Goal: Task Accomplishment & Management: Complete application form

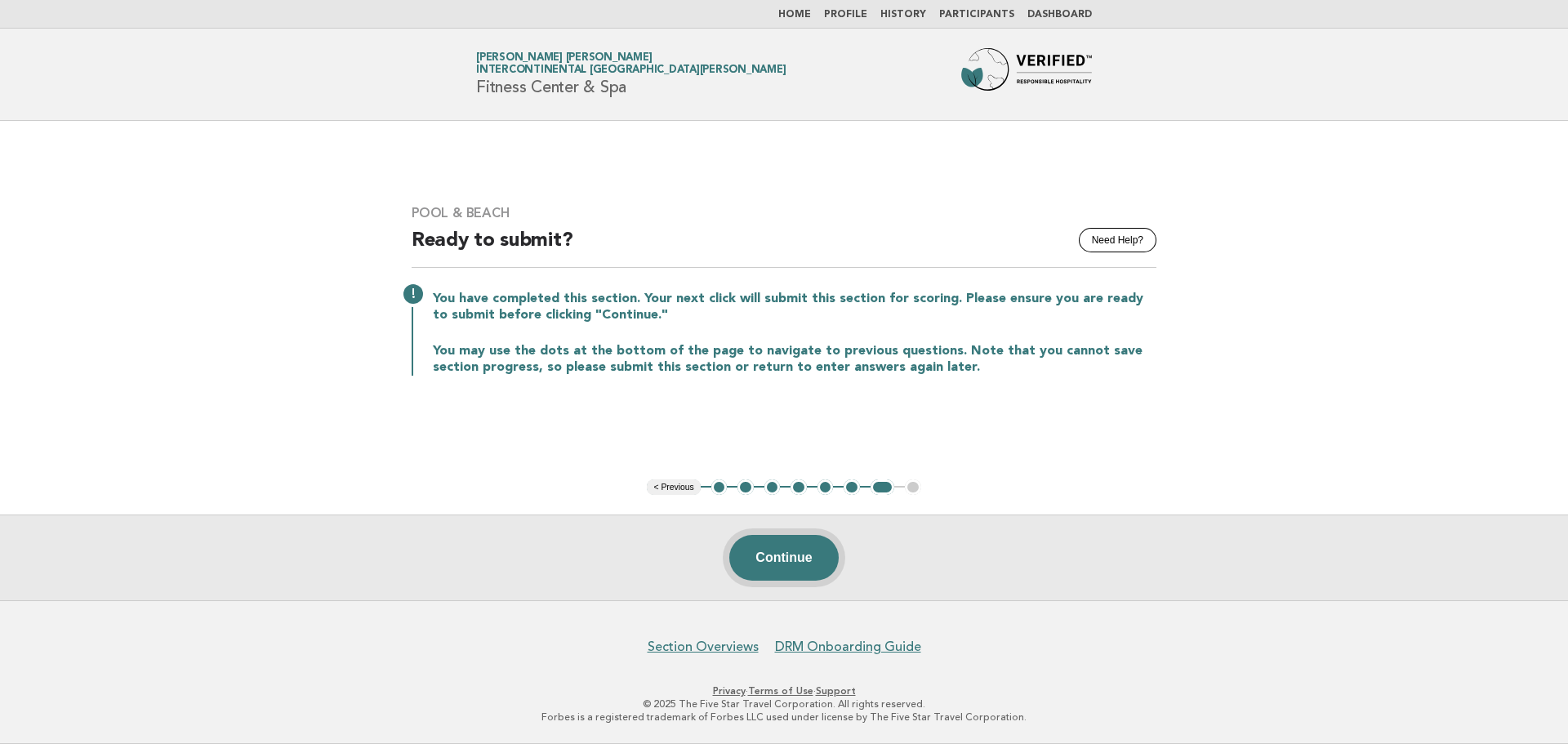
click at [775, 553] on button "Continue" at bounding box center [784, 557] width 109 height 46
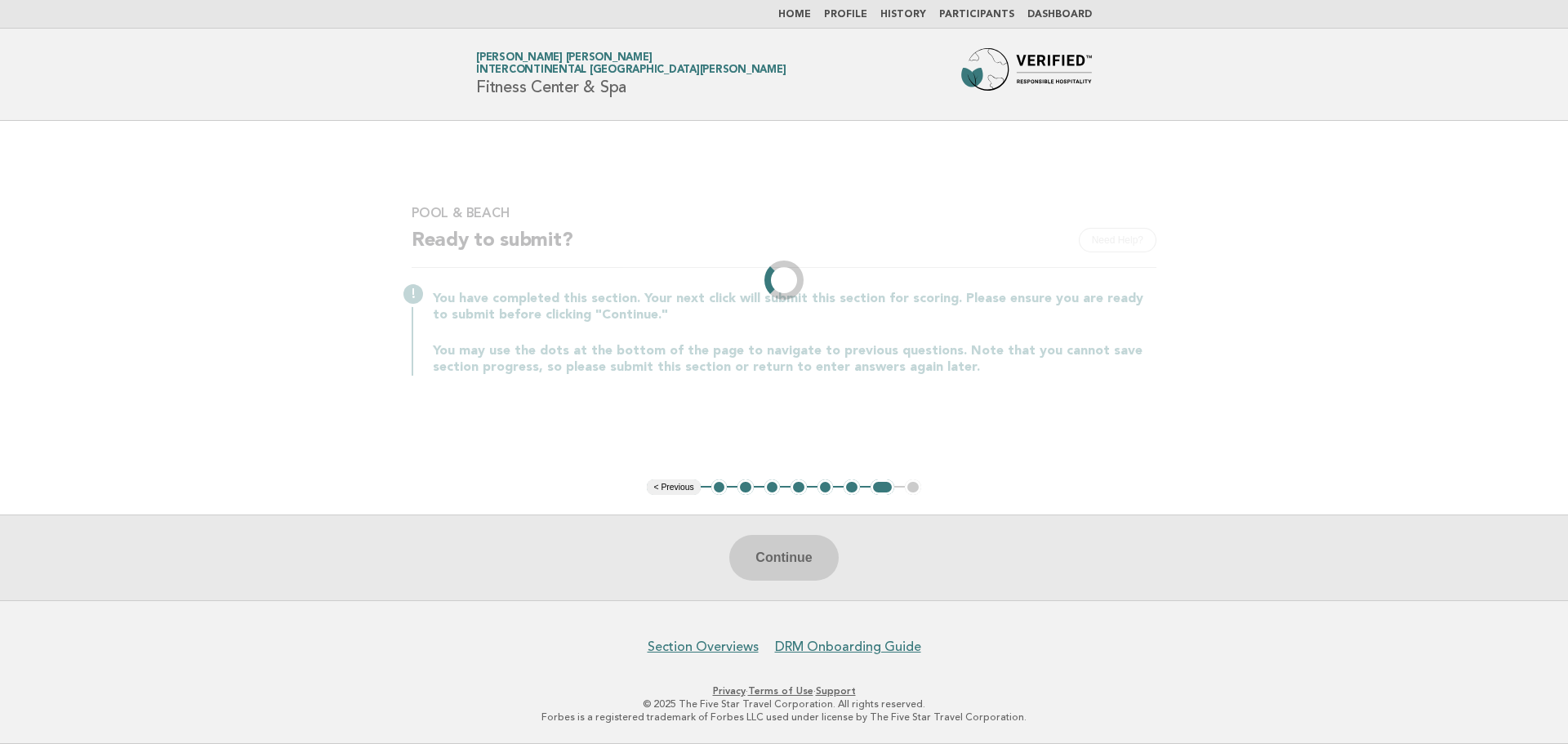
click at [722, 487] on li "1" at bounding box center [719, 487] width 16 height 16
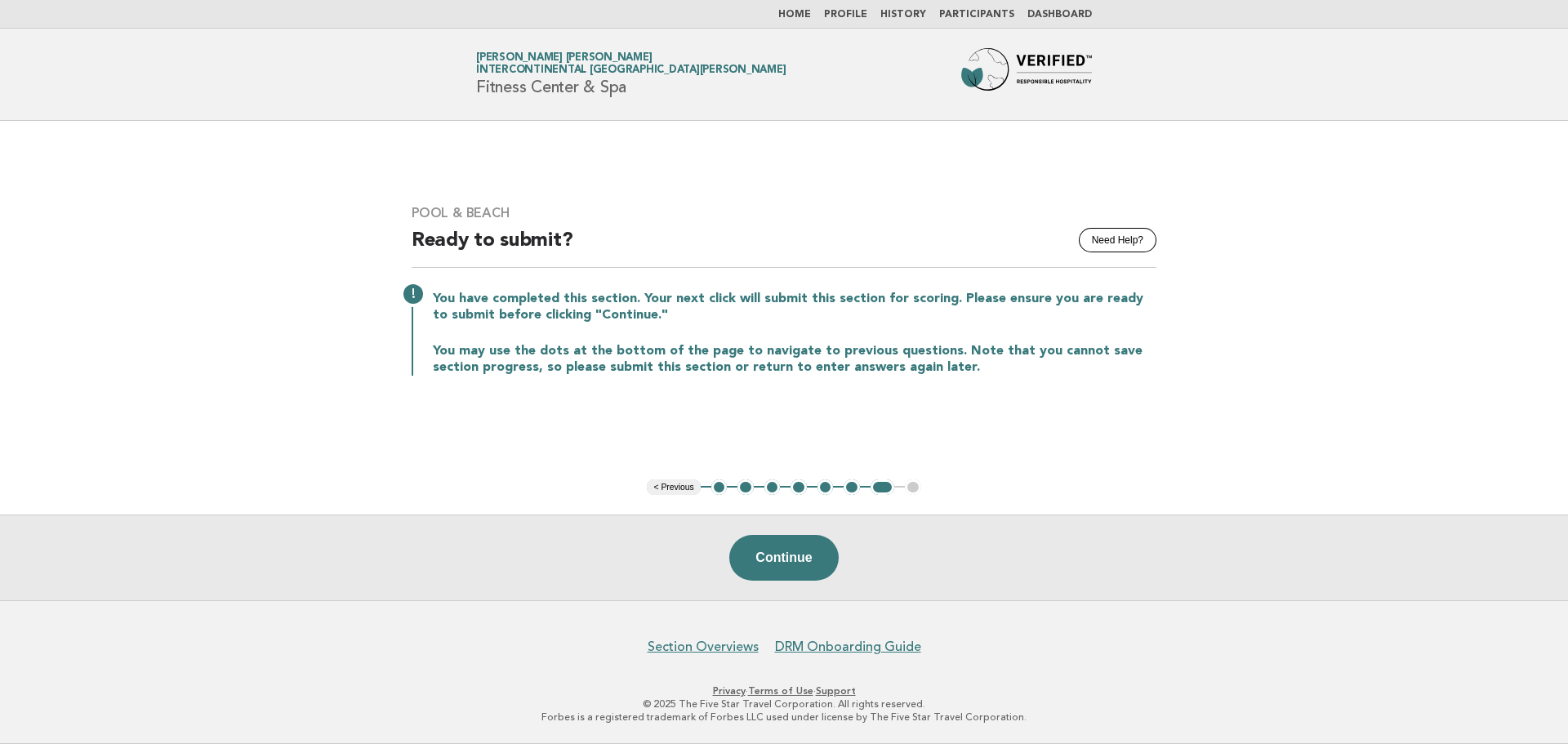
click at [721, 491] on button "1" at bounding box center [719, 487] width 16 height 16
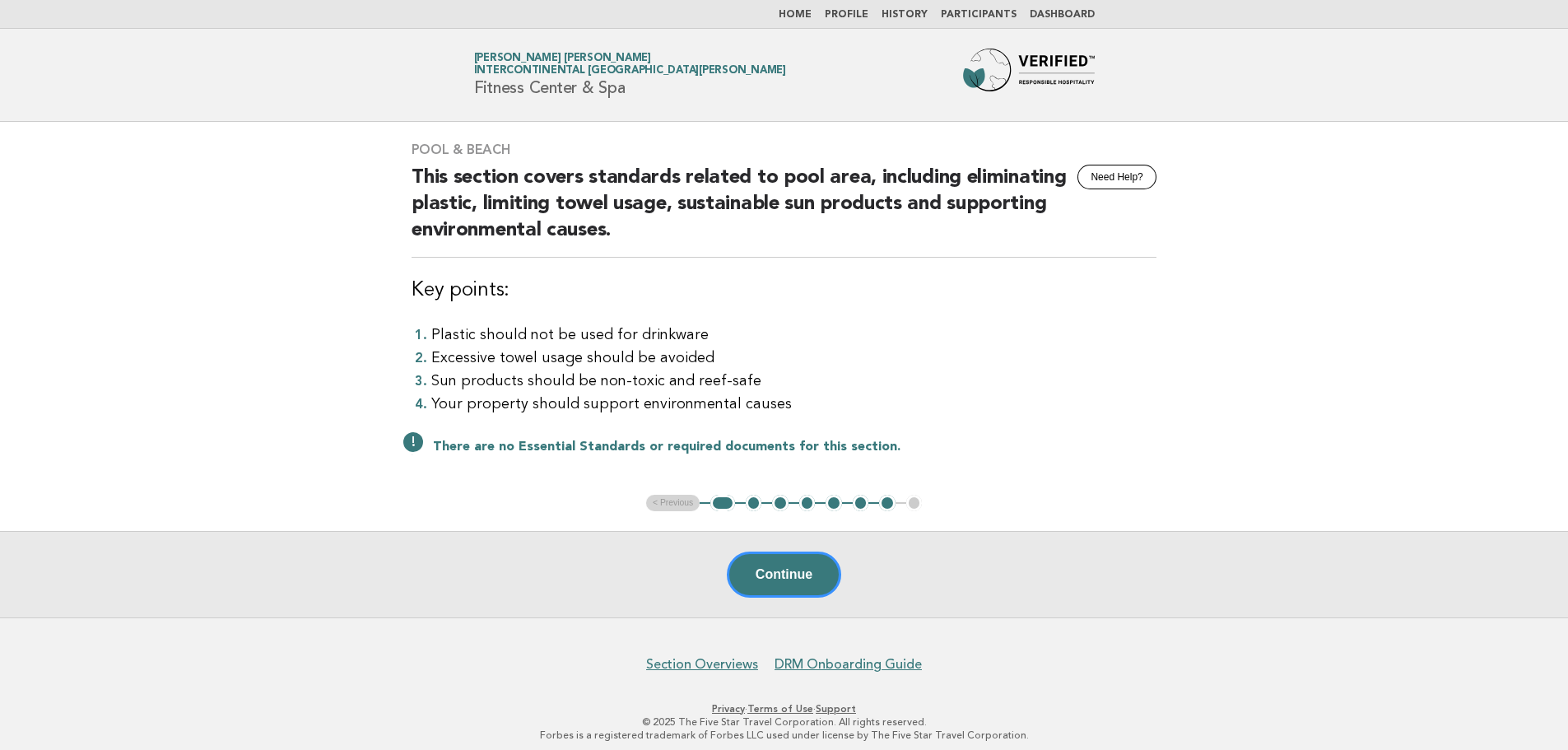
click at [758, 508] on button "2" at bounding box center [754, 503] width 17 height 17
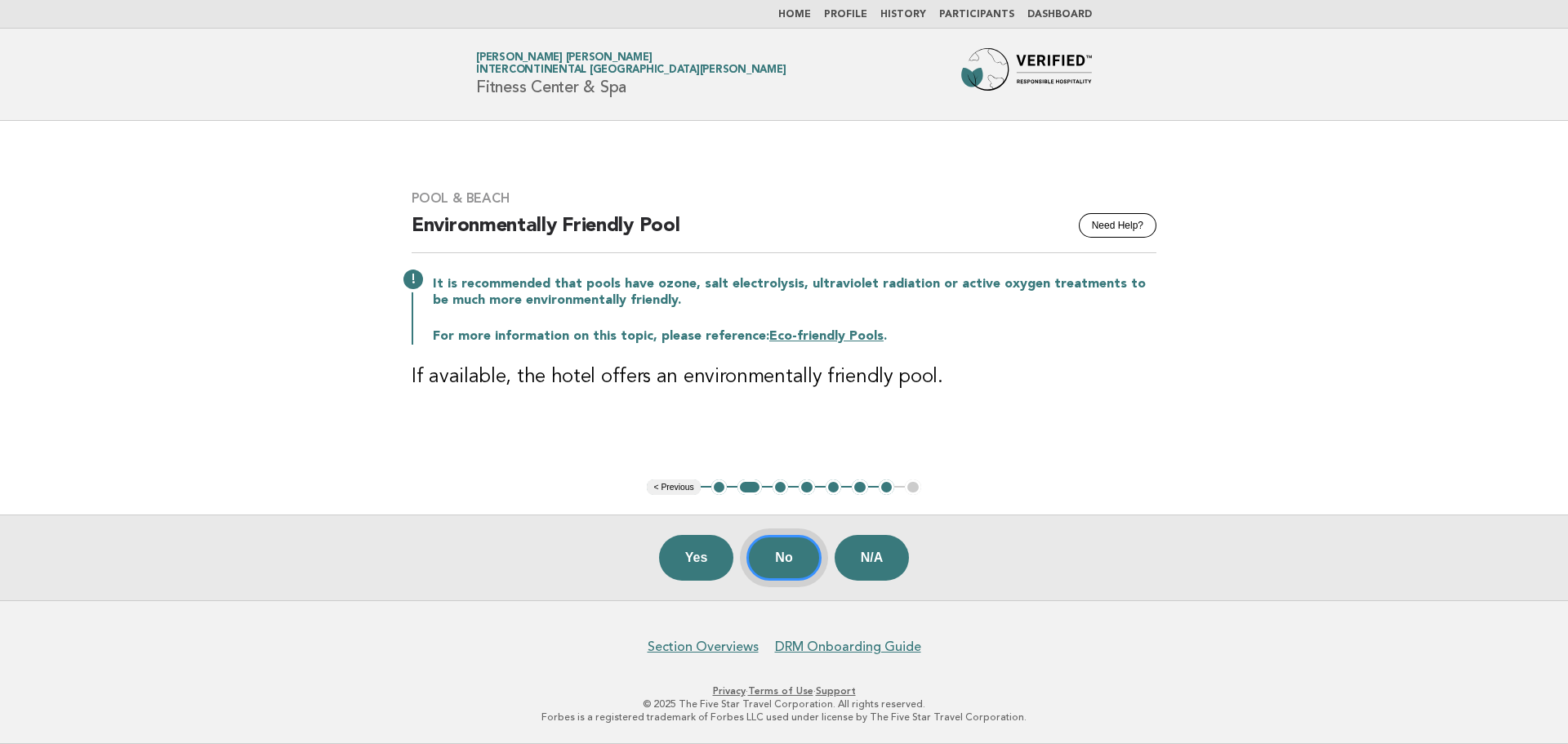
click at [786, 569] on button "No" at bounding box center [783, 557] width 74 height 46
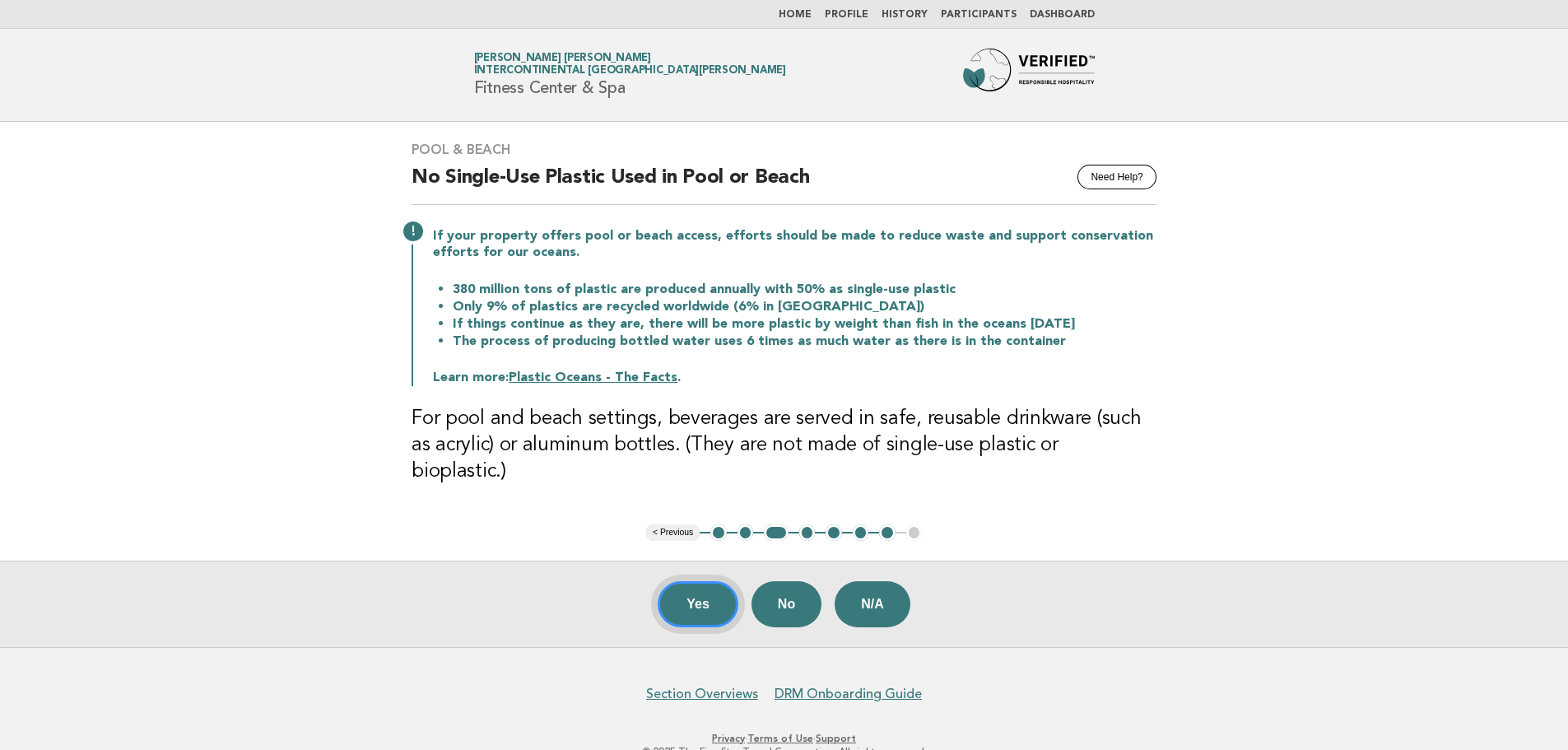
click at [689, 581] on button "Yes" at bounding box center [698, 604] width 81 height 46
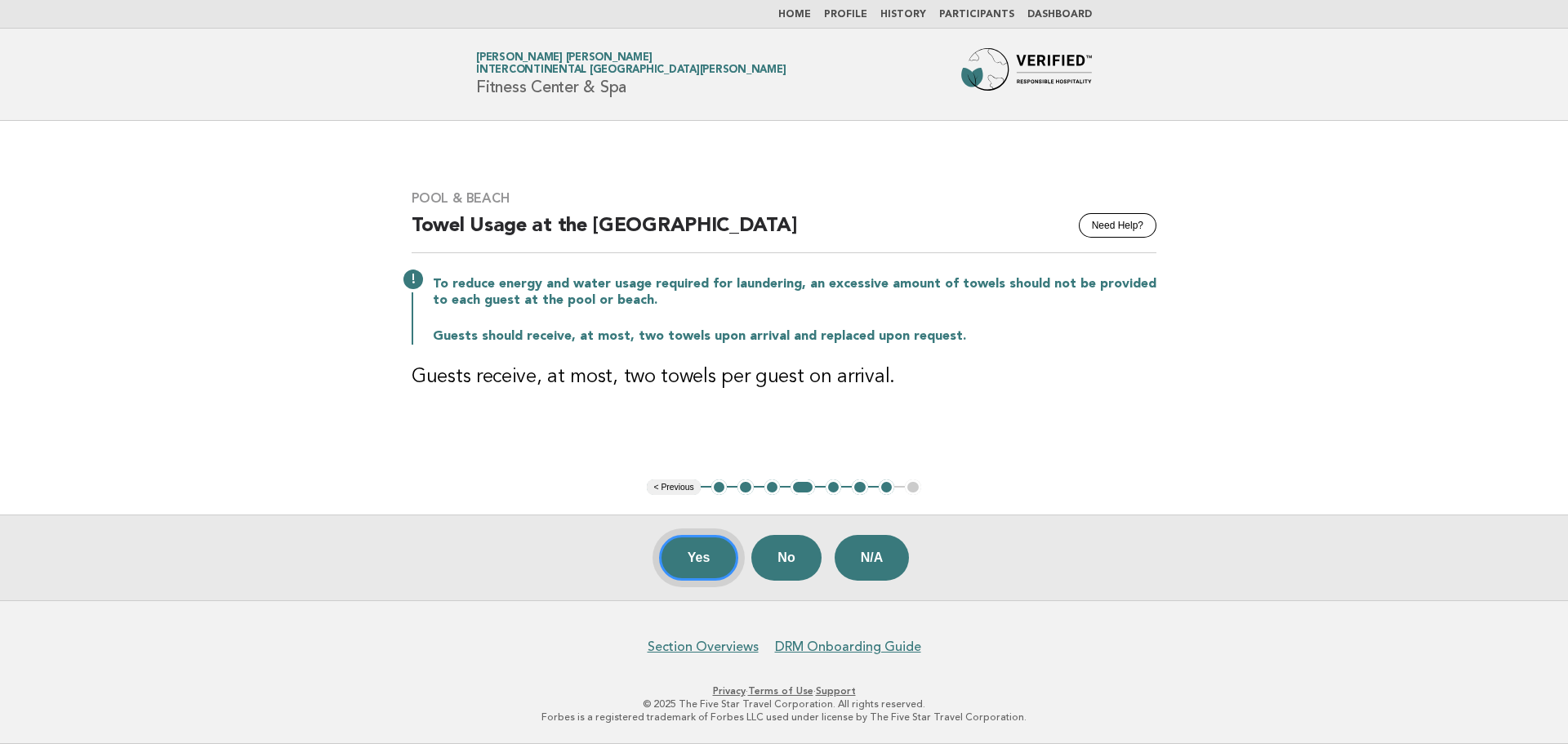
click at [684, 571] on button "Yes" at bounding box center [698, 557] width 80 height 46
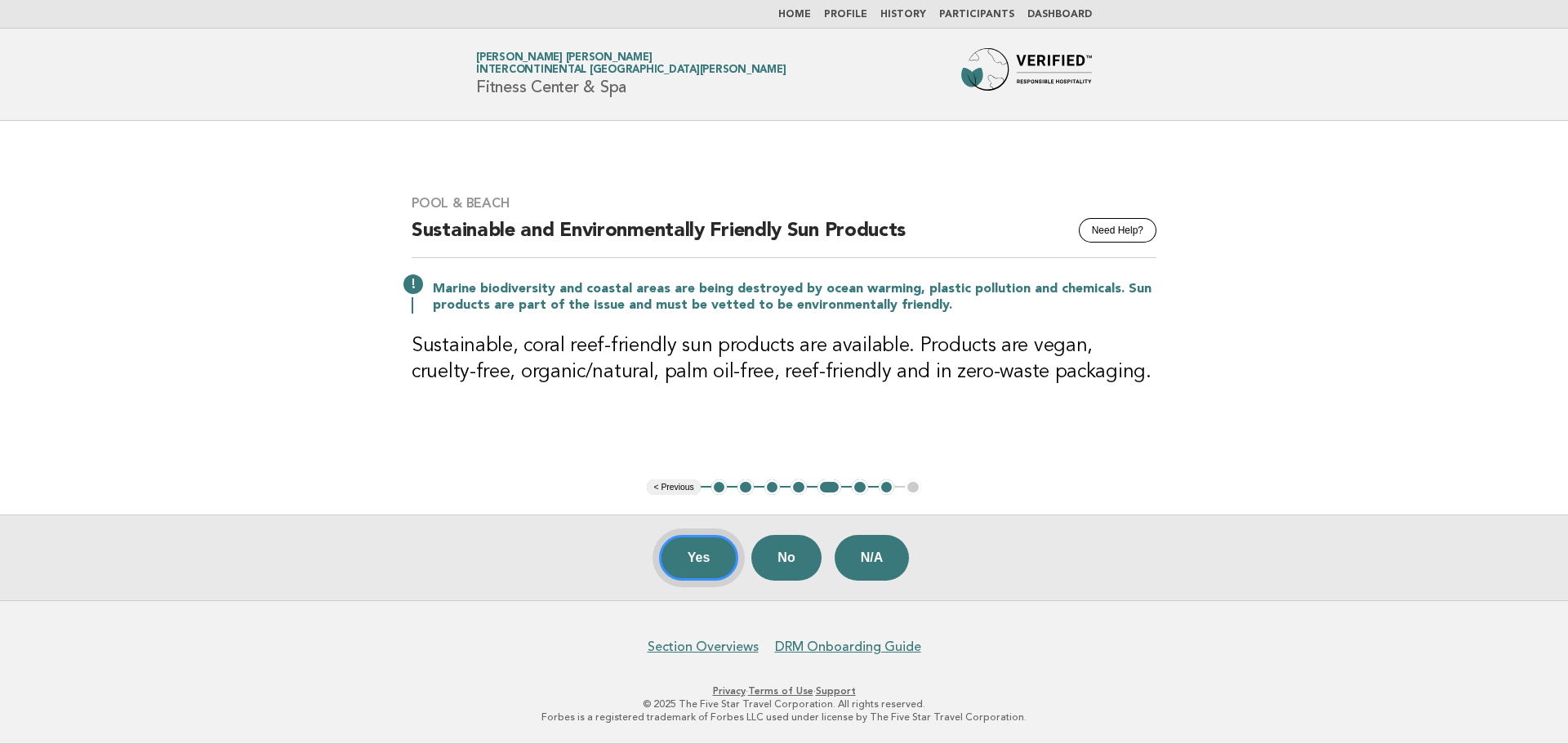
click at [699, 567] on button "Yes" at bounding box center [698, 557] width 80 height 46
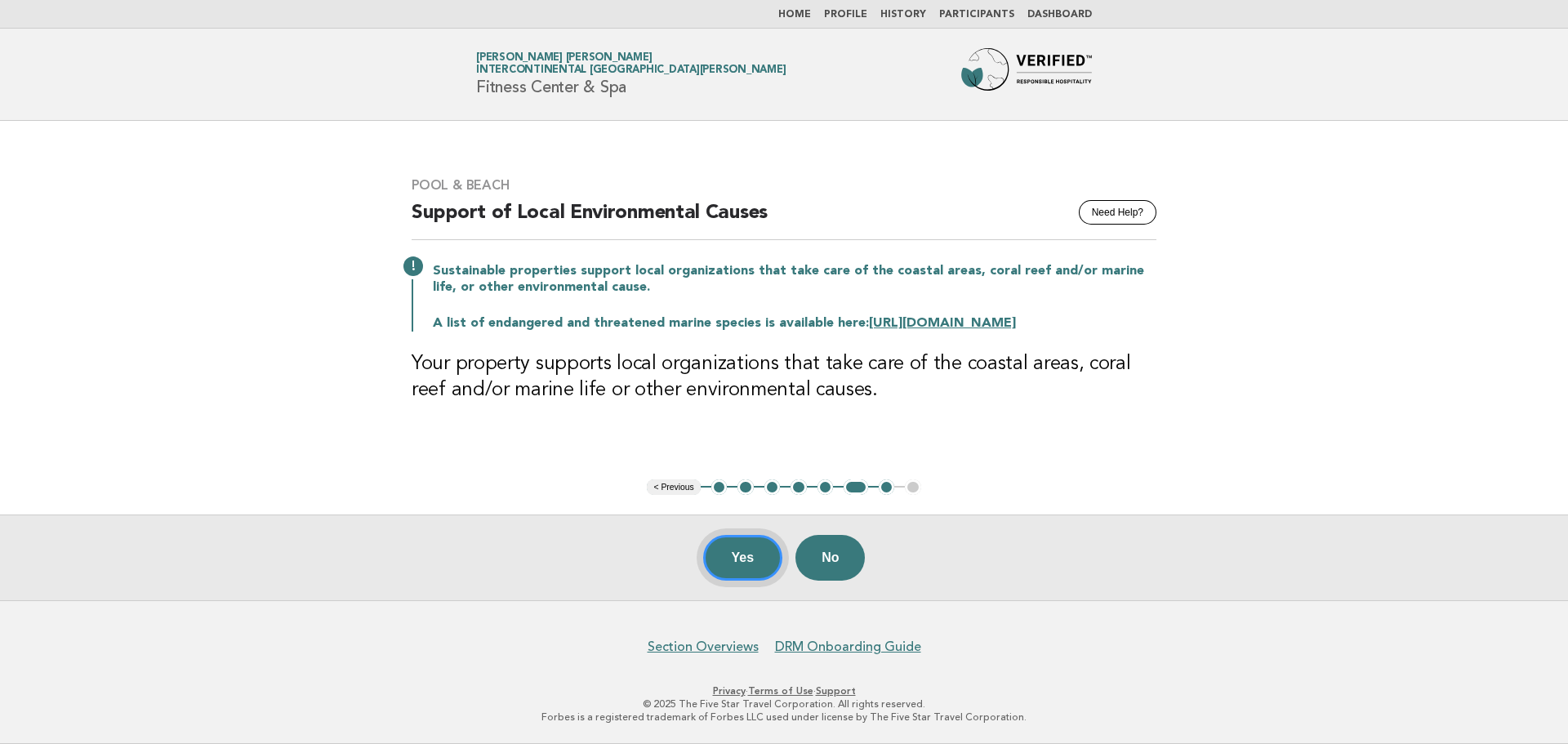
click at [750, 559] on button "Yes" at bounding box center [743, 557] width 80 height 46
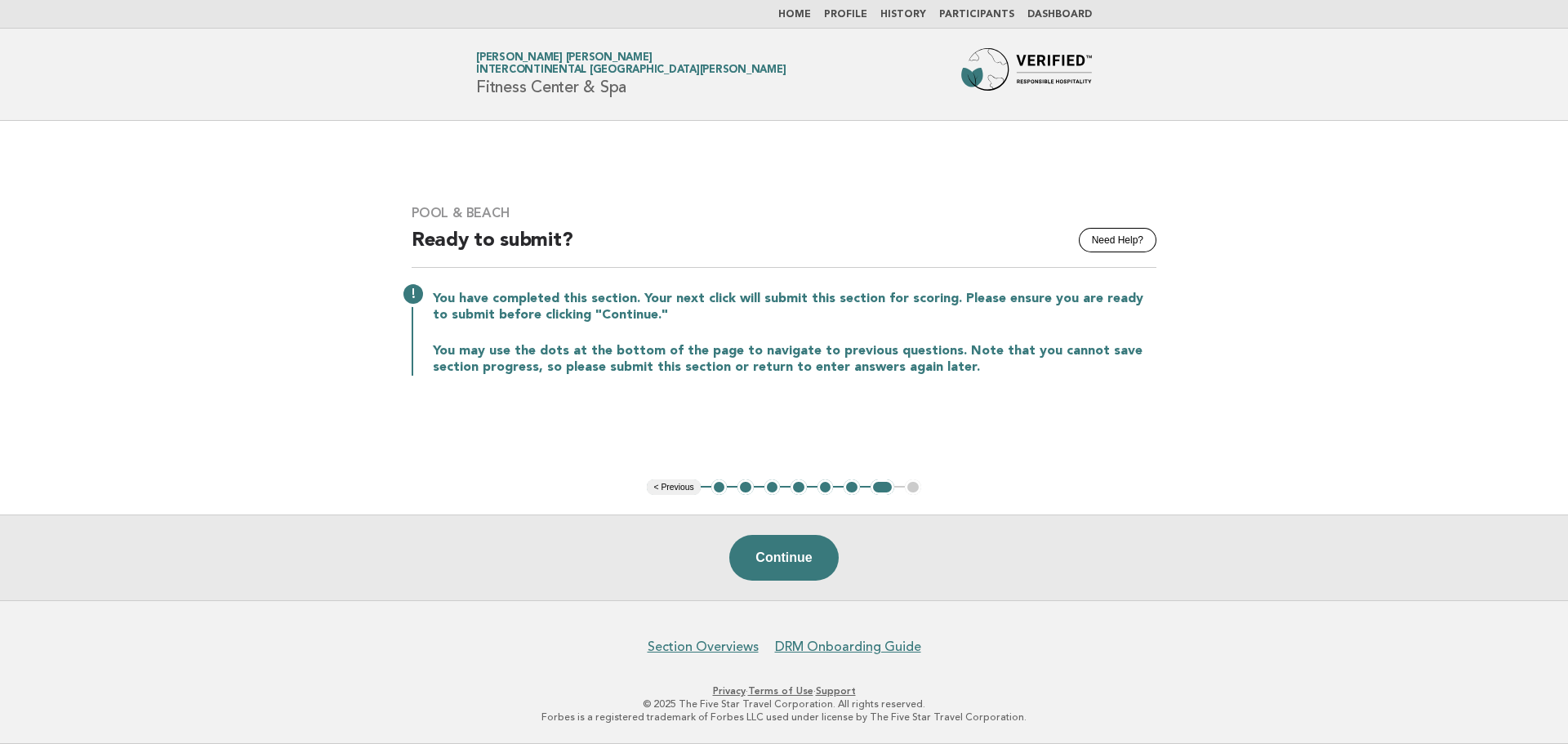
click at [750, 559] on button "Continue" at bounding box center [784, 557] width 109 height 46
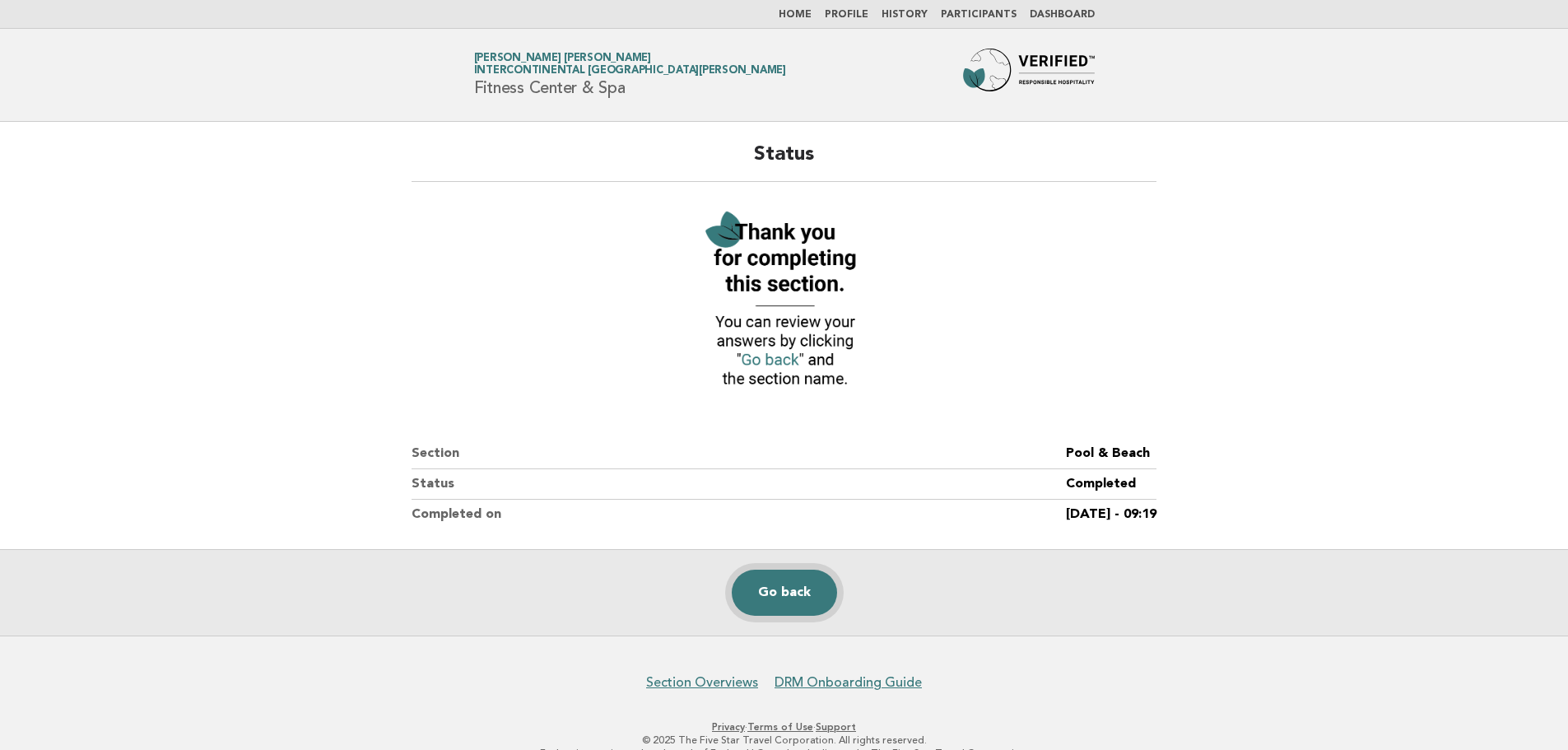
click at [756, 592] on link "Go back" at bounding box center [784, 592] width 105 height 46
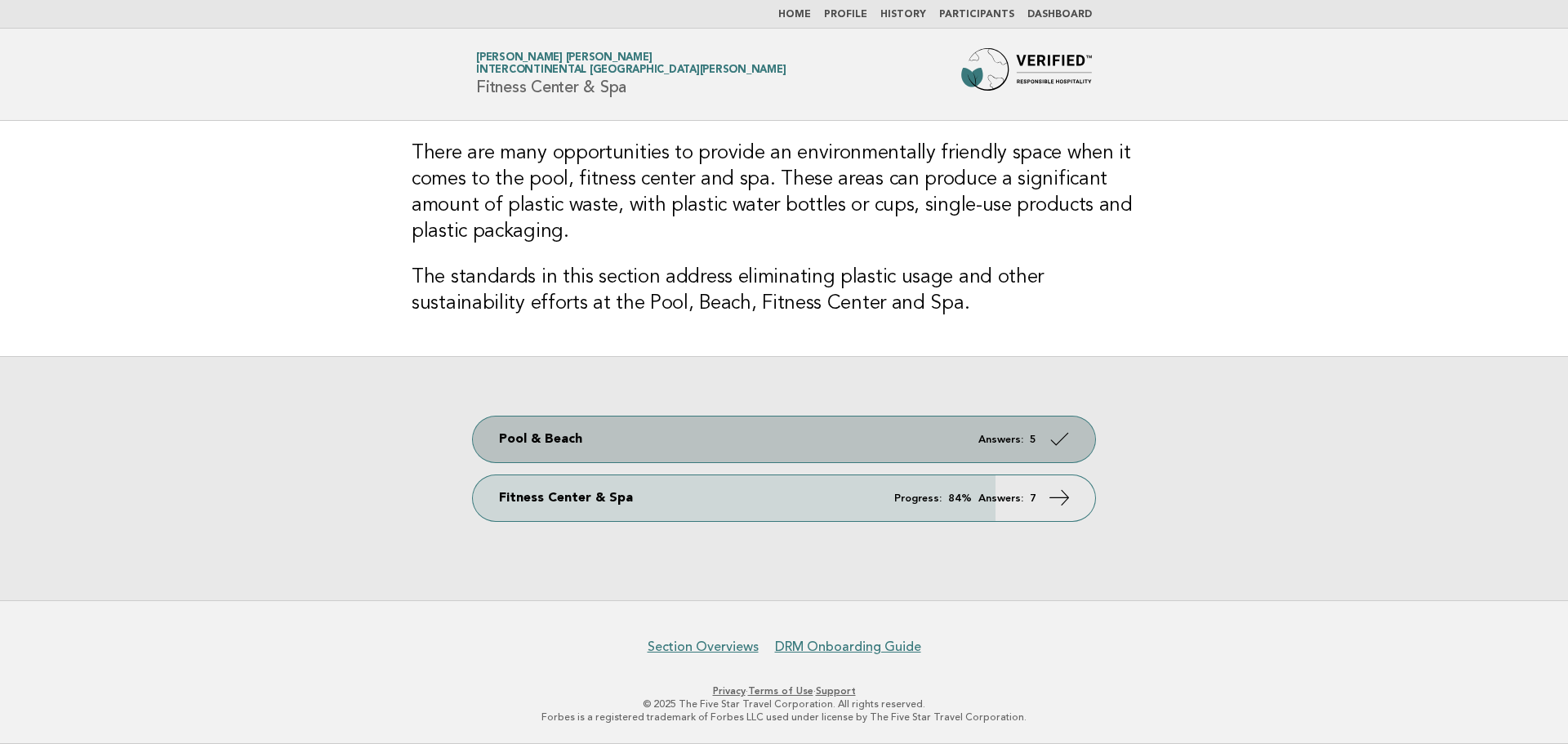
click at [1002, 430] on link "Pool & Beach Answers: 5" at bounding box center [784, 439] width 622 height 46
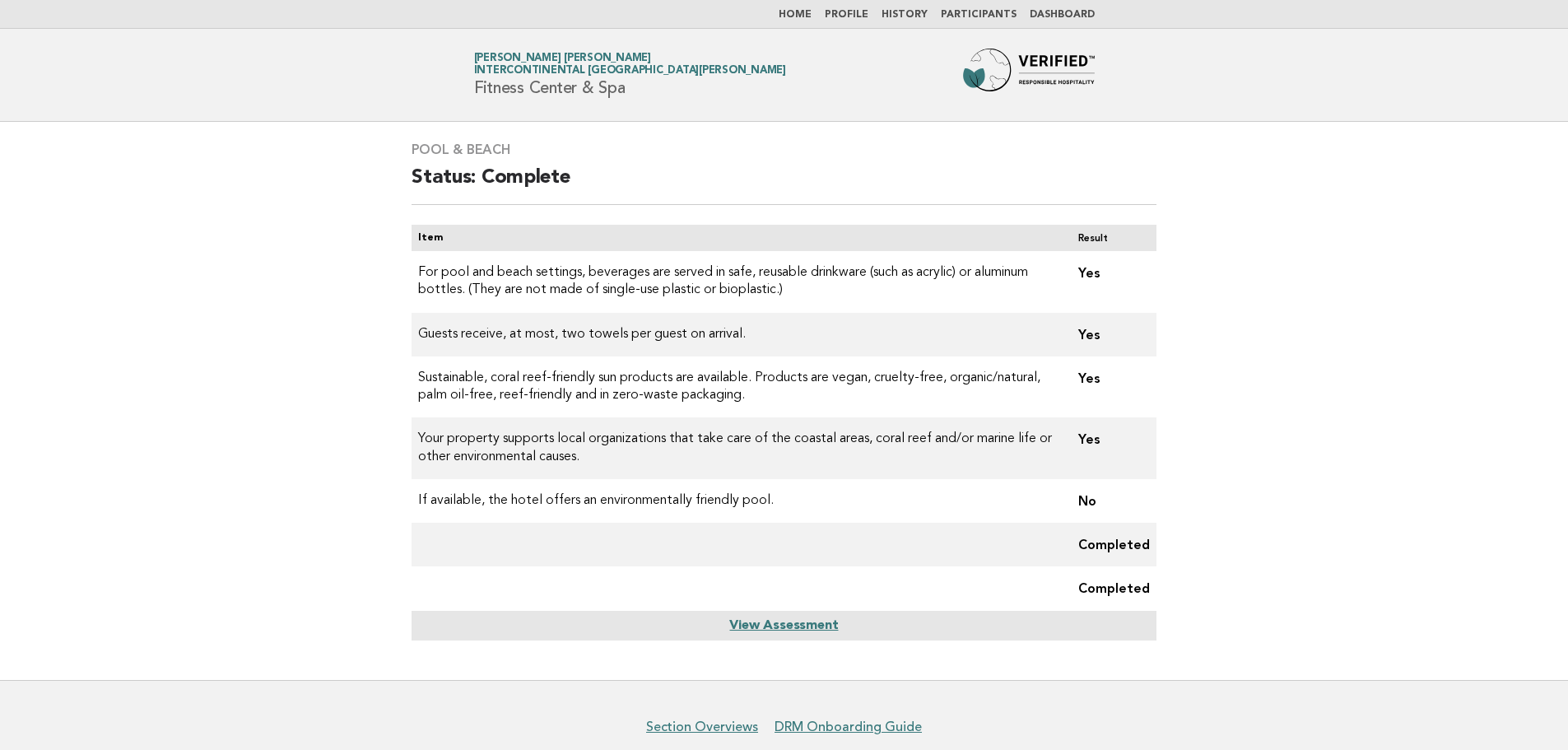
click at [762, 628] on link "View Assessment" at bounding box center [783, 625] width 109 height 13
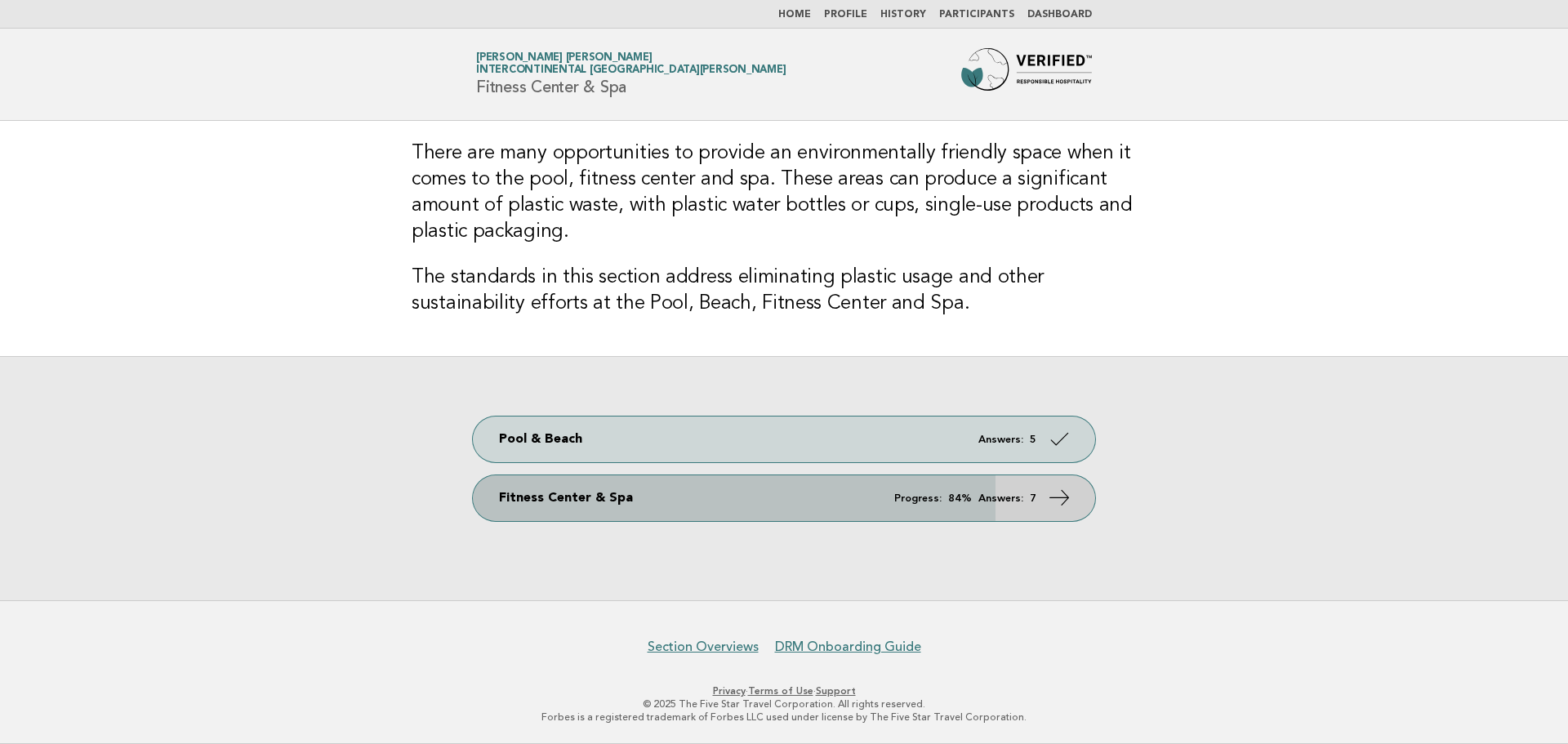
click at [1023, 509] on link "Fitness Center & Spa Progress: 84% Answers: 7" at bounding box center [784, 498] width 622 height 46
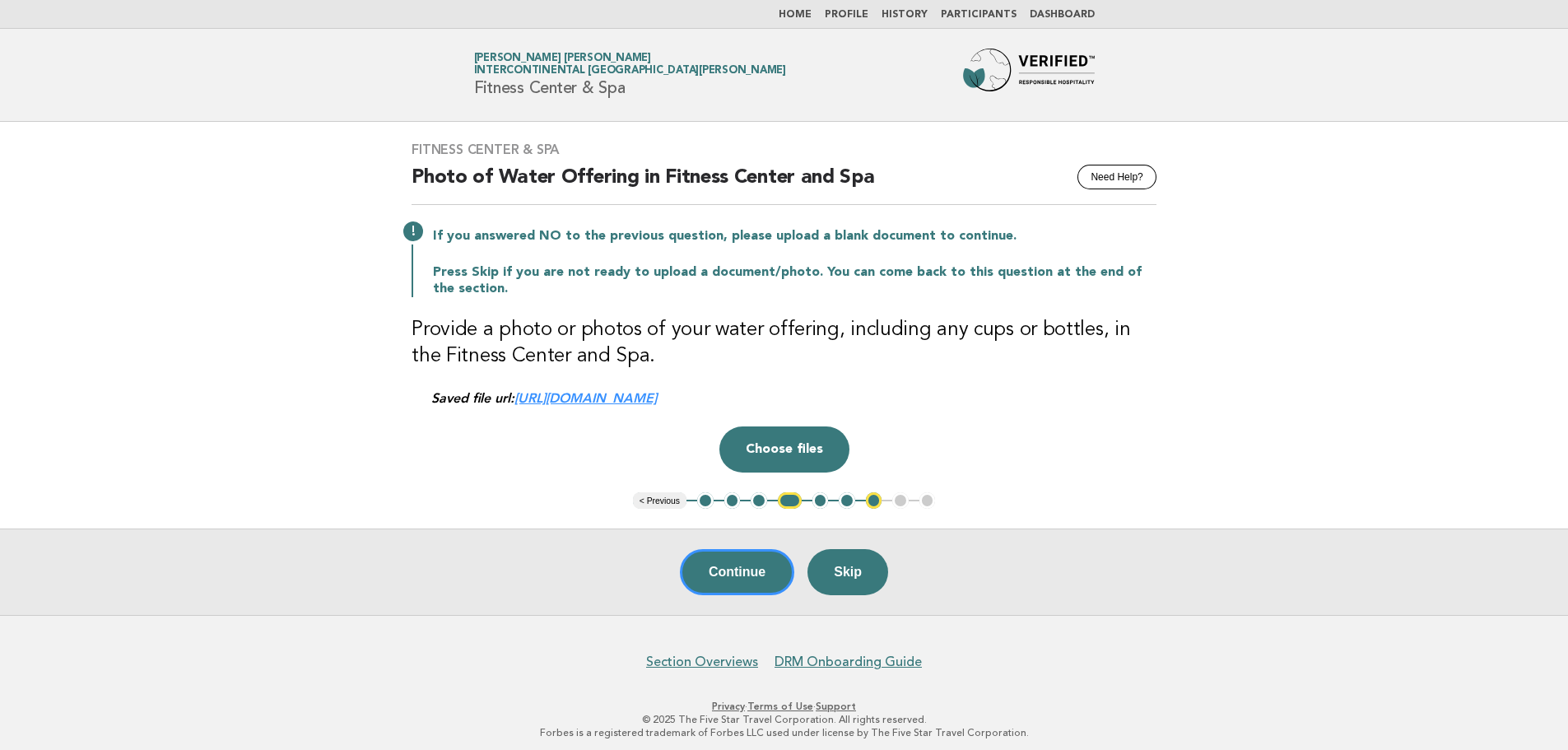
click at [705, 506] on button "1" at bounding box center [705, 500] width 17 height 17
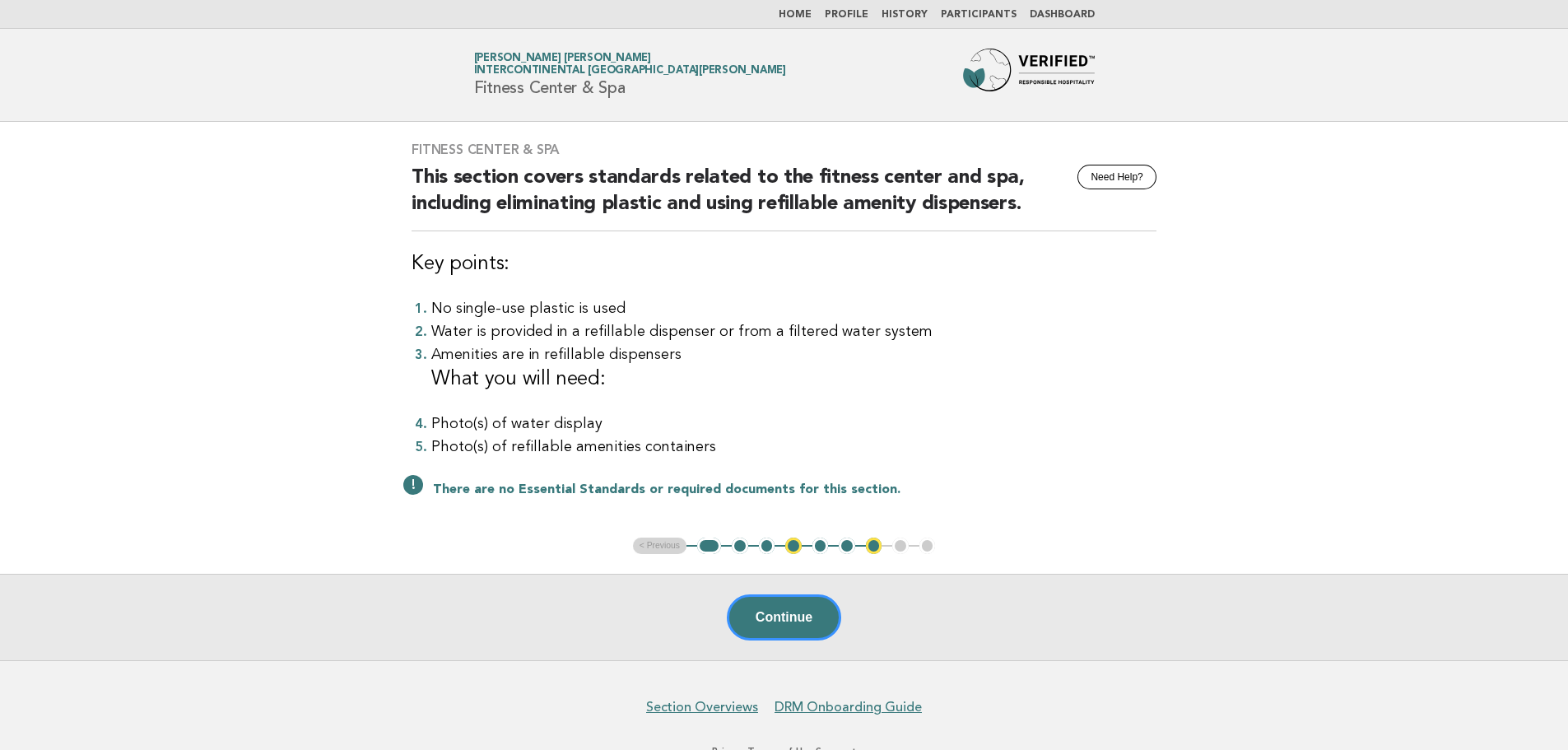
click at [740, 548] on button "2" at bounding box center [740, 545] width 17 height 17
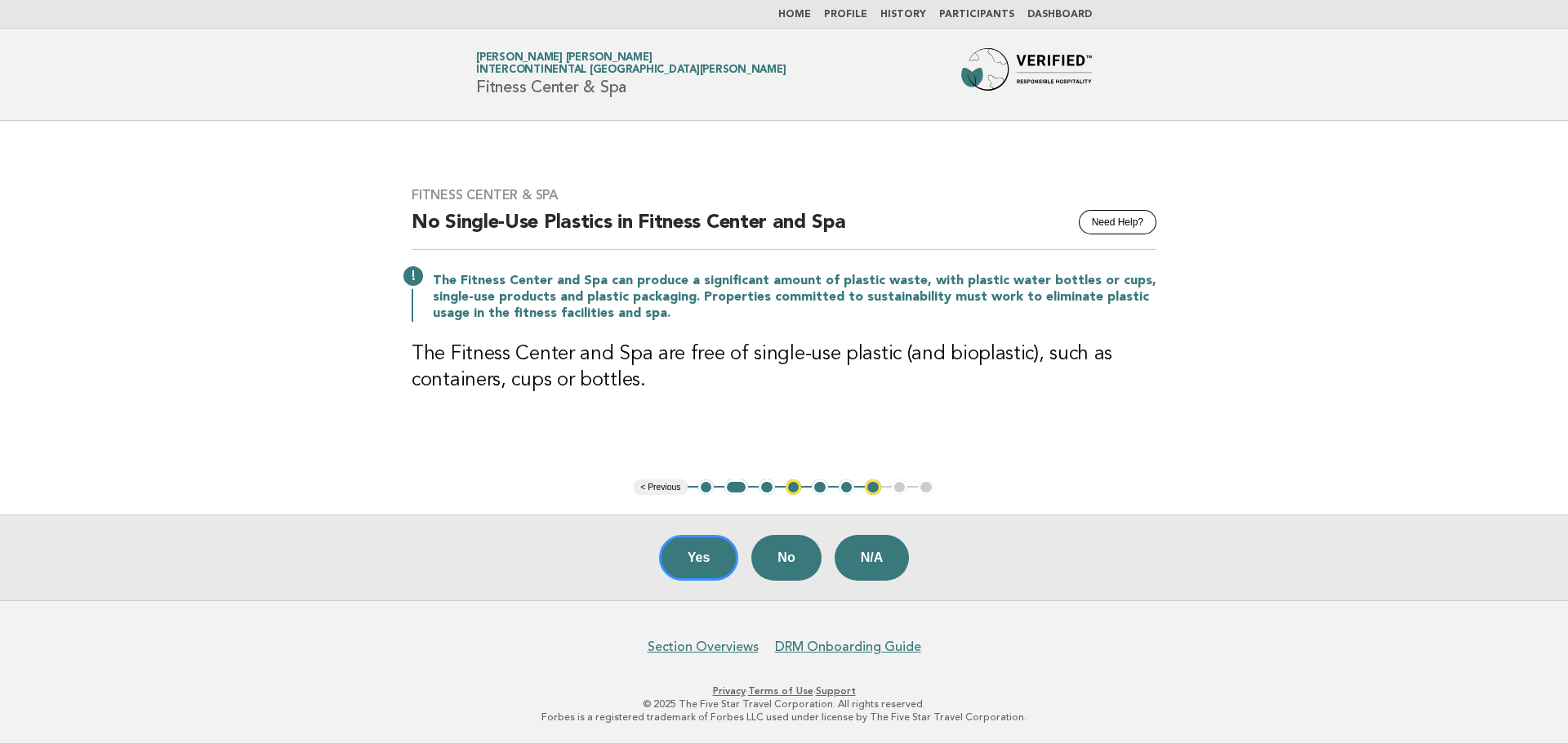
click at [763, 496] on main "Fitness Center & Spa Need Help? No Single-Use Plastics in Fitness Center and Sp…" at bounding box center [784, 360] width 1568 height 480
click at [765, 477] on main "Fitness Center & Spa Need Help? No Single-Use Plastics in Fitness Center and Sp…" at bounding box center [784, 360] width 1568 height 480
click at [767, 487] on button "3" at bounding box center [767, 487] width 16 height 16
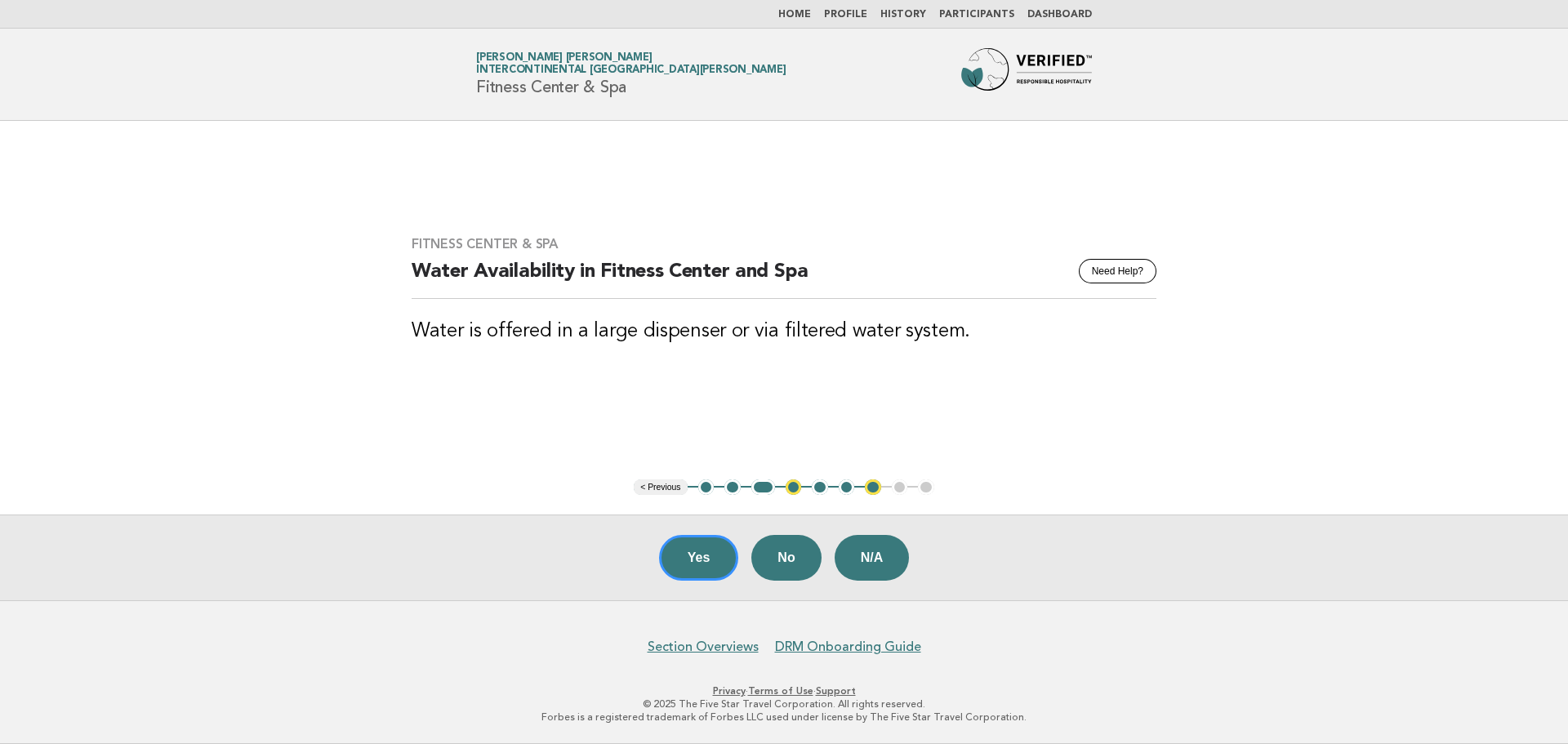
click at [794, 484] on button "4" at bounding box center [794, 487] width 16 height 16
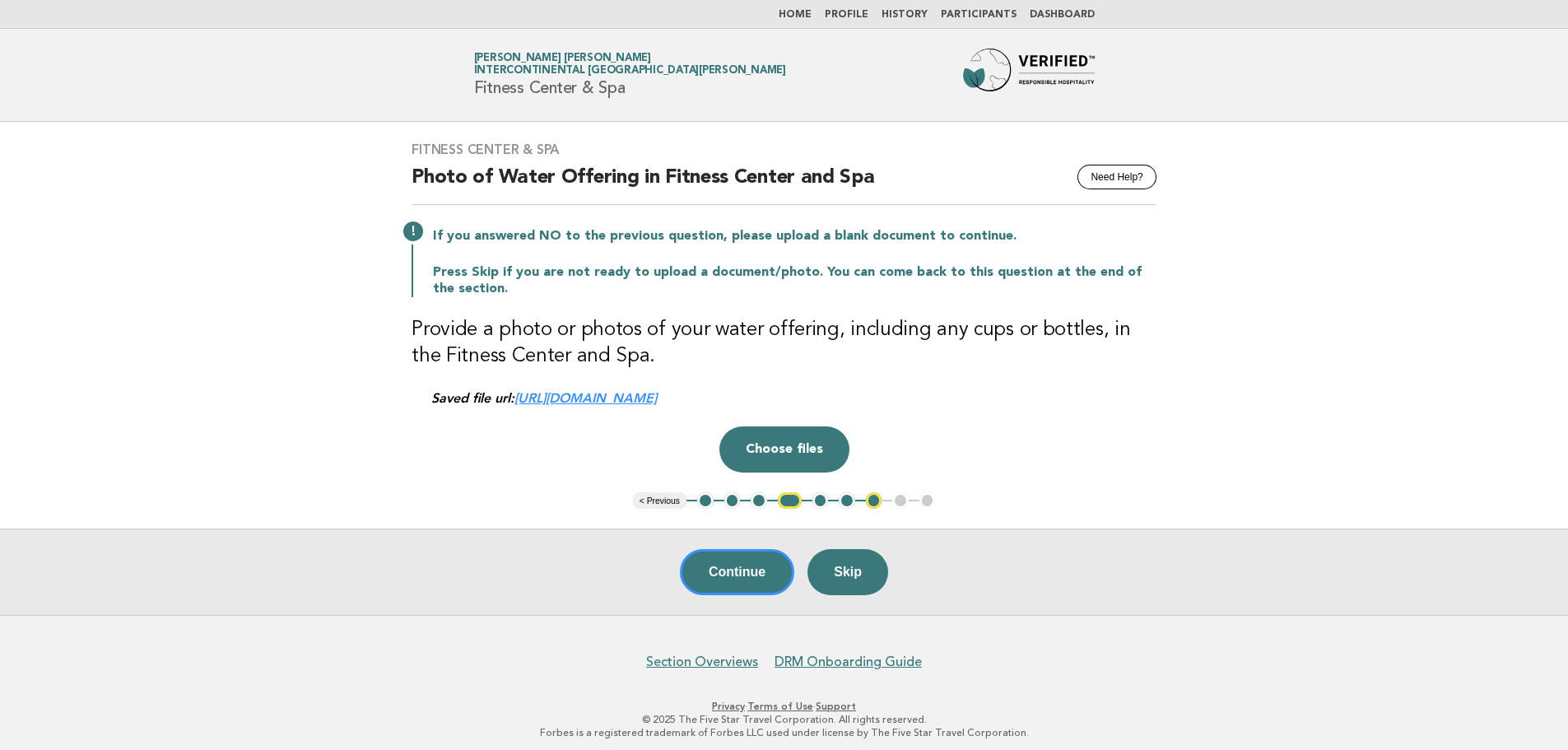
click at [657, 399] on link "https://be0idi9hwh.ucarecd.net/fa4e483a-30ff-4c06-a139-506a0c220e4f~2/" at bounding box center [585, 398] width 142 height 16
click at [763, 572] on button "Continue" at bounding box center [736, 571] width 114 height 46
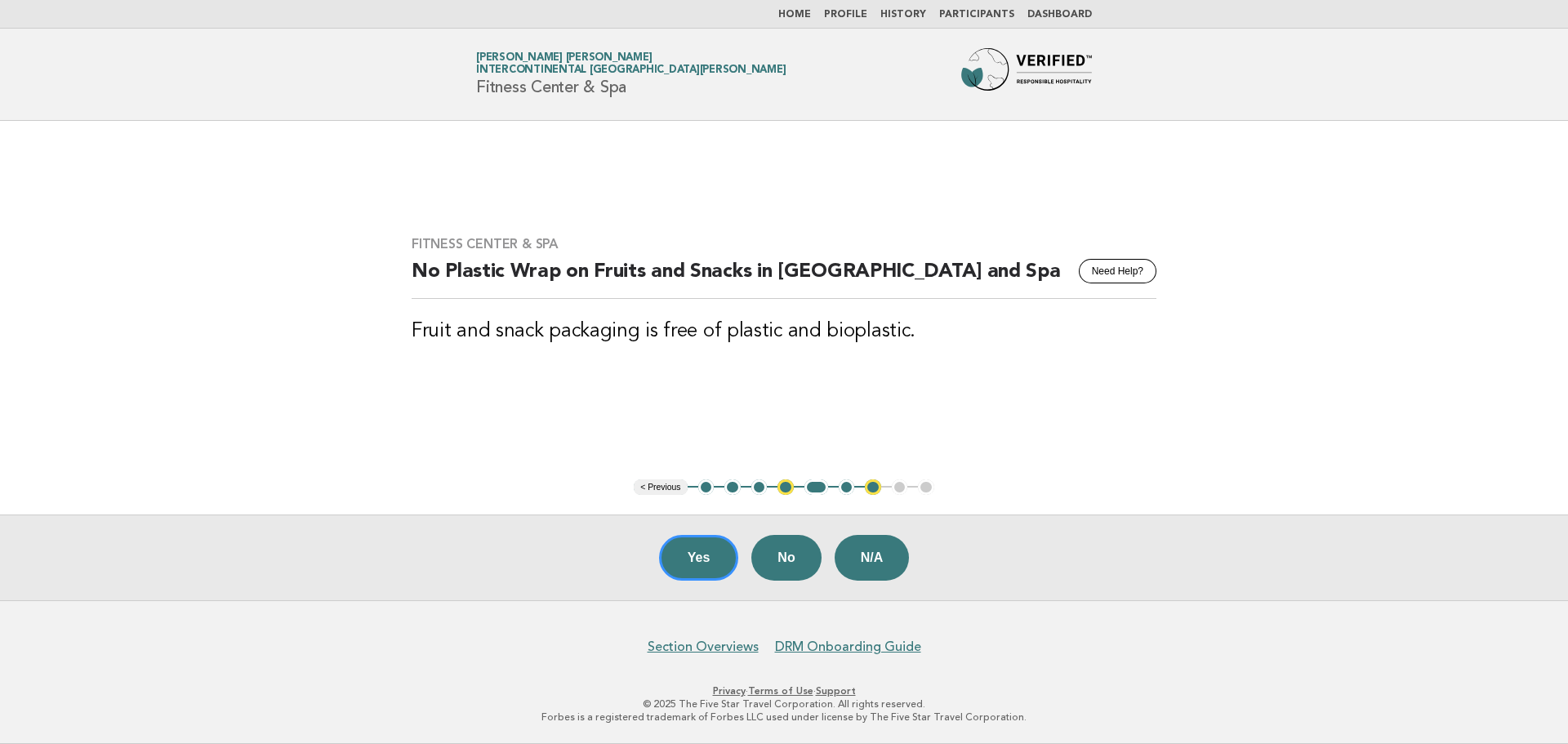
click at [785, 482] on button "4" at bounding box center [785, 487] width 16 height 16
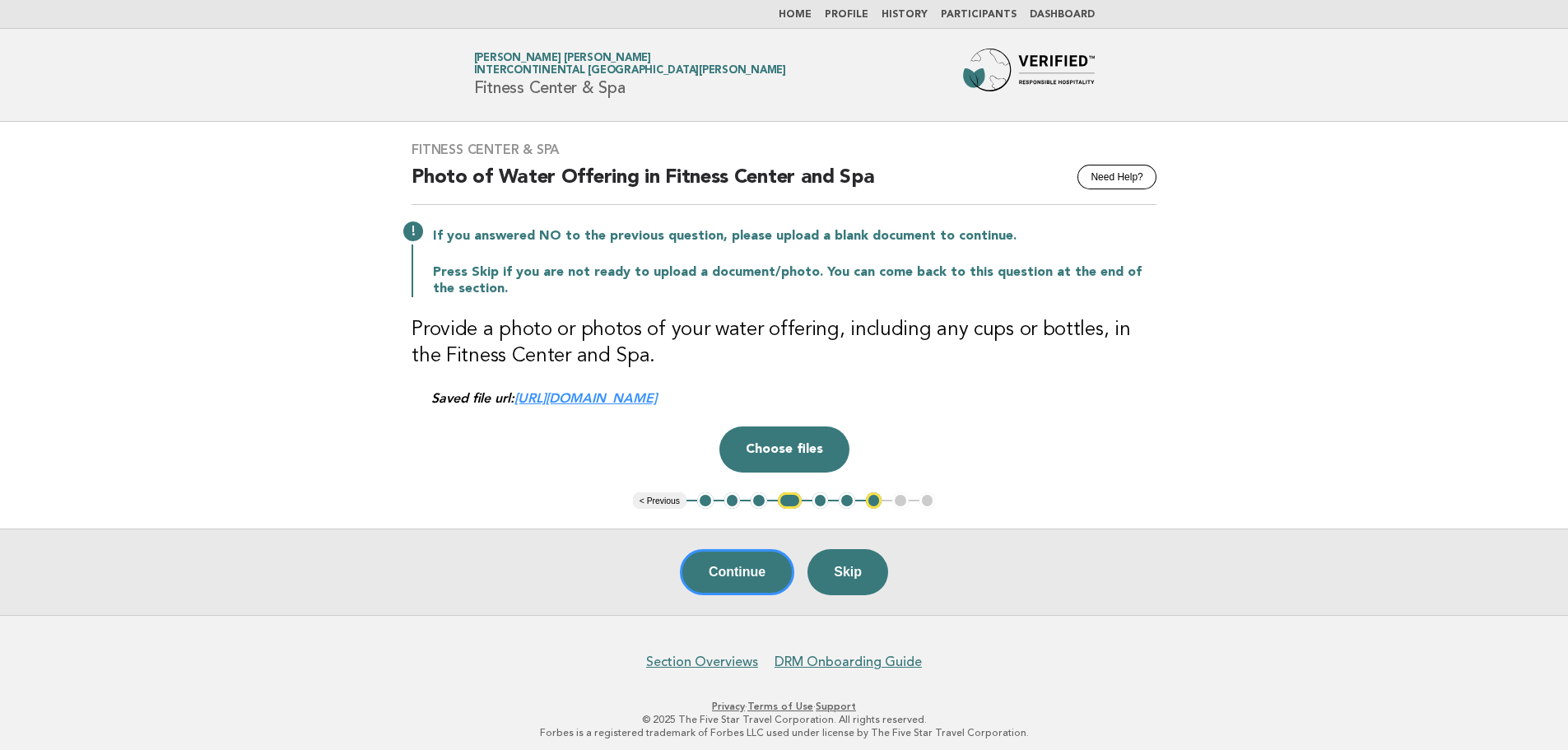
click at [817, 500] on button "5" at bounding box center [820, 500] width 17 height 17
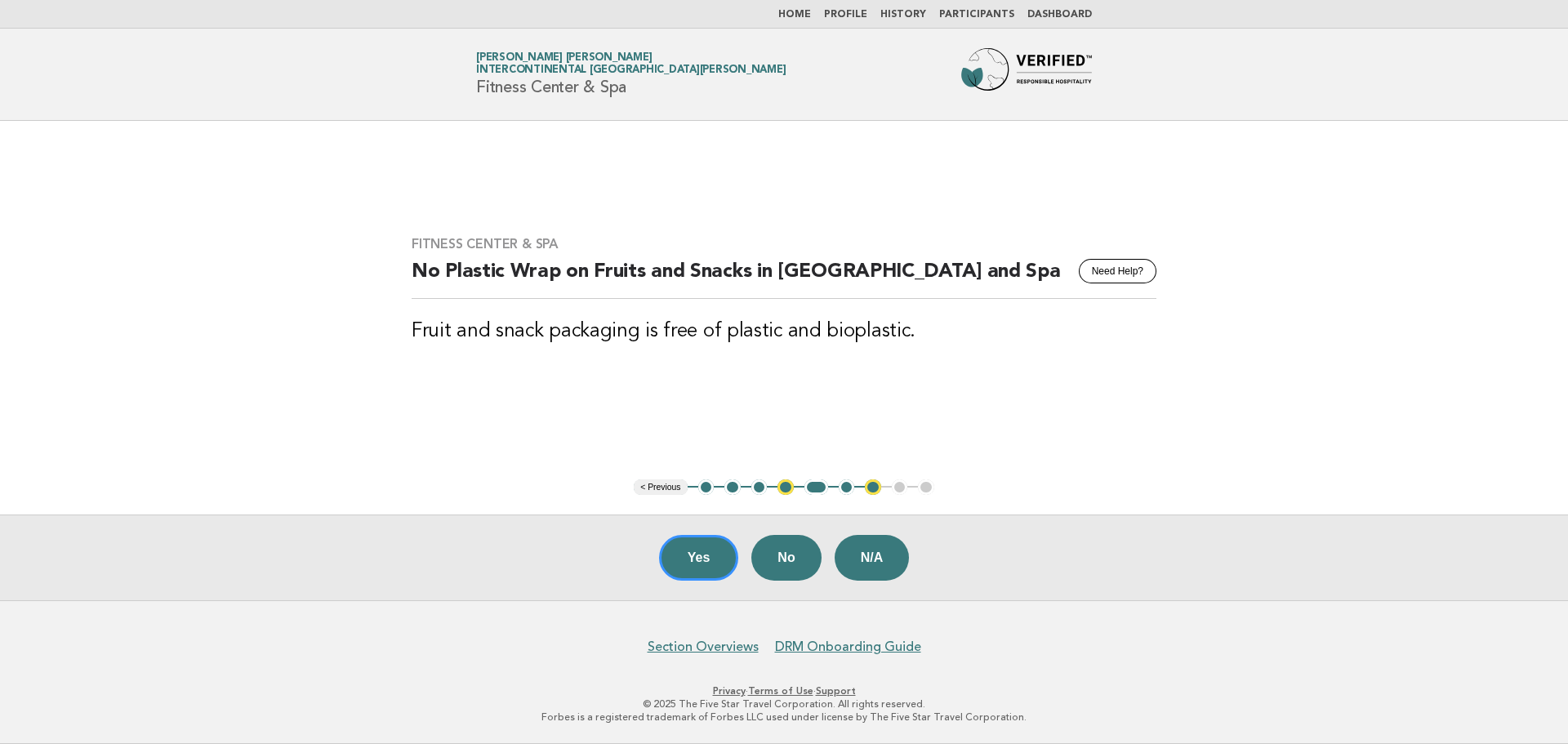
click at [840, 499] on main "Fitness Center & Spa Need Help? No Plastic Wrap on Fruits and Snacks in Fitness…" at bounding box center [784, 360] width 1568 height 480
click at [844, 486] on button "6" at bounding box center [846, 487] width 16 height 16
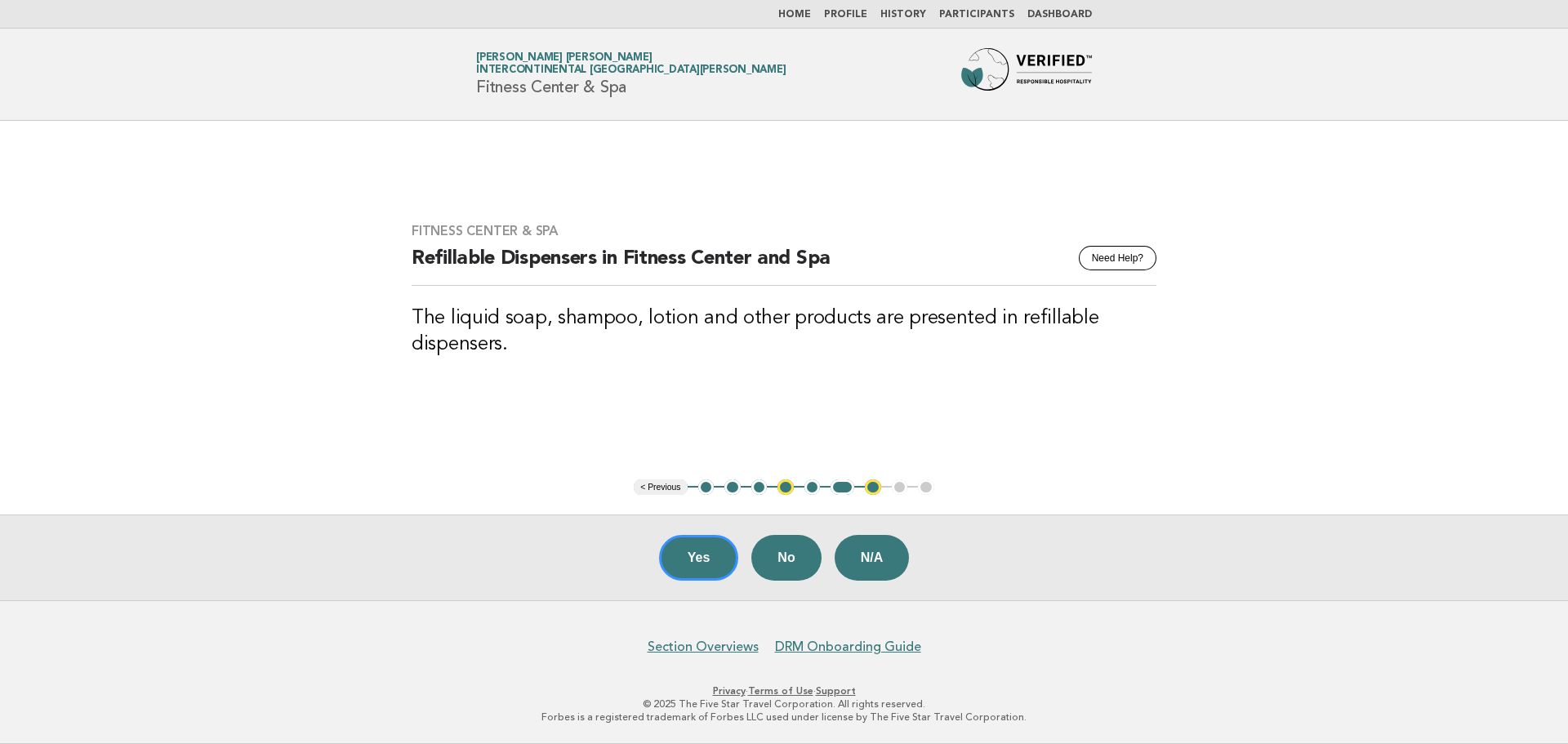
click at [877, 491] on button "7" at bounding box center [872, 487] width 16 height 16
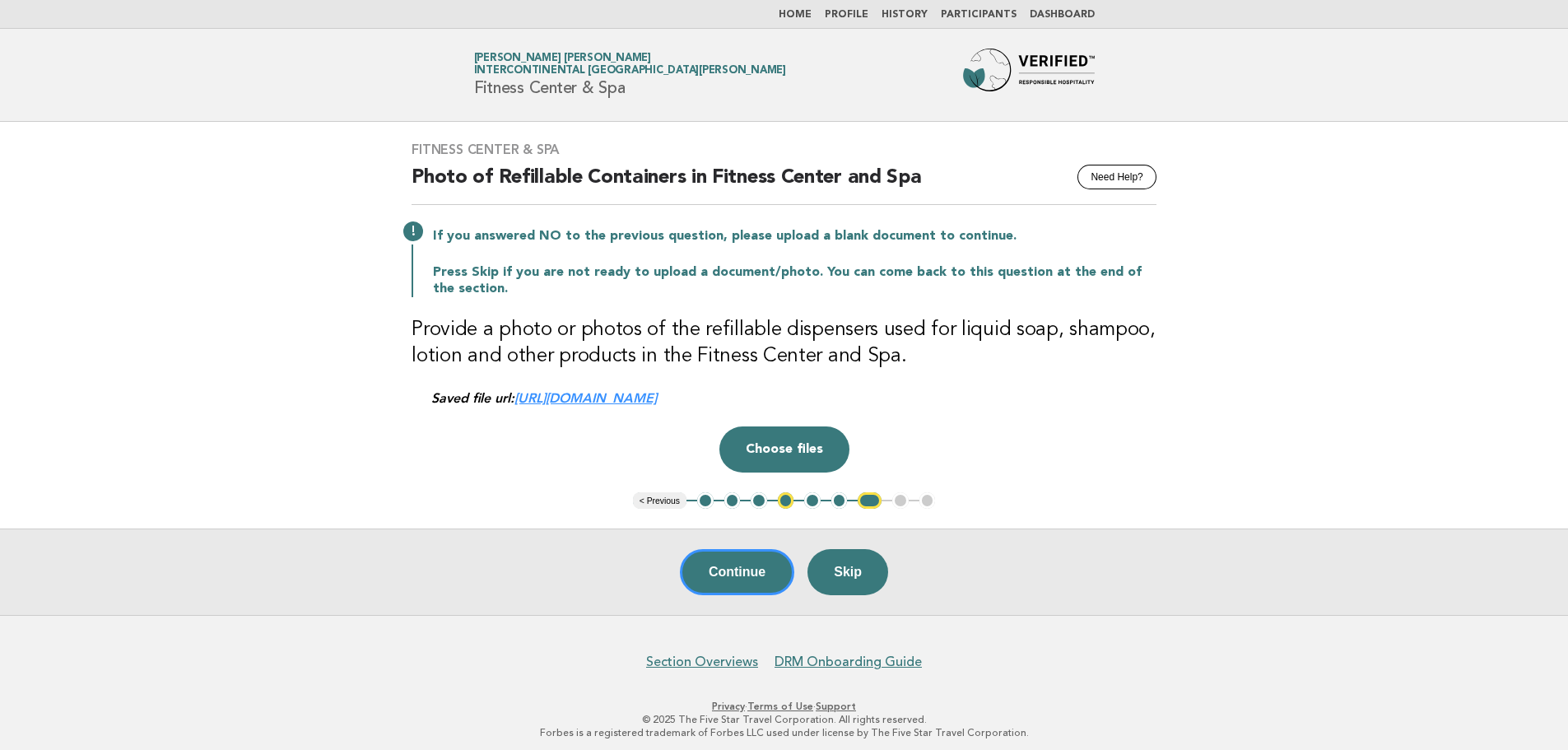
click at [657, 396] on link "https://be0idi9hwh.ucarecd.net/7a67703f-2bca-468f-b01b-268da316bb7d~4/" at bounding box center [585, 398] width 142 height 16
click at [764, 576] on button "Continue" at bounding box center [736, 571] width 114 height 46
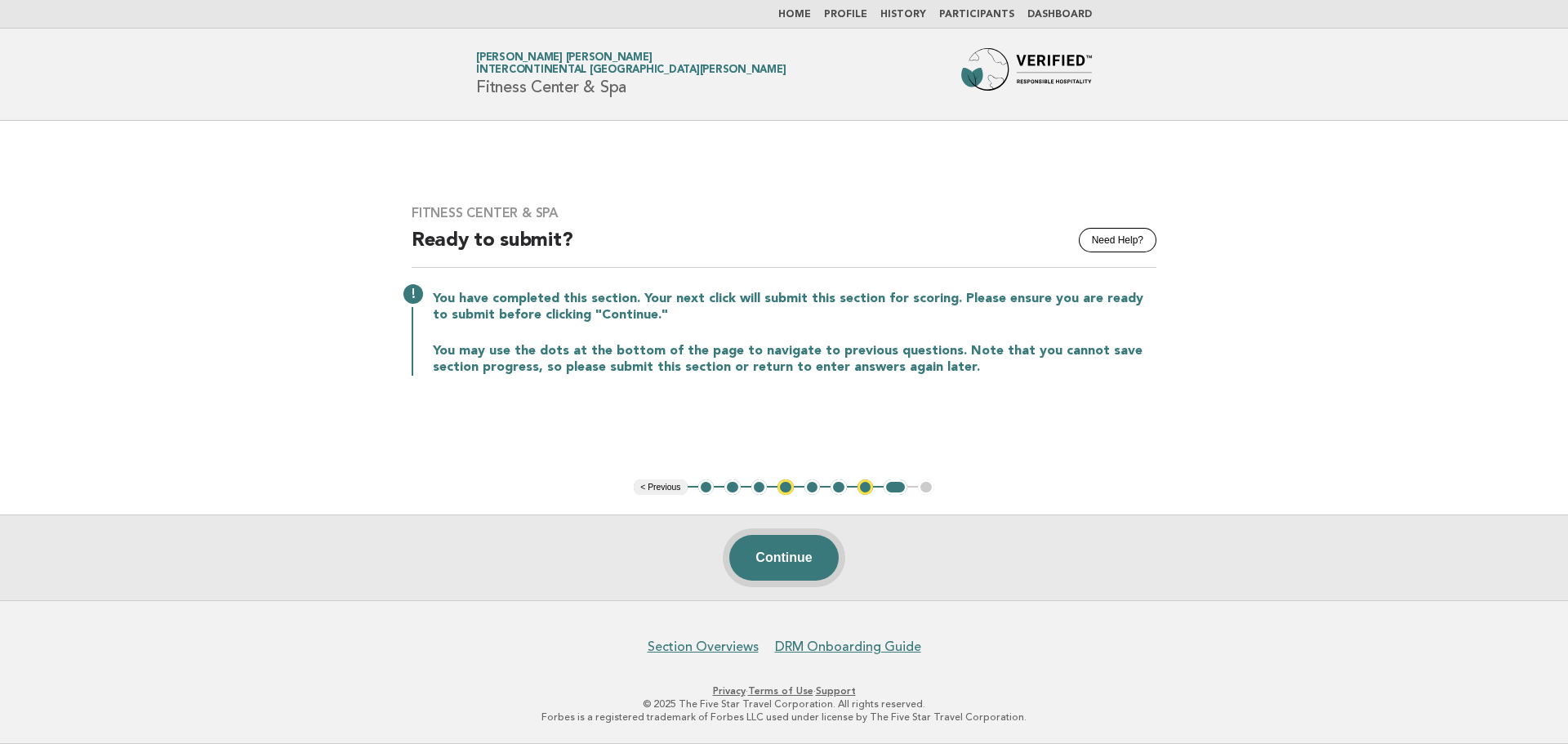
click at [801, 568] on button "Continue" at bounding box center [784, 557] width 109 height 46
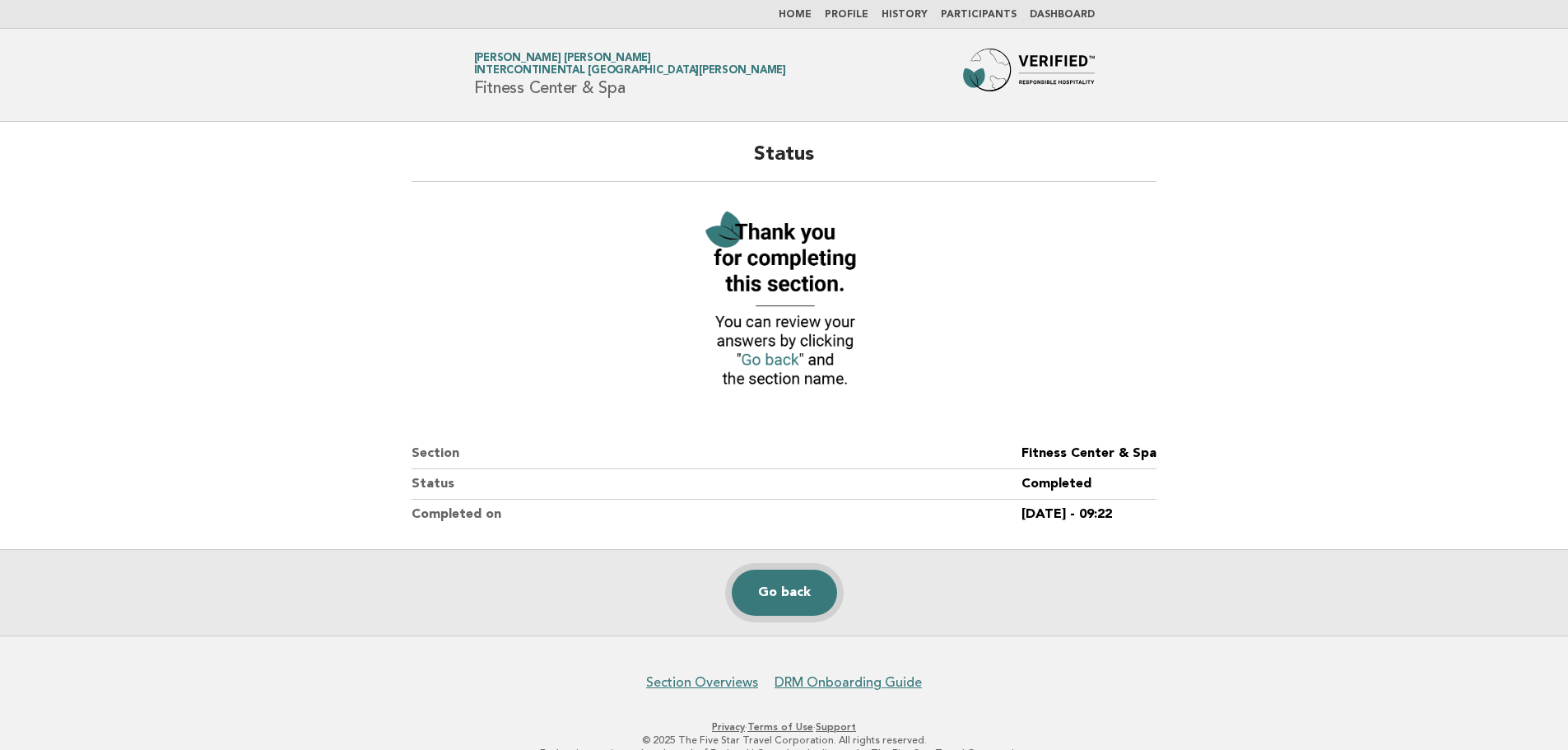
click at [798, 585] on link "Go back" at bounding box center [784, 592] width 105 height 46
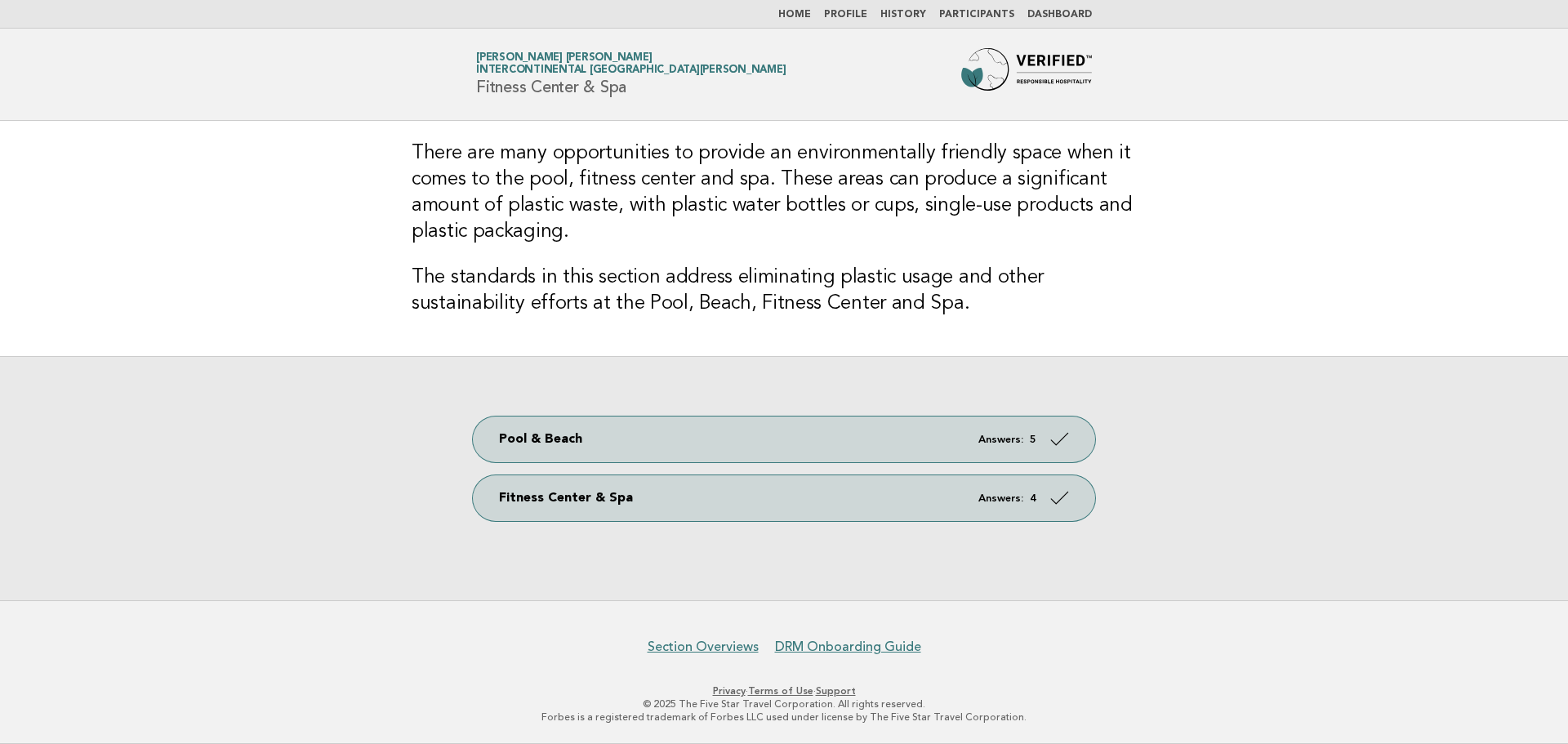
click at [800, 16] on link "Home" at bounding box center [794, 14] width 33 height 10
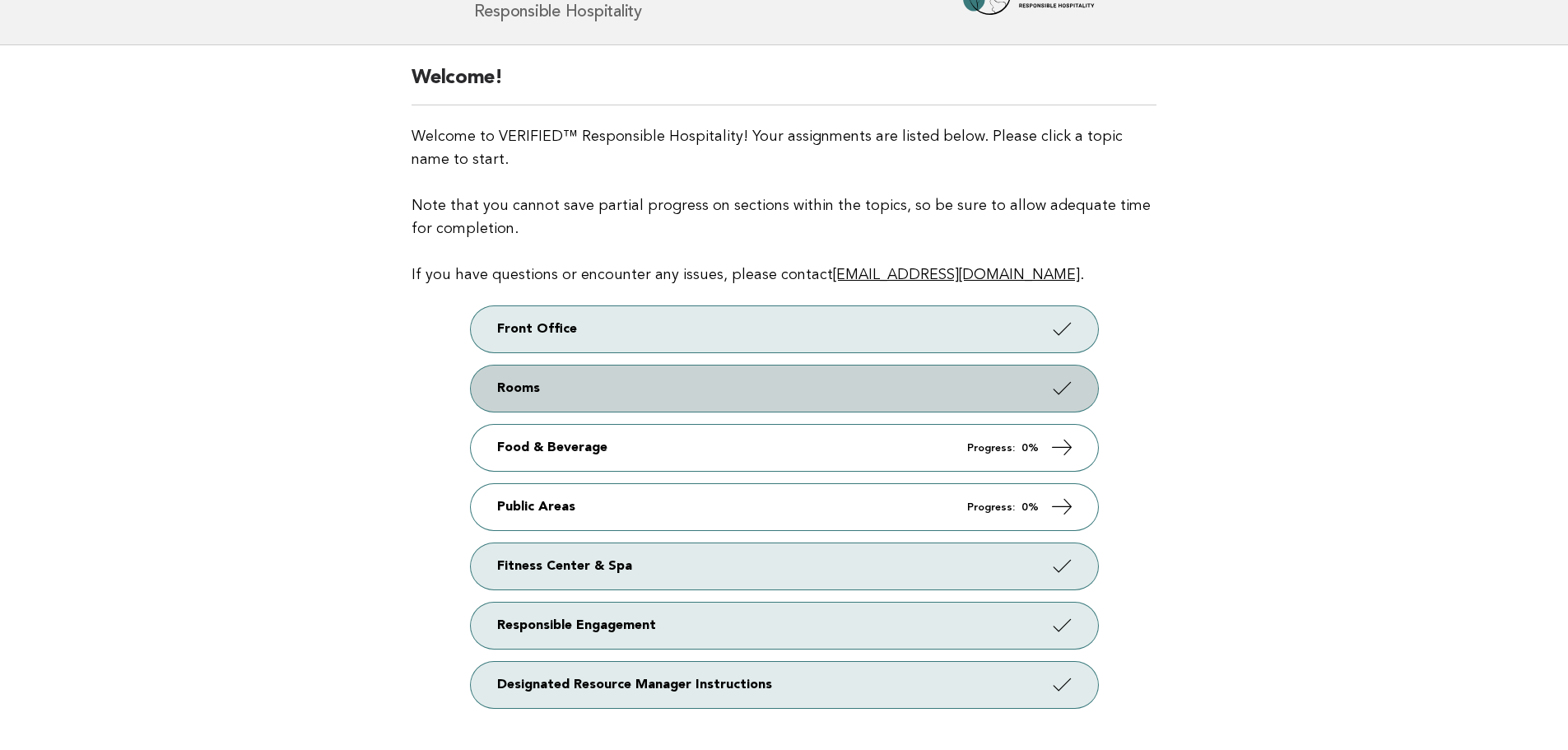
scroll to position [73, 0]
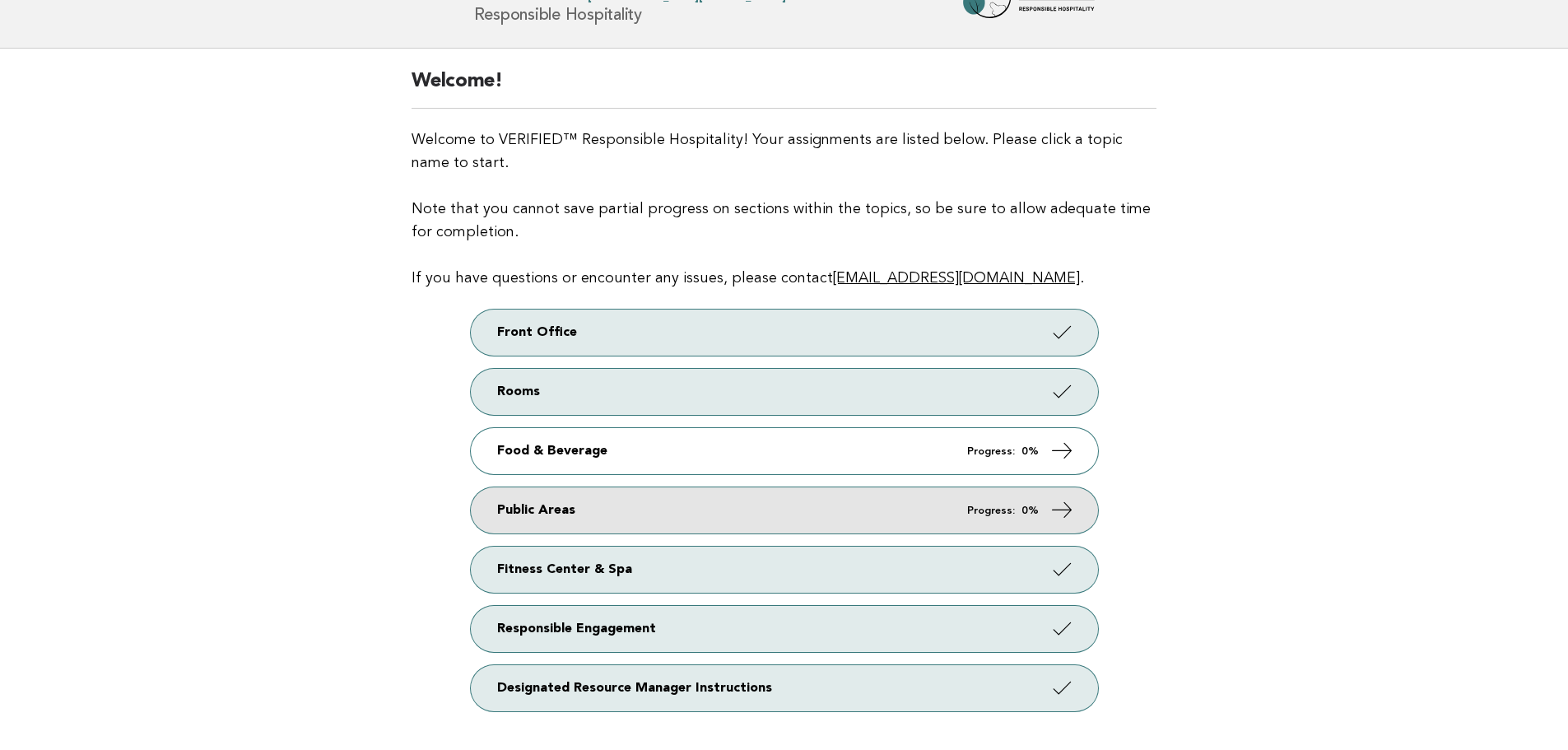
click at [811, 510] on link "Public Areas Progress: 0%" at bounding box center [784, 510] width 627 height 46
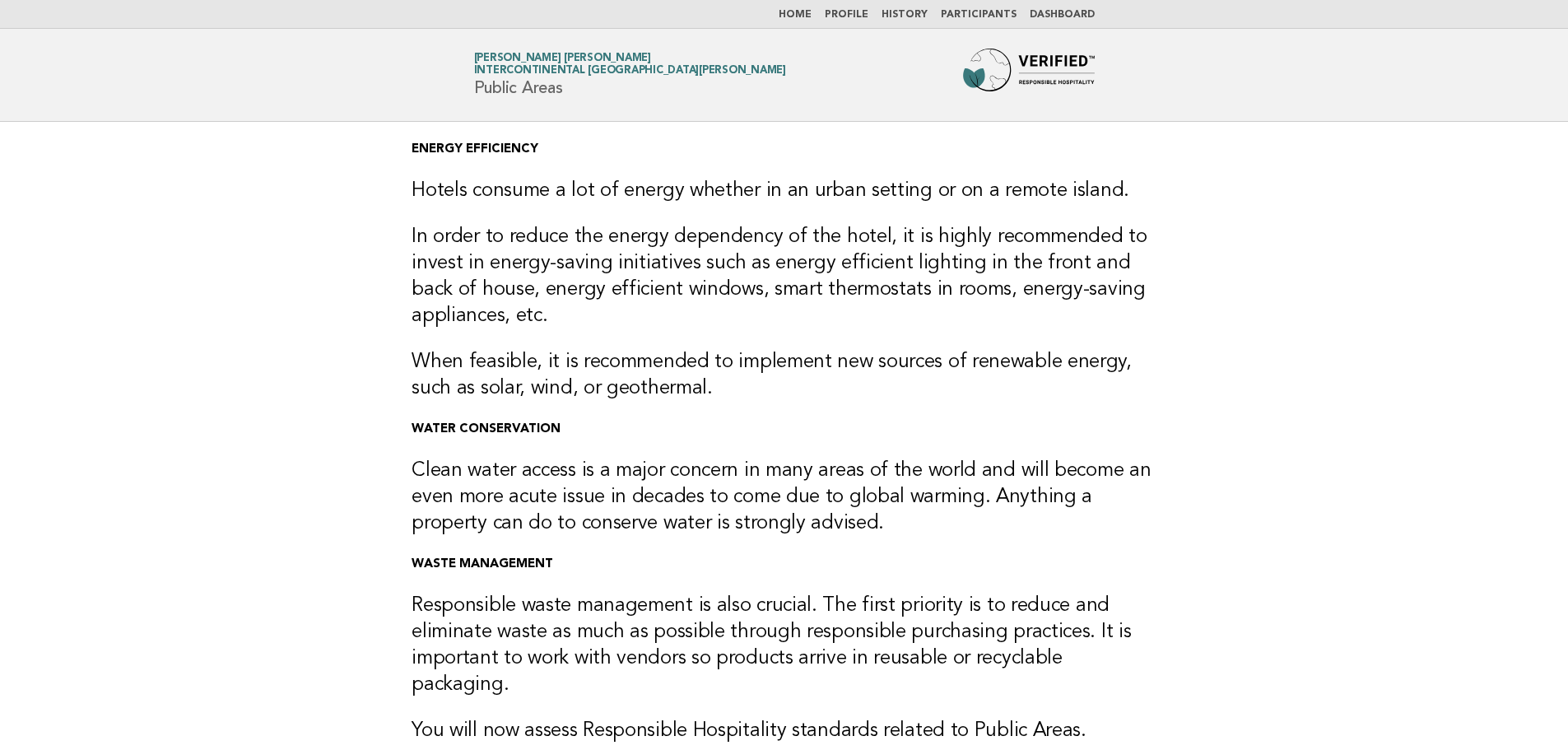
scroll to position [258, 0]
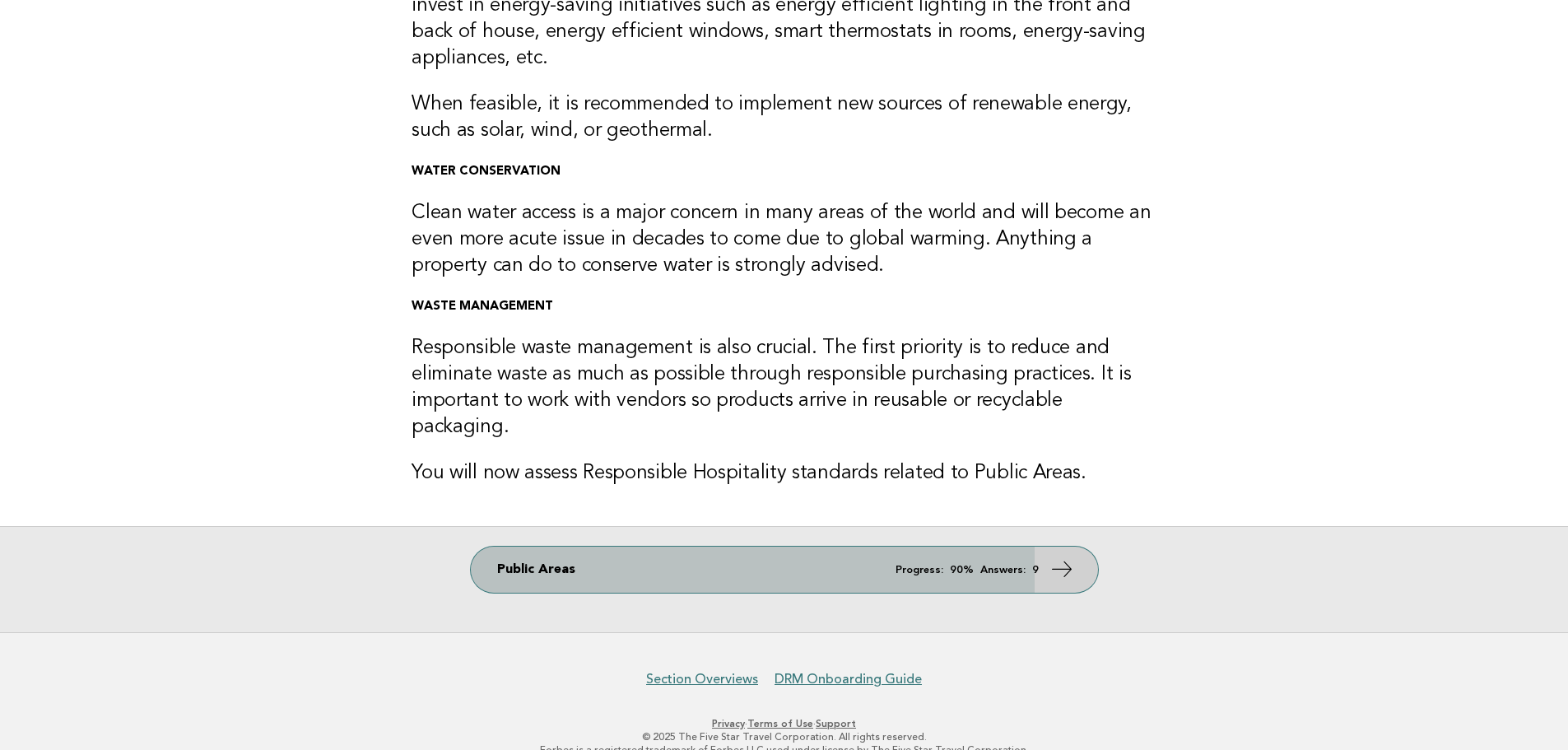
click at [1051, 557] on icon at bounding box center [1060, 569] width 24 height 24
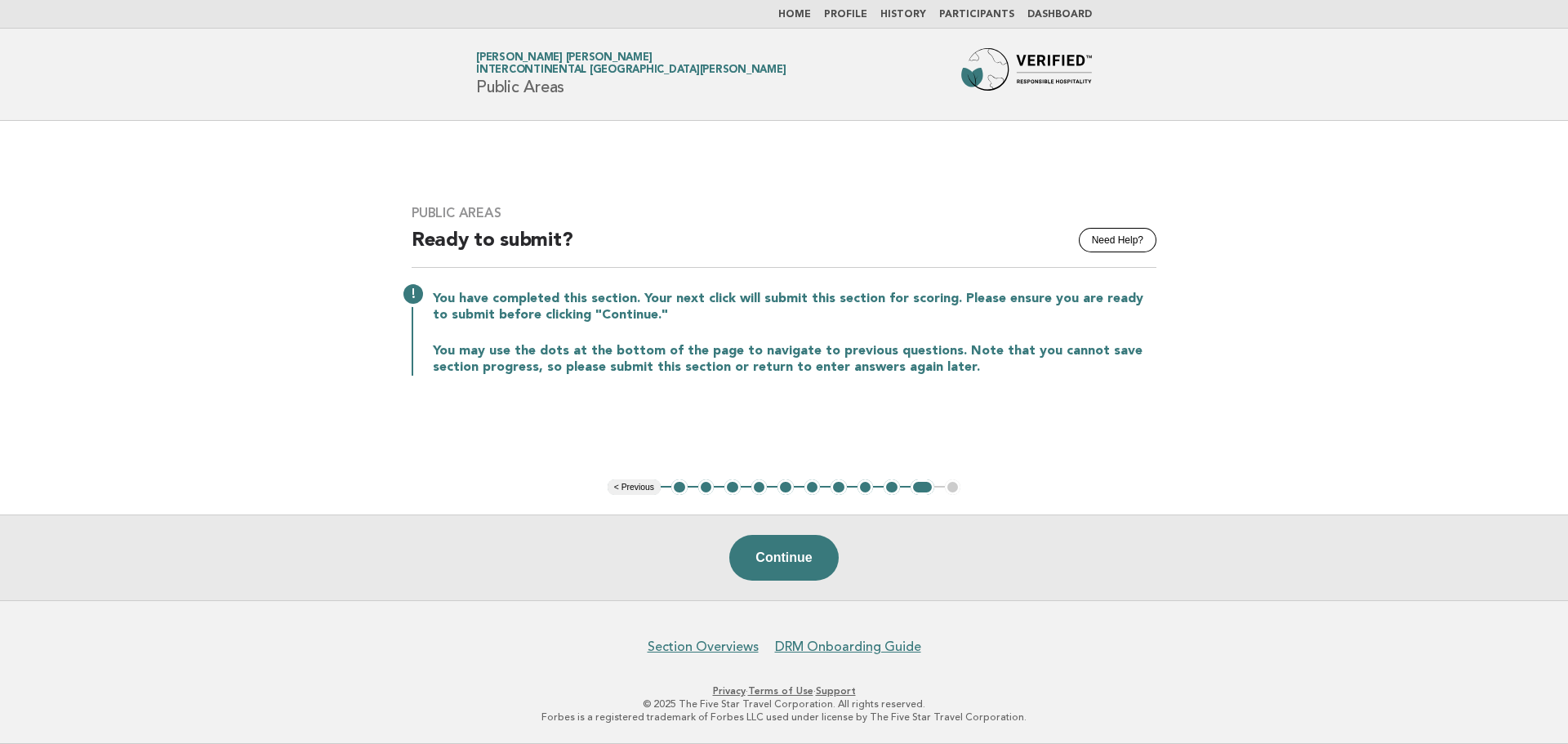
click at [706, 490] on button "2" at bounding box center [706, 487] width 16 height 16
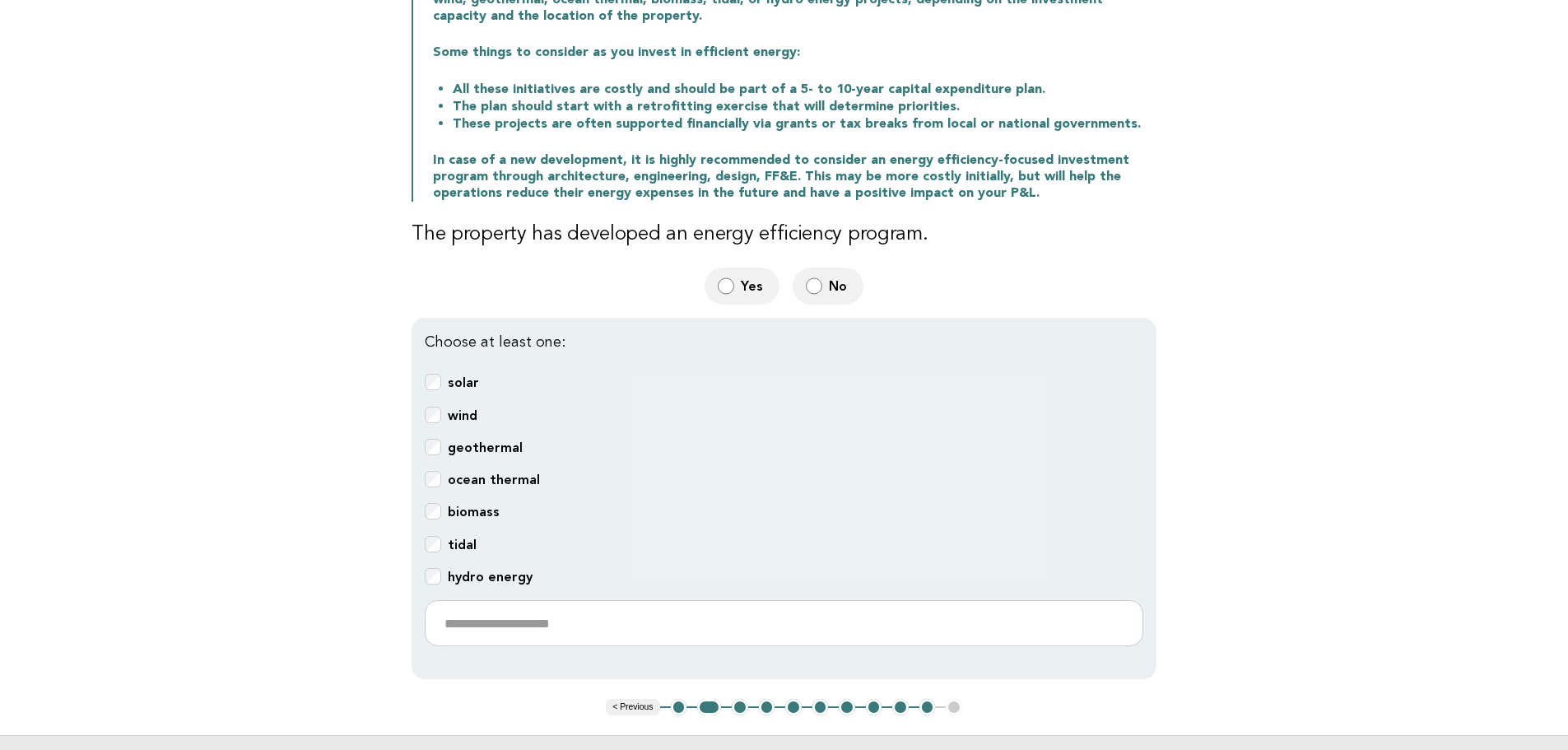
scroll to position [329, 0]
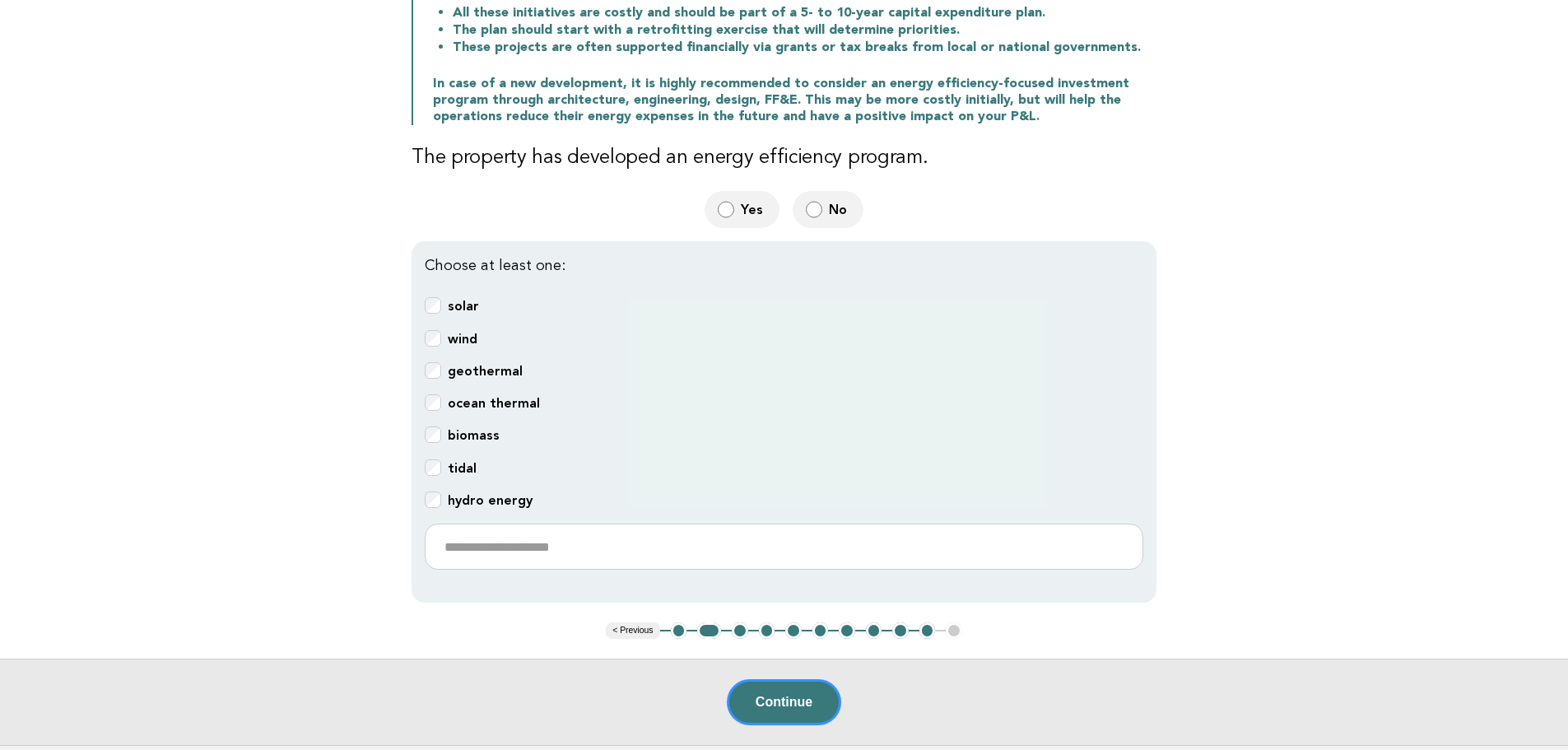
click at [672, 622] on button "1" at bounding box center [679, 630] width 17 height 17
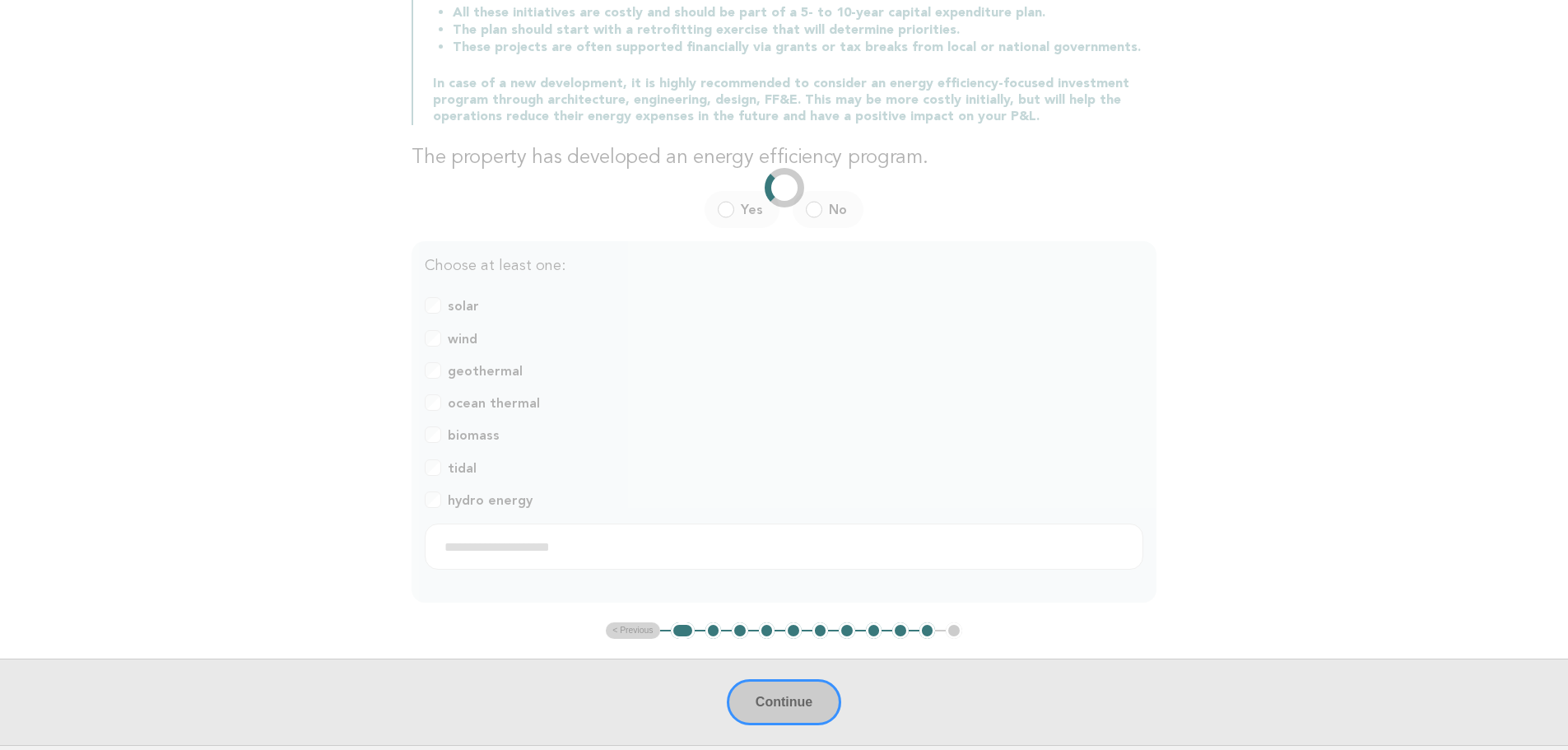
scroll to position [130, 0]
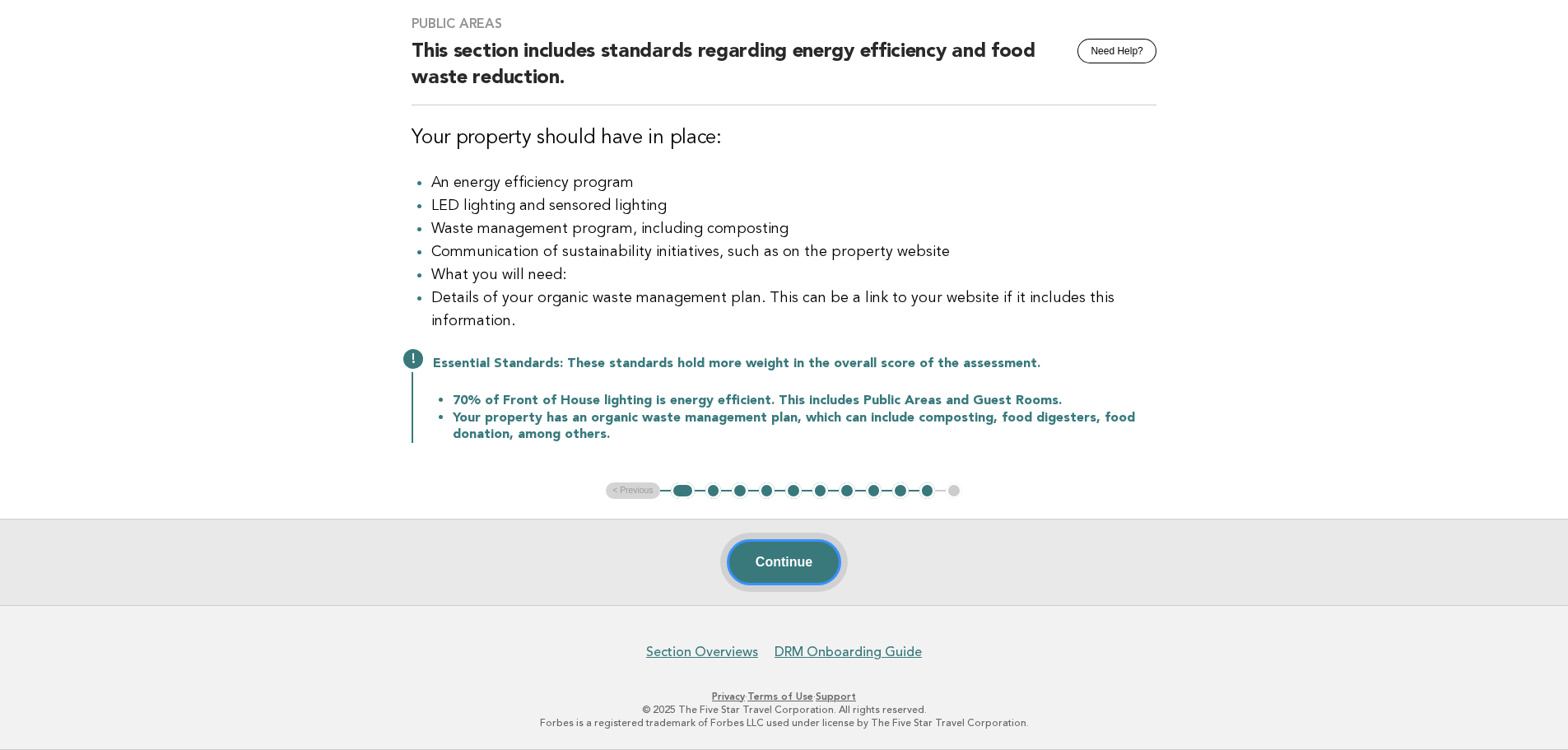
click at [768, 574] on button "Continue" at bounding box center [783, 562] width 114 height 46
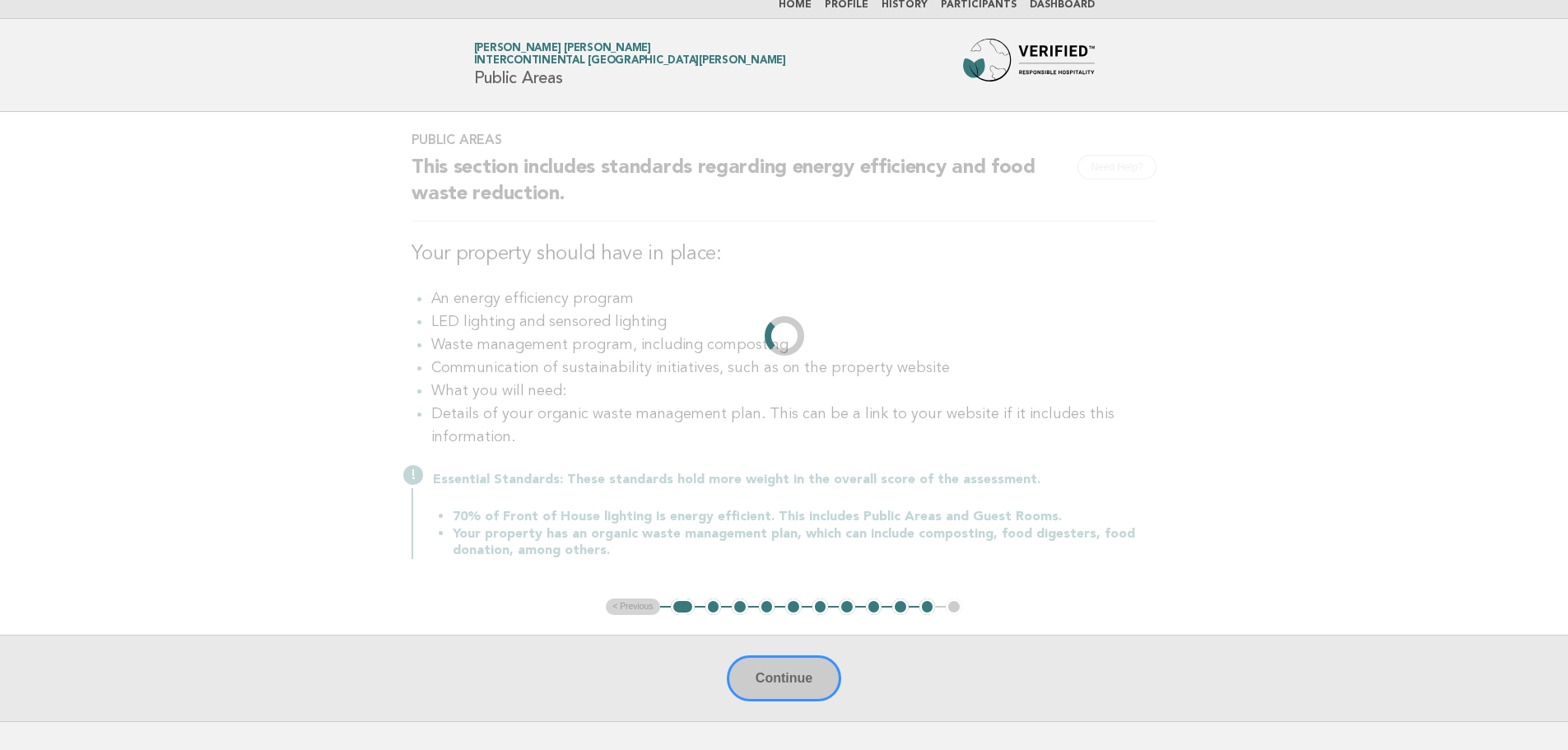
scroll to position [0, 0]
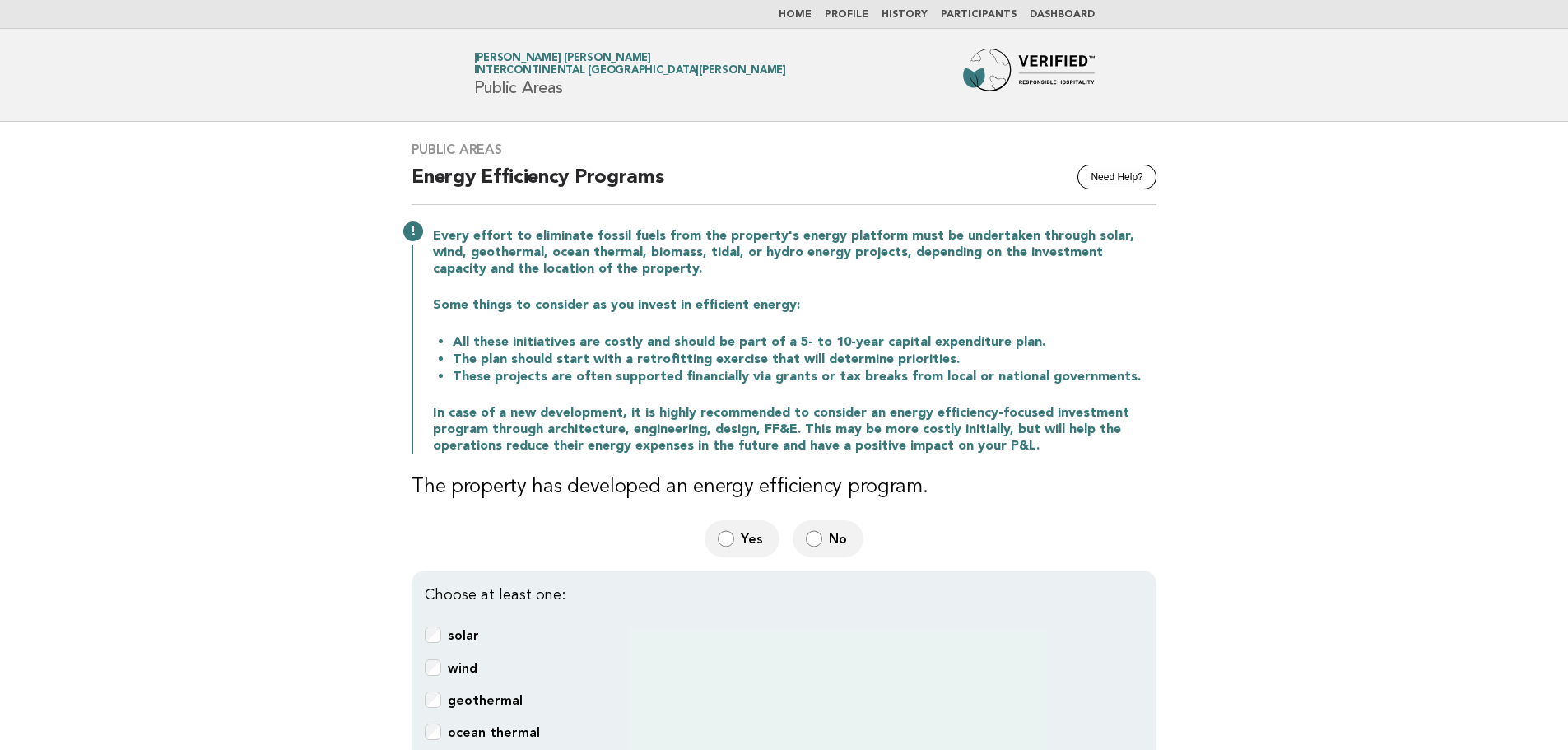
click at [836, 543] on span "No" at bounding box center [839, 538] width 22 height 17
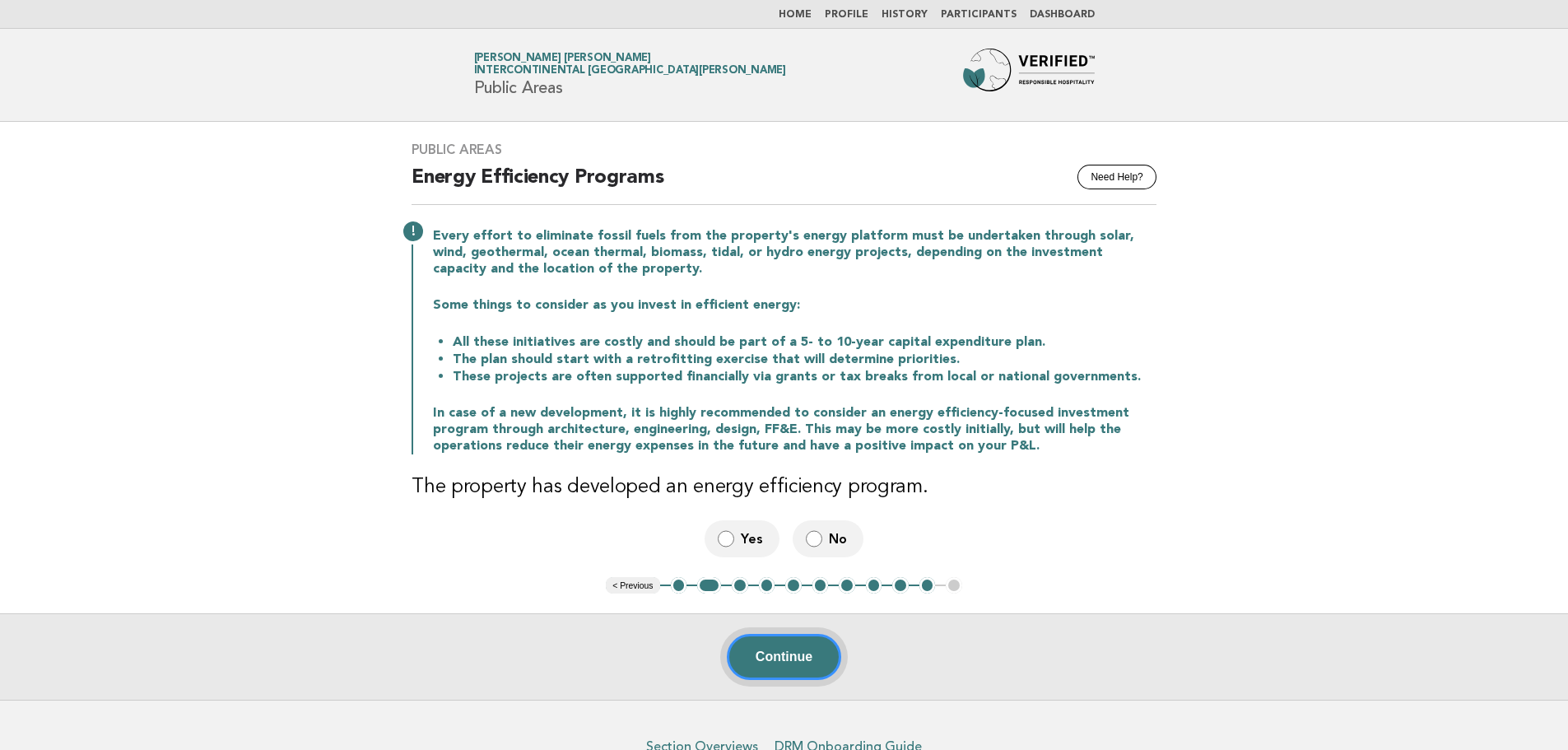
click at [791, 655] on button "Continue" at bounding box center [783, 656] width 114 height 46
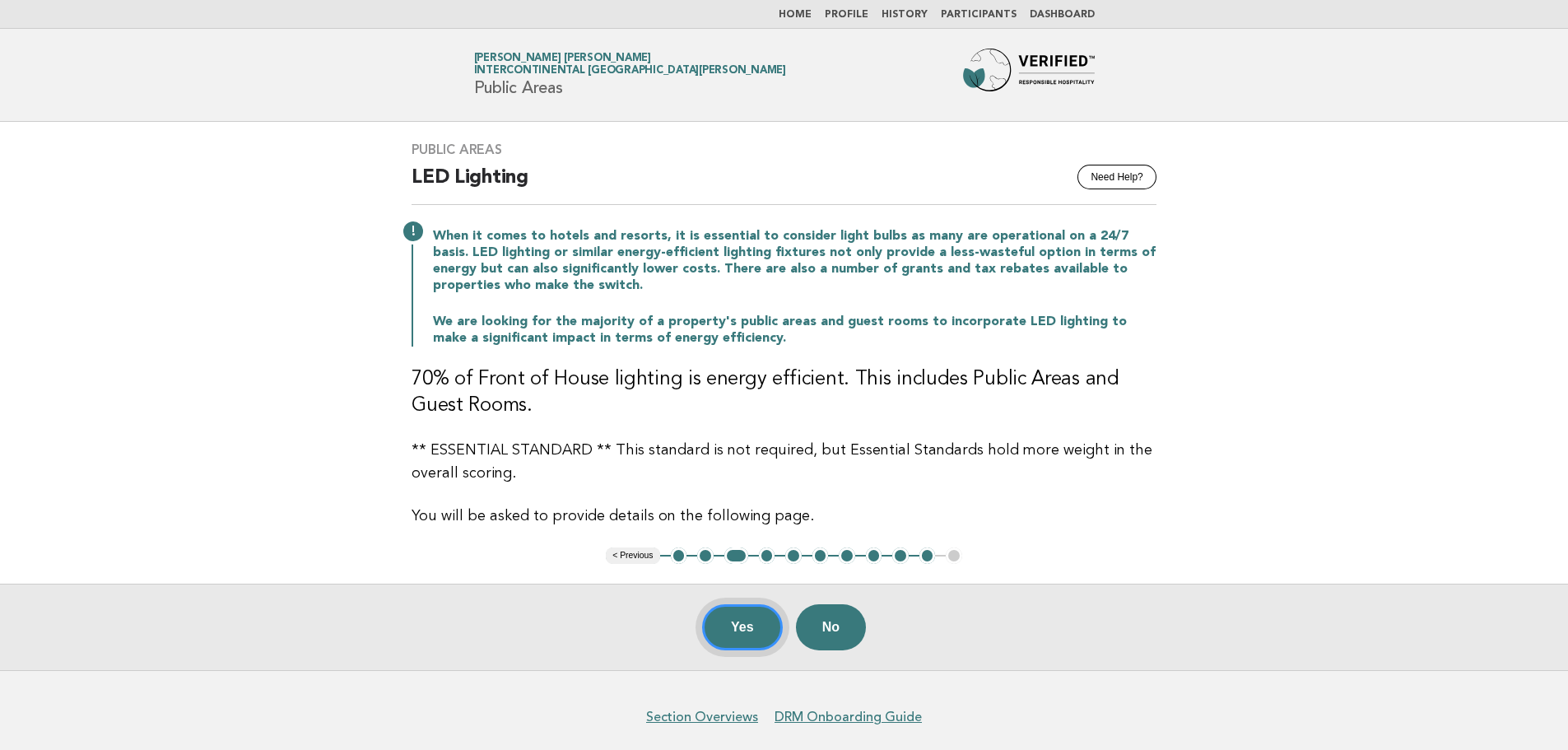
click at [747, 643] on button "Yes" at bounding box center [742, 626] width 81 height 46
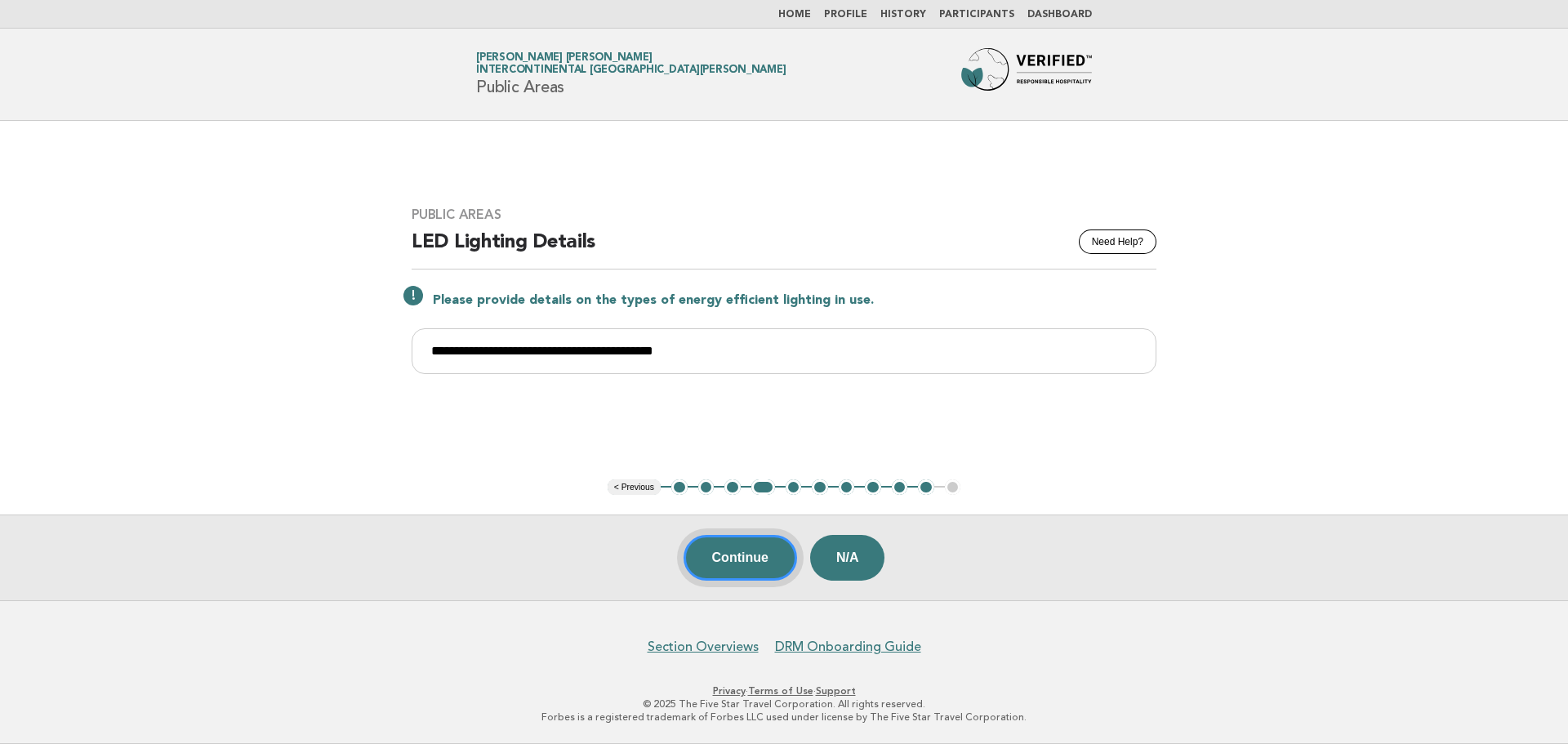
click at [711, 544] on button "Continue" at bounding box center [740, 557] width 113 height 46
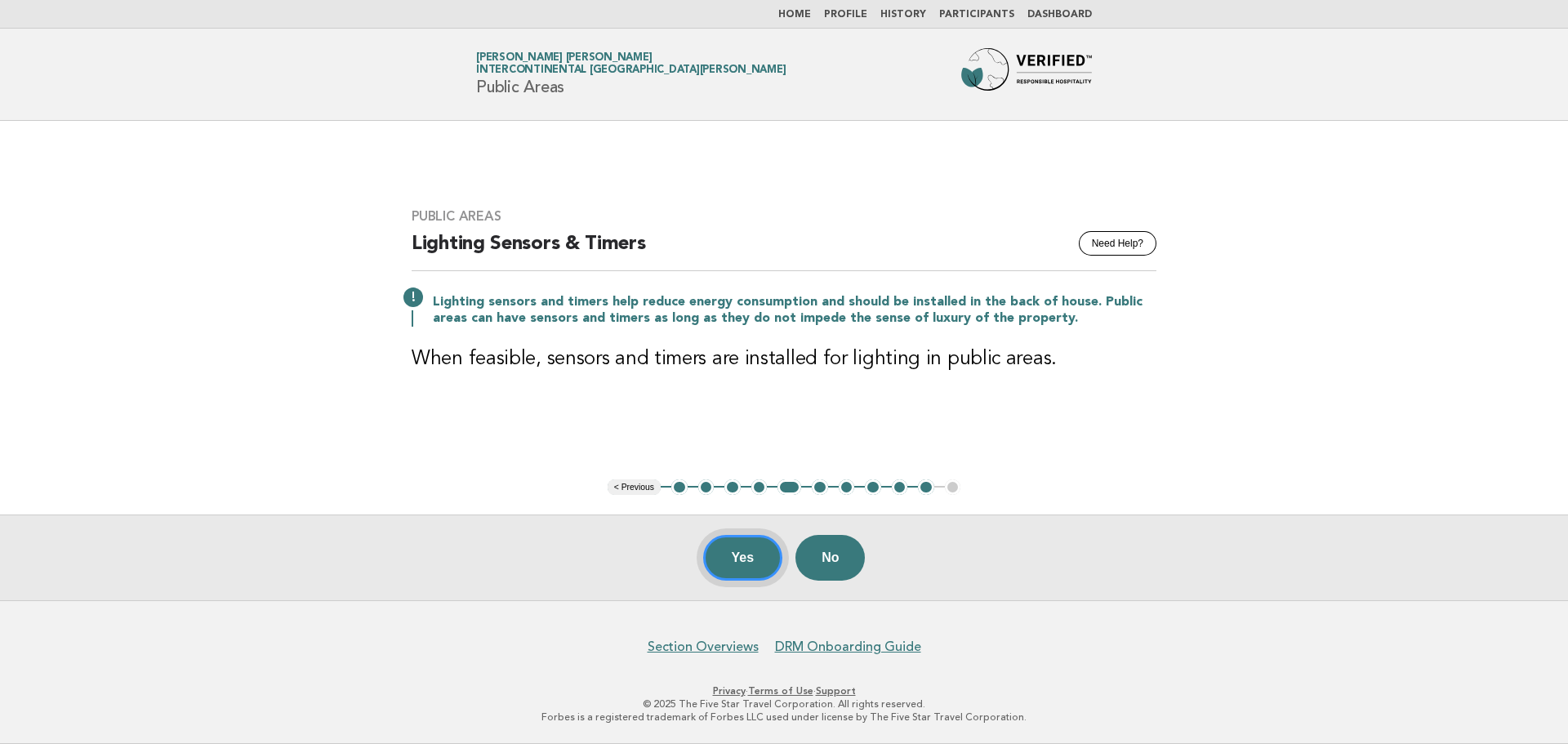
click at [743, 571] on button "Yes" at bounding box center [743, 557] width 80 height 46
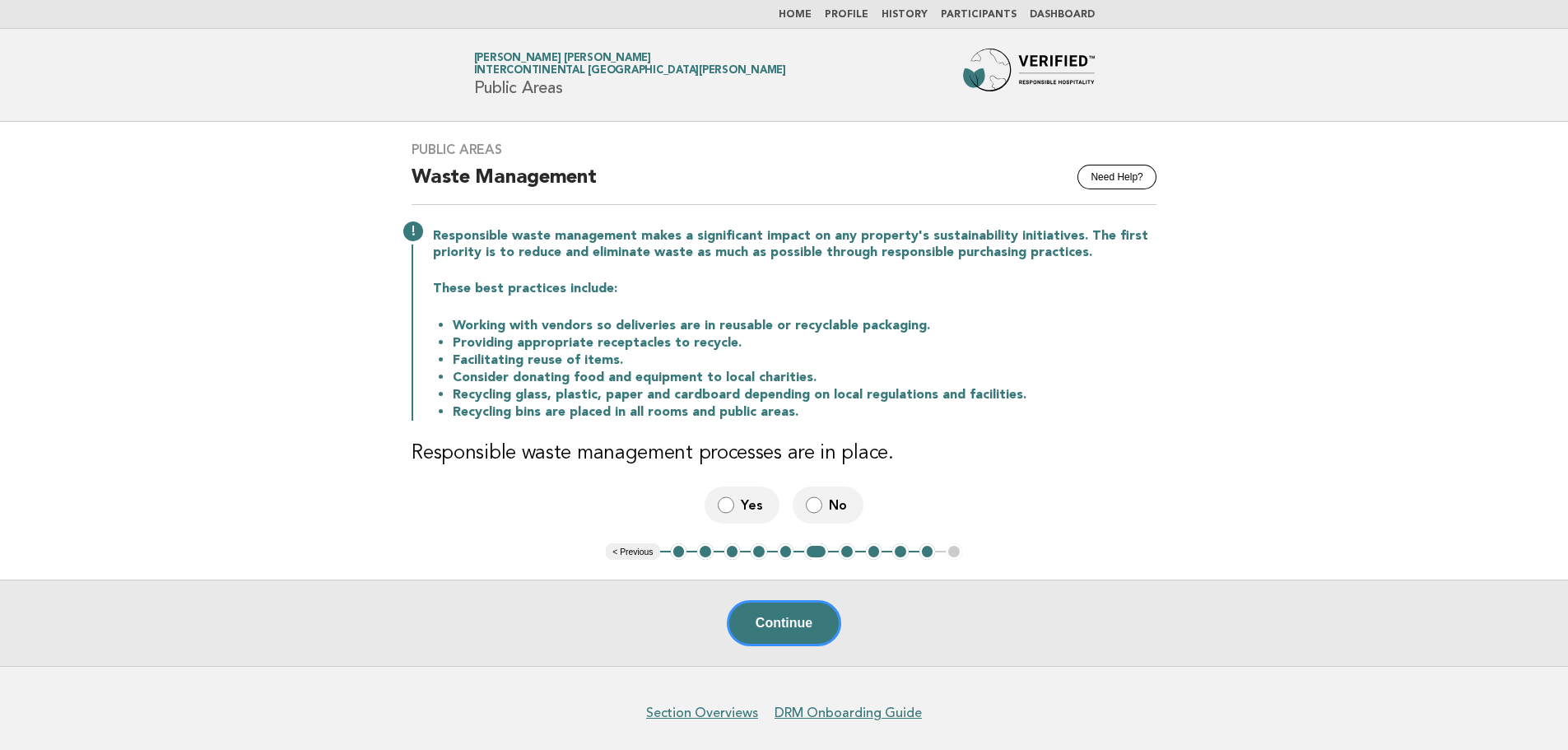
click at [751, 513] on span "Yes" at bounding box center [753, 505] width 25 height 17
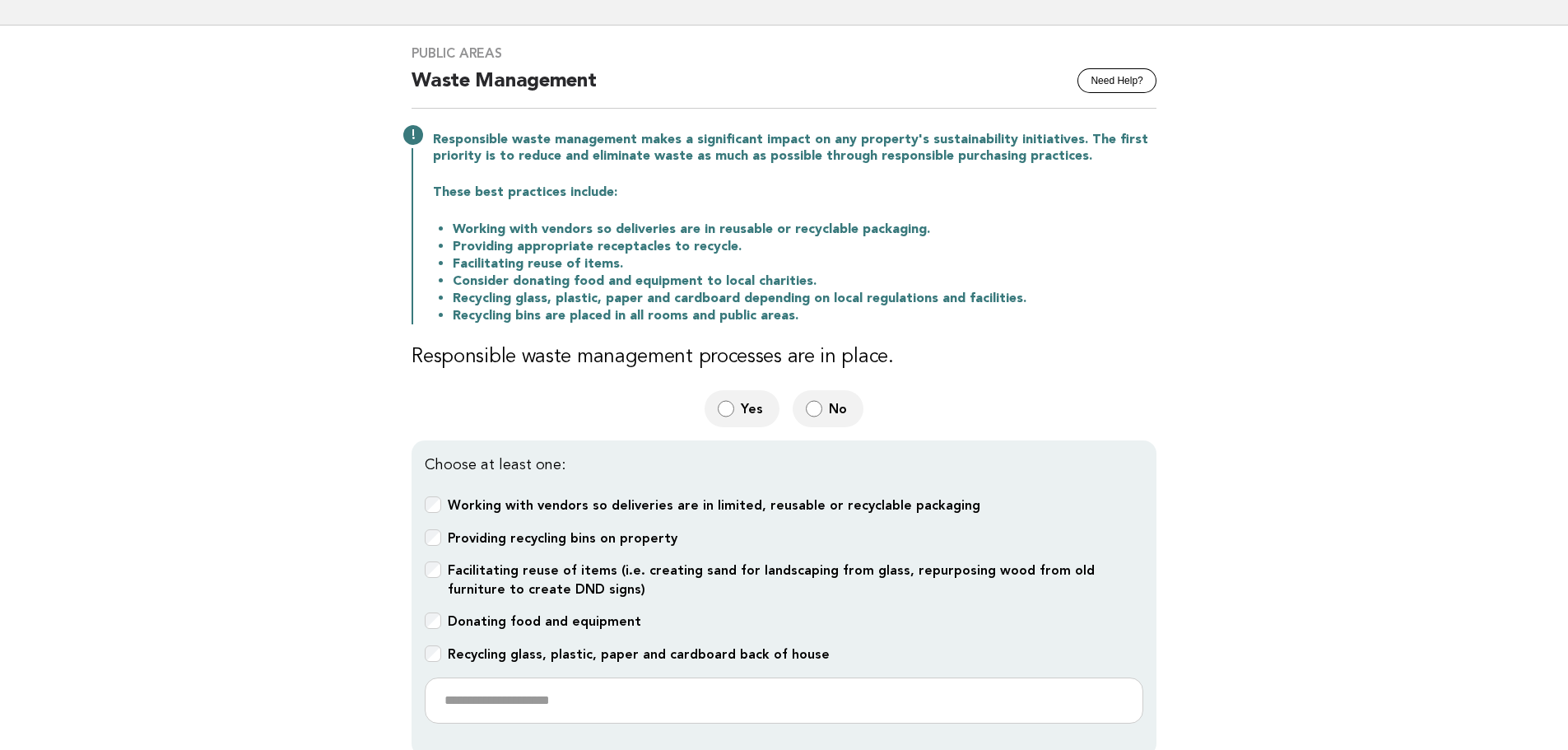
scroll to position [247, 0]
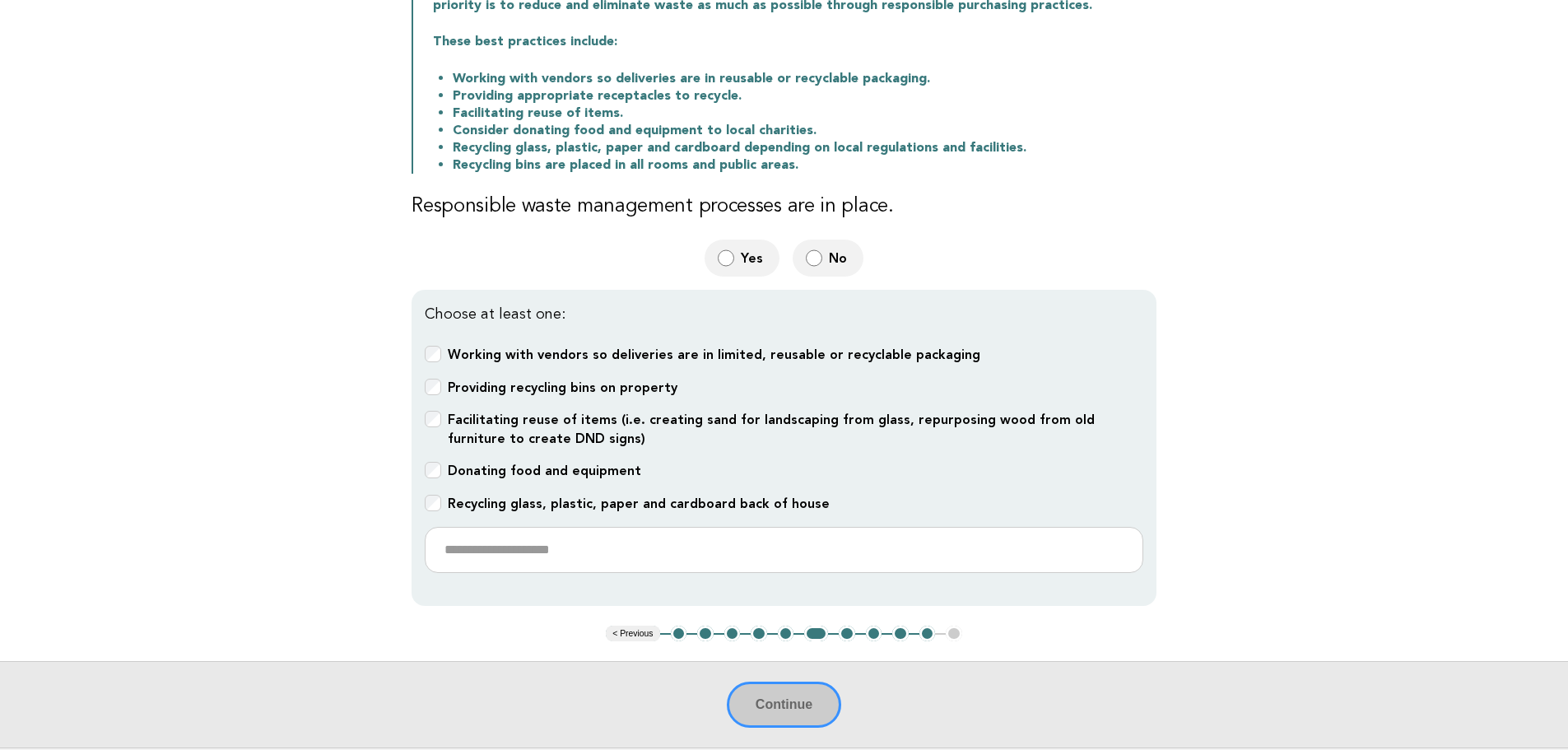
click at [597, 360] on b "Working with vendors so deliveries are in limited, reusable or recyclable packa…" at bounding box center [713, 355] width 532 height 16
click at [548, 497] on b "Recycling glass, plastic, paper and cardboard back of house" at bounding box center [639, 503] width 382 height 16
click at [800, 709] on button "Continue" at bounding box center [783, 704] width 114 height 46
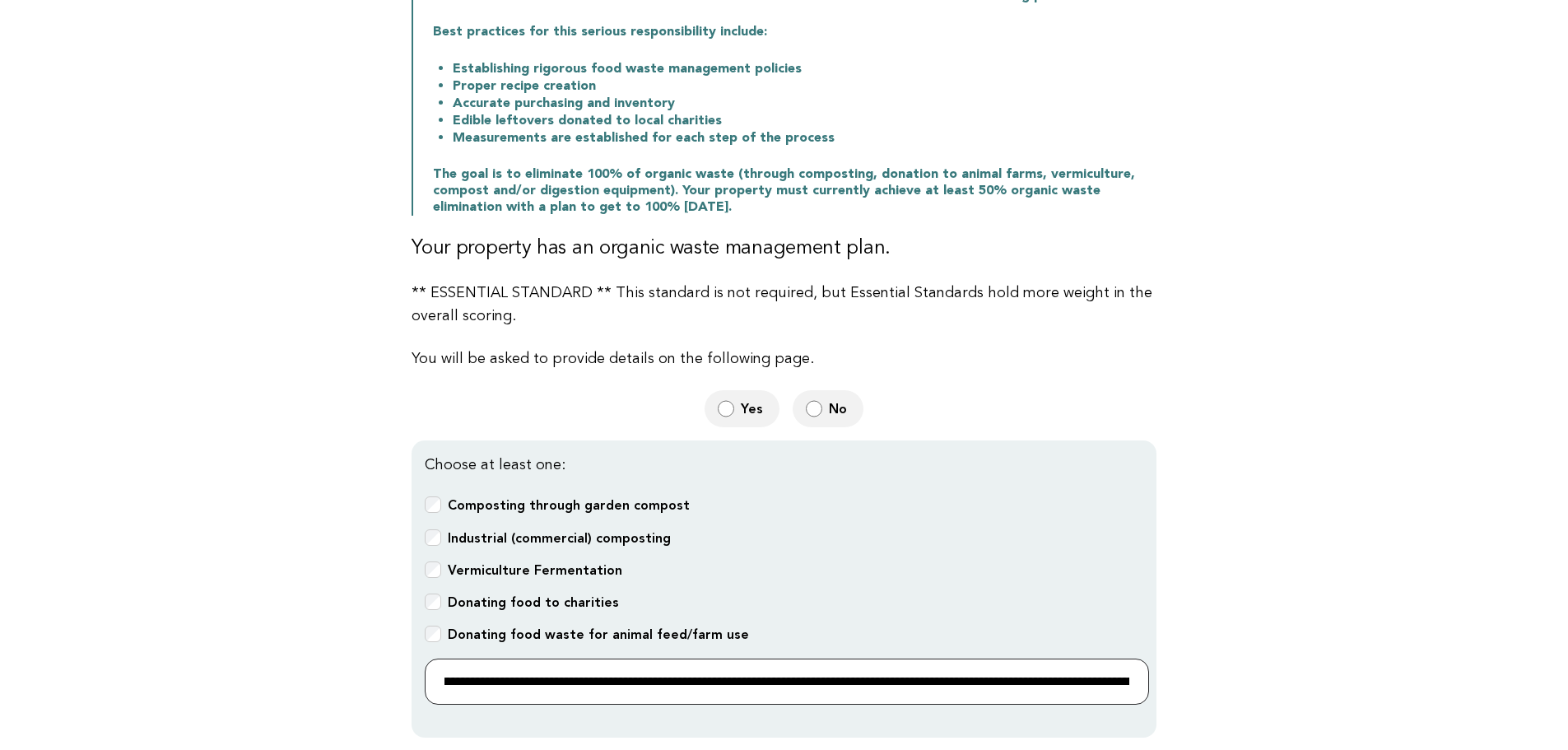
scroll to position [0, 1149]
drag, startPoint x: 765, startPoint y: 682, endPoint x: 1233, endPoint y: 696, distance: 468.2
click at [1233, 696] on main "Public Areas Need Help? Organic Waste Management There are many things to consi…" at bounding box center [784, 335] width 1568 height 1086
click at [772, 679] on input "**********" at bounding box center [786, 681] width 724 height 46
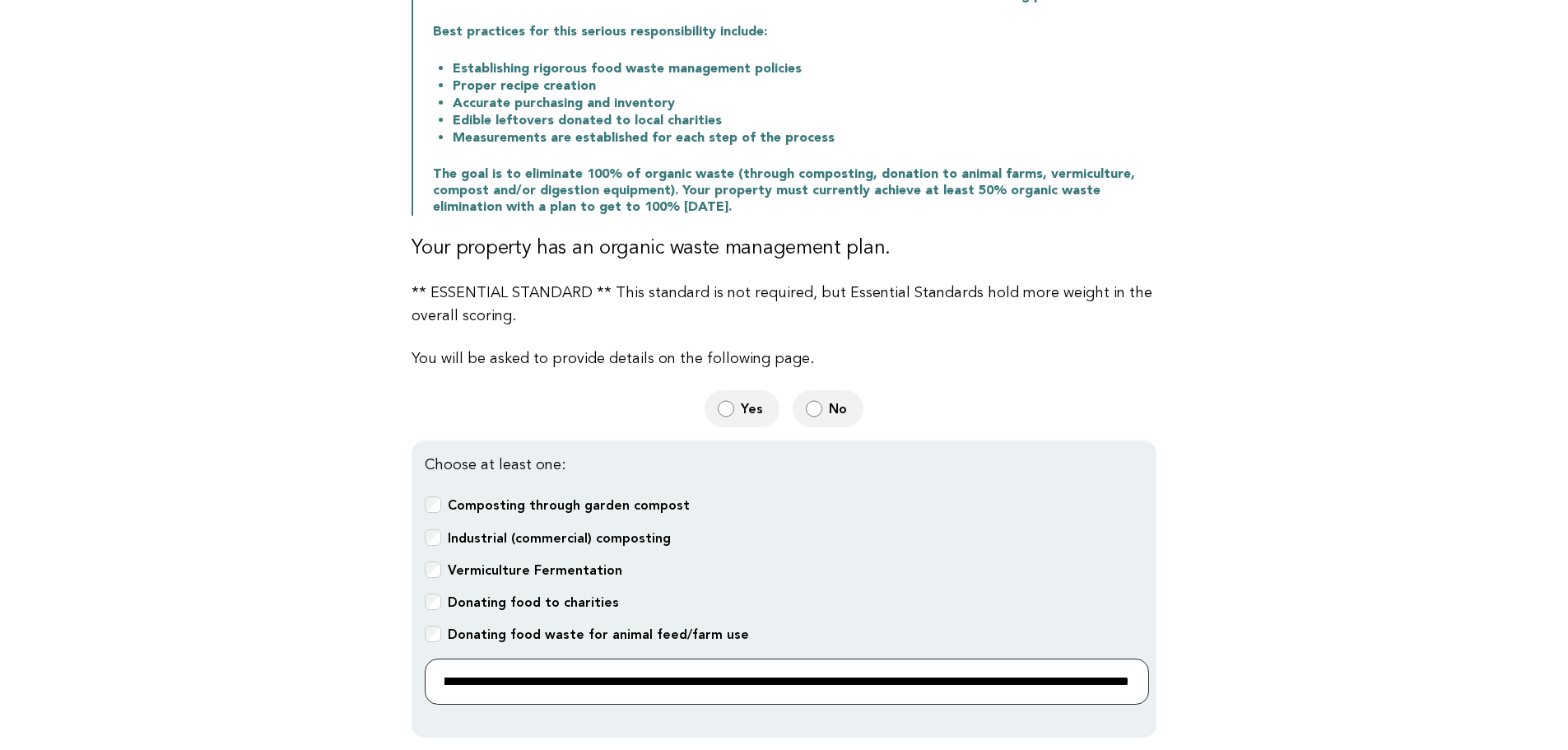
scroll to position [0, 1149]
drag, startPoint x: 720, startPoint y: 679, endPoint x: 841, endPoint y: 677, distance: 121.0
click at [841, 677] on input "**********" at bounding box center [786, 681] width 724 height 46
click at [957, 686] on input "**********" at bounding box center [786, 681] width 724 height 46
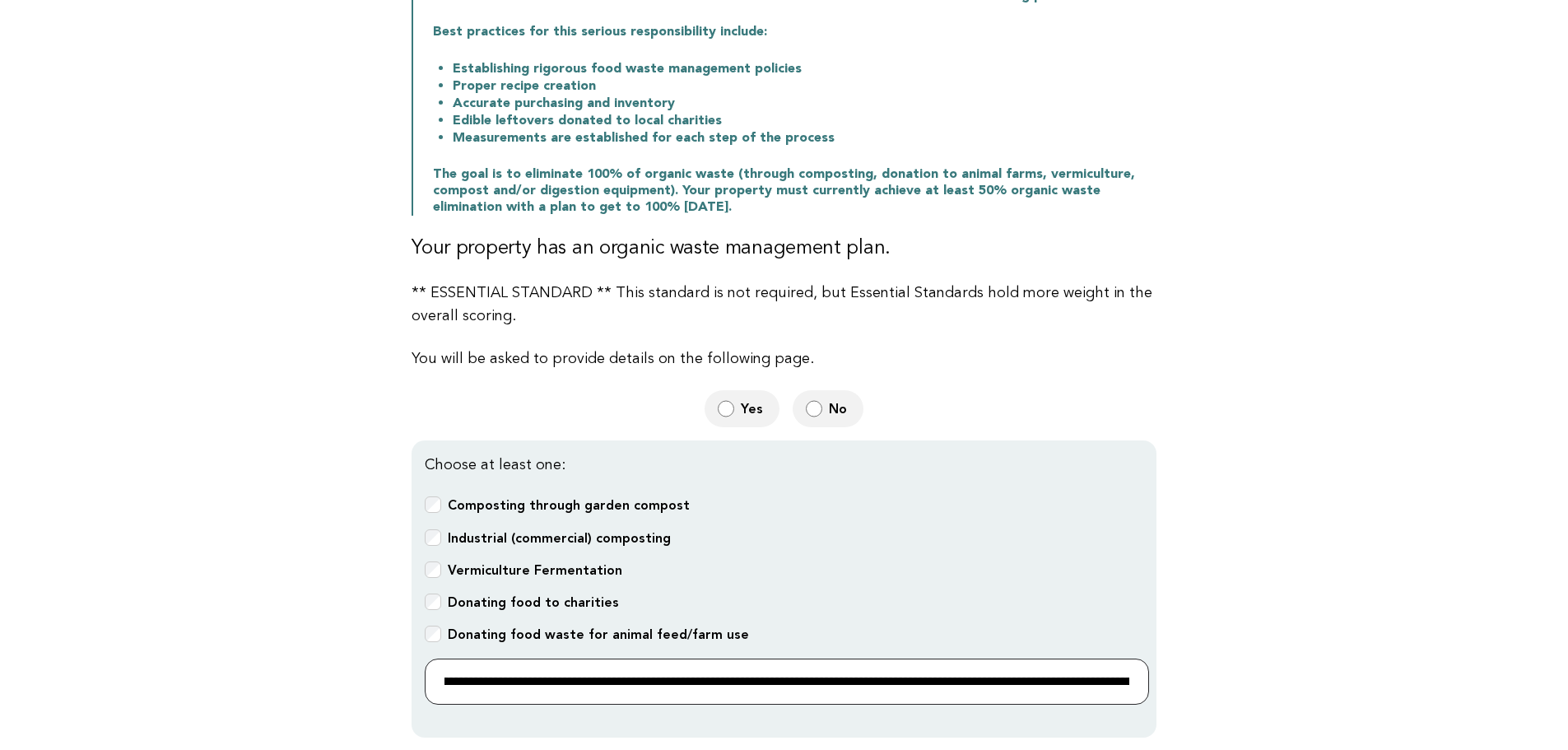
drag, startPoint x: 546, startPoint y: 675, endPoint x: 700, endPoint y: 695, distance: 155.3
click at [700, 695] on input "**********" at bounding box center [786, 681] width 724 height 46
click at [700, 697] on input "**********" at bounding box center [786, 681] width 724 height 46
click at [699, 682] on input "**********" at bounding box center [786, 681] width 724 height 46
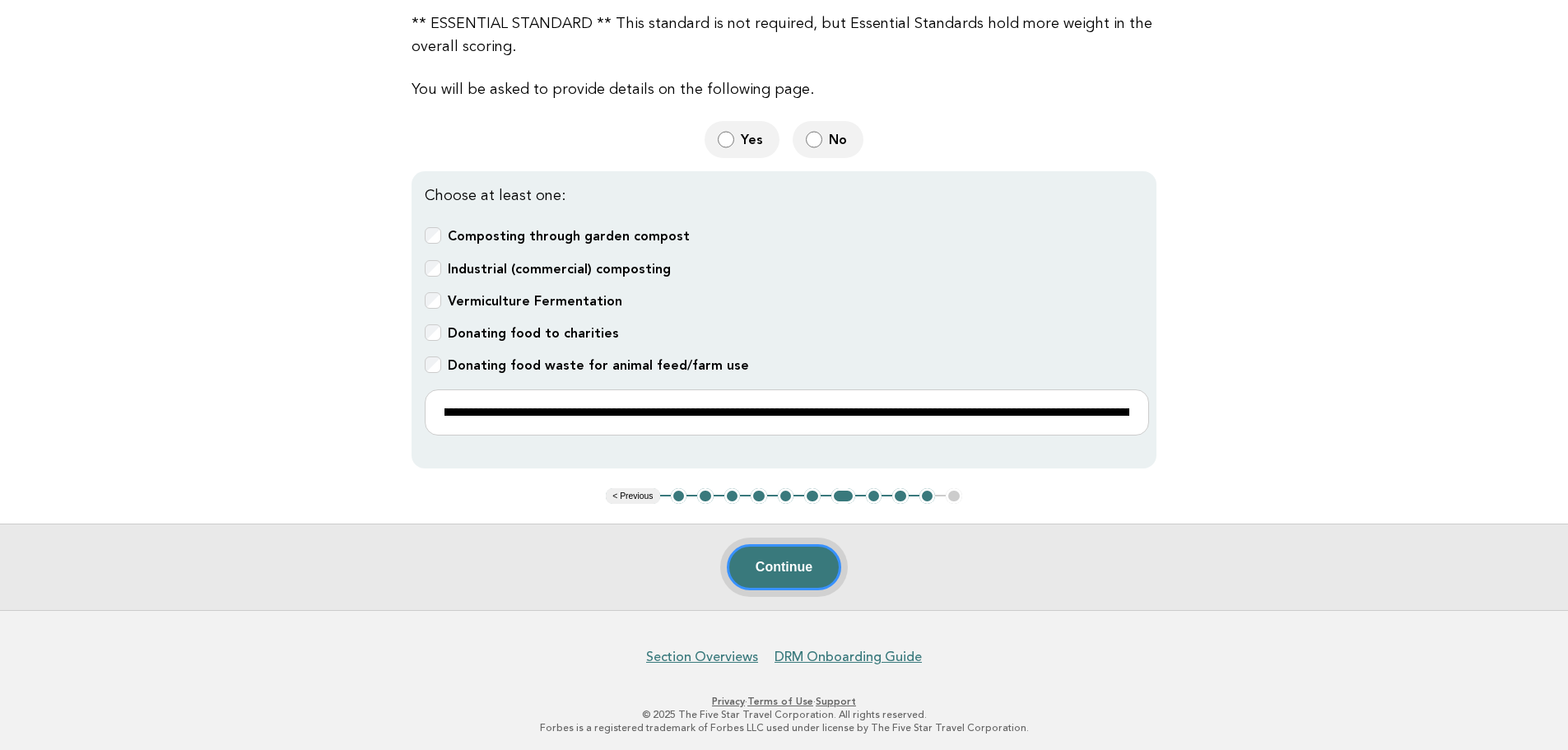
scroll to position [0, 0]
click at [787, 560] on button "Continue" at bounding box center [783, 566] width 114 height 46
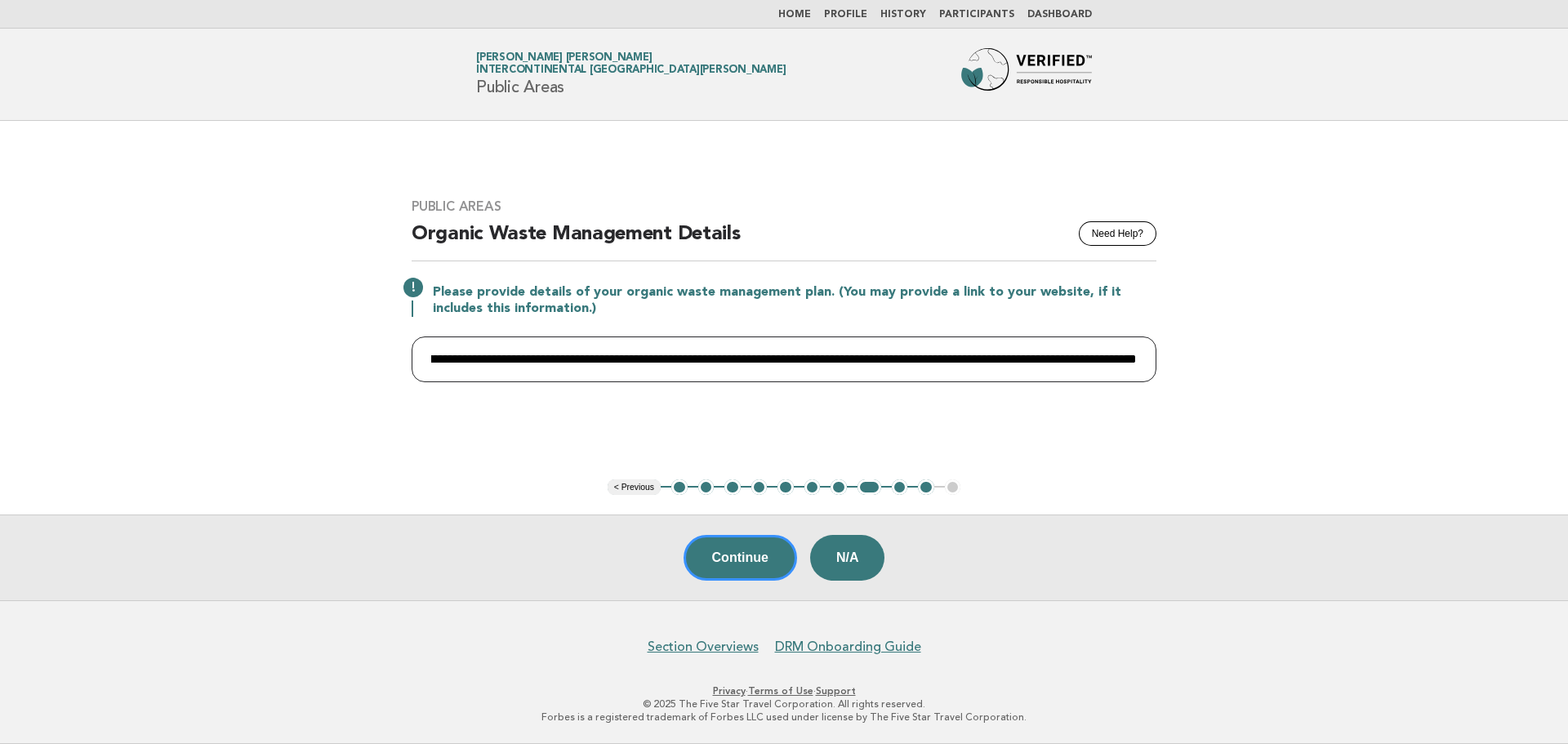
scroll to position [0, 4729]
drag, startPoint x: 551, startPoint y: 365, endPoint x: 1181, endPoint y: 382, distance: 630.2
click at [1181, 382] on main "Public Areas Need Help? Organic Waste Management Details Please provide details…" at bounding box center [784, 360] width 1568 height 480
click at [819, 349] on input "**********" at bounding box center [784, 359] width 745 height 46
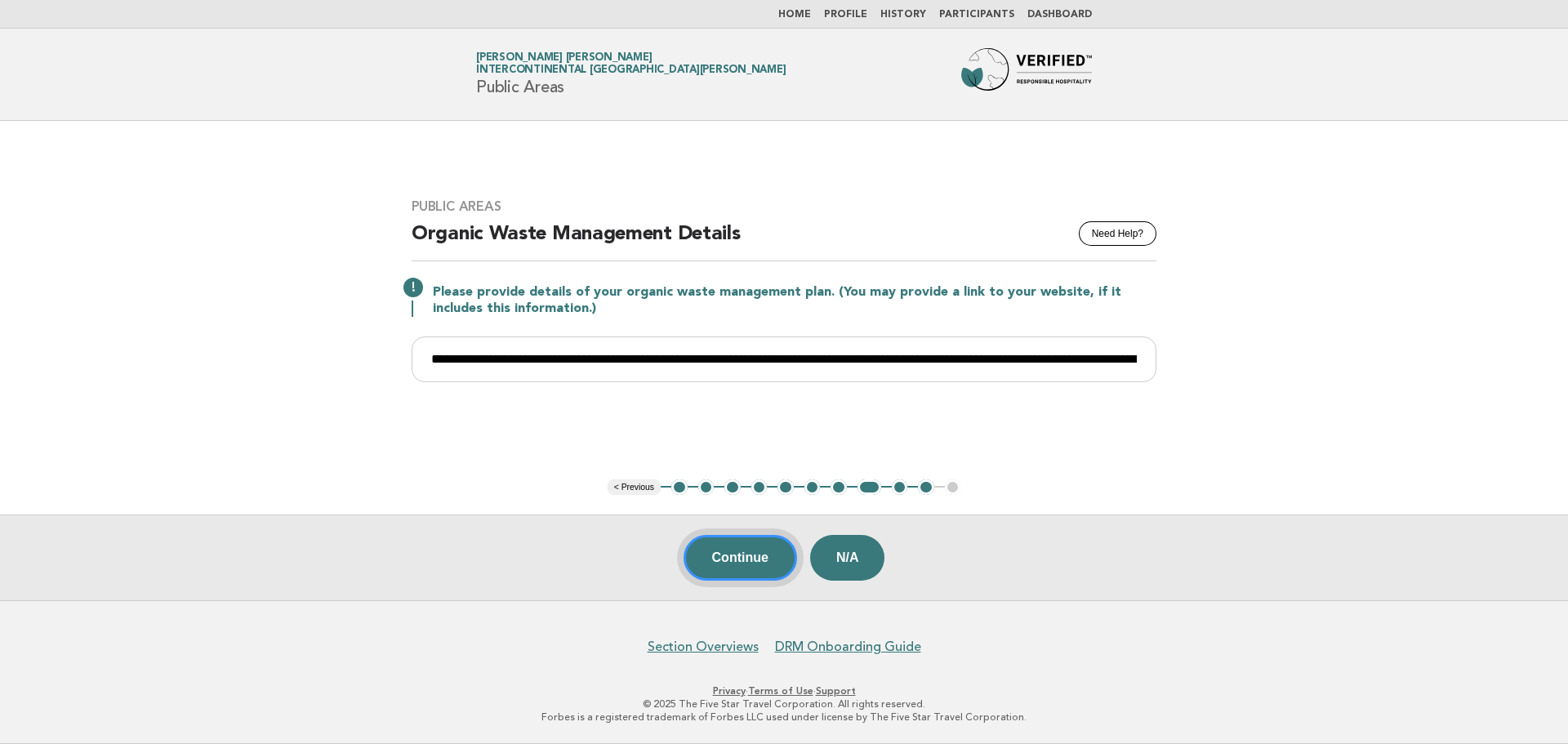
click at [770, 566] on button "Continue" at bounding box center [740, 557] width 113 height 46
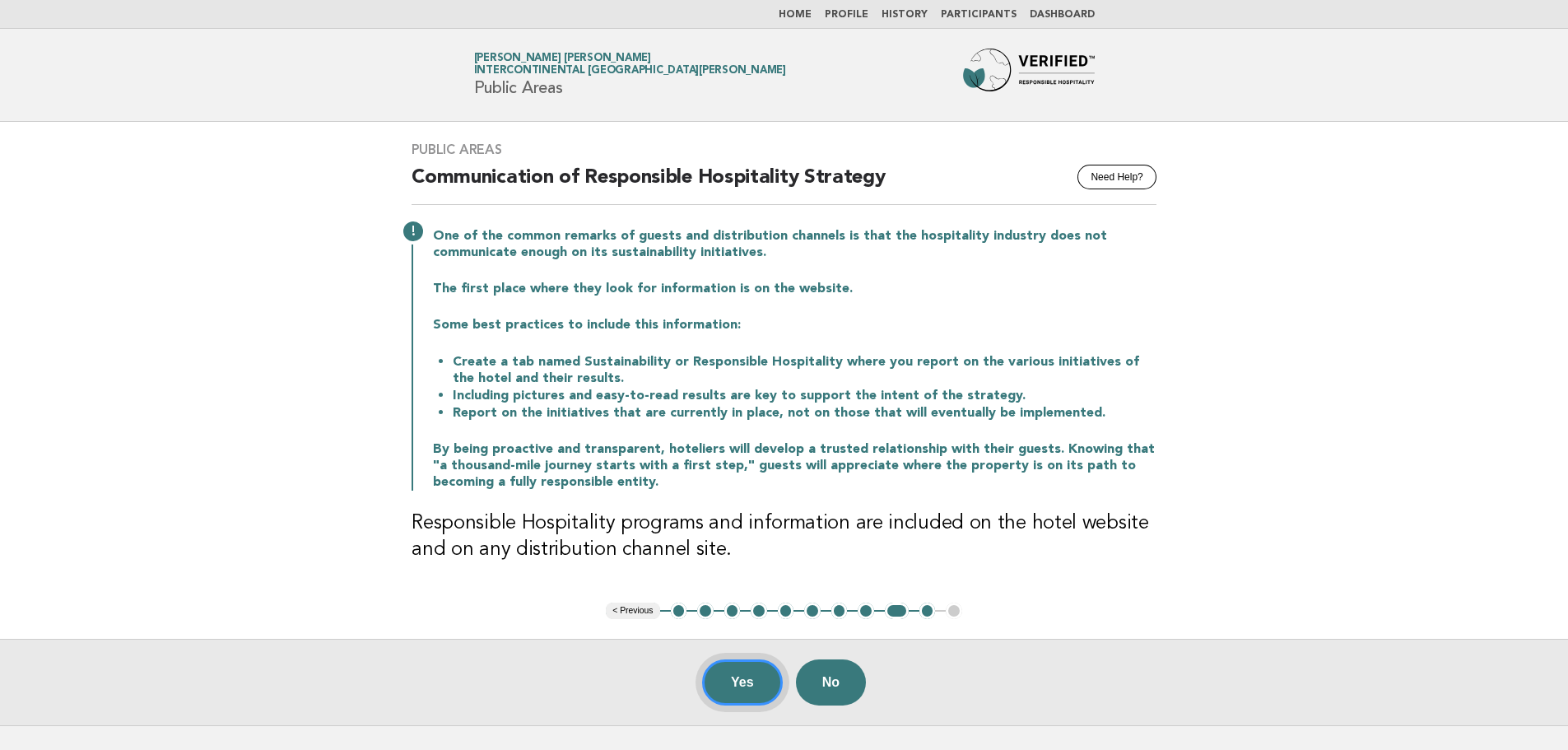
click at [767, 679] on button "Yes" at bounding box center [742, 682] width 81 height 46
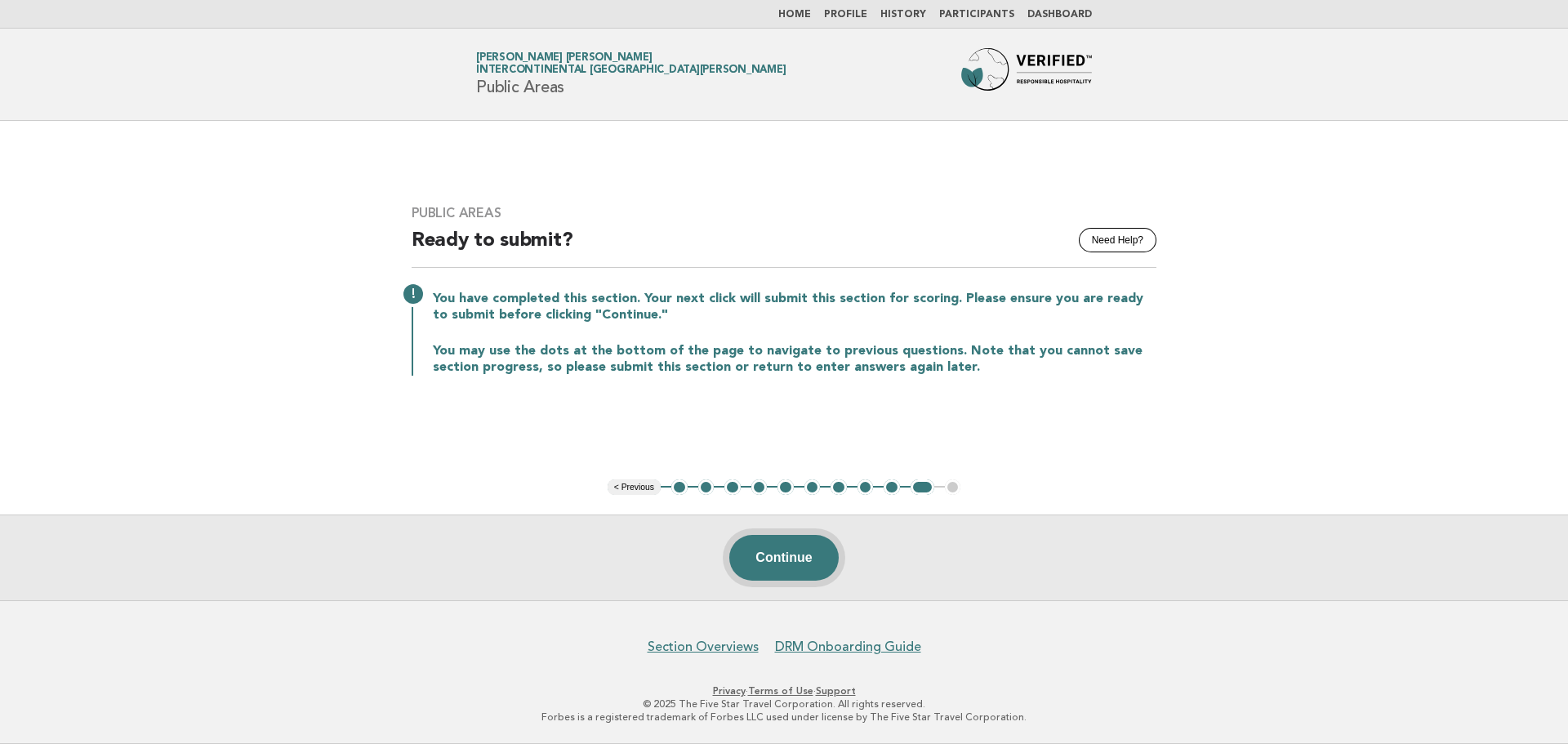
click at [794, 555] on button "Continue" at bounding box center [784, 557] width 109 height 46
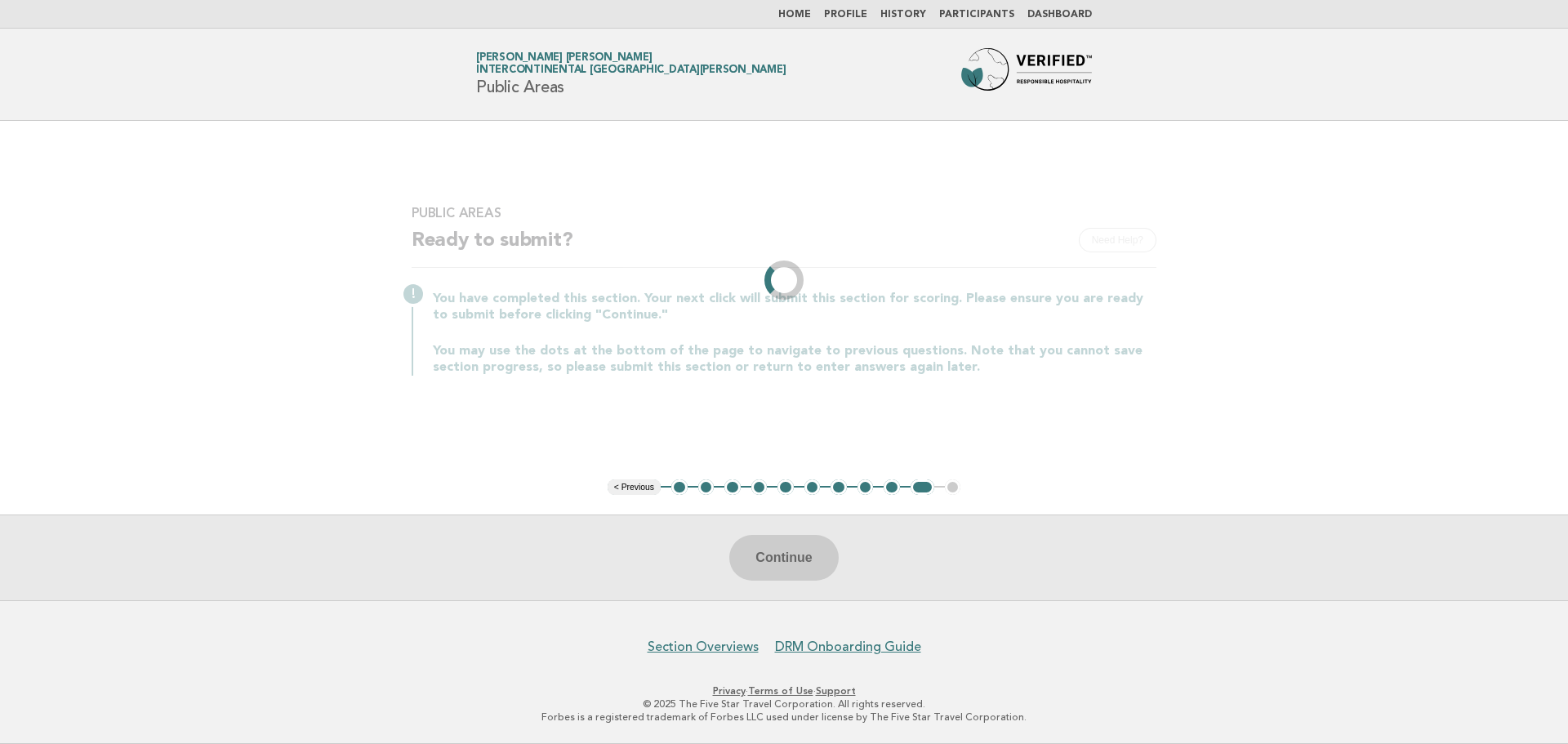
click at [704, 488] on li "2" at bounding box center [706, 487] width 16 height 16
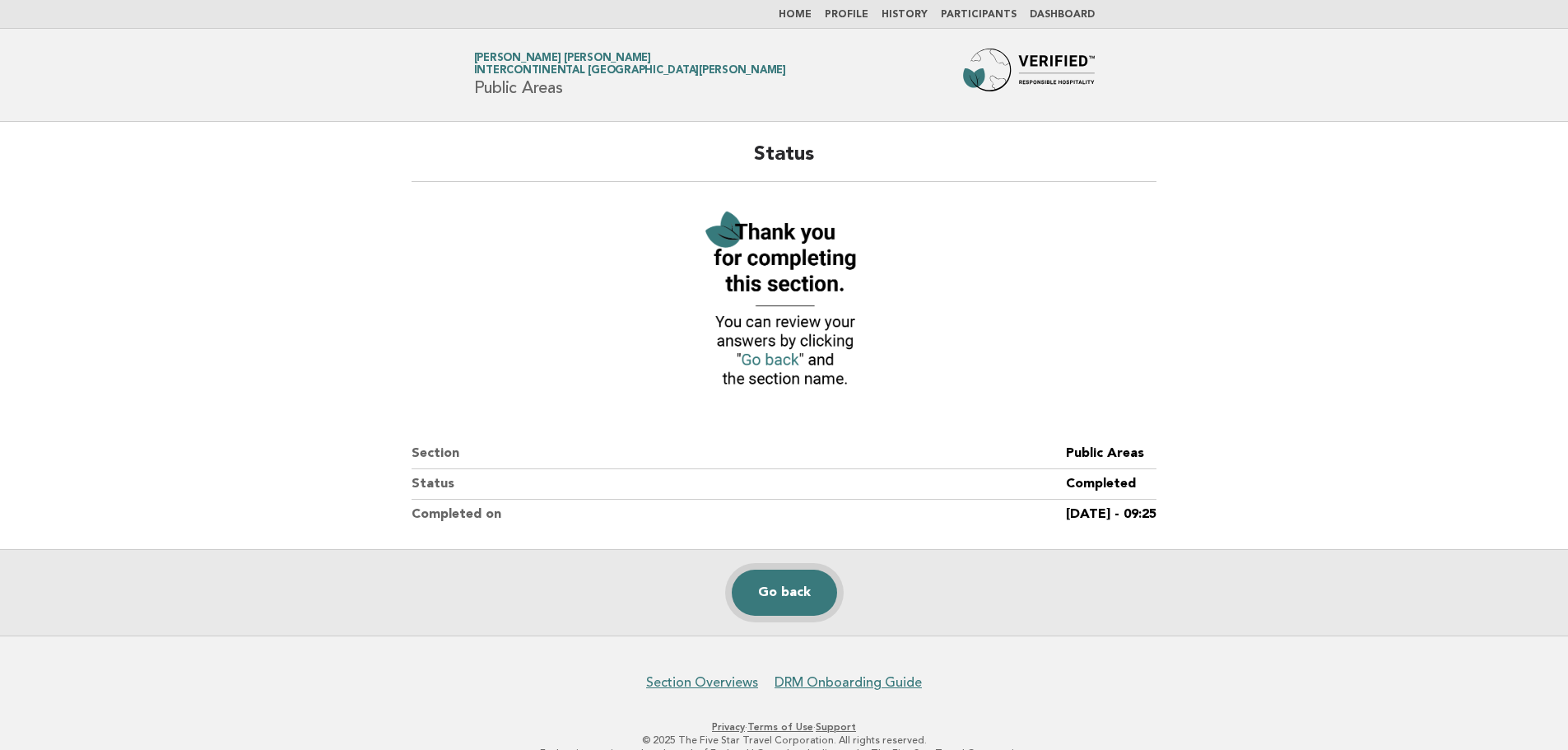
click at [796, 593] on link "Go back" at bounding box center [784, 592] width 105 height 46
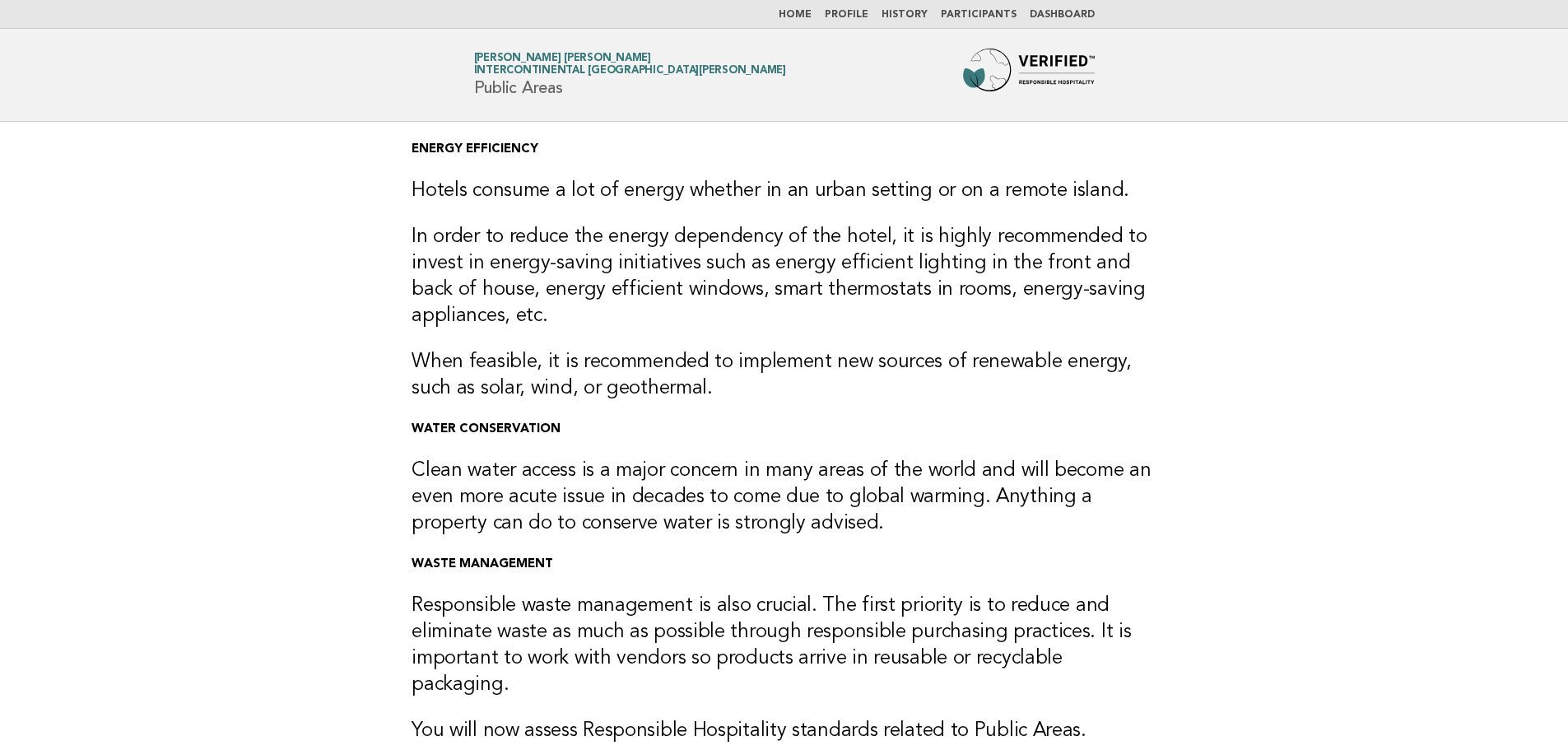
scroll to position [258, 0]
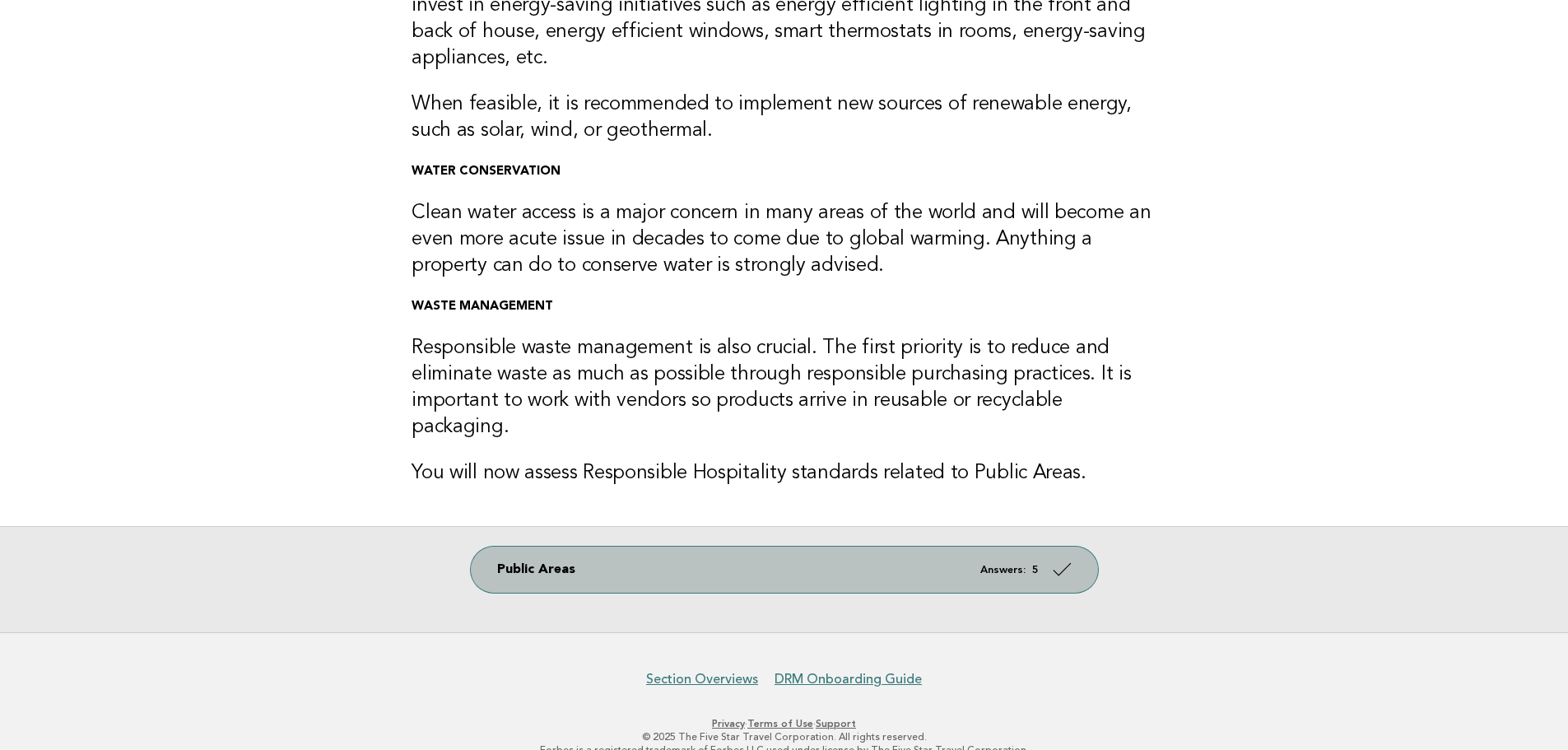
click at [944, 556] on link "Public Areas Answers: 5" at bounding box center [784, 569] width 627 height 46
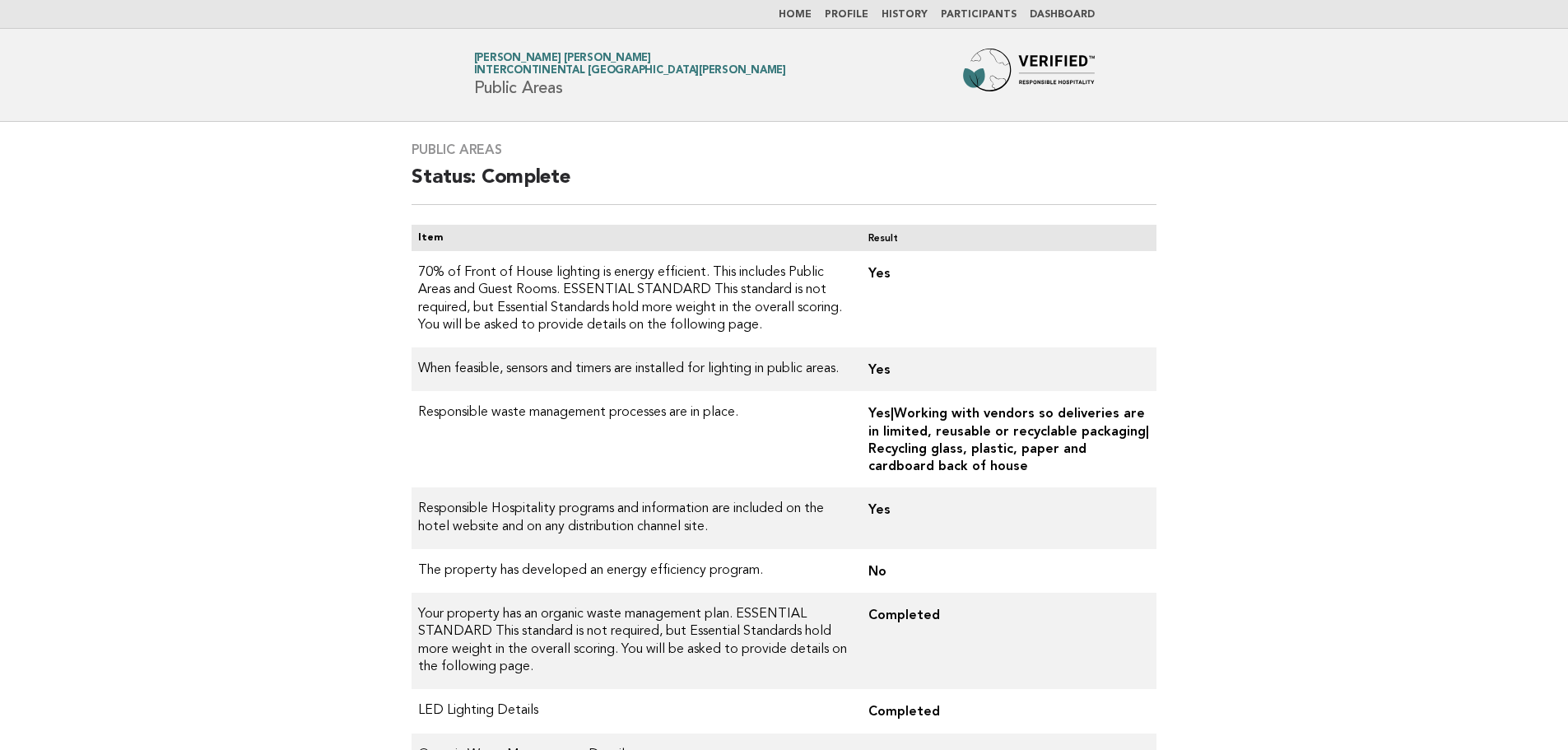
click at [801, 11] on link "Home" at bounding box center [795, 14] width 33 height 10
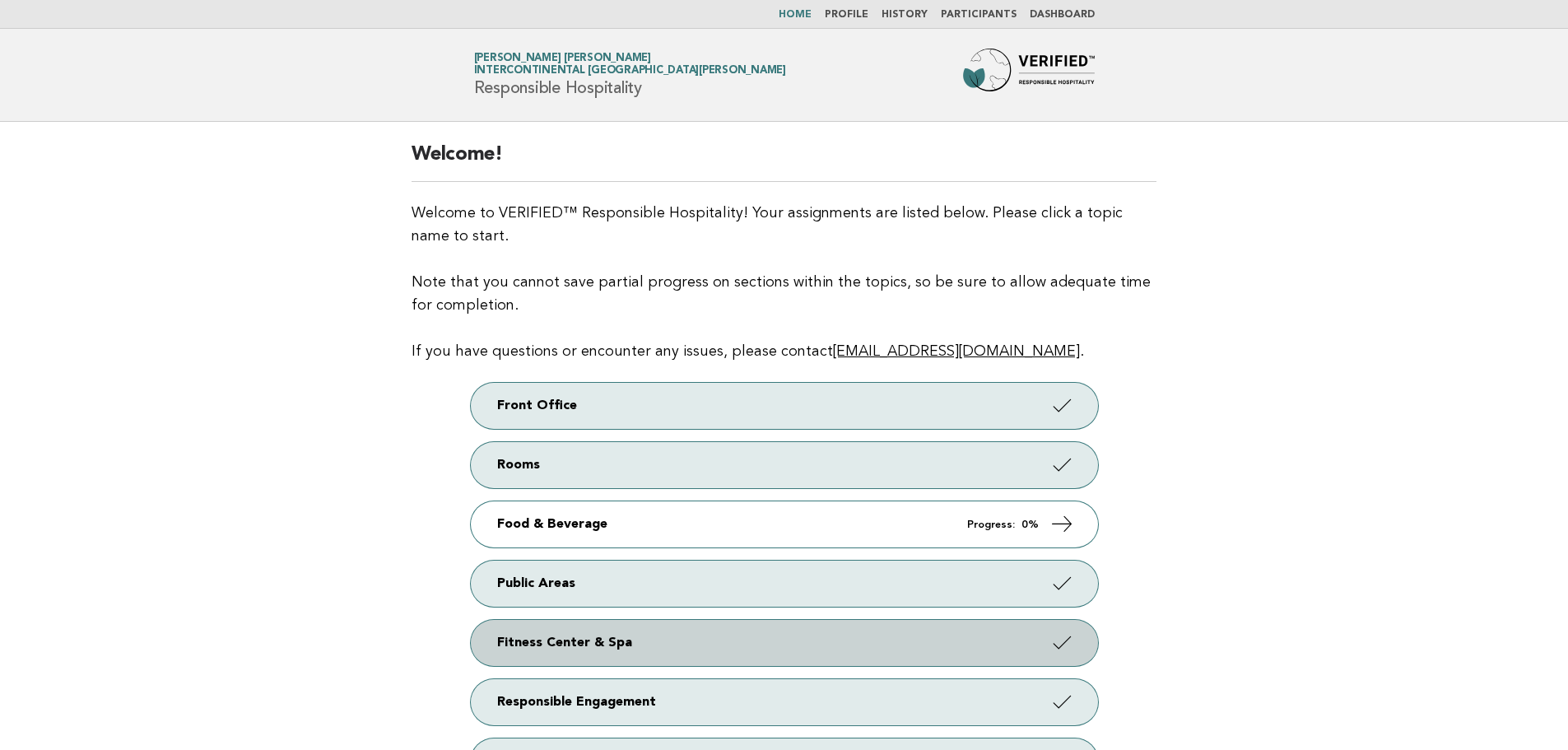
click at [629, 632] on link "Fitness Center & Spa" at bounding box center [784, 642] width 627 height 46
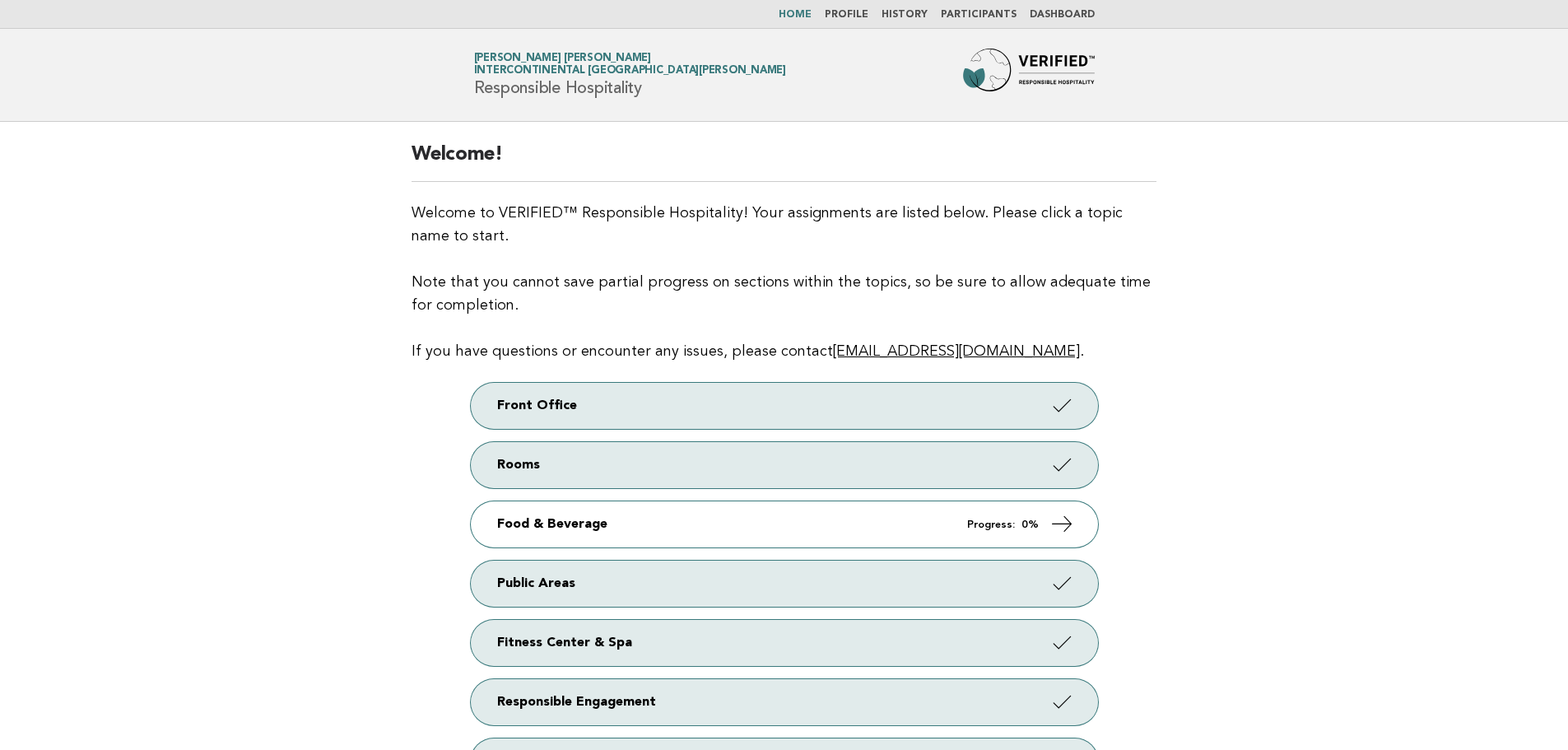
click at [1014, 618] on p "Front Office Rooms Food & Beverage Progress: 0% Public Areas Fitness Center & S…" at bounding box center [783, 603] width 745 height 441
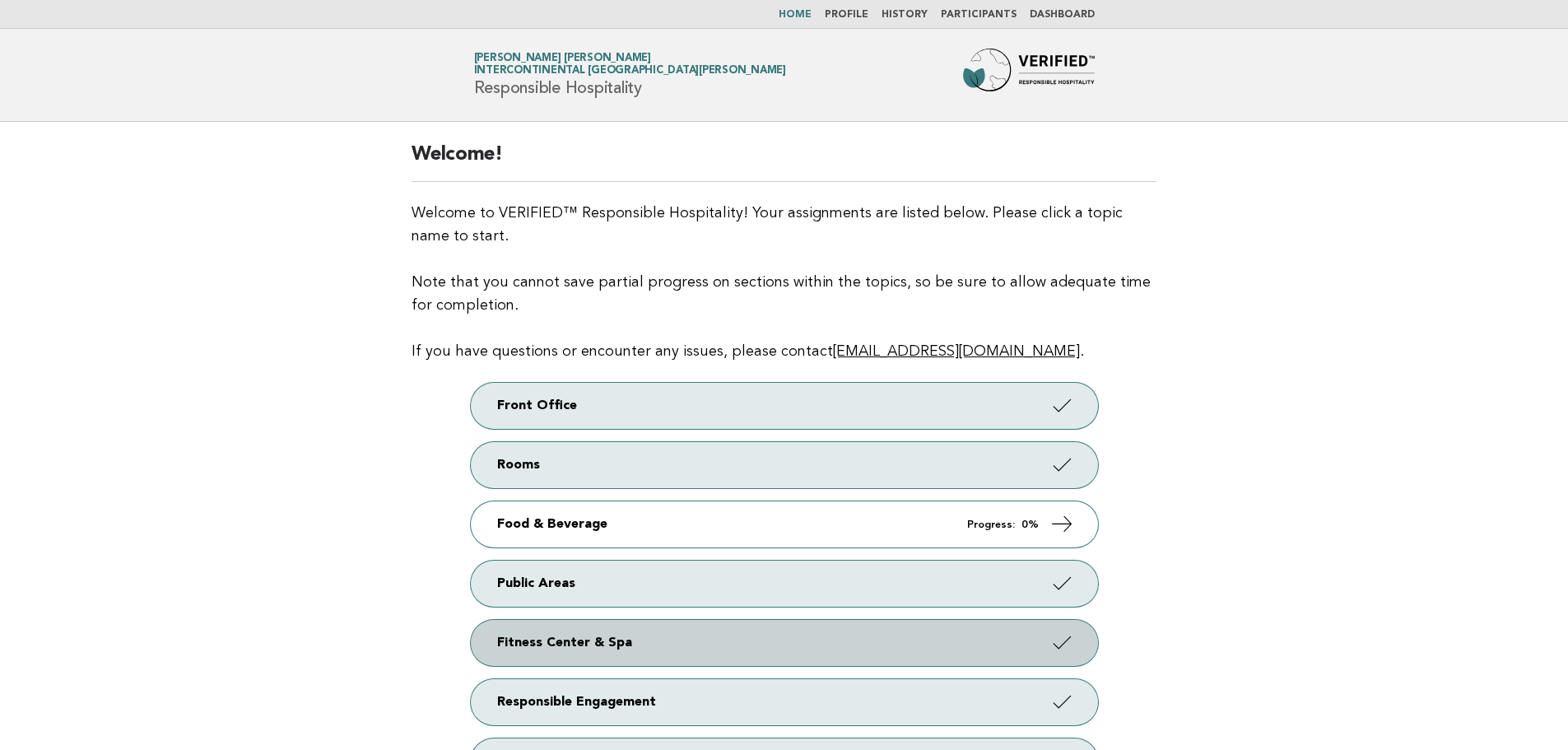
click at [1009, 644] on link "Fitness Center & Spa" at bounding box center [784, 642] width 627 height 46
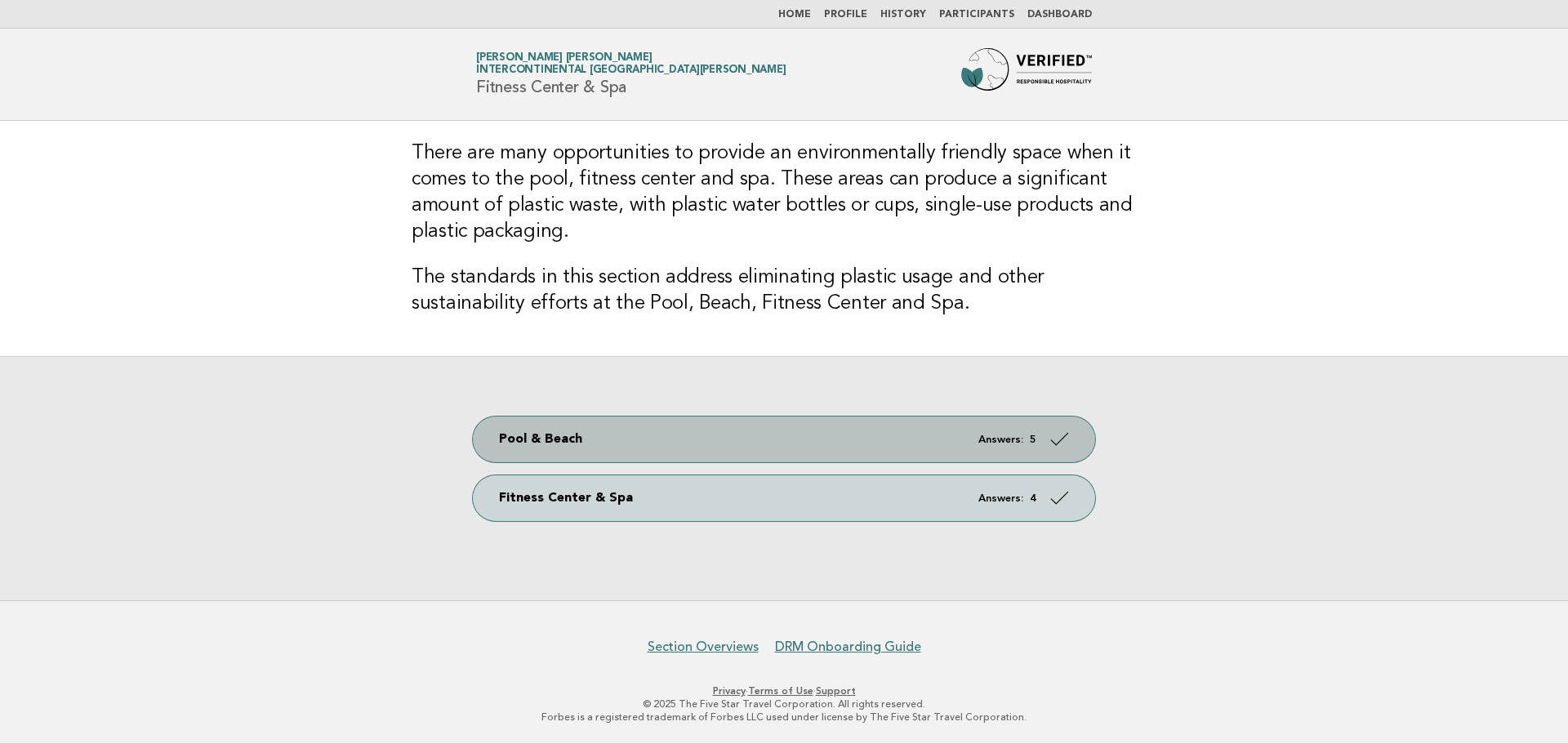
click at [701, 447] on link "Pool & Beach Answers: 5" at bounding box center [784, 439] width 622 height 46
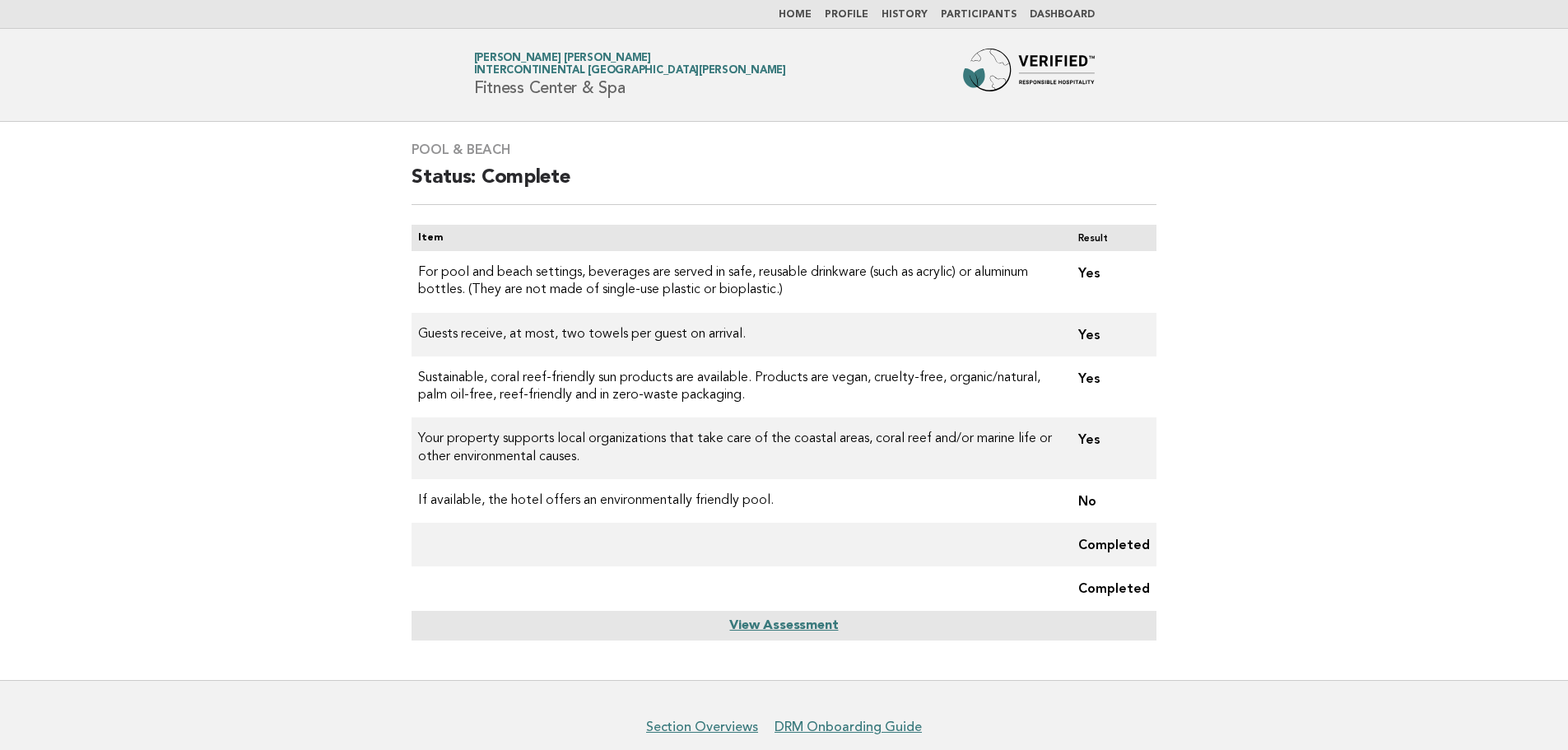
click at [811, 13] on link "Home" at bounding box center [795, 14] width 33 height 10
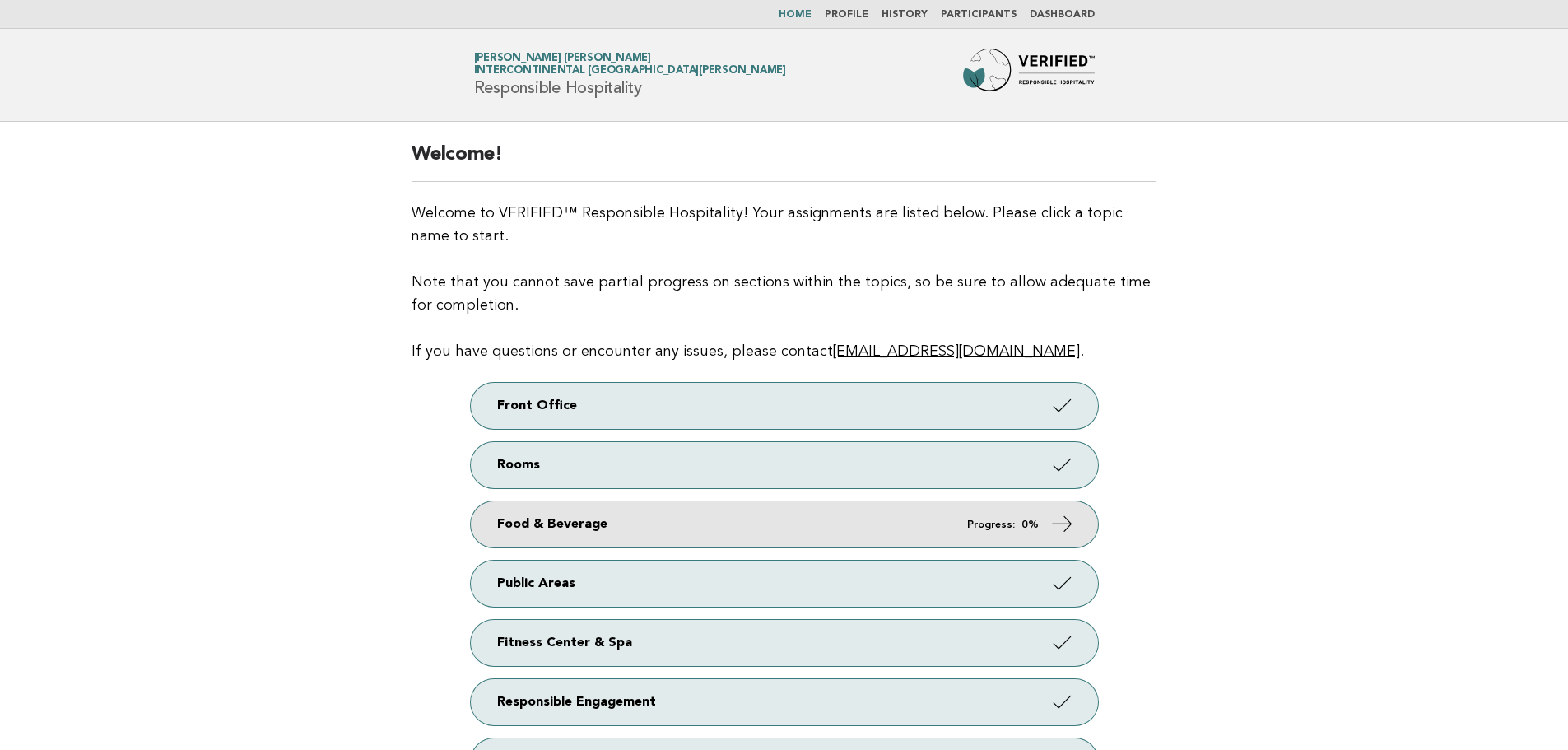
click at [1015, 524] on em "Progress:" at bounding box center [990, 524] width 48 height 10
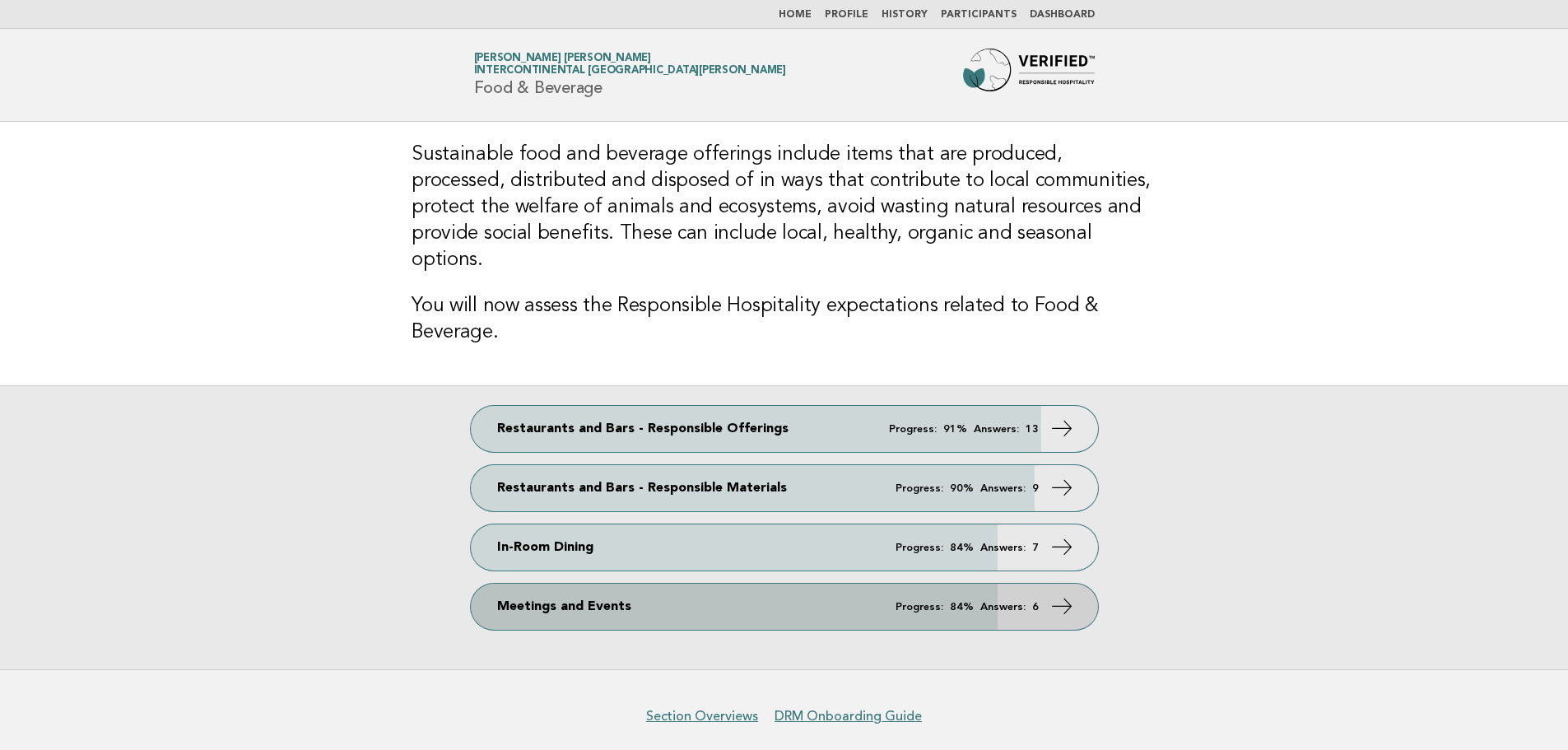
click at [929, 602] on em "Progress:" at bounding box center [919, 607] width 48 height 10
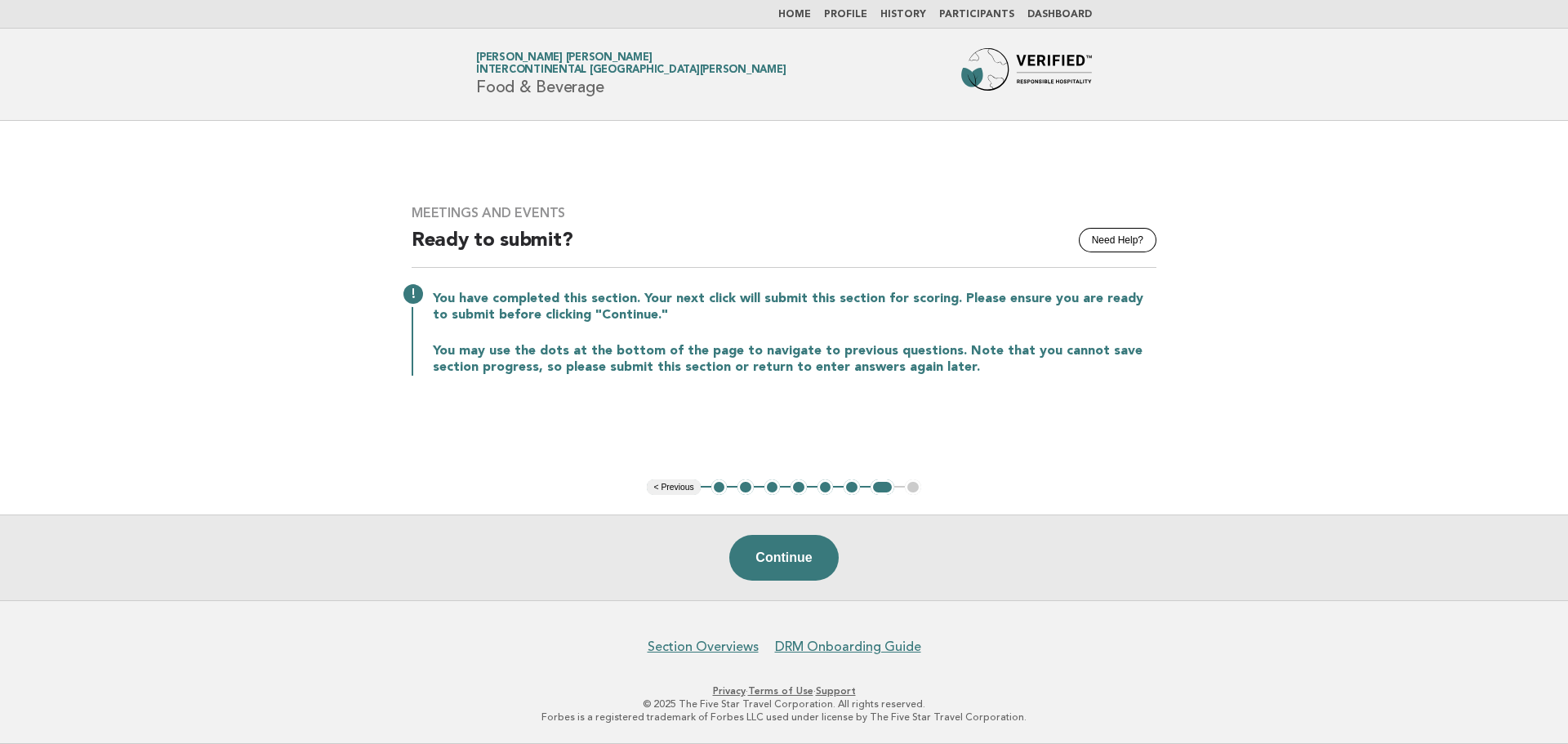
click at [716, 489] on button "1" at bounding box center [719, 487] width 16 height 16
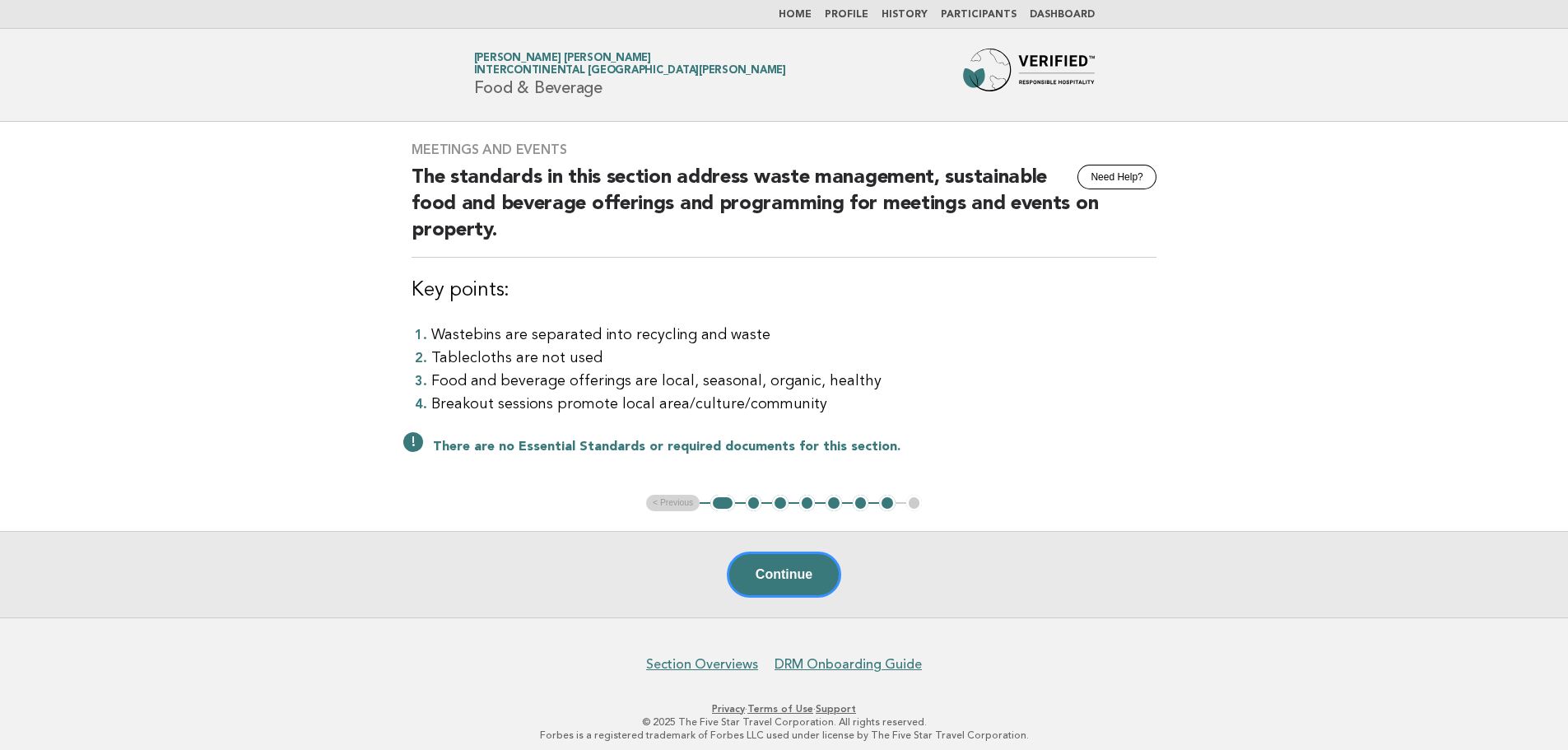
click at [749, 501] on button "2" at bounding box center [754, 503] width 17 height 17
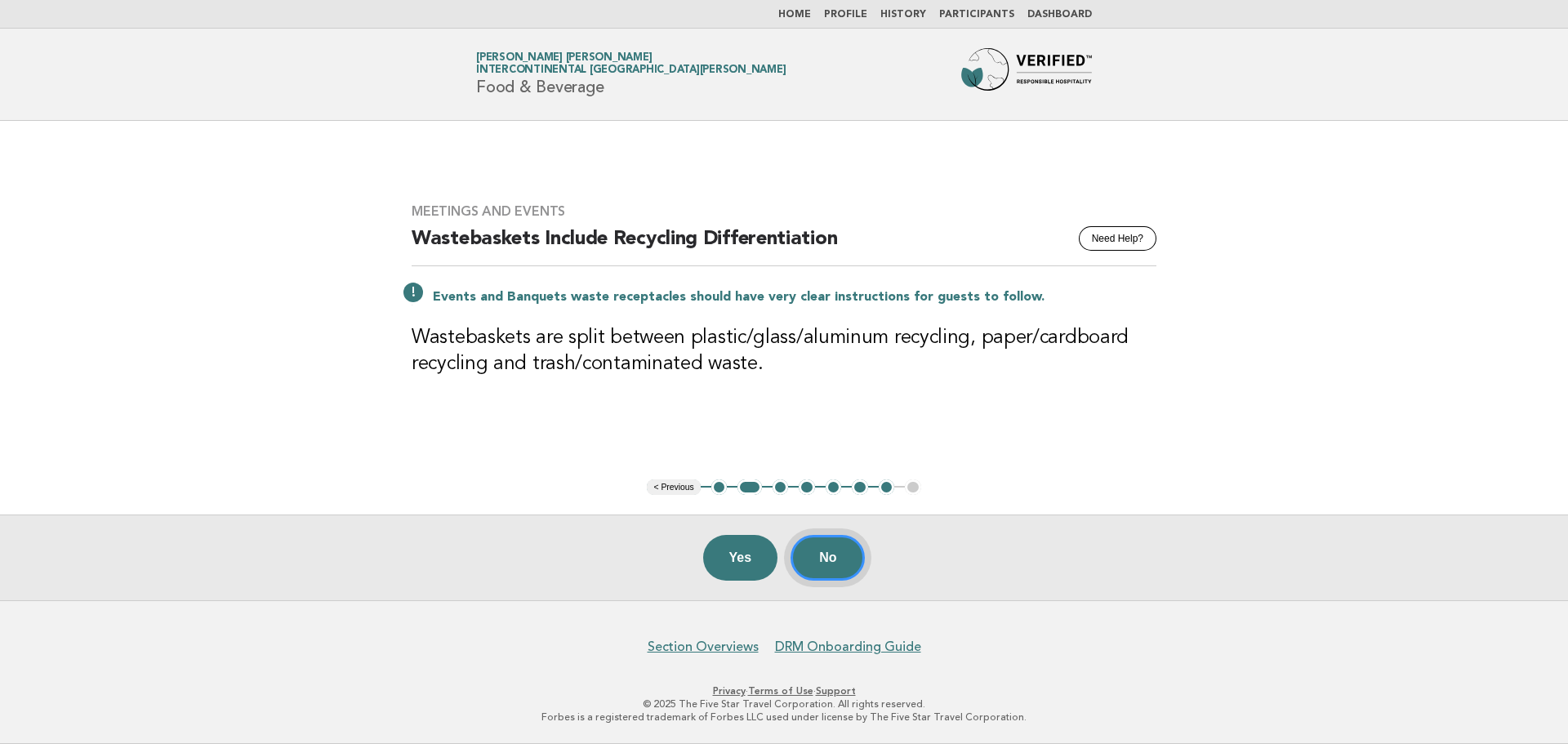
click at [811, 550] on button "No" at bounding box center [827, 557] width 74 height 46
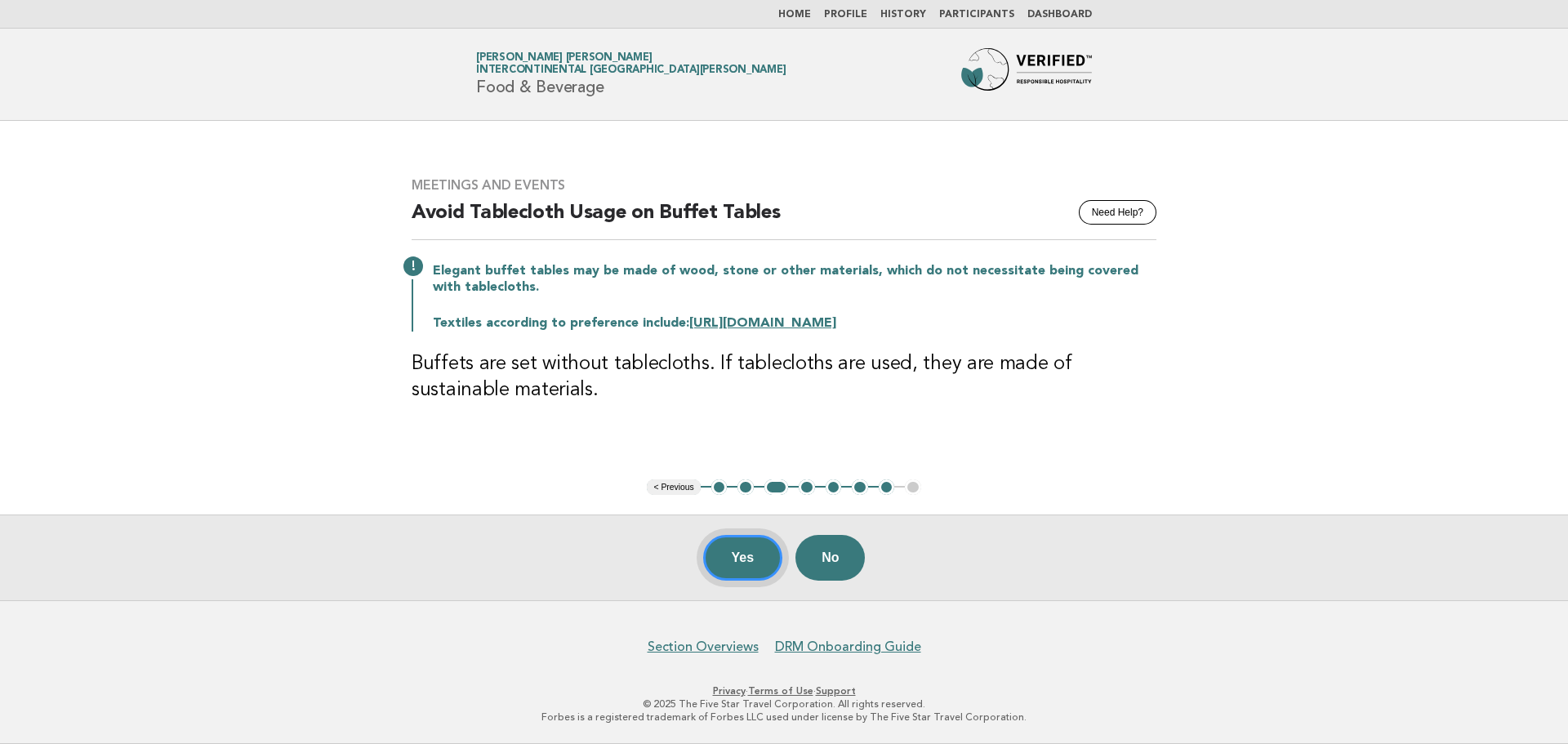
click at [751, 568] on button "Yes" at bounding box center [743, 557] width 80 height 46
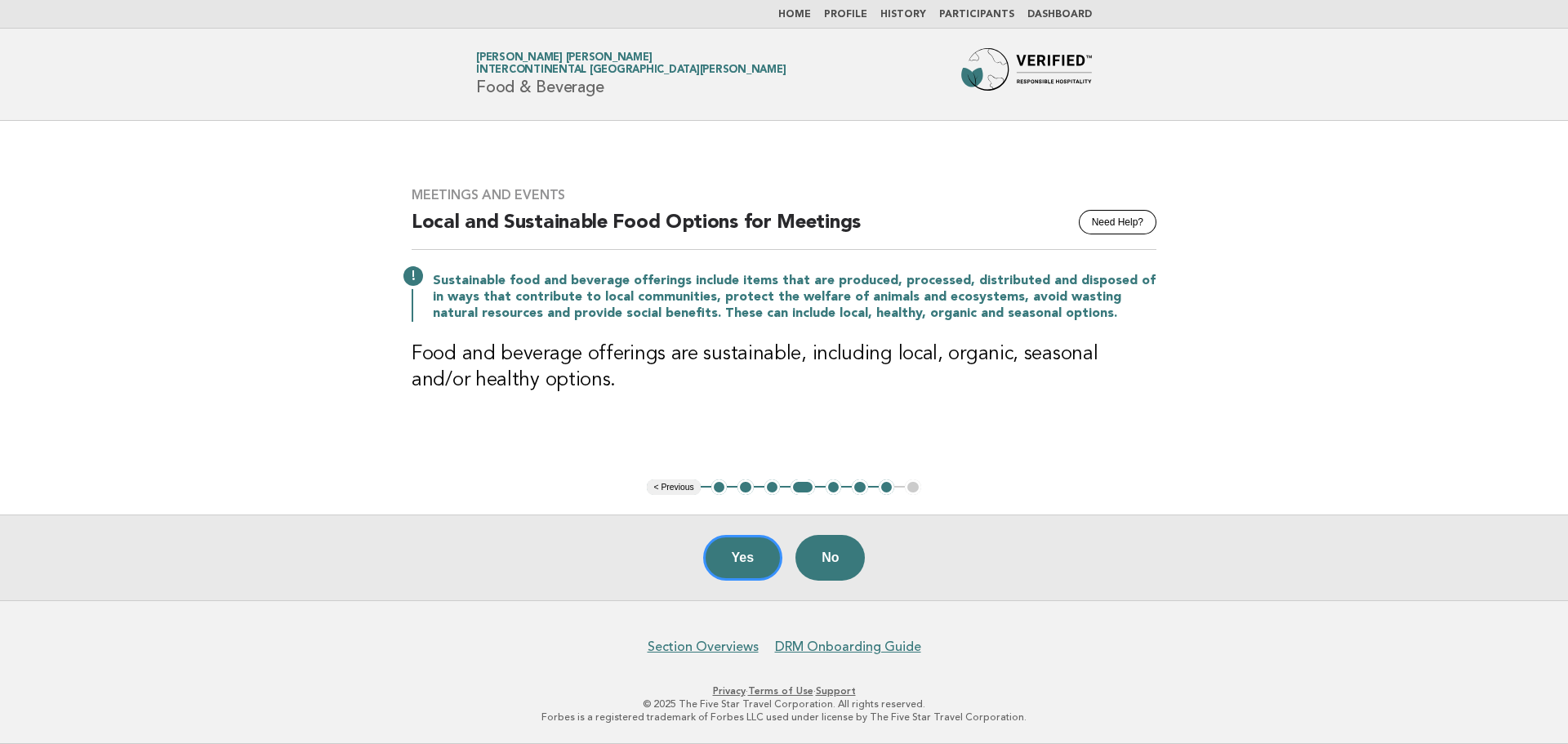
click at [751, 568] on button "Yes" at bounding box center [743, 557] width 80 height 46
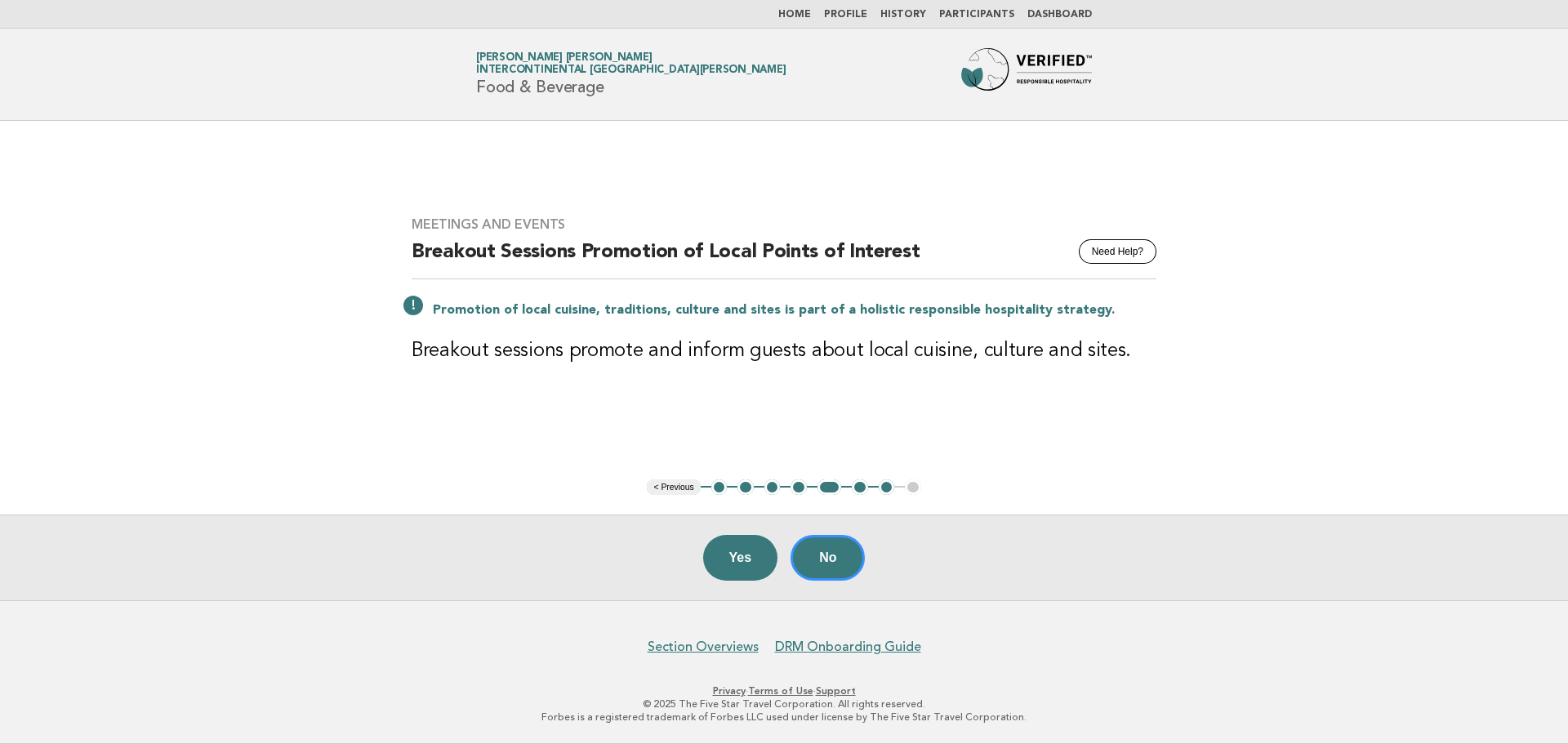
click at [751, 568] on button "Yes" at bounding box center [740, 557] width 75 height 46
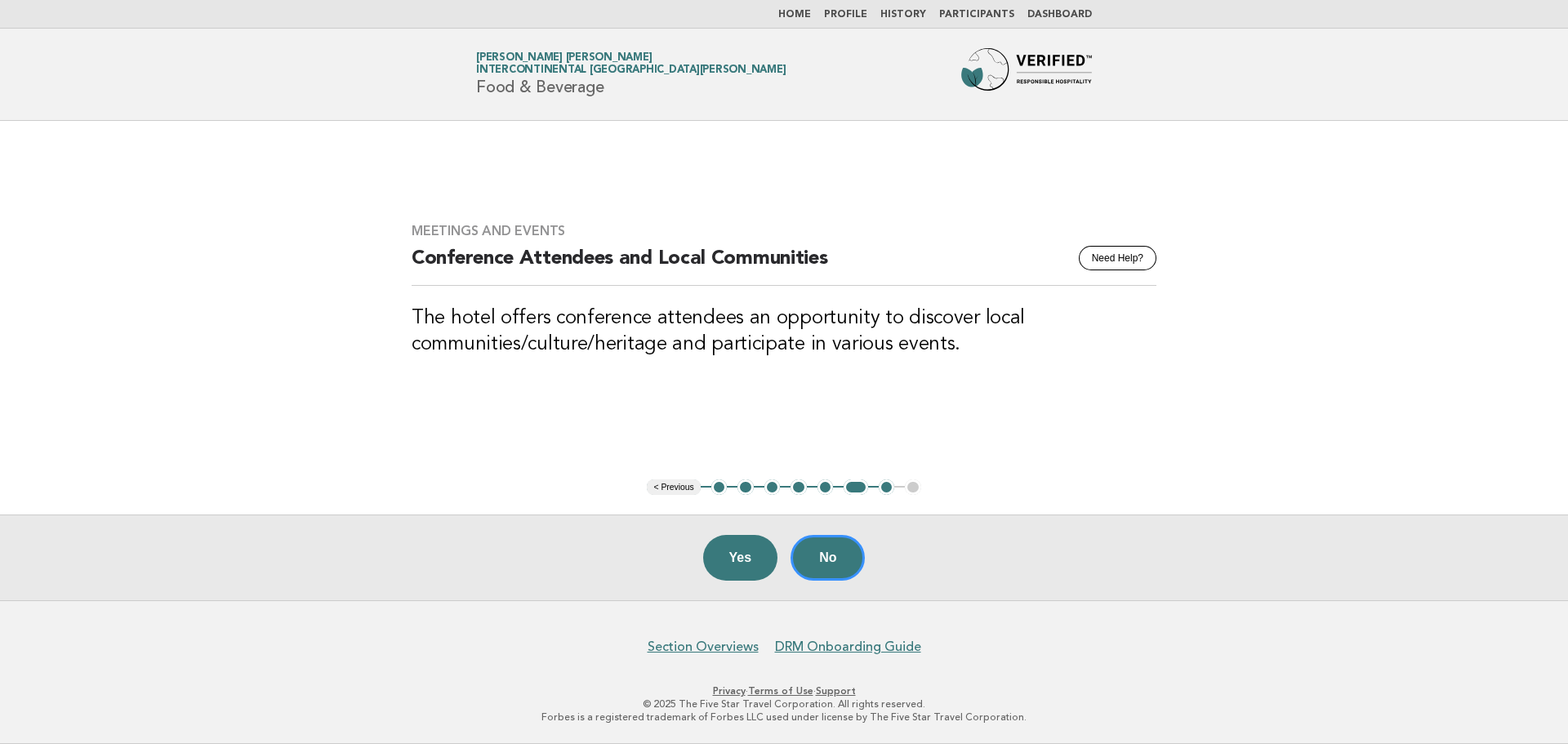
click at [751, 568] on button "Yes" at bounding box center [740, 557] width 75 height 46
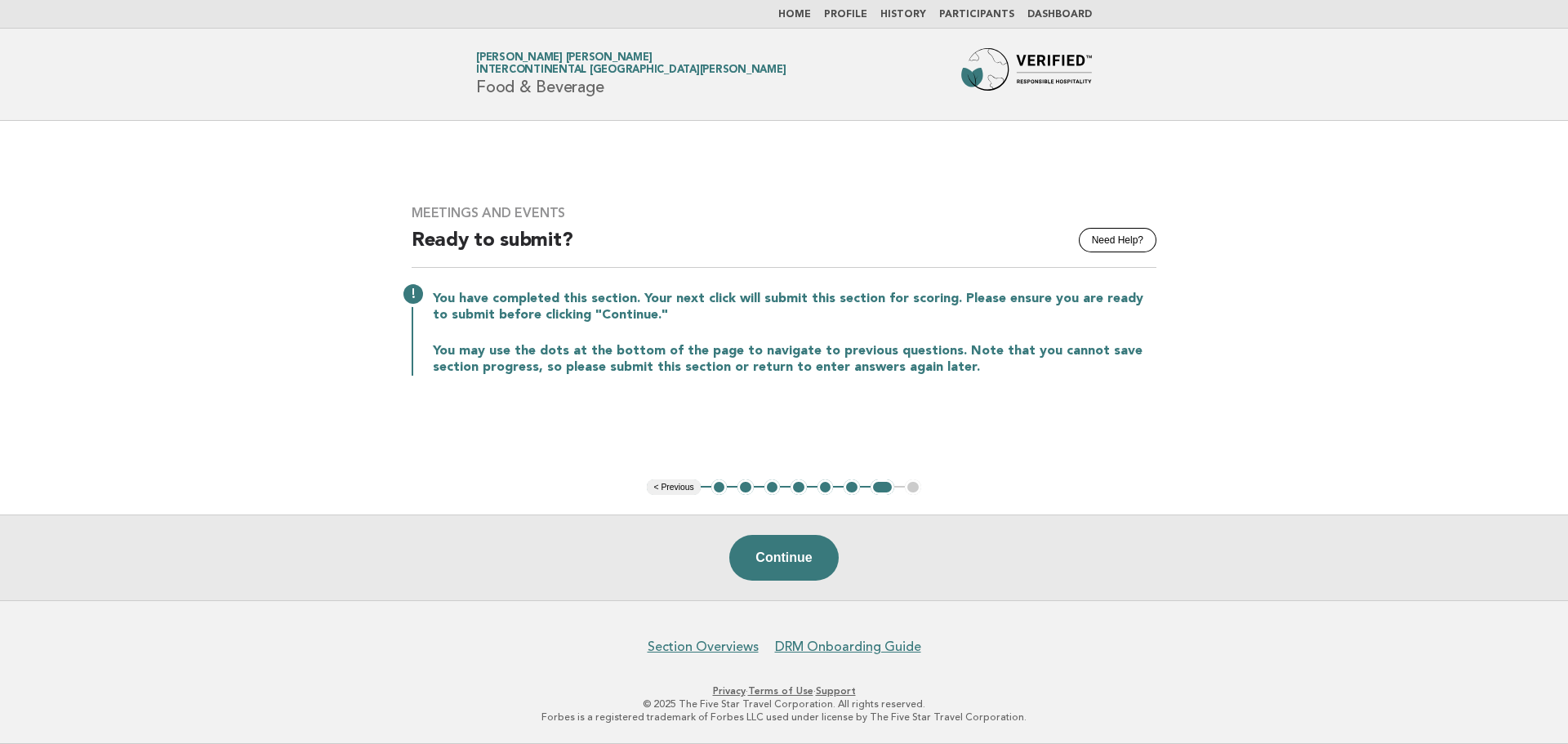
click at [746, 488] on button "2" at bounding box center [745, 487] width 16 height 16
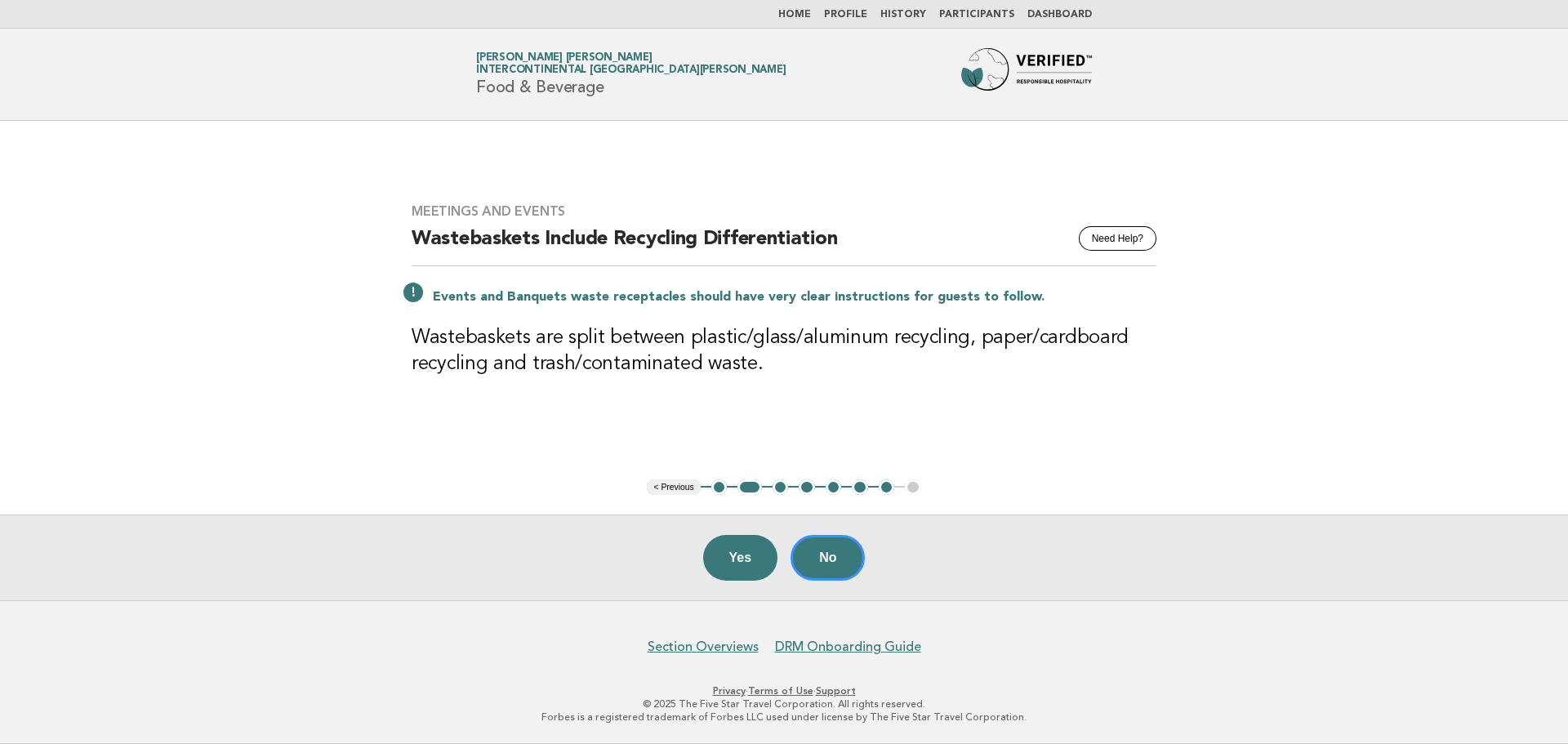
click at [781, 488] on button "3" at bounding box center [781, 487] width 16 height 16
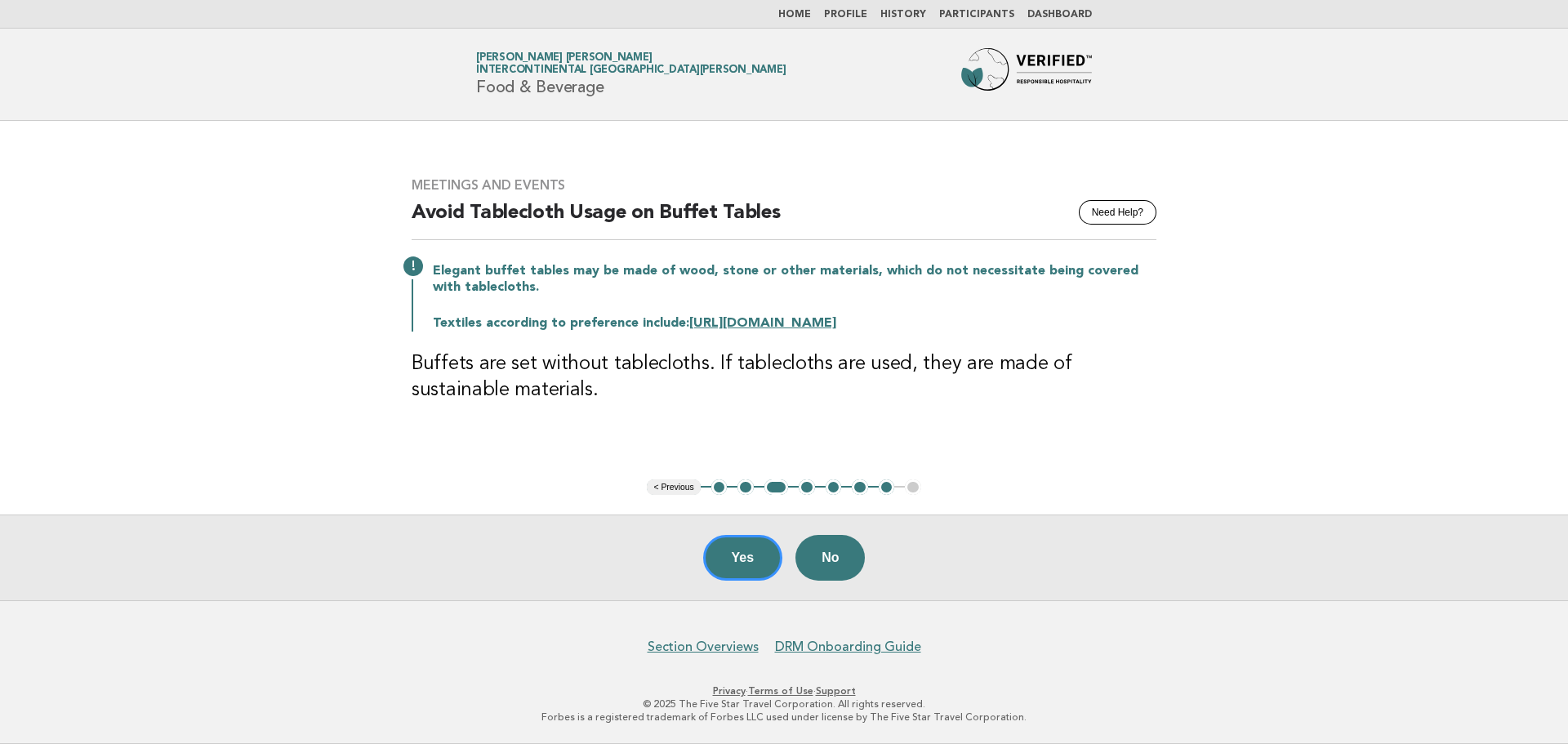
click at [862, 490] on button "6" at bounding box center [859, 487] width 16 height 16
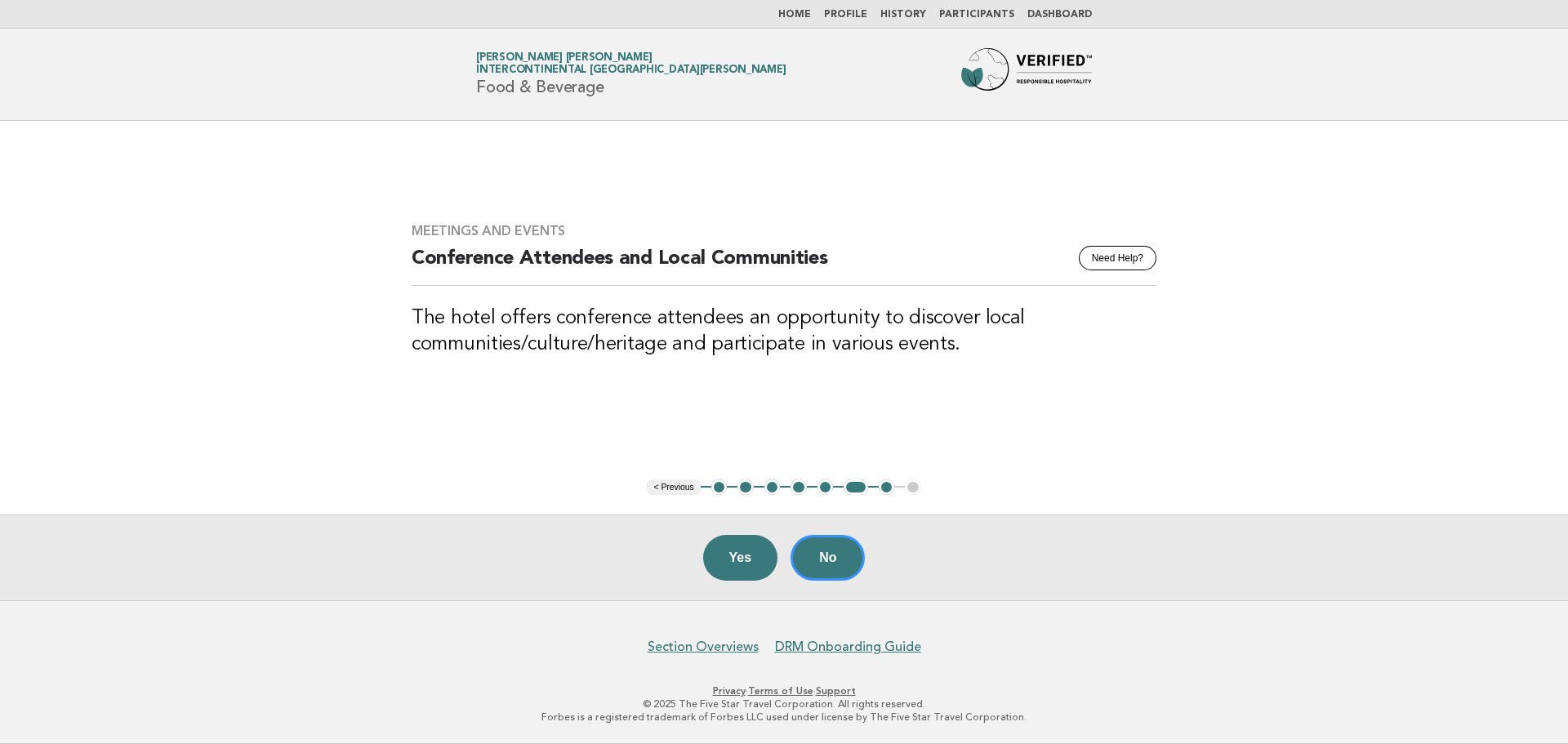
click at [884, 490] on button "7" at bounding box center [886, 487] width 16 height 16
click at [889, 490] on button "7" at bounding box center [886, 487] width 16 height 16
click at [818, 490] on button "5" at bounding box center [825, 487] width 16 height 16
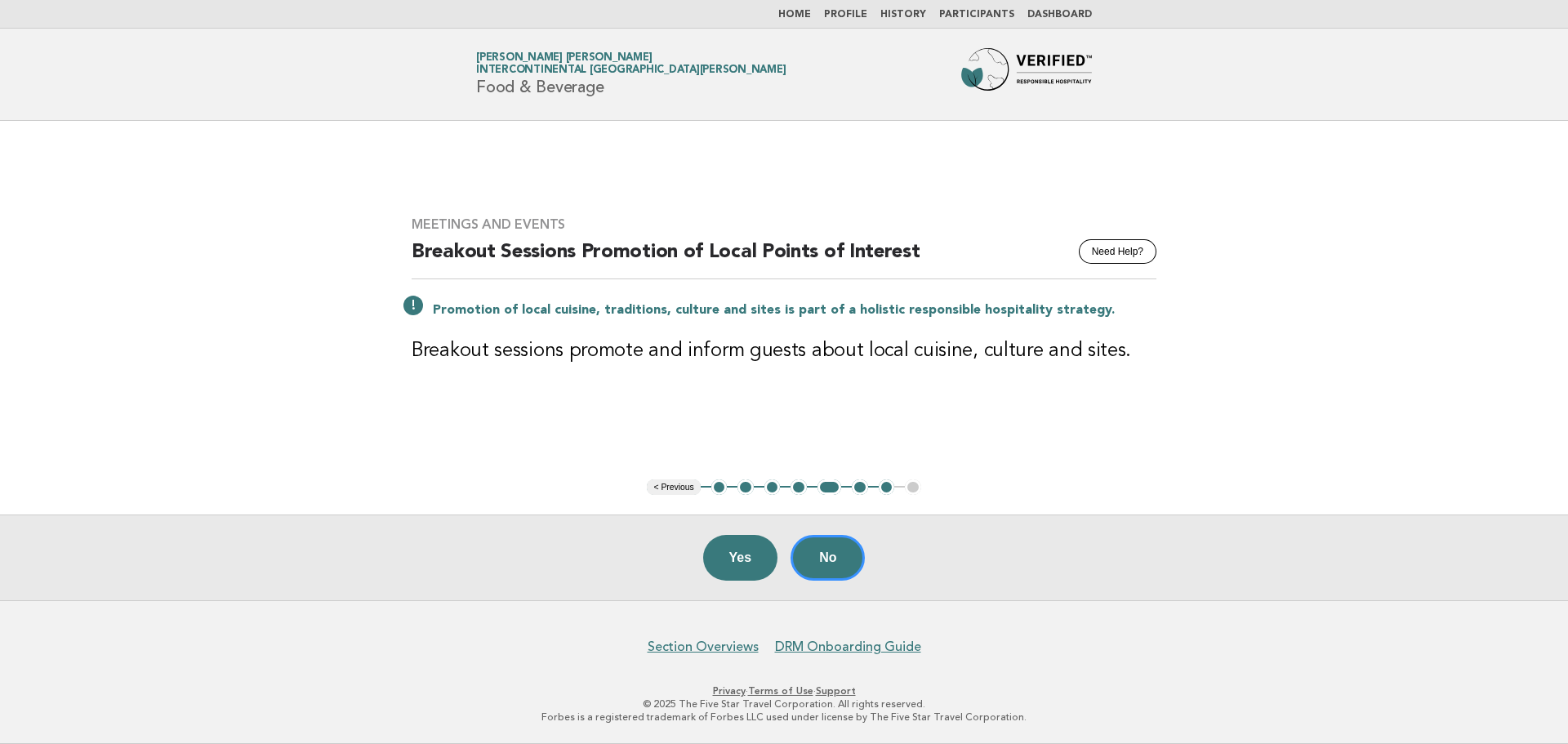
click at [778, 489] on button "3" at bounding box center [772, 487] width 16 height 16
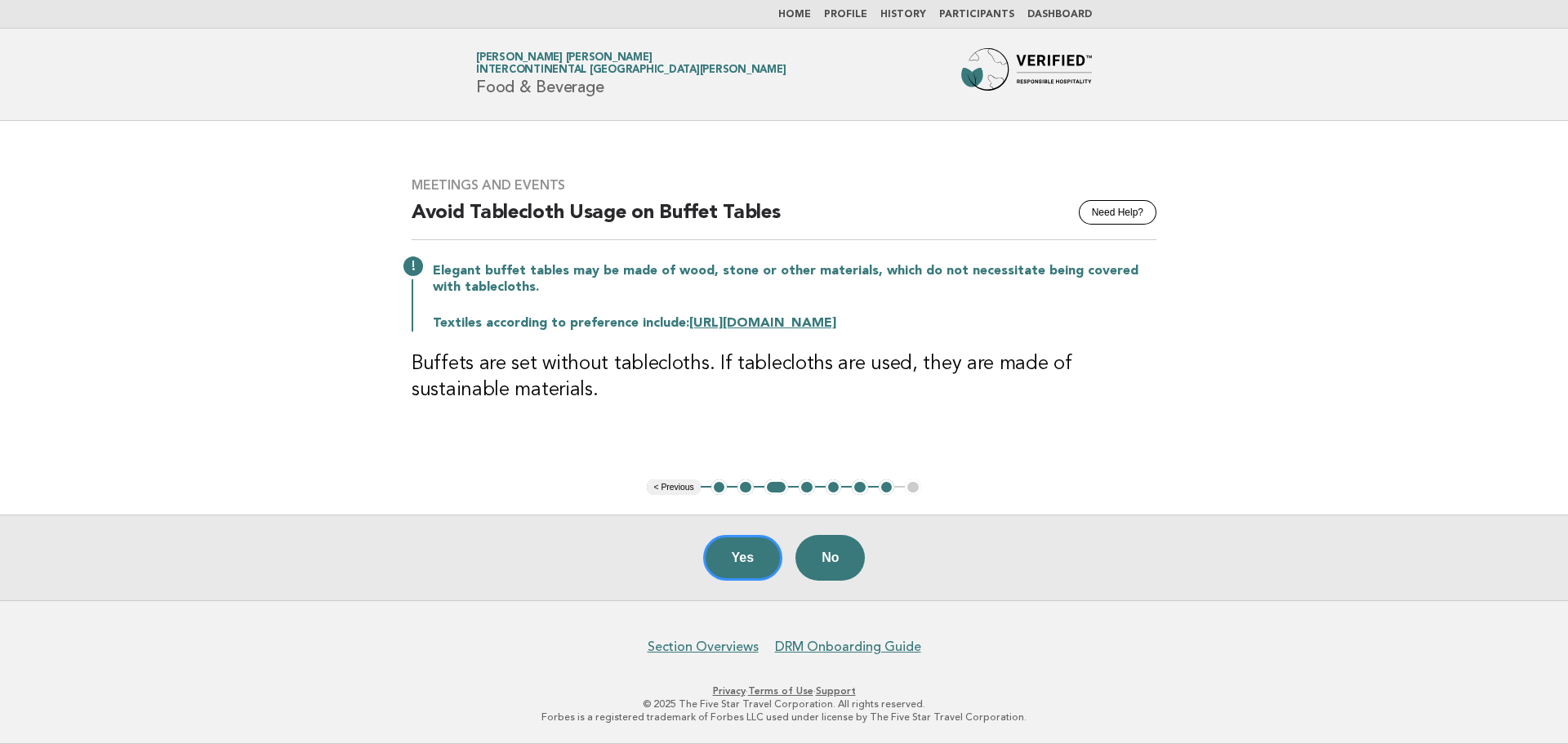
click at [808, 489] on button "4" at bounding box center [806, 487] width 16 height 16
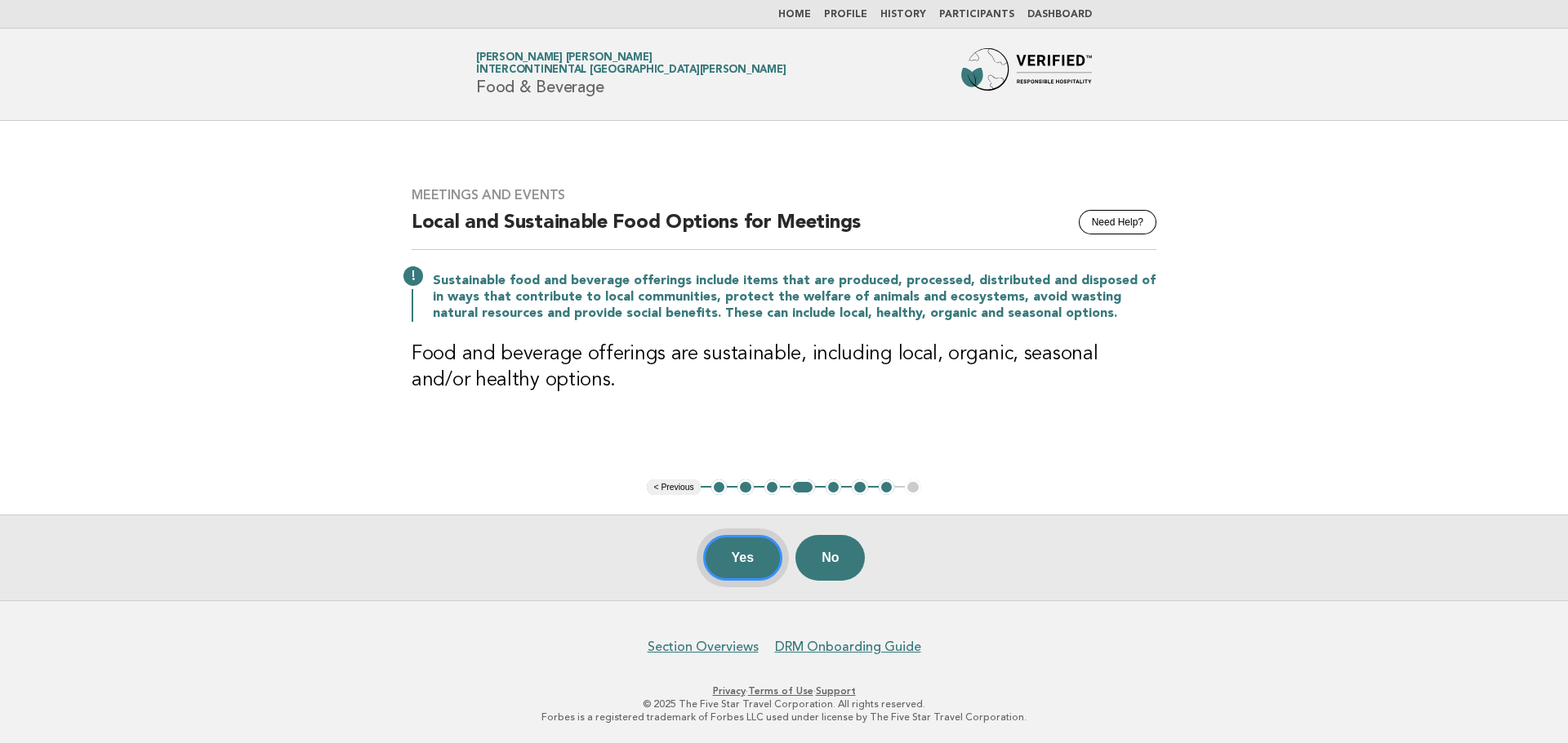
click at [741, 553] on button "Yes" at bounding box center [743, 557] width 80 height 46
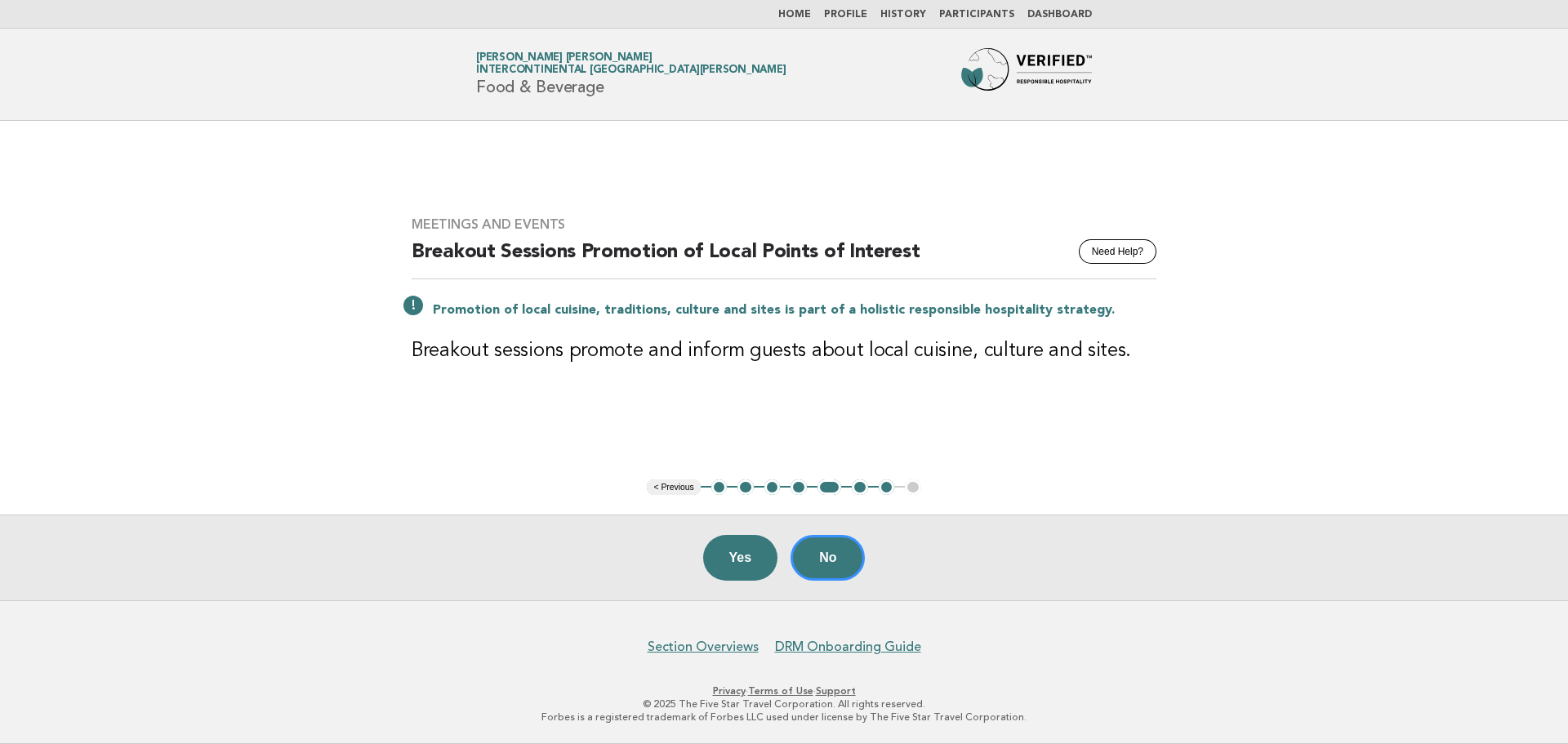
click at [741, 553] on button "Yes" at bounding box center [740, 557] width 75 height 46
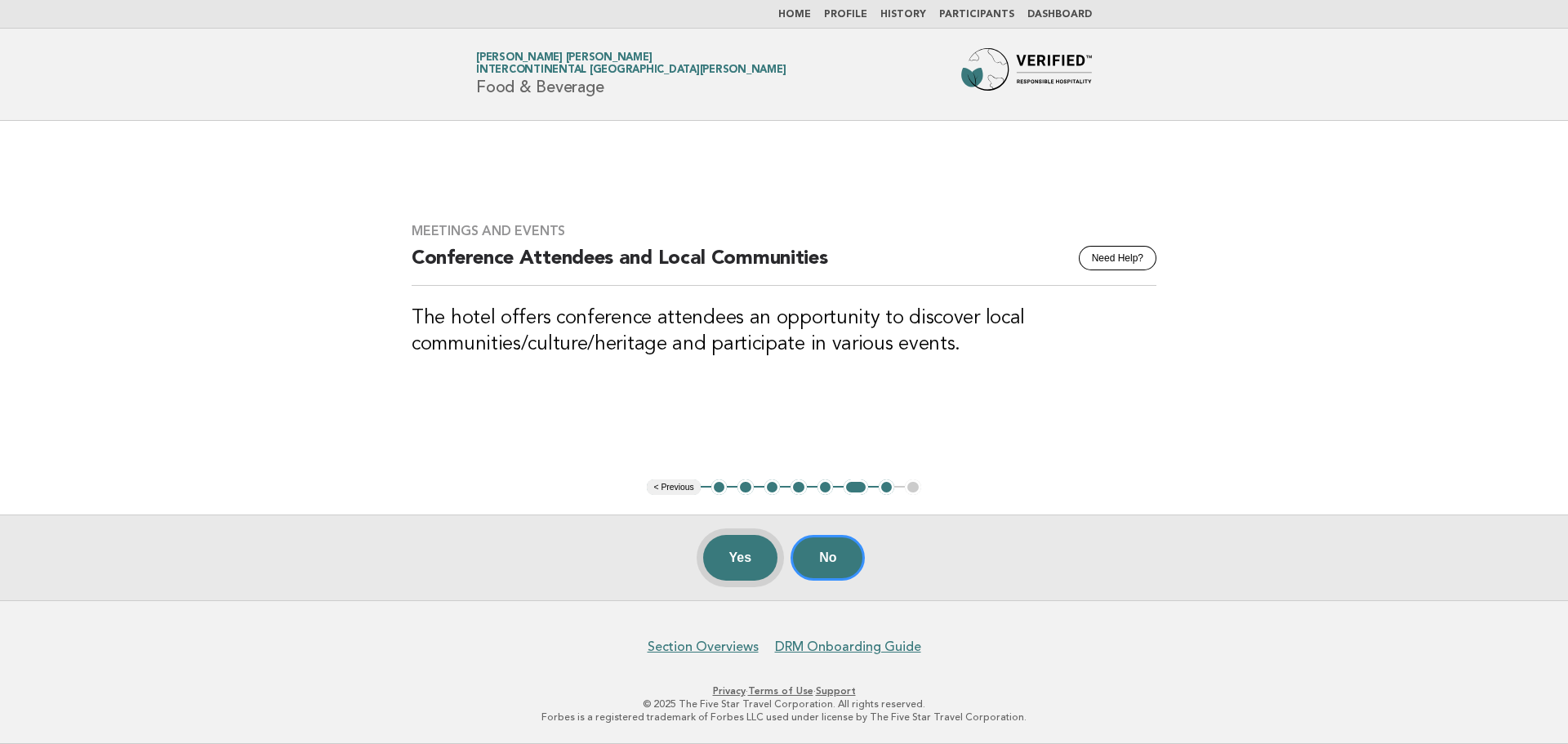
click at [746, 569] on button "Yes" at bounding box center [740, 557] width 75 height 46
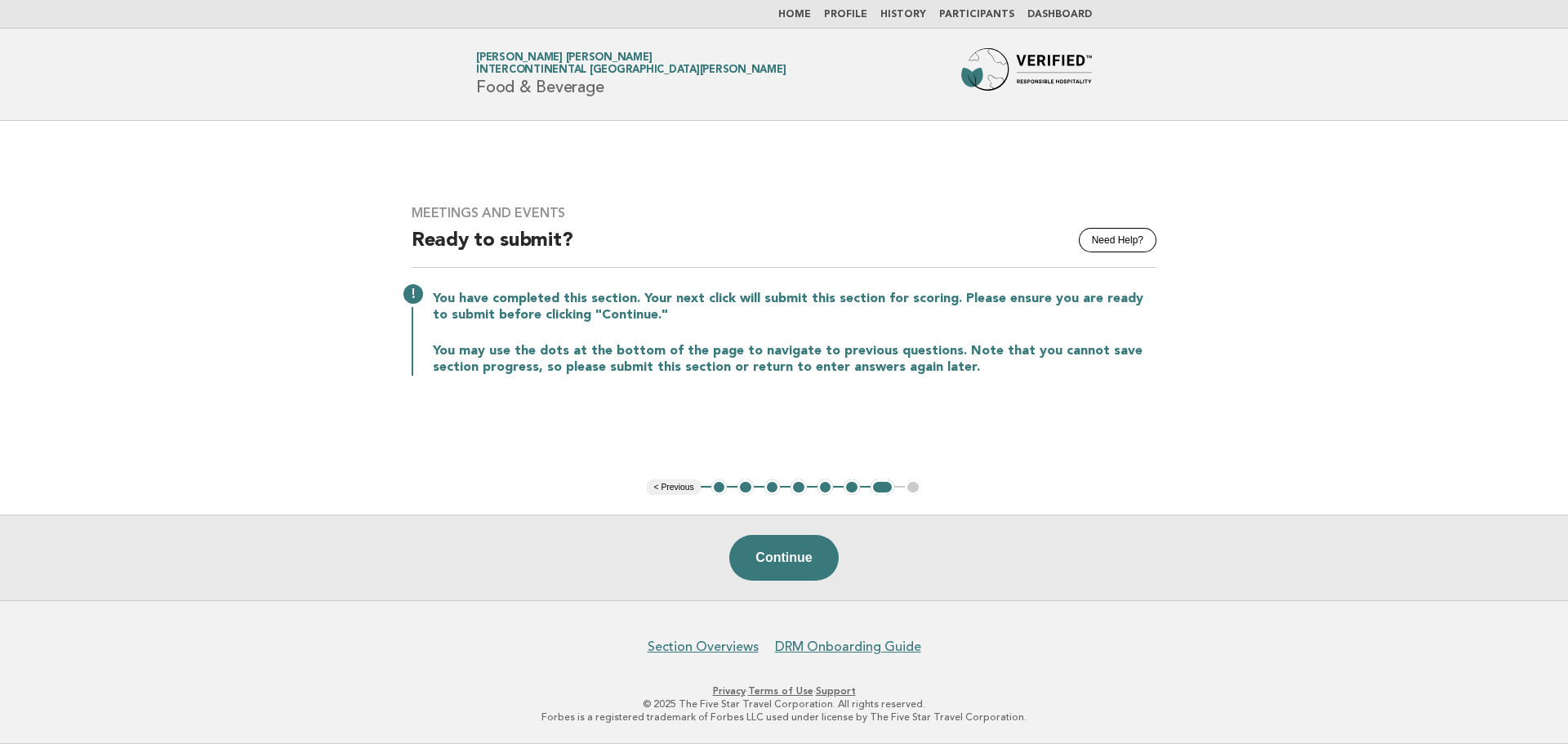
click at [822, 489] on button "5" at bounding box center [825, 487] width 16 height 16
click at [853, 490] on button "6" at bounding box center [851, 487] width 16 height 16
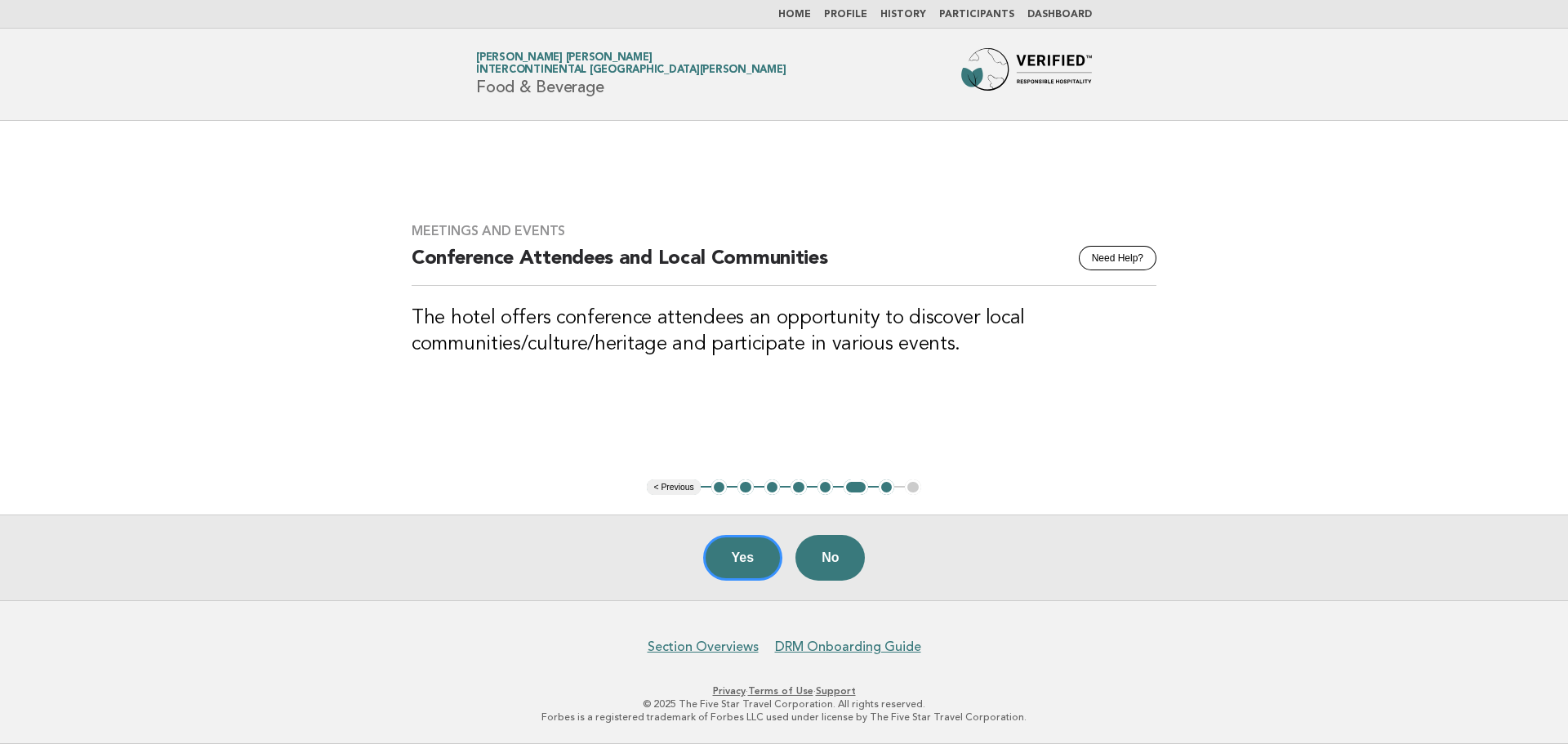
click at [748, 490] on button "2" at bounding box center [745, 487] width 16 height 16
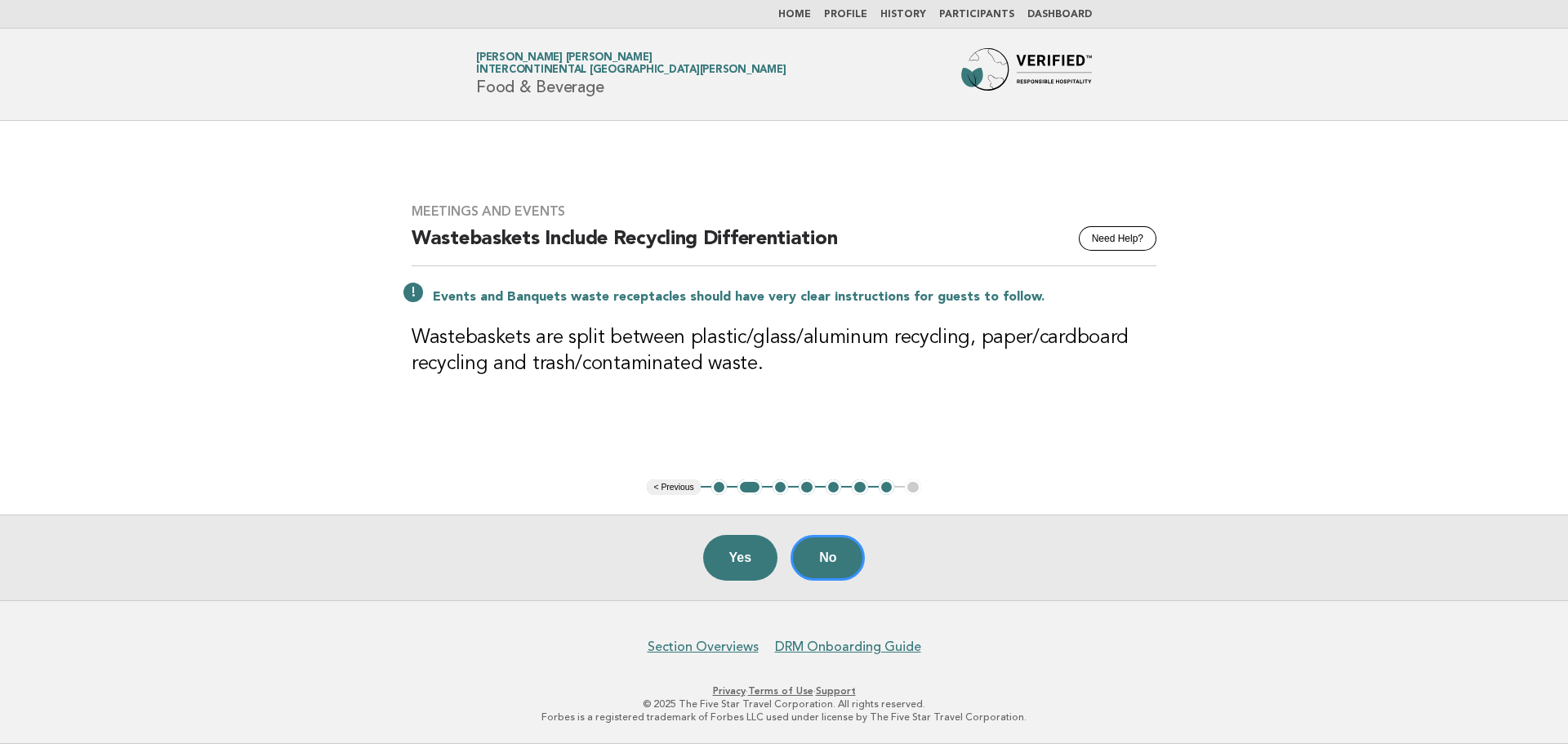
click at [780, 487] on button "3" at bounding box center [781, 487] width 16 height 16
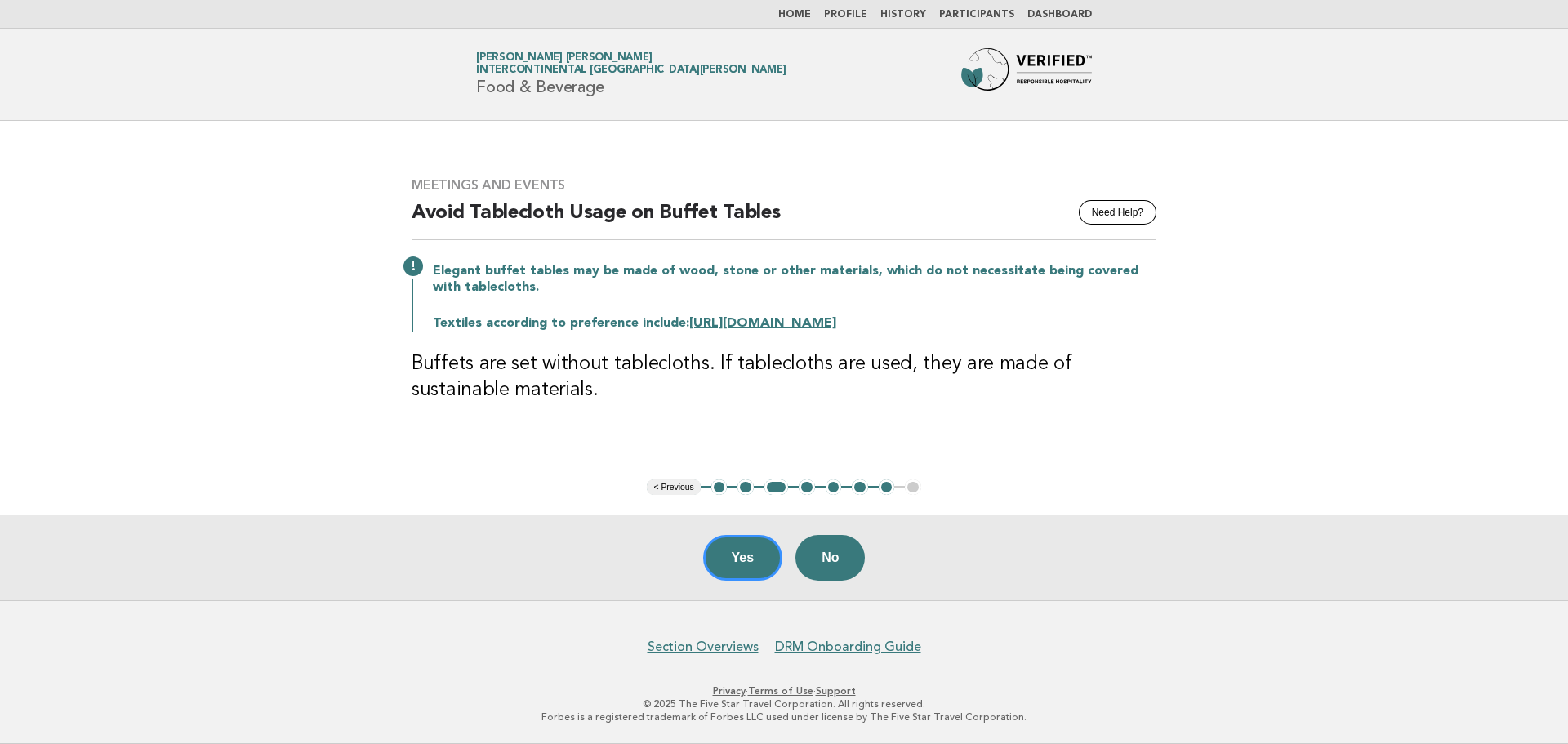
click at [809, 491] on button "4" at bounding box center [806, 487] width 16 height 16
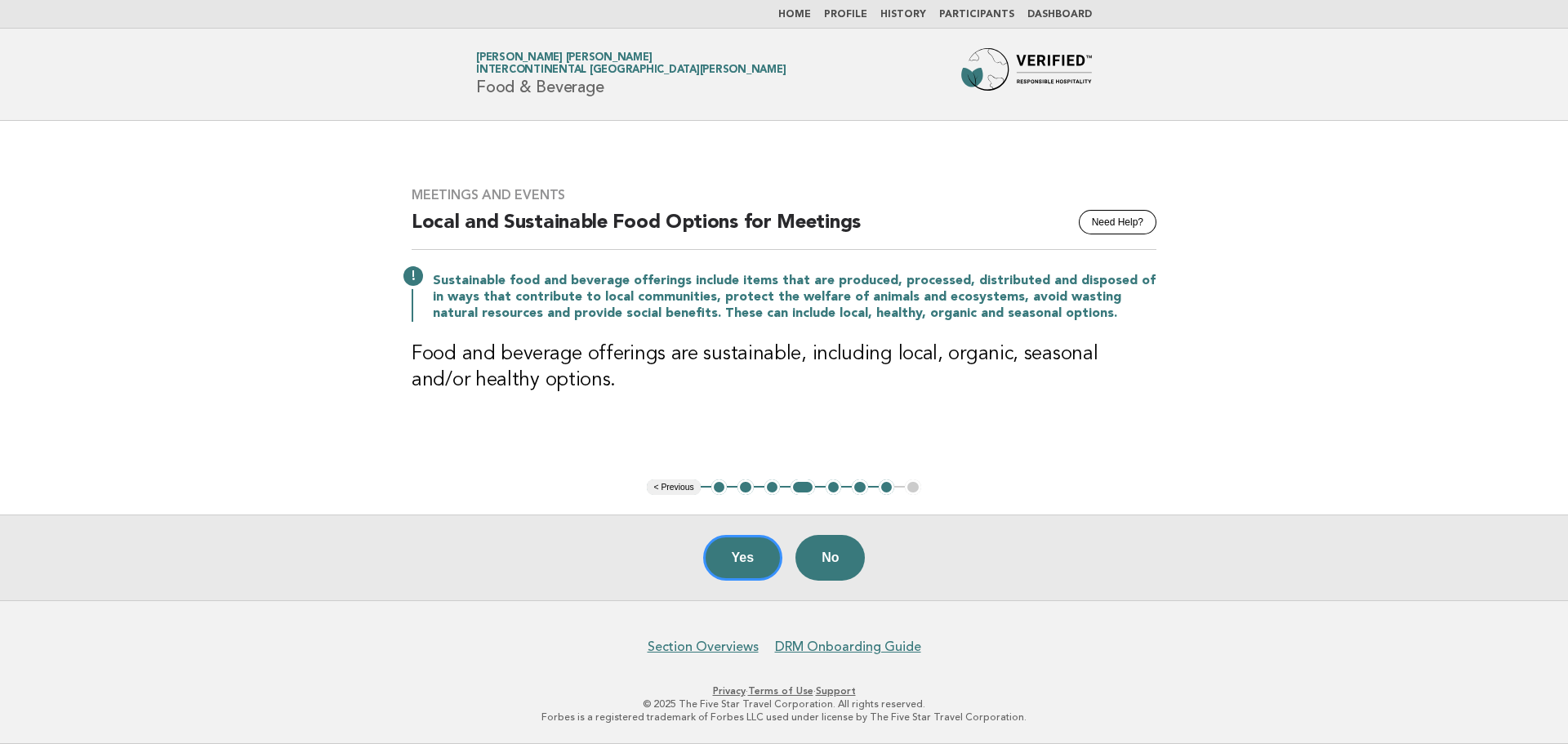
click at [830, 489] on button "5" at bounding box center [833, 487] width 16 height 16
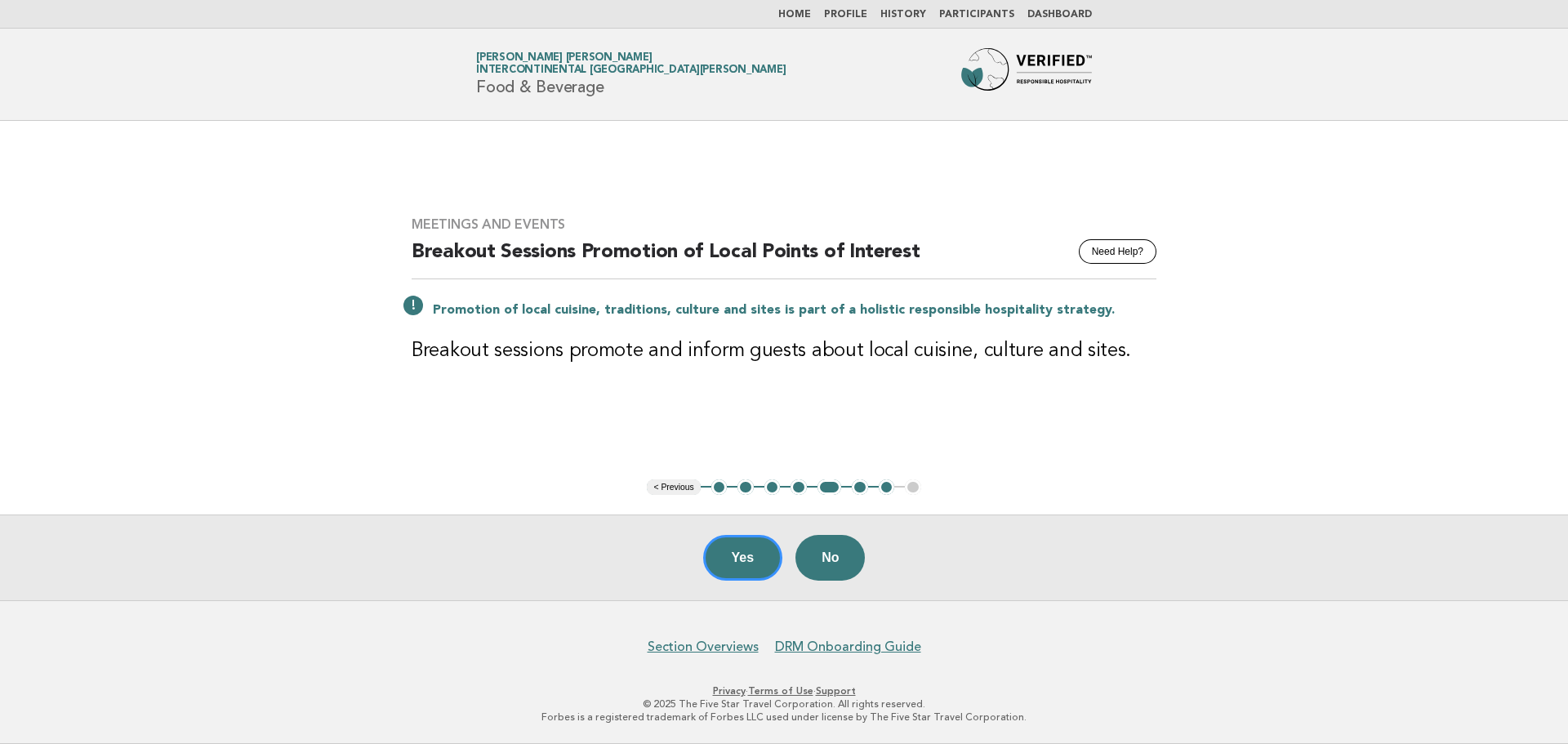
click at [862, 487] on button "6" at bounding box center [859, 487] width 16 height 16
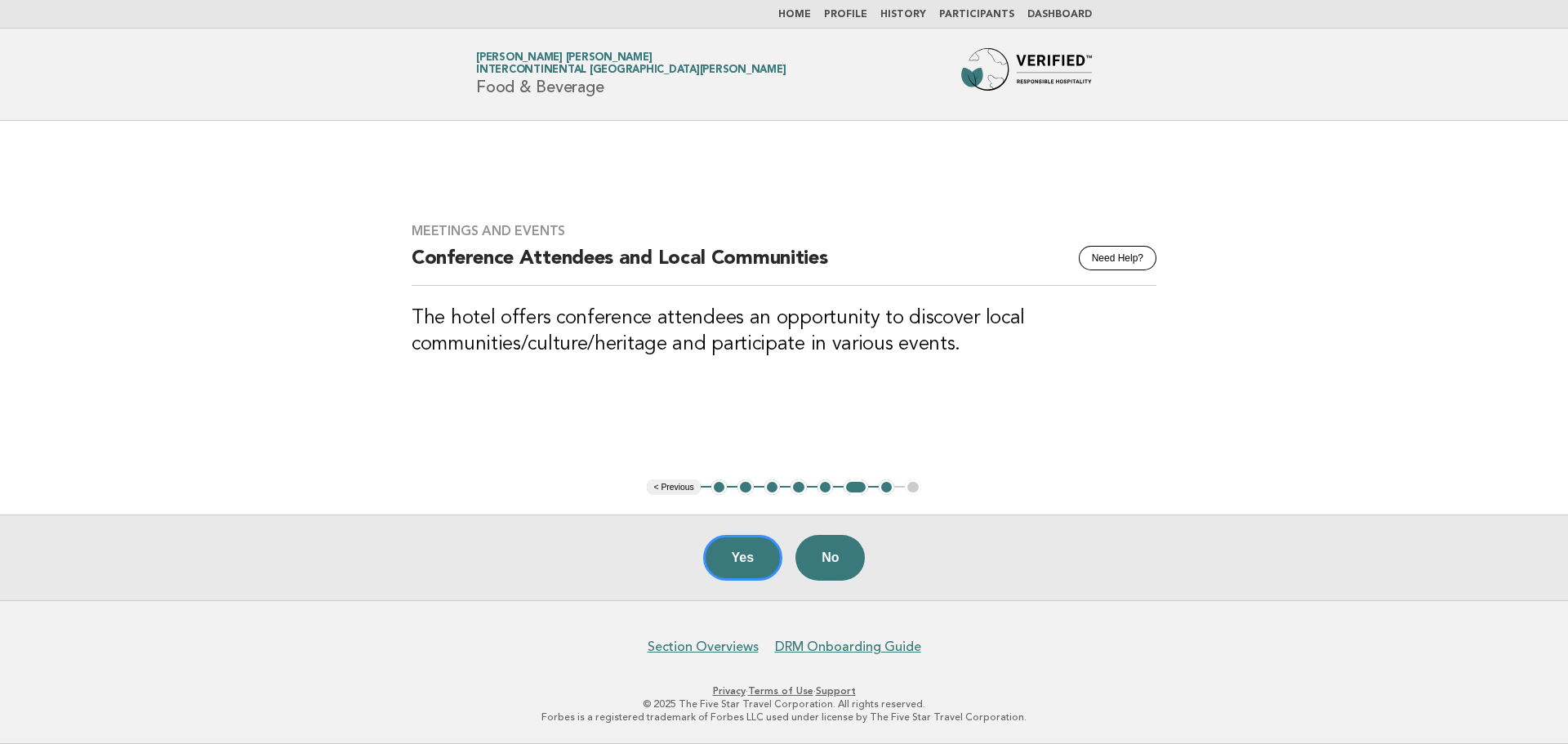
click at [890, 490] on button "7" at bounding box center [886, 487] width 16 height 16
click at [889, 489] on button "7" at bounding box center [886, 487] width 16 height 16
click at [749, 565] on button "Yes" at bounding box center [743, 557] width 80 height 46
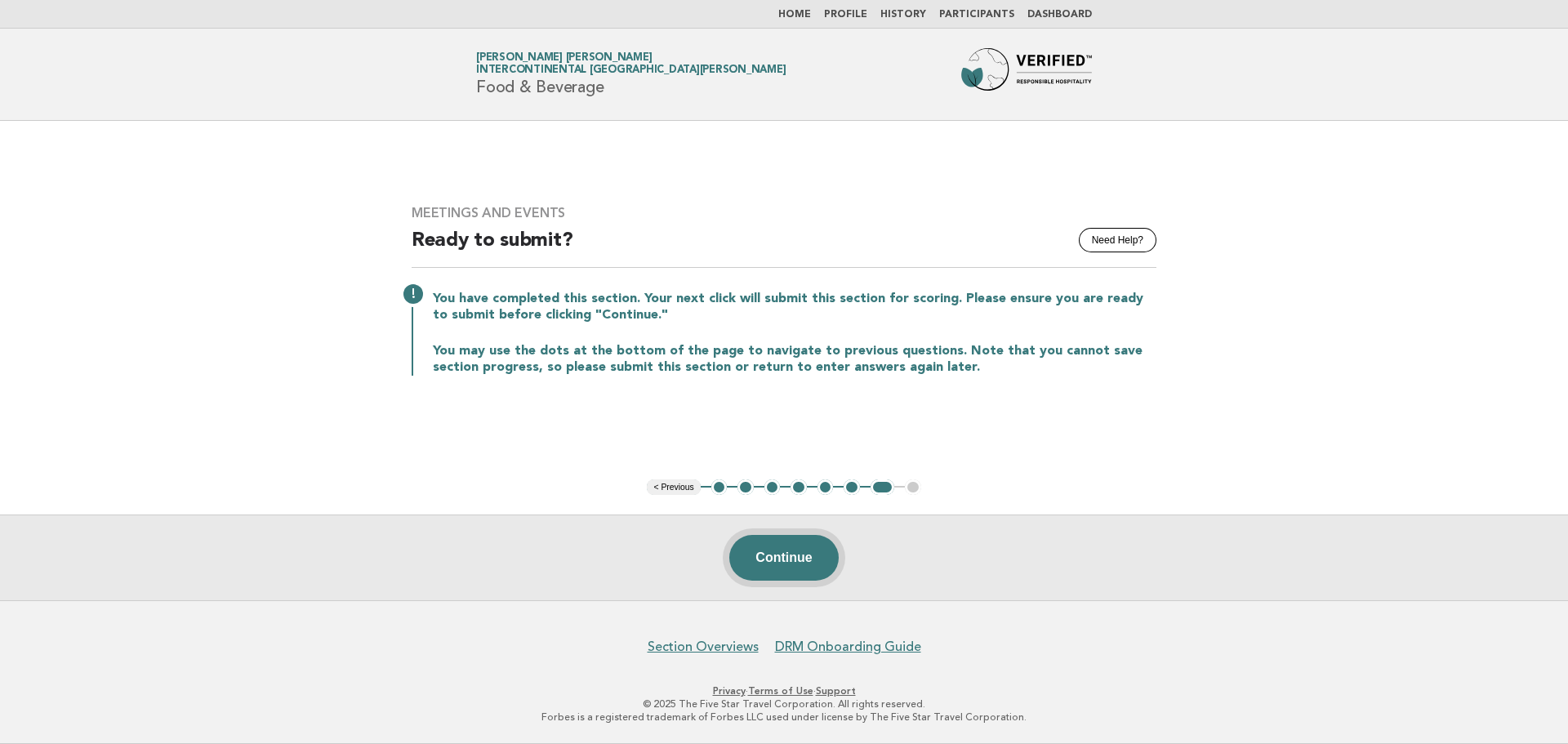
click at [776, 553] on button "Continue" at bounding box center [784, 557] width 109 height 46
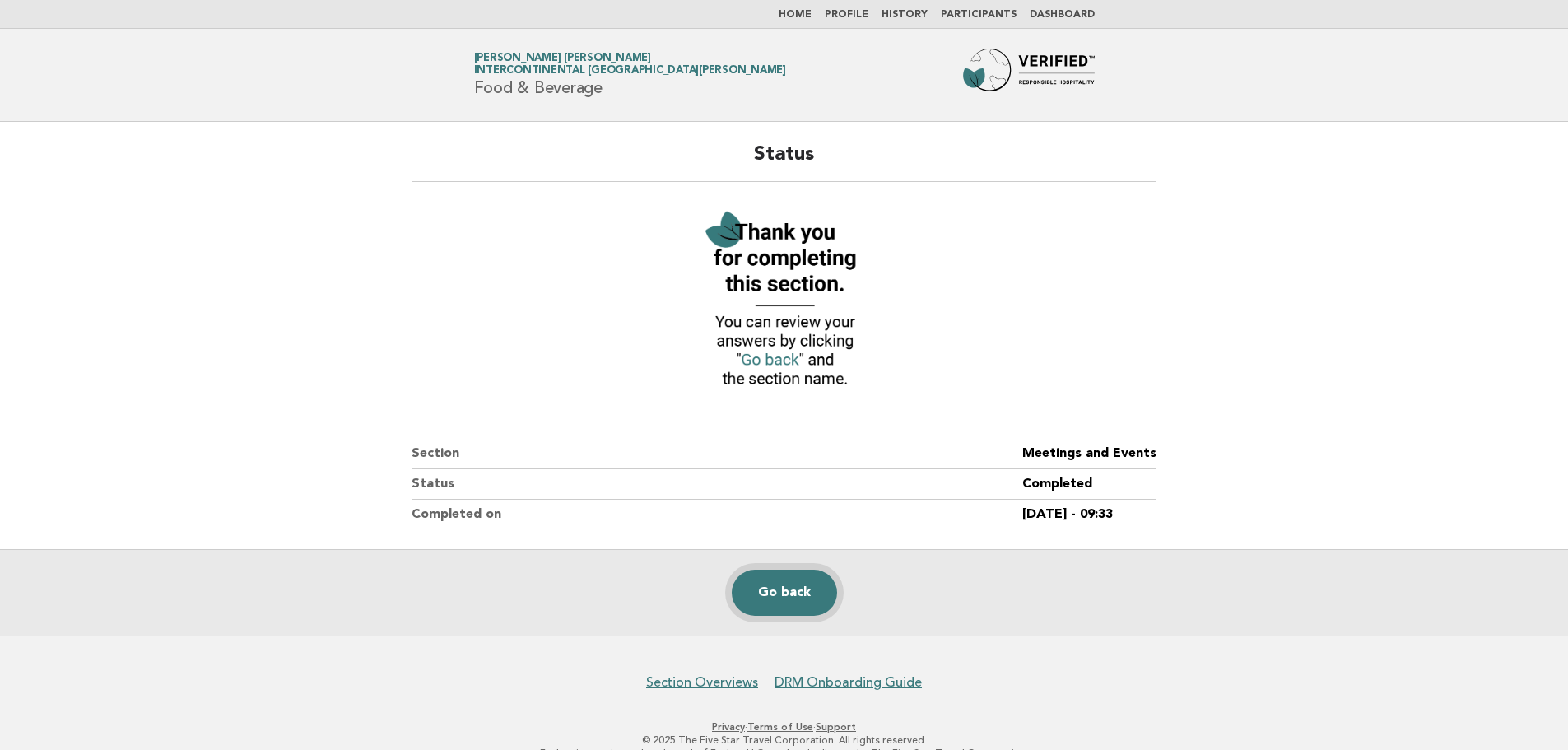
click at [762, 587] on link "Go back" at bounding box center [784, 592] width 105 height 46
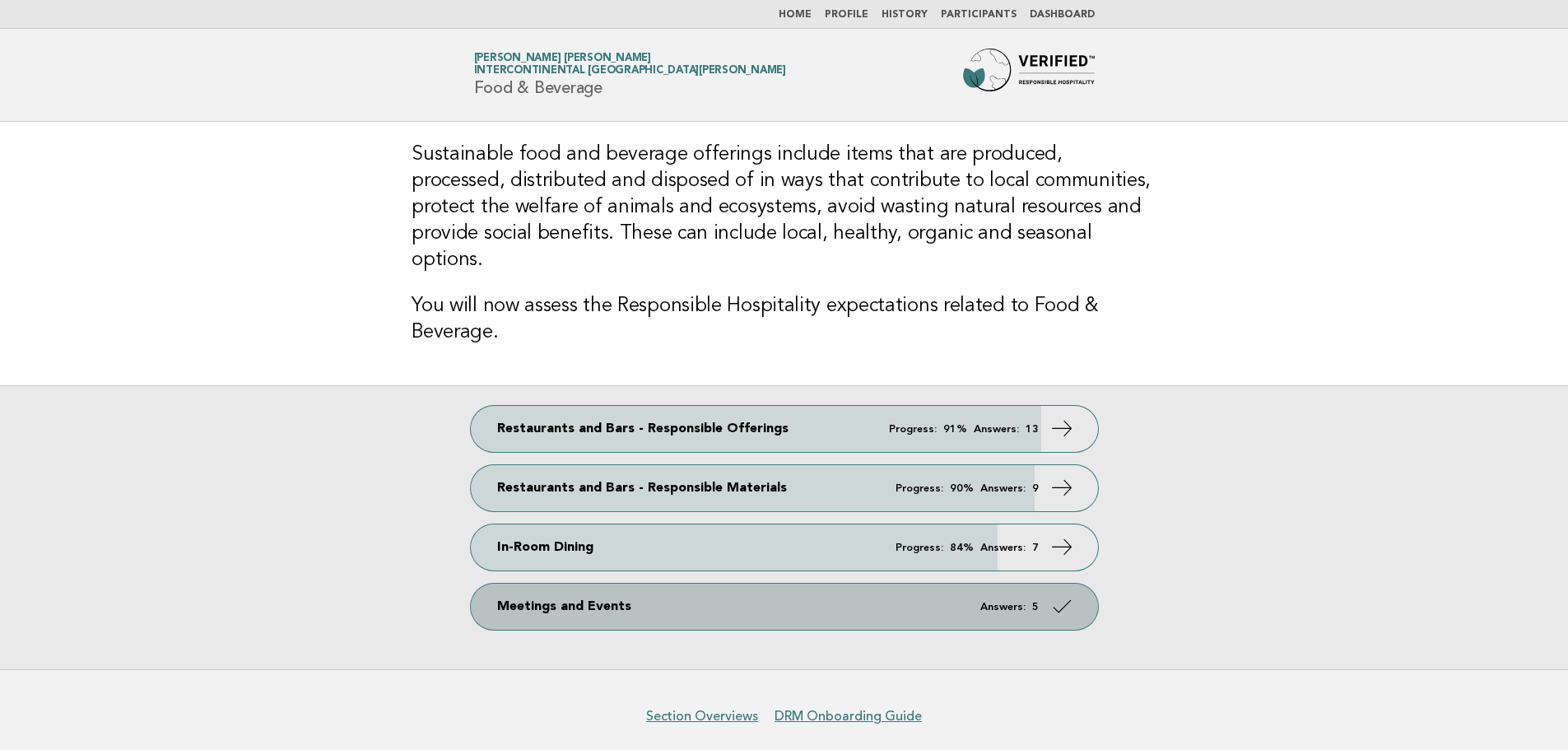
click at [866, 584] on link "Meetings and Events Answers: 5" at bounding box center [784, 606] width 627 height 46
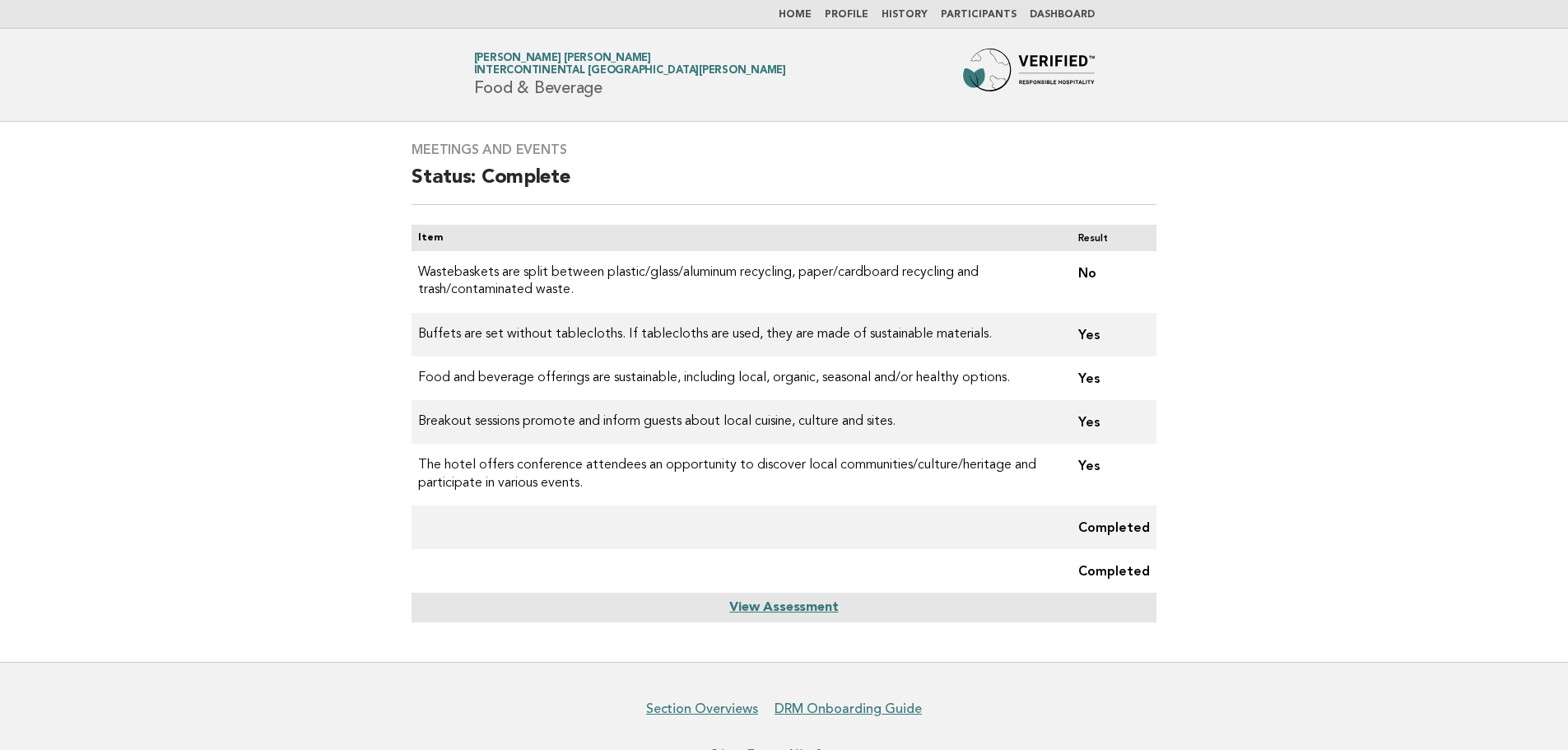
click at [783, 607] on link "View Assessment" at bounding box center [783, 607] width 109 height 13
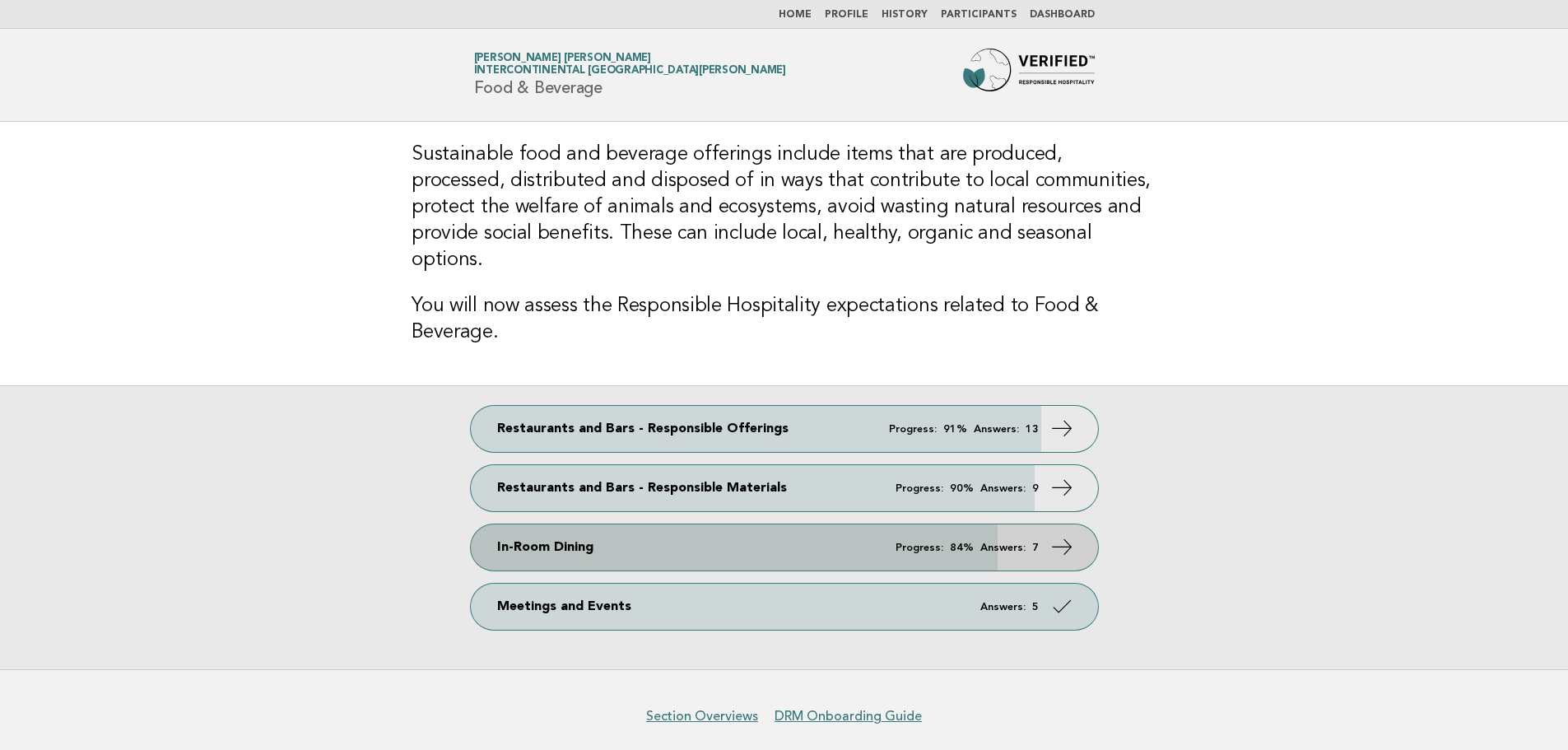
click at [1016, 543] on em "Answers:" at bounding box center [1003, 548] width 45 height 10
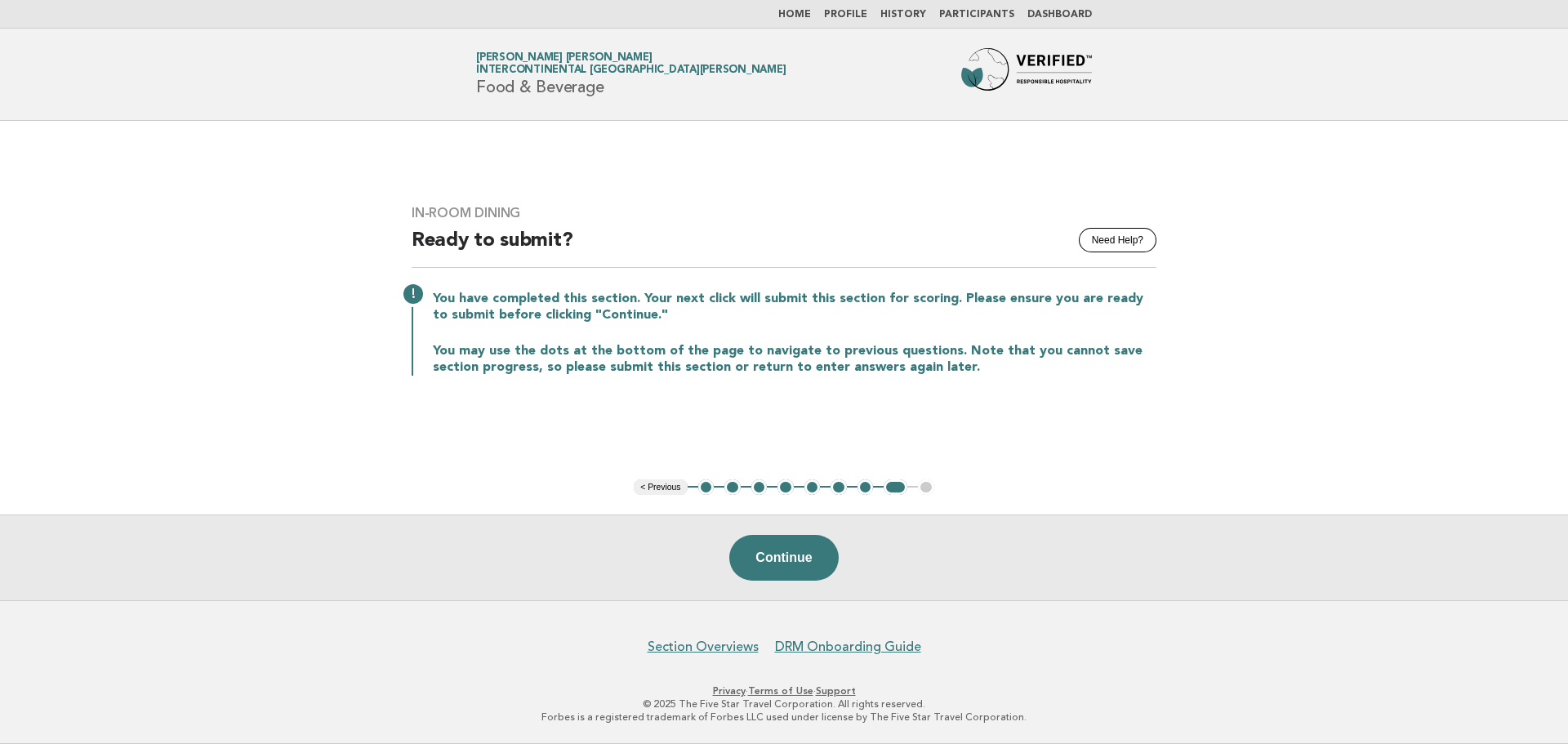
click at [708, 490] on button "1" at bounding box center [706, 487] width 16 height 16
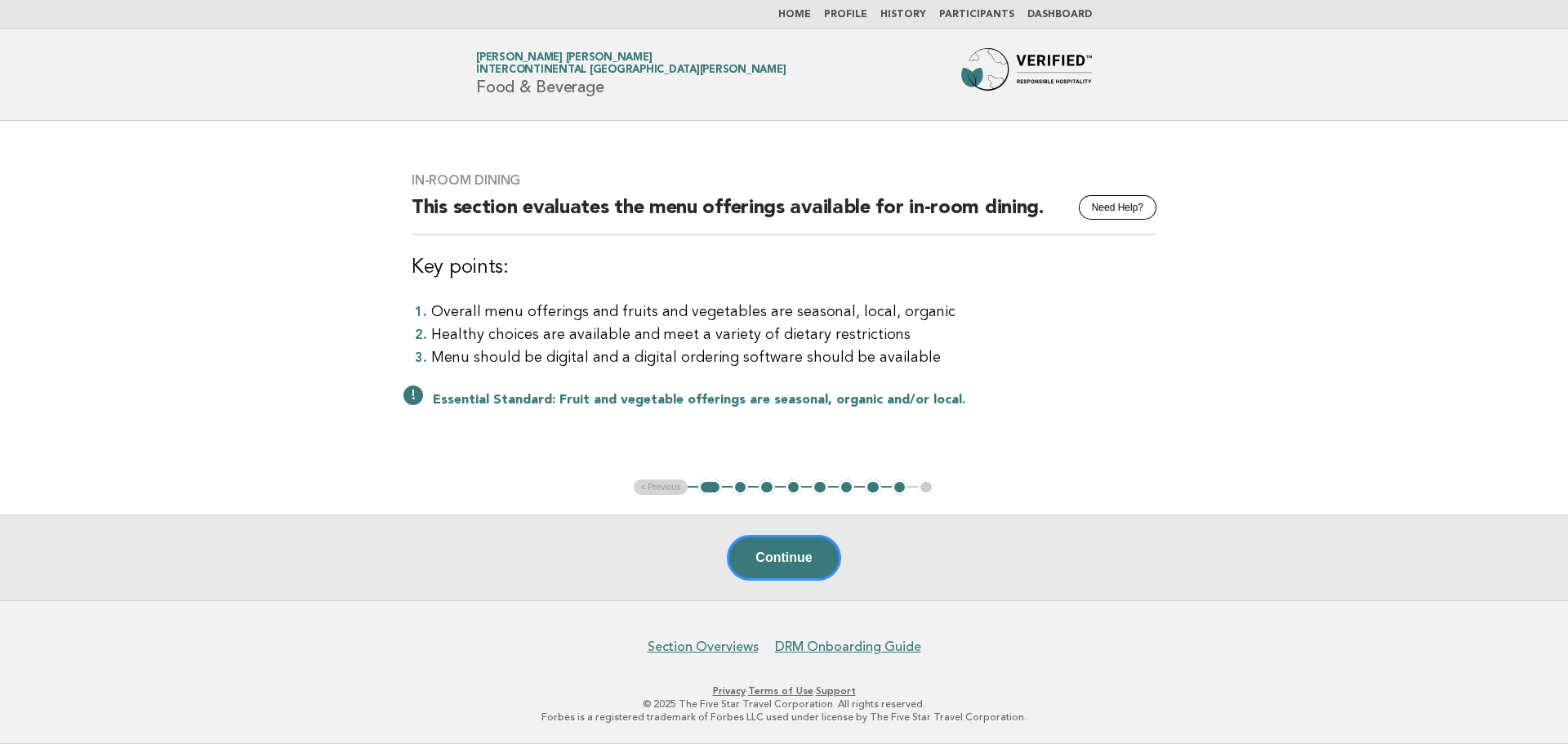
click at [741, 488] on button "2" at bounding box center [740, 487] width 16 height 16
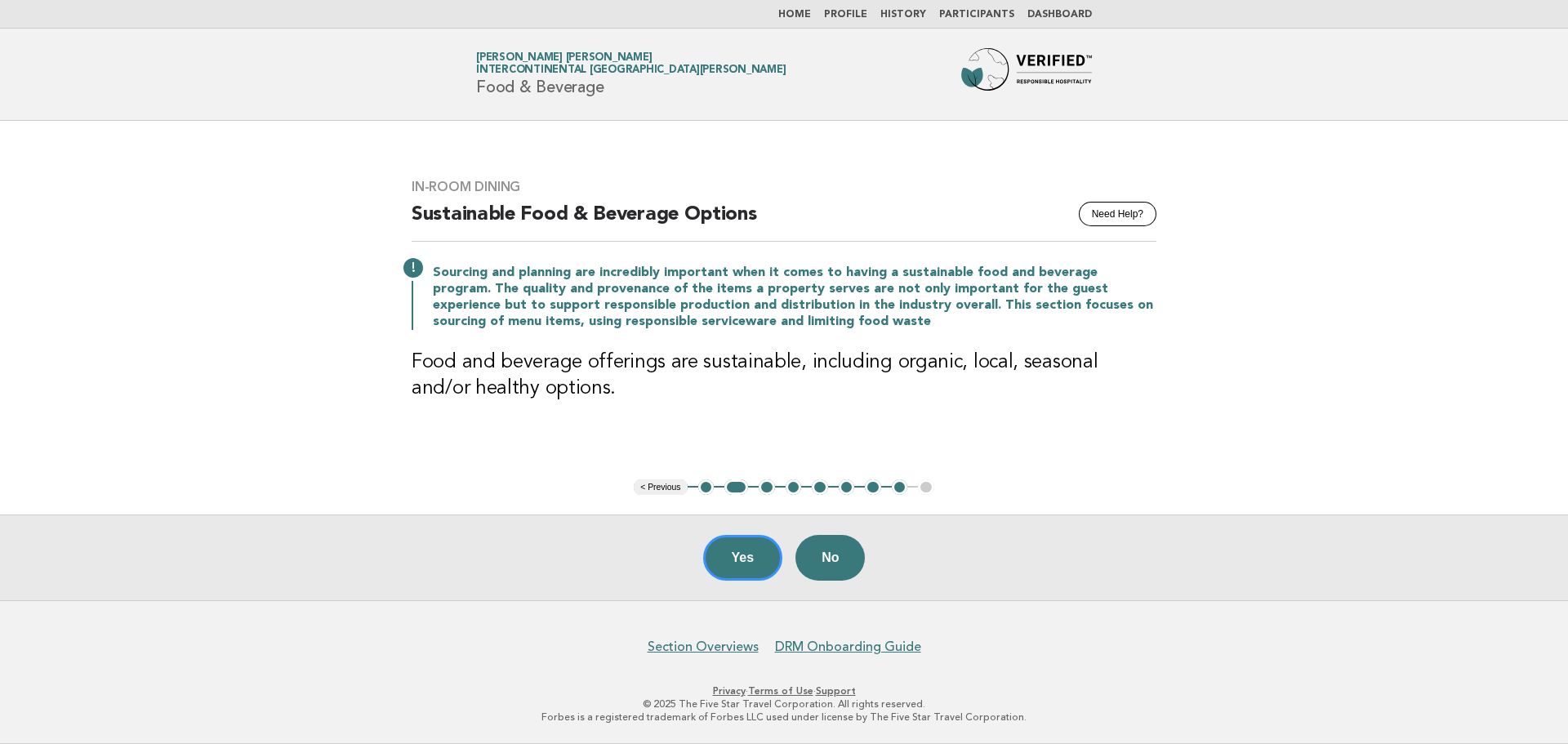
click at [762, 488] on button "3" at bounding box center [767, 487] width 16 height 16
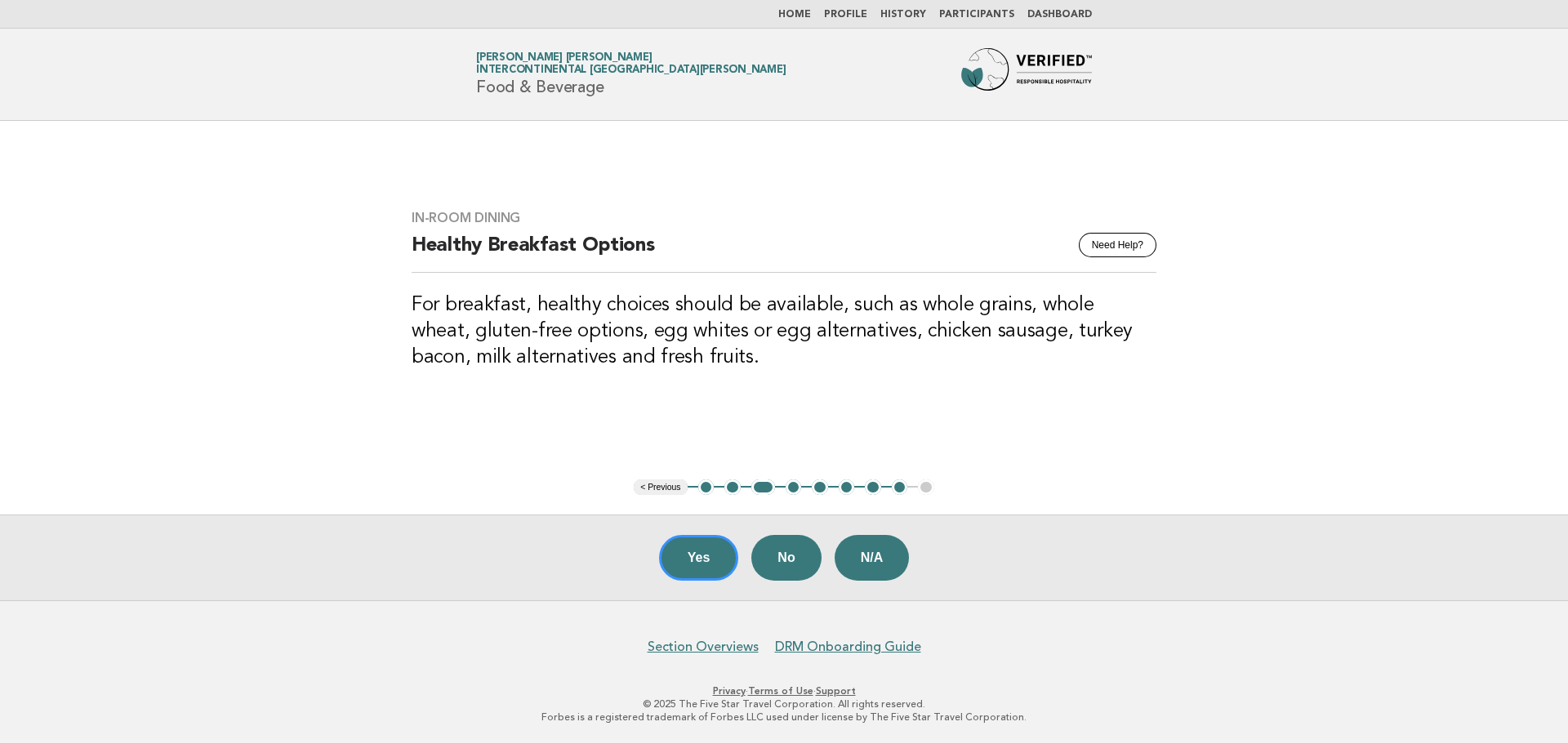
click at [790, 488] on button "4" at bounding box center [794, 487] width 16 height 16
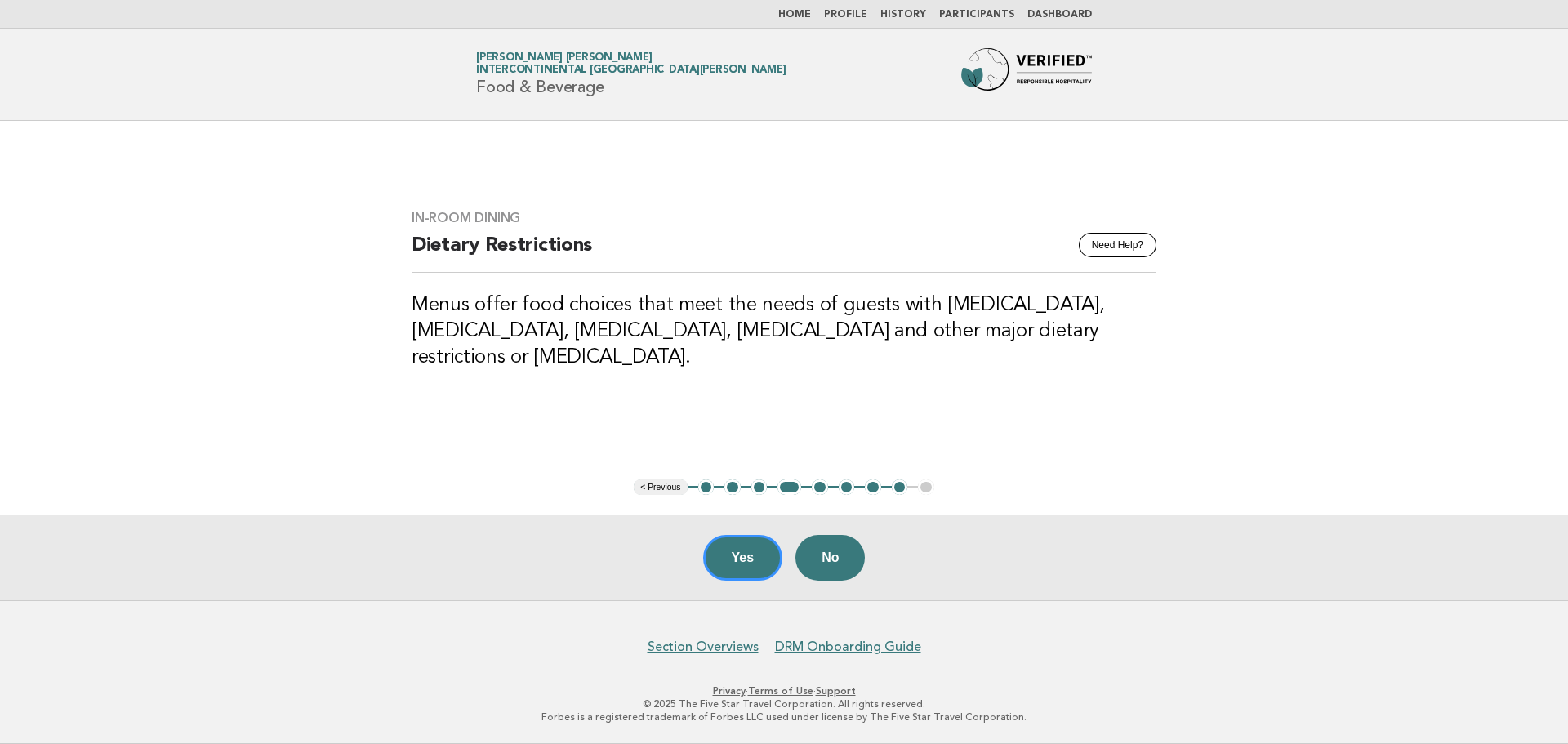
click at [823, 488] on button "5" at bounding box center [819, 487] width 16 height 16
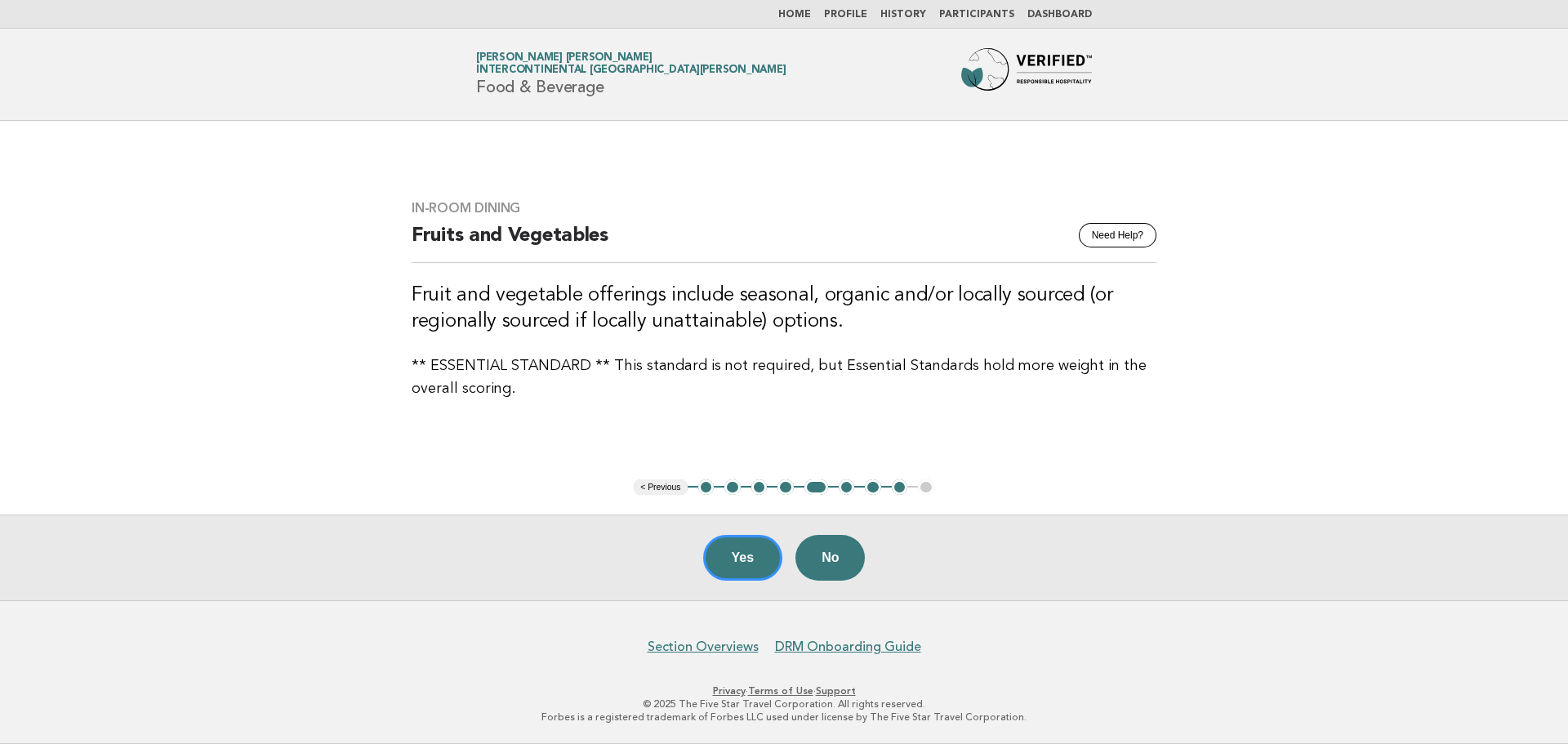
click at [848, 489] on button "6" at bounding box center [846, 487] width 16 height 16
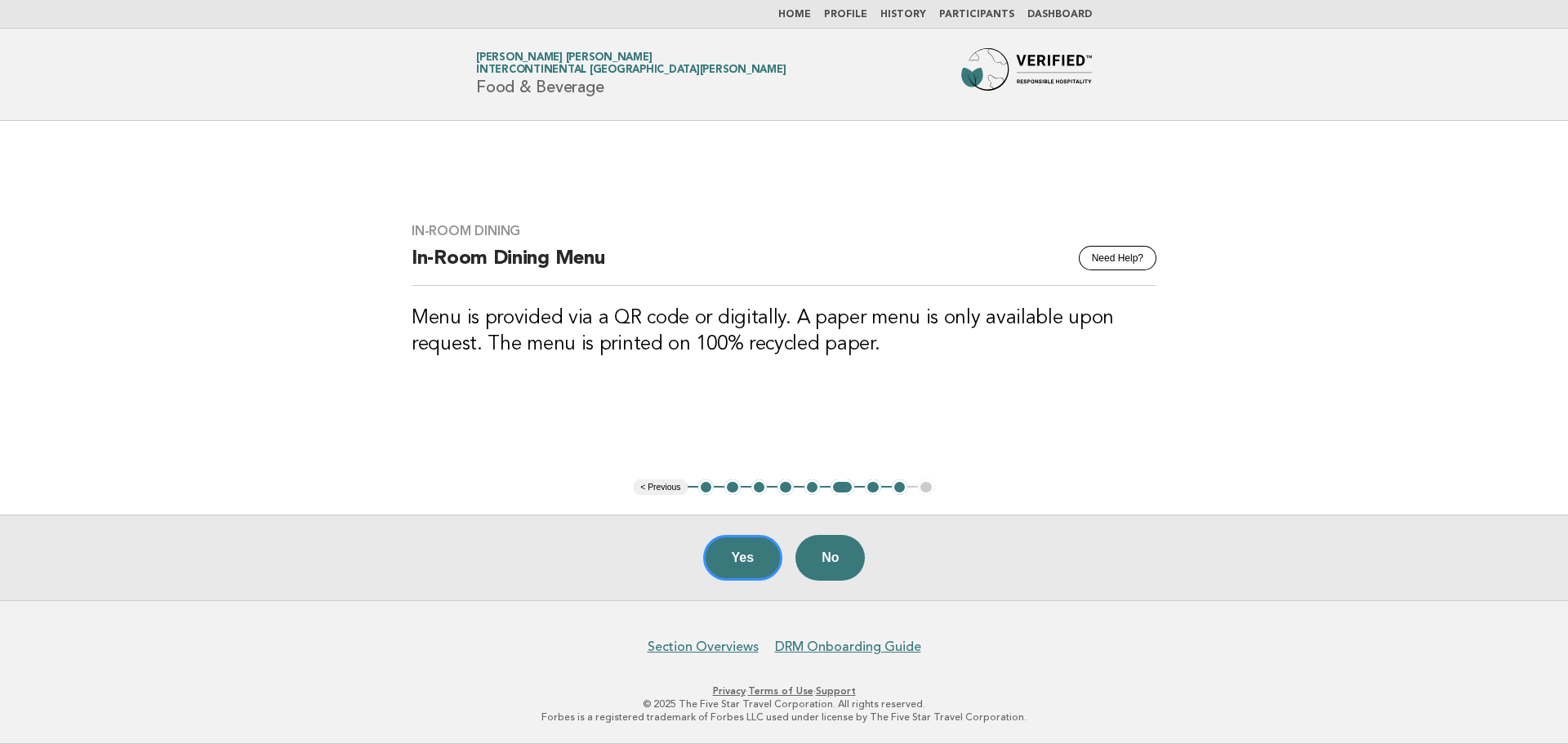
click at [876, 487] on button "7" at bounding box center [872, 487] width 16 height 16
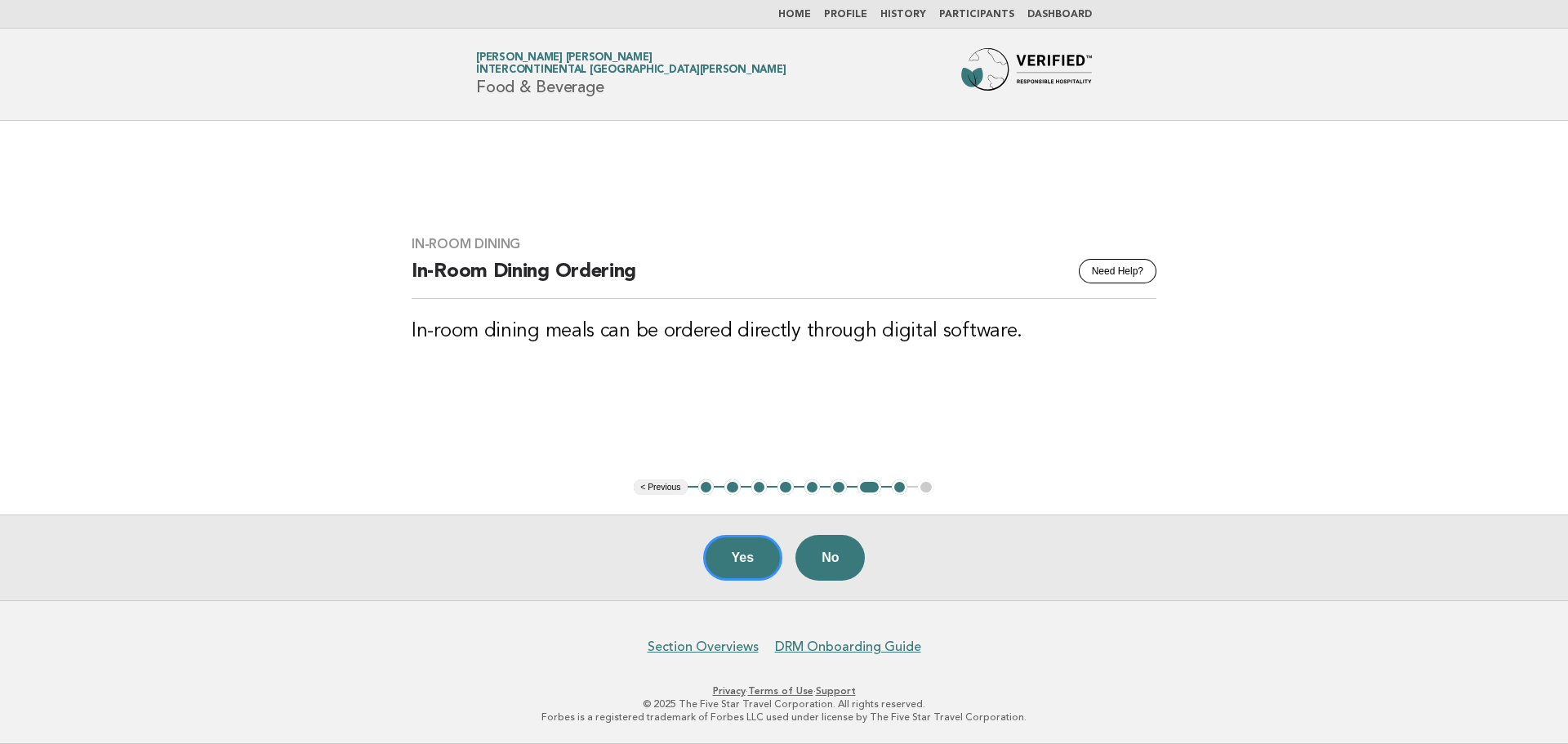
click at [901, 487] on button "8" at bounding box center [900, 487] width 16 height 16
click at [754, 555] on button "Yes" at bounding box center [743, 557] width 80 height 46
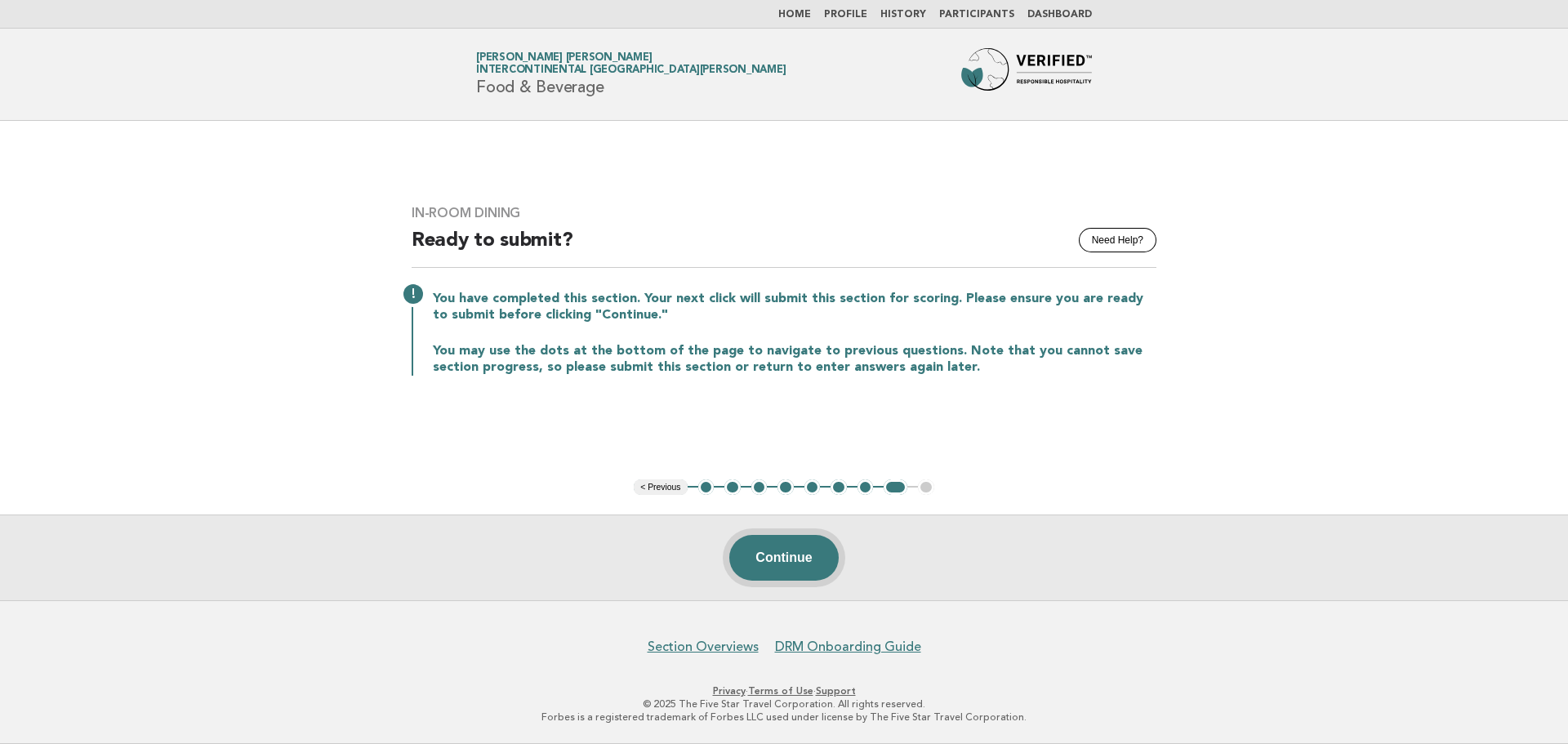
click at [791, 563] on button "Continue" at bounding box center [784, 557] width 109 height 46
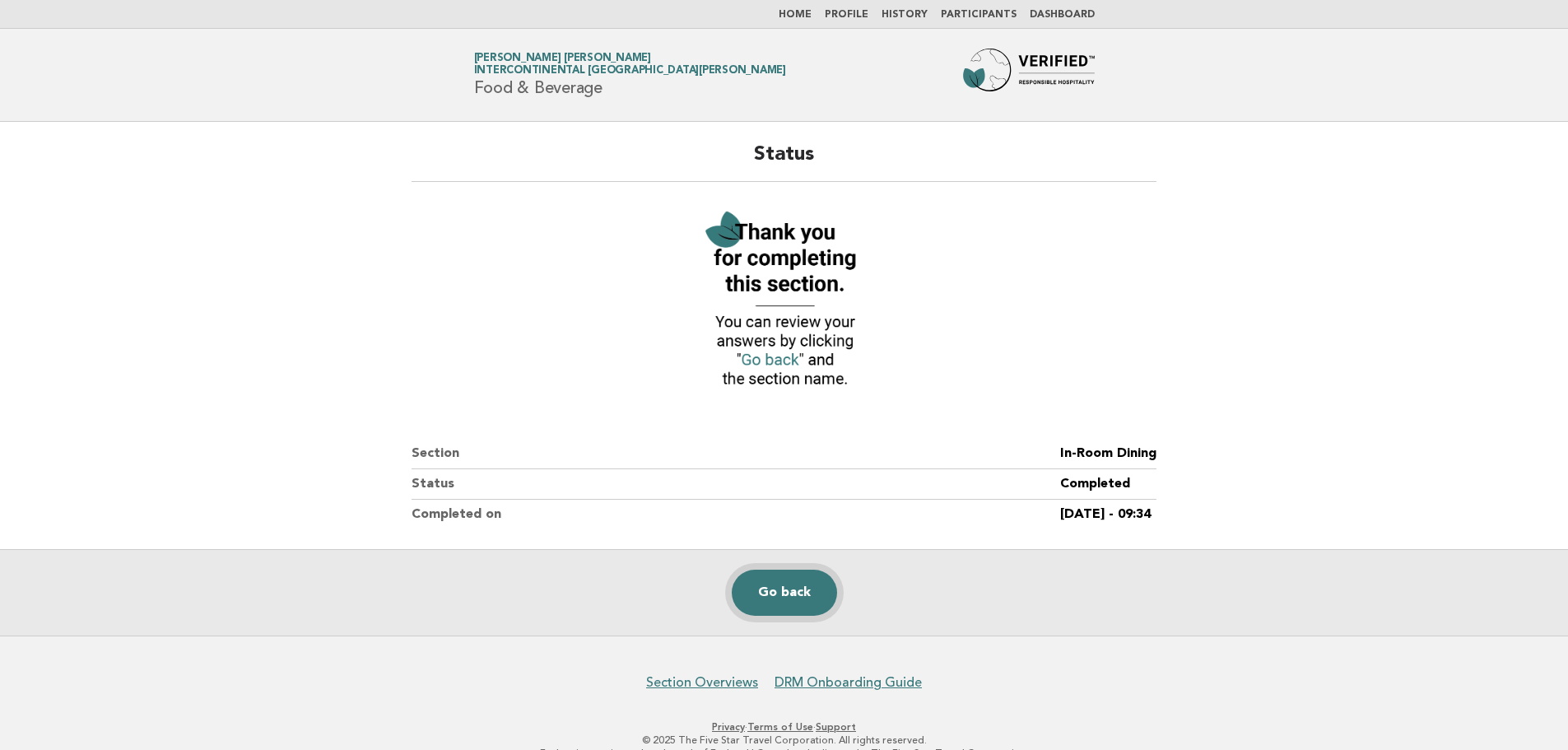
click at [795, 584] on link "Go back" at bounding box center [784, 592] width 105 height 46
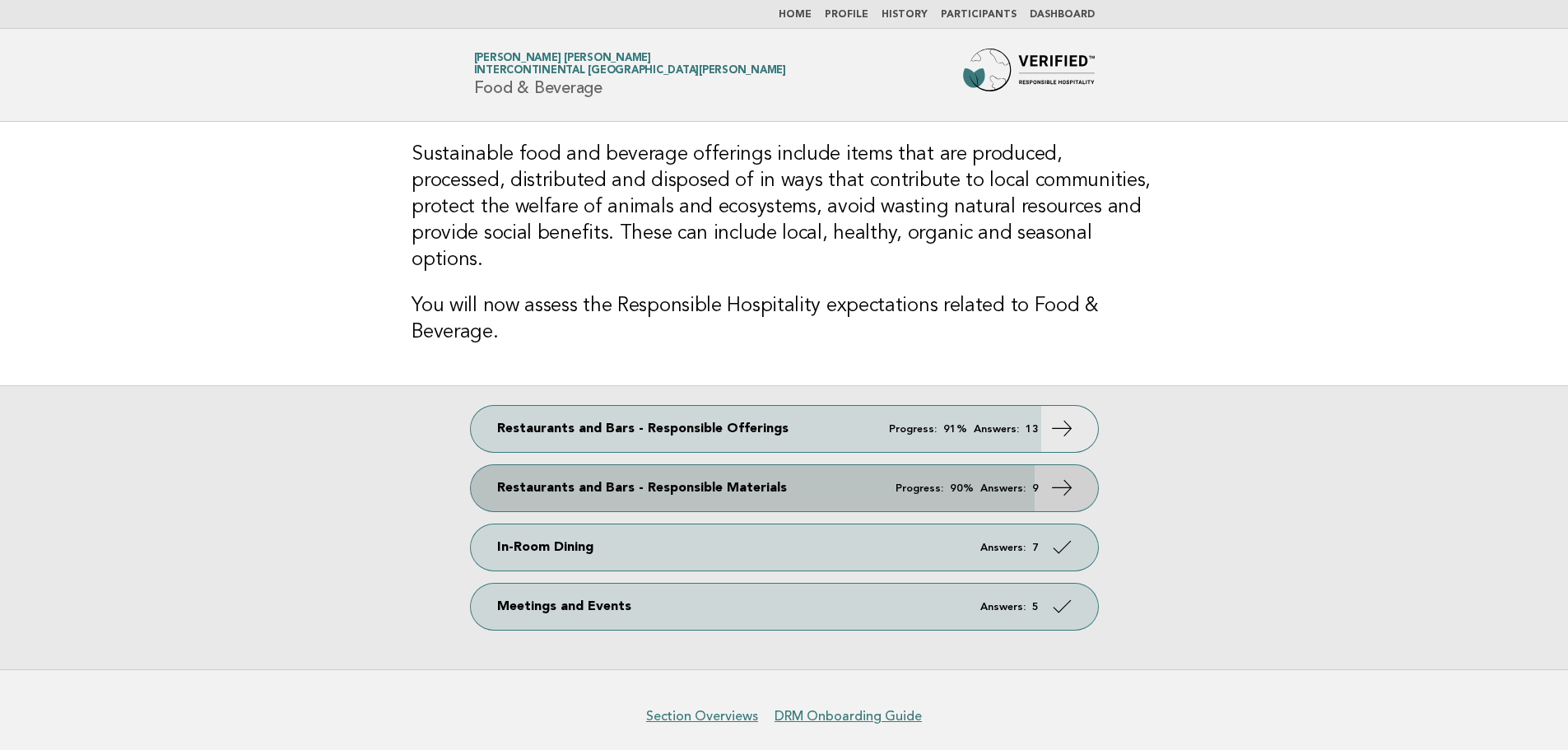
click at [872, 465] on link "Restaurants and Bars - Responsible Materials Progress: 90% Answers: 9" at bounding box center [784, 488] width 627 height 46
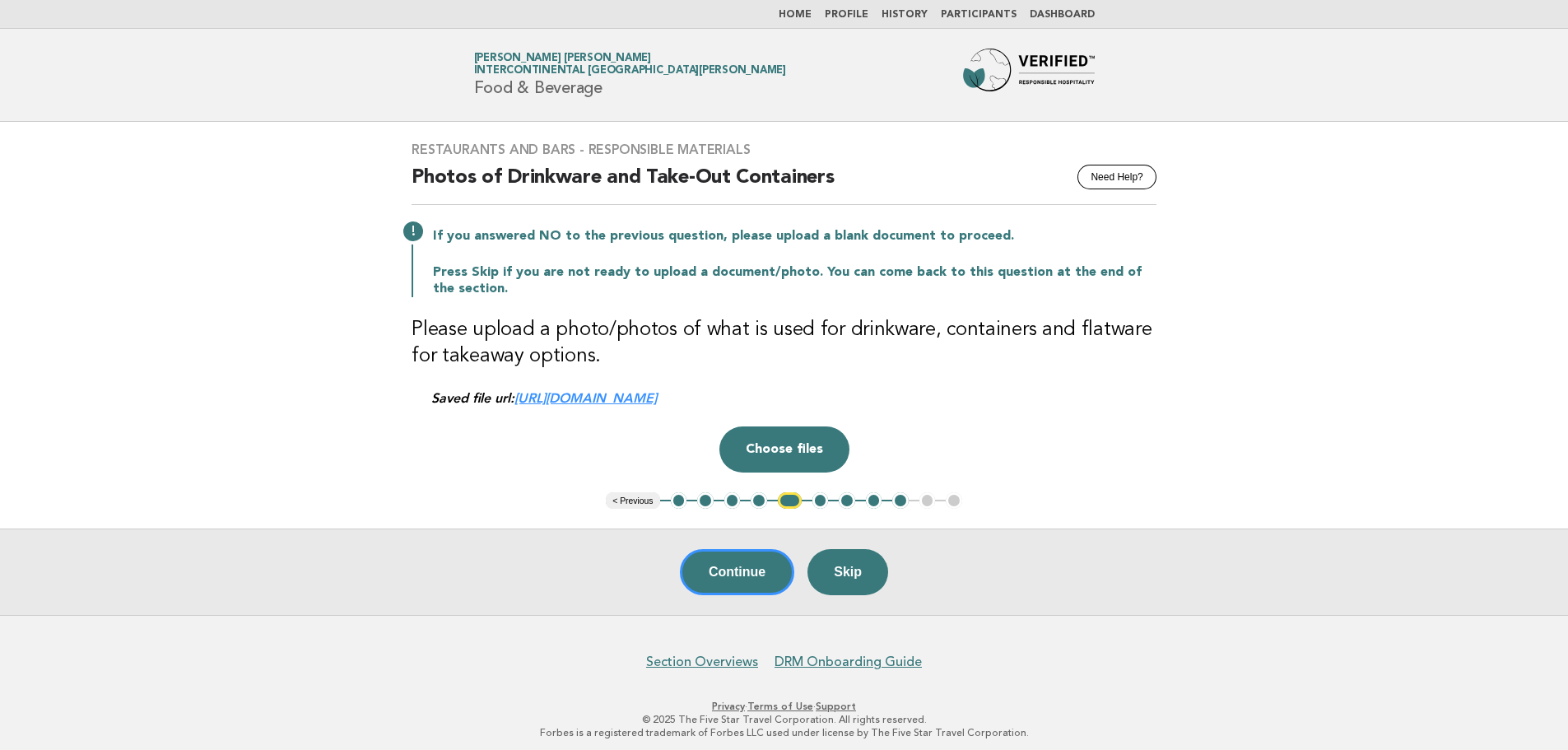
click at [680, 501] on button "1" at bounding box center [679, 500] width 17 height 17
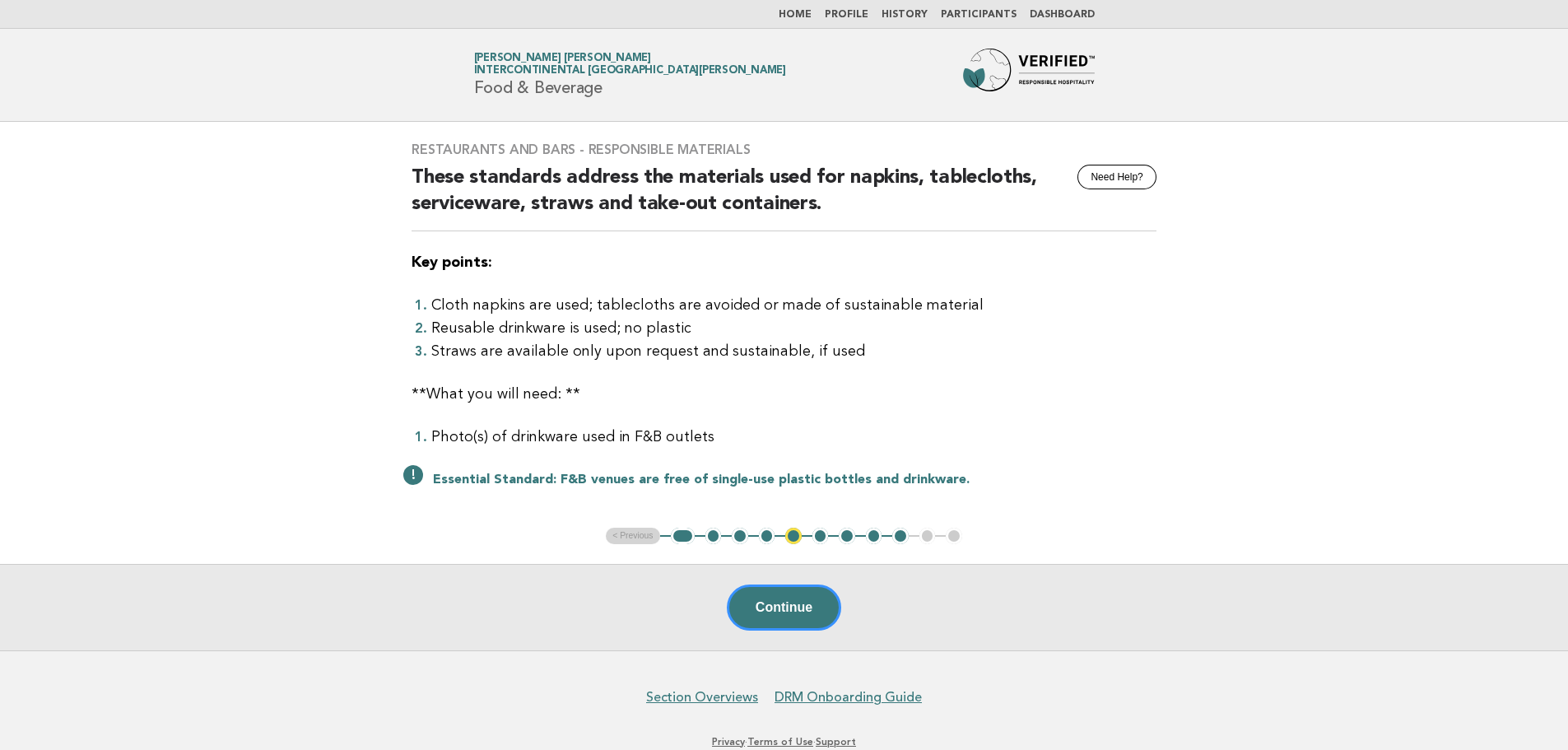
click at [708, 535] on button "2" at bounding box center [713, 536] width 17 height 17
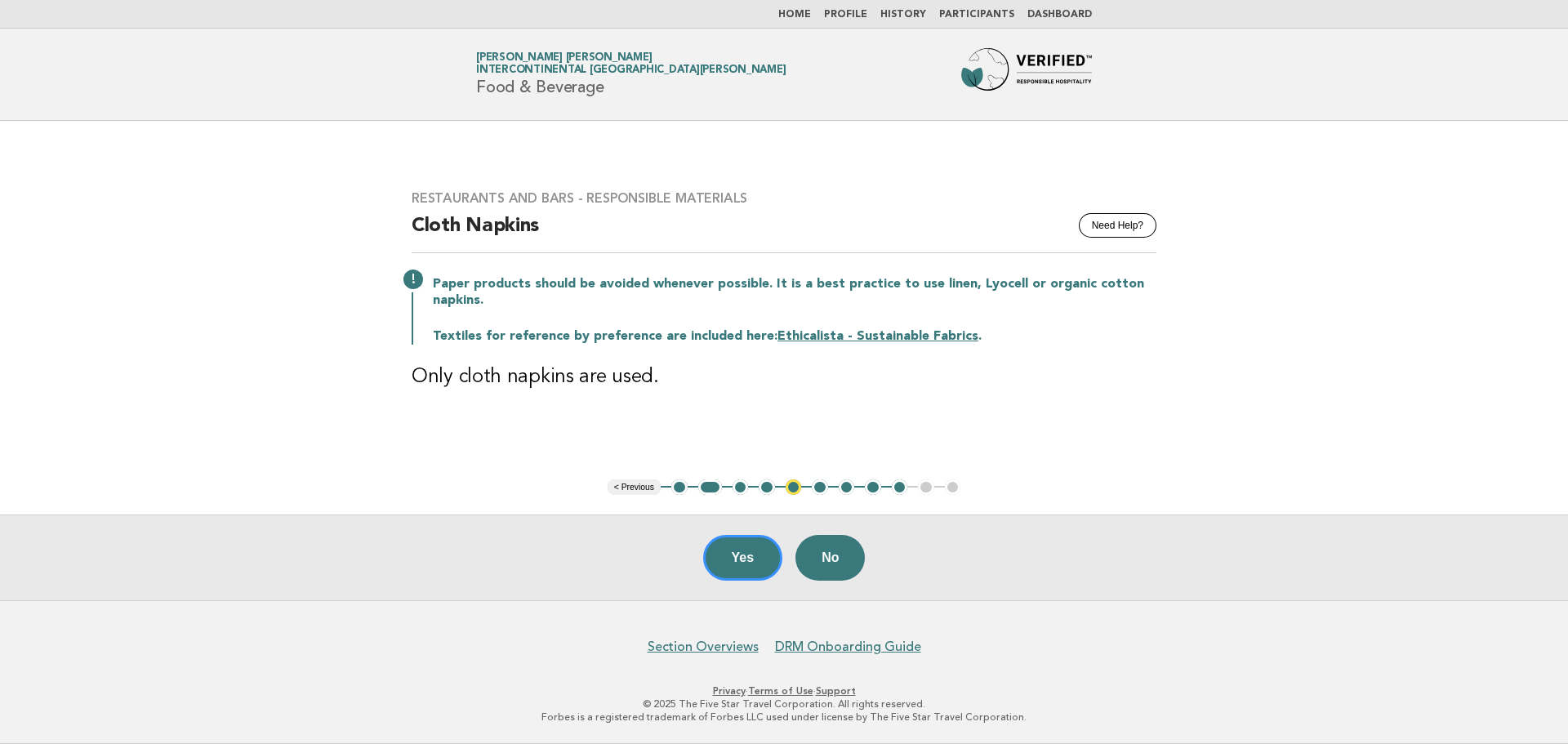
click at [739, 491] on button "3" at bounding box center [740, 487] width 16 height 16
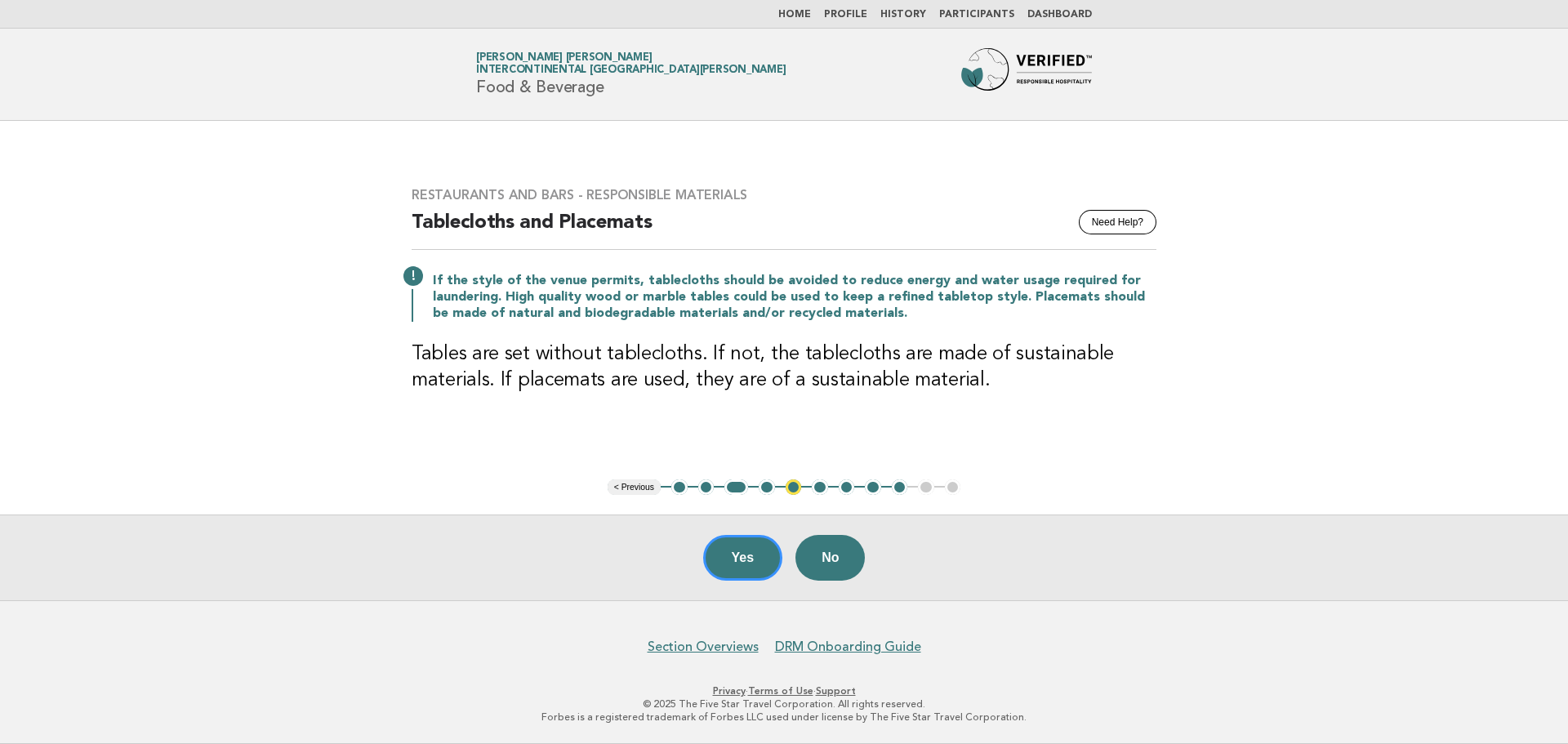
click at [760, 491] on button "4" at bounding box center [767, 487] width 16 height 16
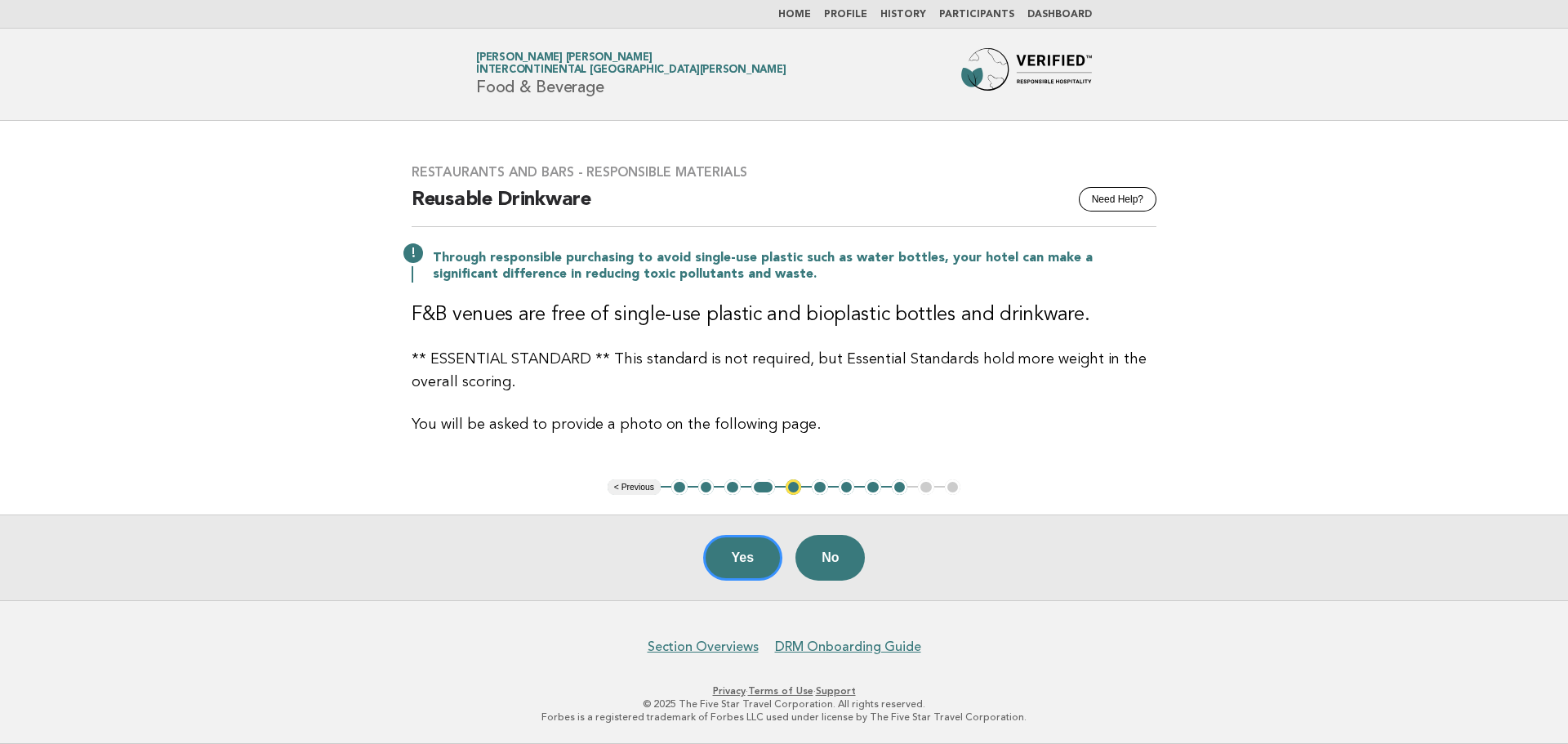
click at [791, 488] on button "5" at bounding box center [794, 487] width 16 height 16
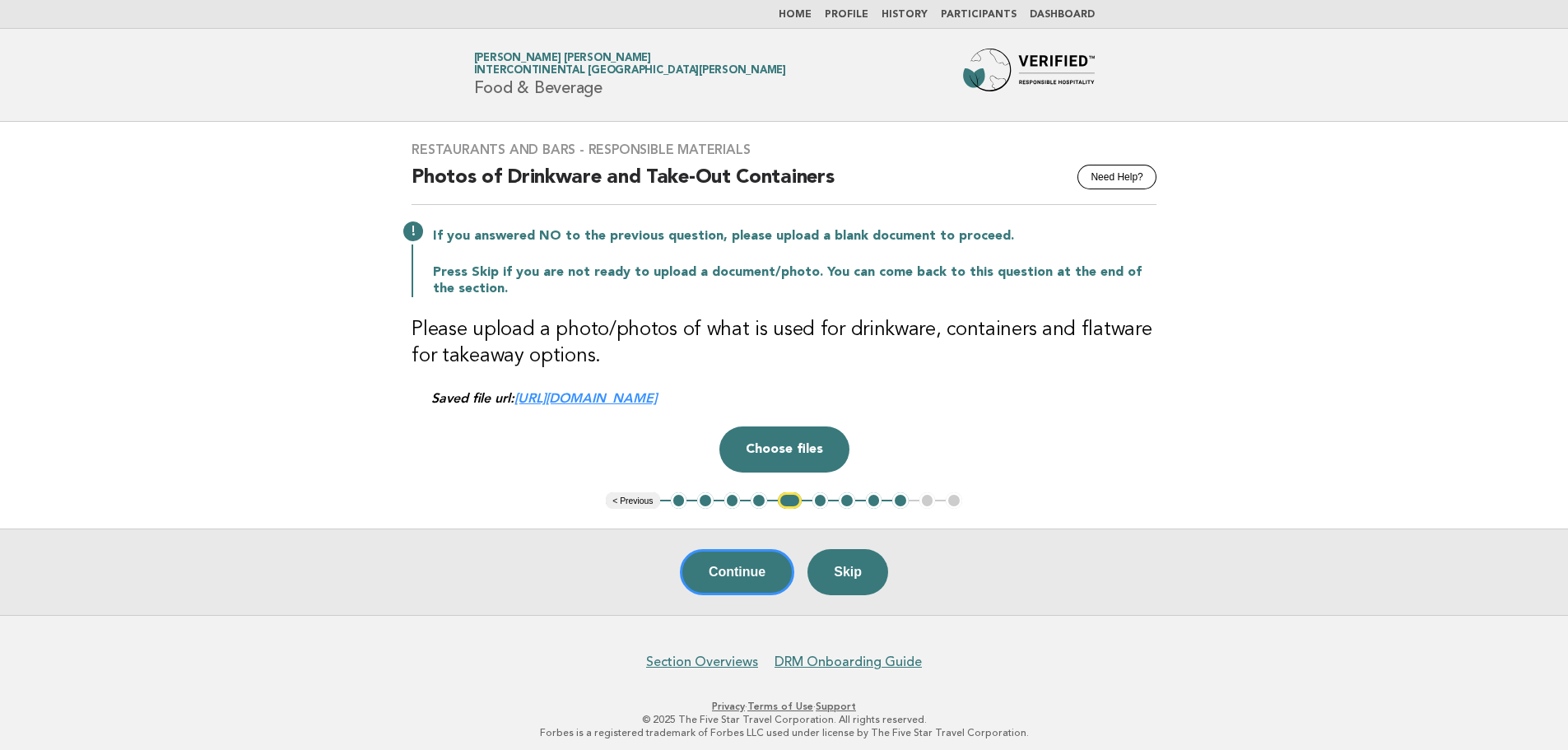
click at [657, 398] on link "https://be0idi9hwh.ucarecd.net/5227d090-bbd4-41c6-aa96-1aefe4bffe45~3/" at bounding box center [585, 398] width 142 height 16
drag, startPoint x: 649, startPoint y: 186, endPoint x: 801, endPoint y: 186, distance: 152.0
click at [801, 186] on h2 "Photos of Drinkware and Take-Out Containers" at bounding box center [783, 185] width 745 height 40
click at [630, 181] on h2 "Photos of Drinkware and Take-Out Containers" at bounding box center [783, 185] width 745 height 40
drag, startPoint x: 645, startPoint y: 179, endPoint x: 888, endPoint y: 193, distance: 243.4
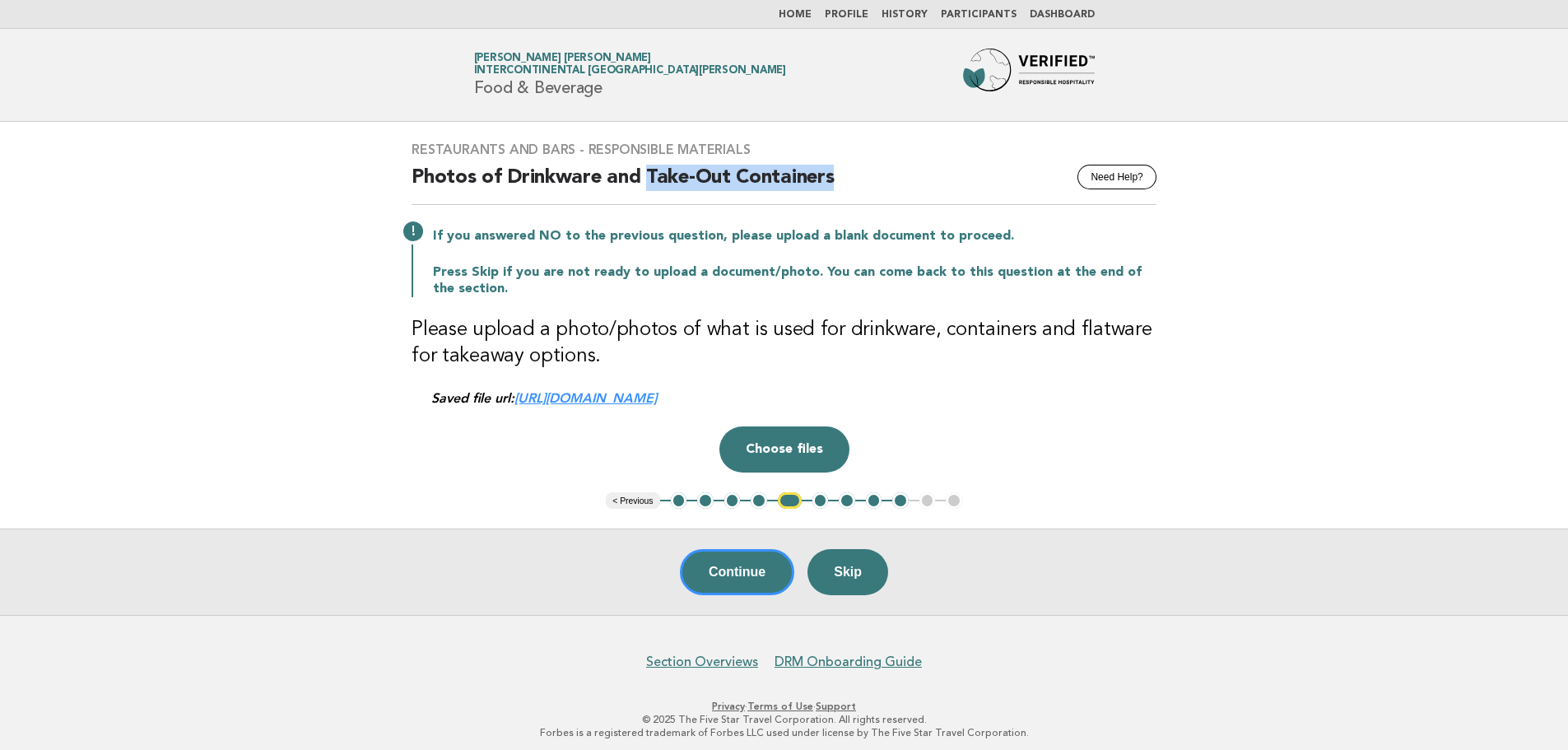
click at [888, 193] on h2 "Photos of Drinkware and Take-Out Containers" at bounding box center [783, 185] width 745 height 40
copy h2 "Take-Out Containers"
click at [760, 571] on button "Continue" at bounding box center [736, 571] width 114 height 46
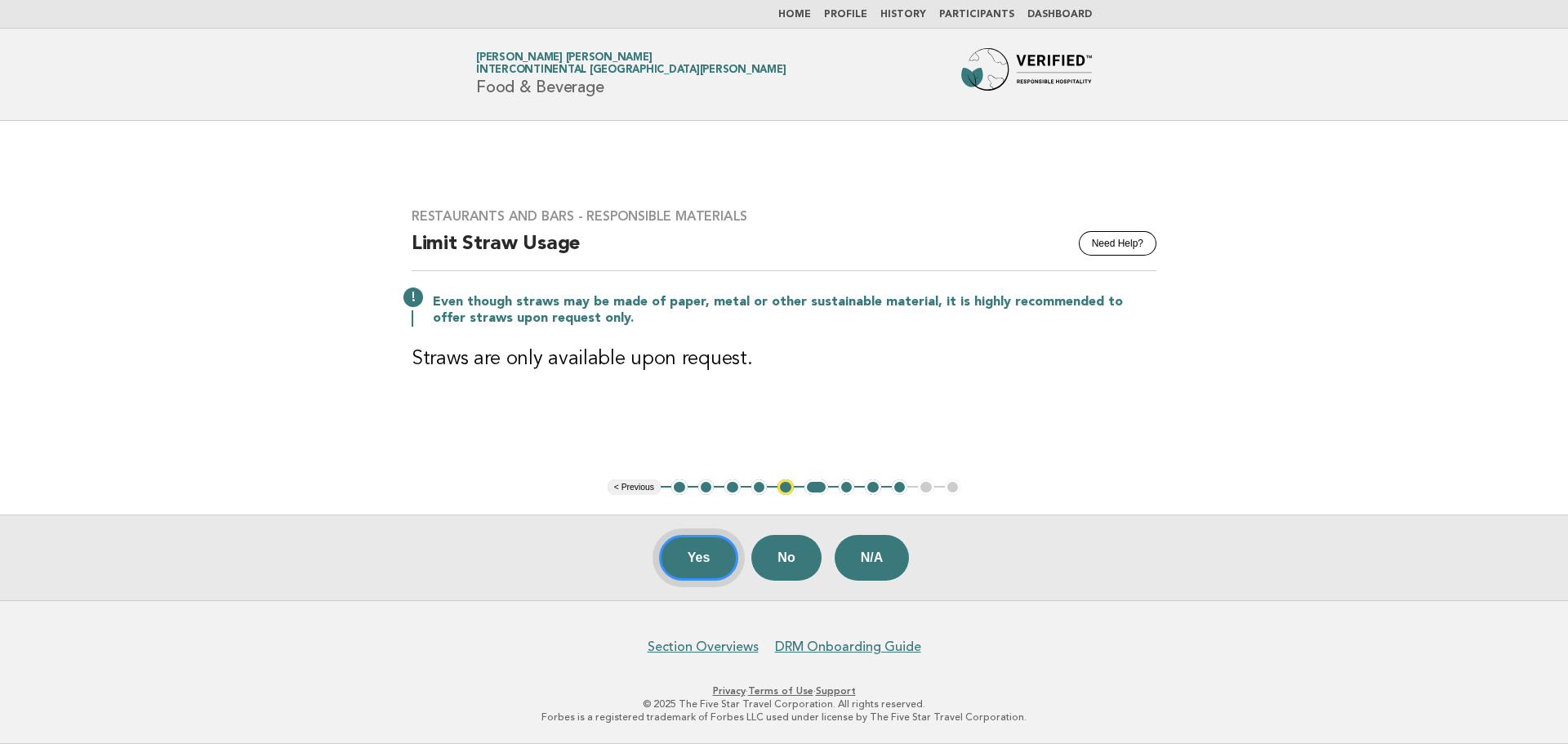
click at [692, 565] on button "Yes" at bounding box center [698, 557] width 80 height 46
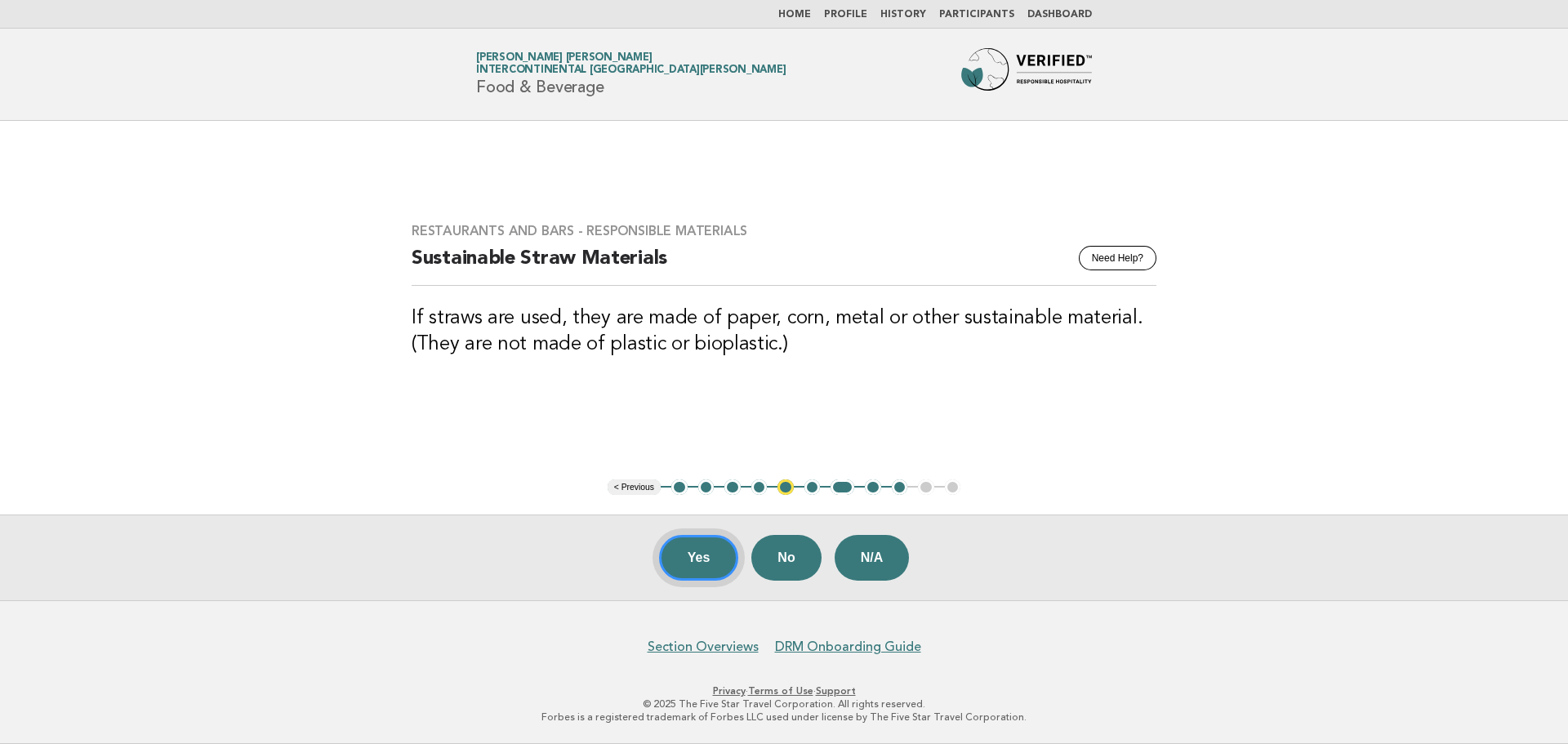
click at [666, 551] on button "Yes" at bounding box center [698, 557] width 80 height 46
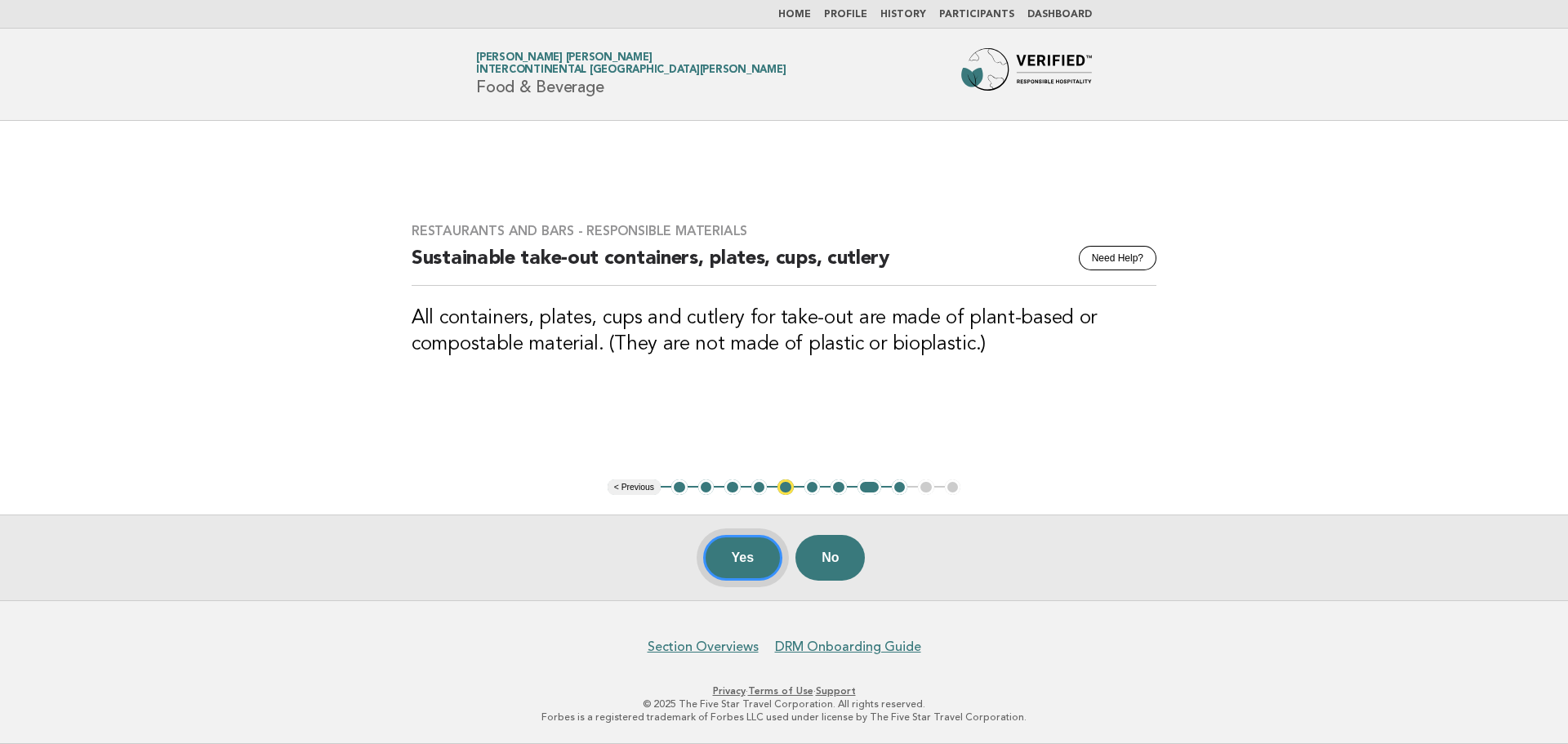
click at [743, 554] on button "Yes" at bounding box center [743, 557] width 80 height 46
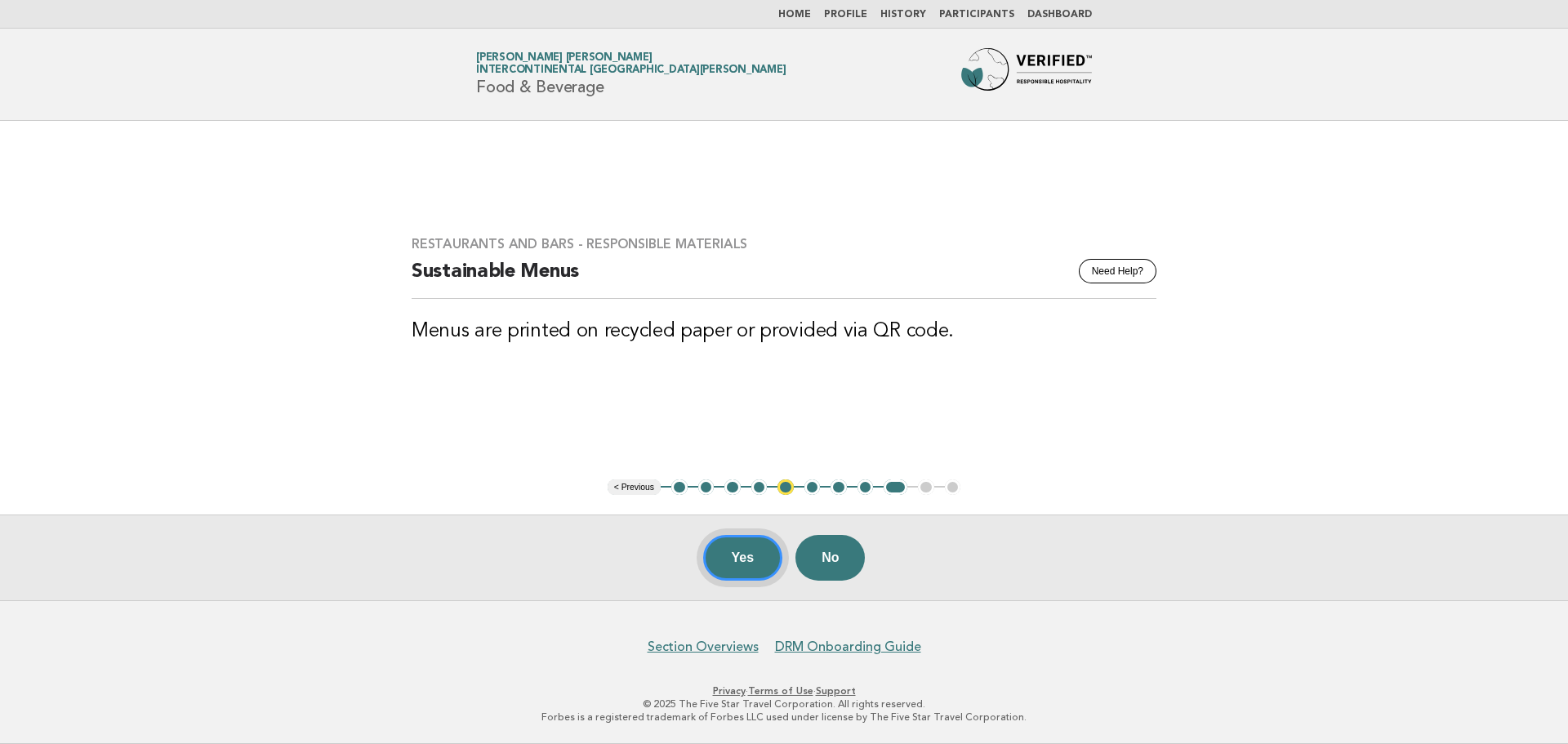
click at [743, 554] on button "Yes" at bounding box center [743, 557] width 80 height 46
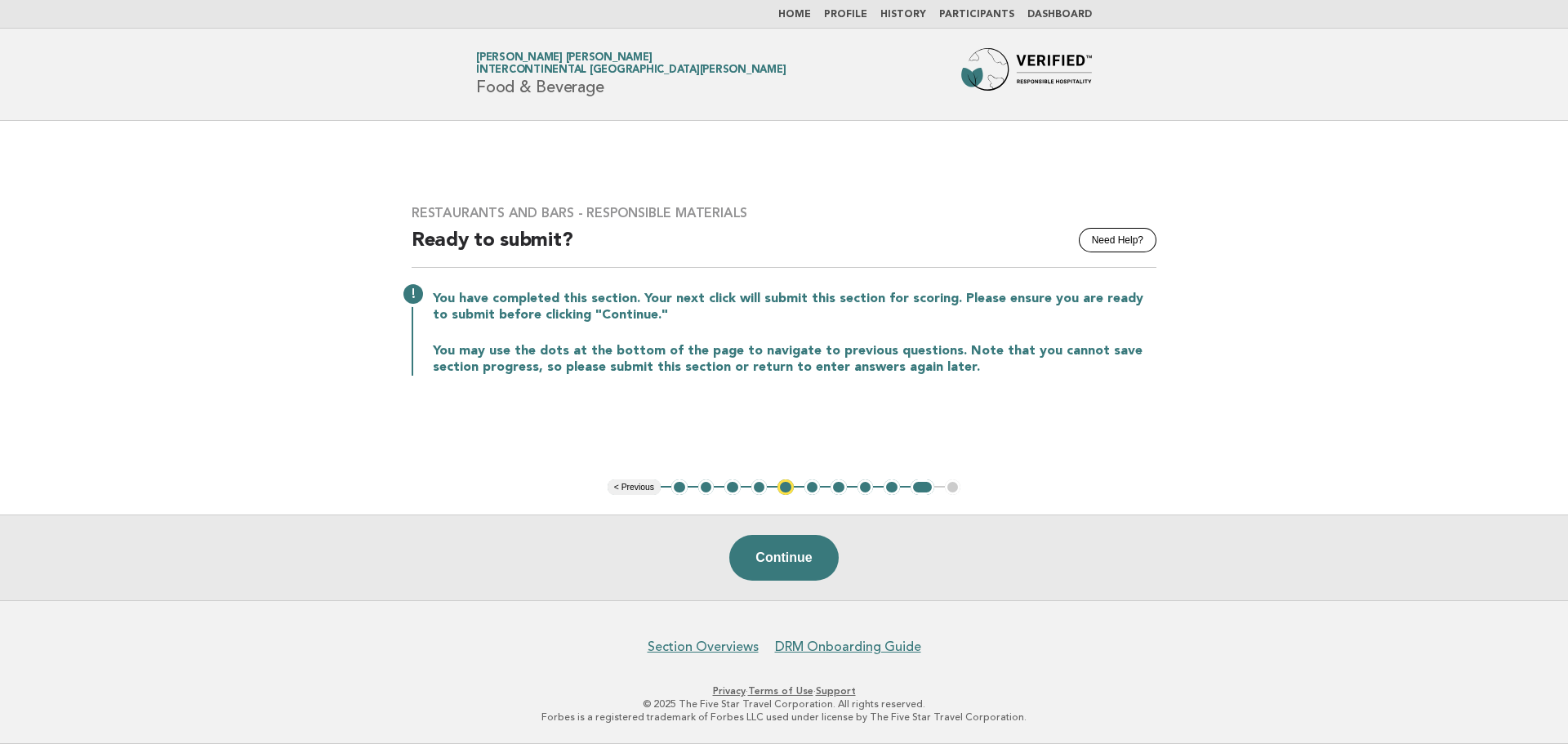
click at [743, 554] on button "Continue" at bounding box center [784, 557] width 109 height 46
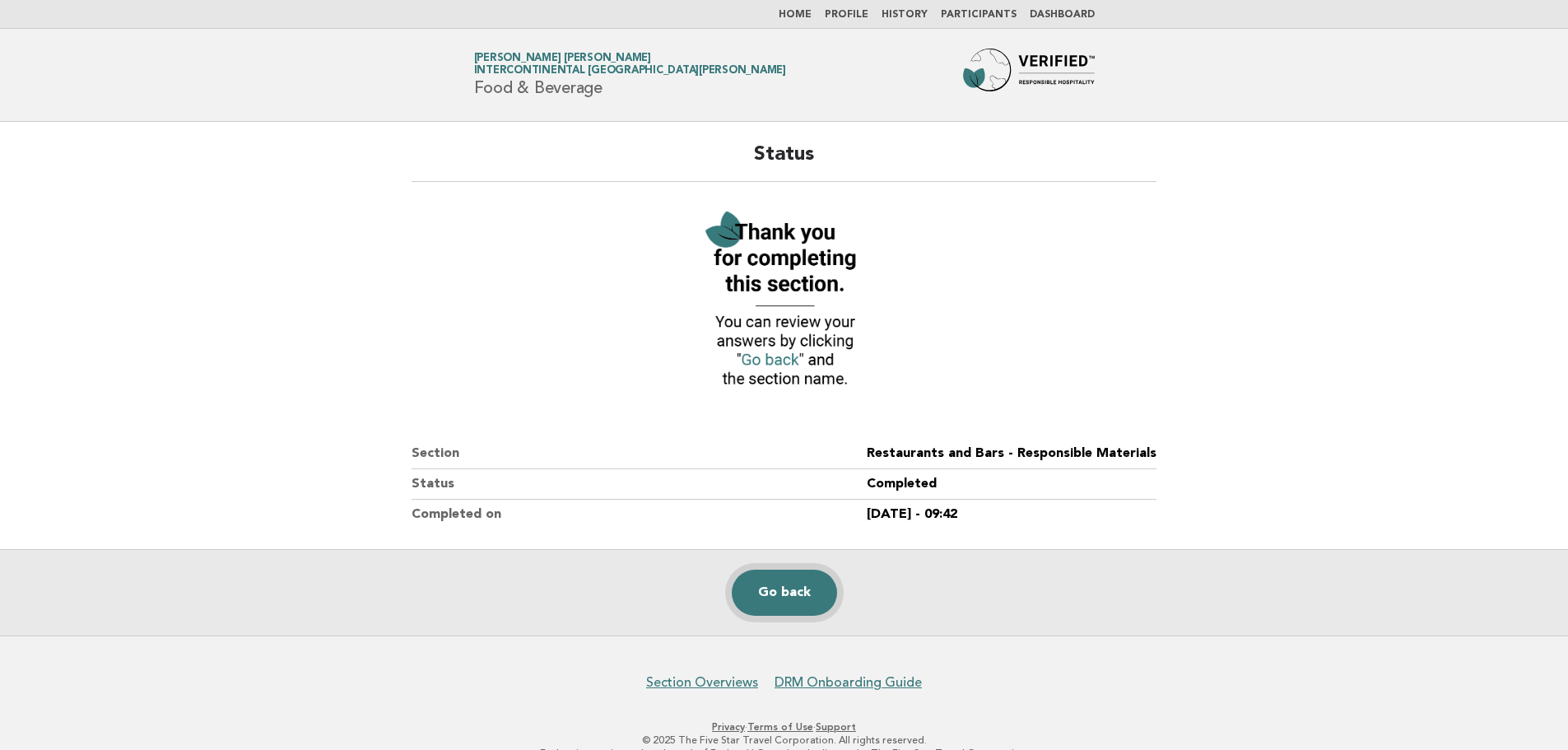
click at [811, 593] on link "Go back" at bounding box center [784, 592] width 105 height 46
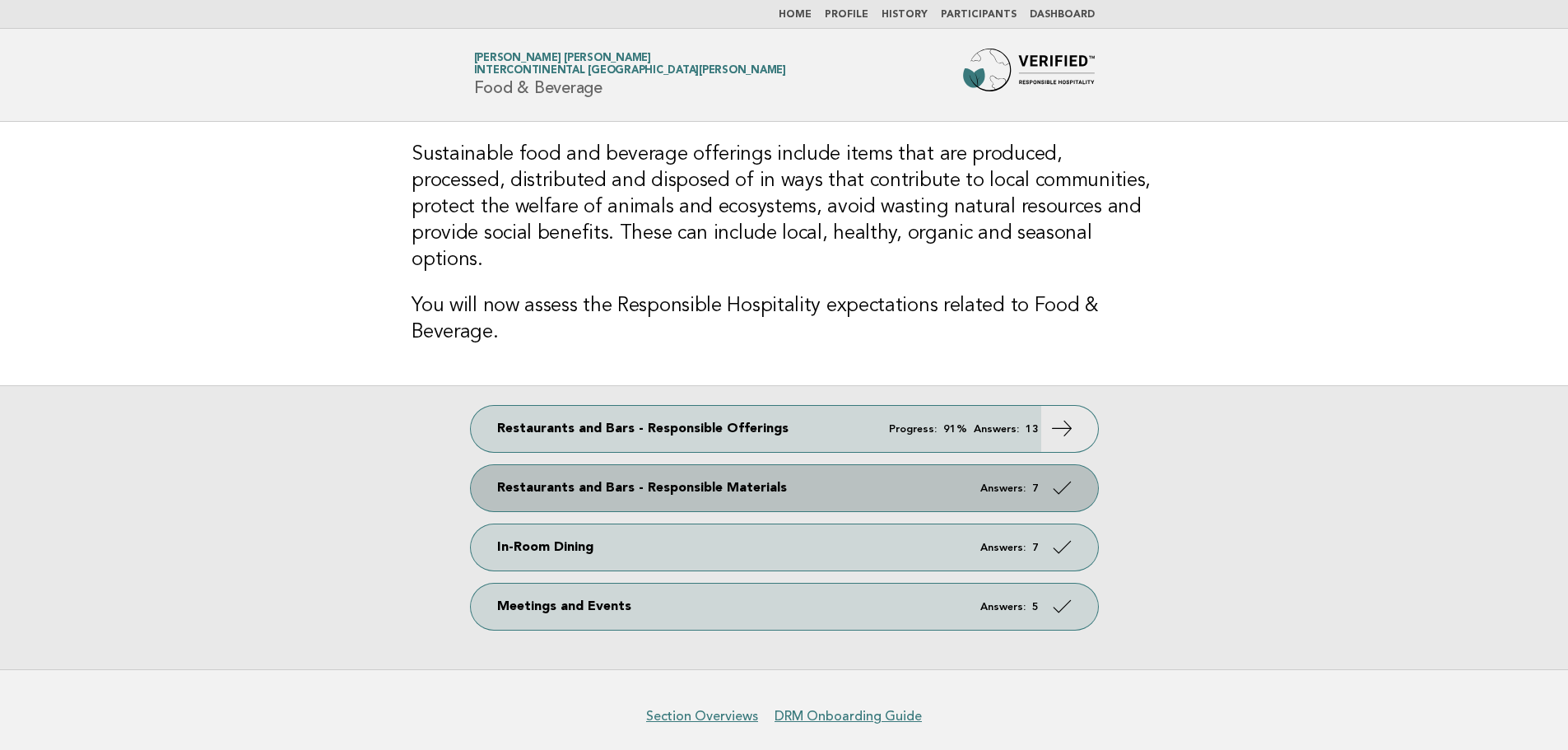
click at [966, 469] on link "Restaurants and Bars - Responsible Materials Answers: 7" at bounding box center [784, 488] width 627 height 46
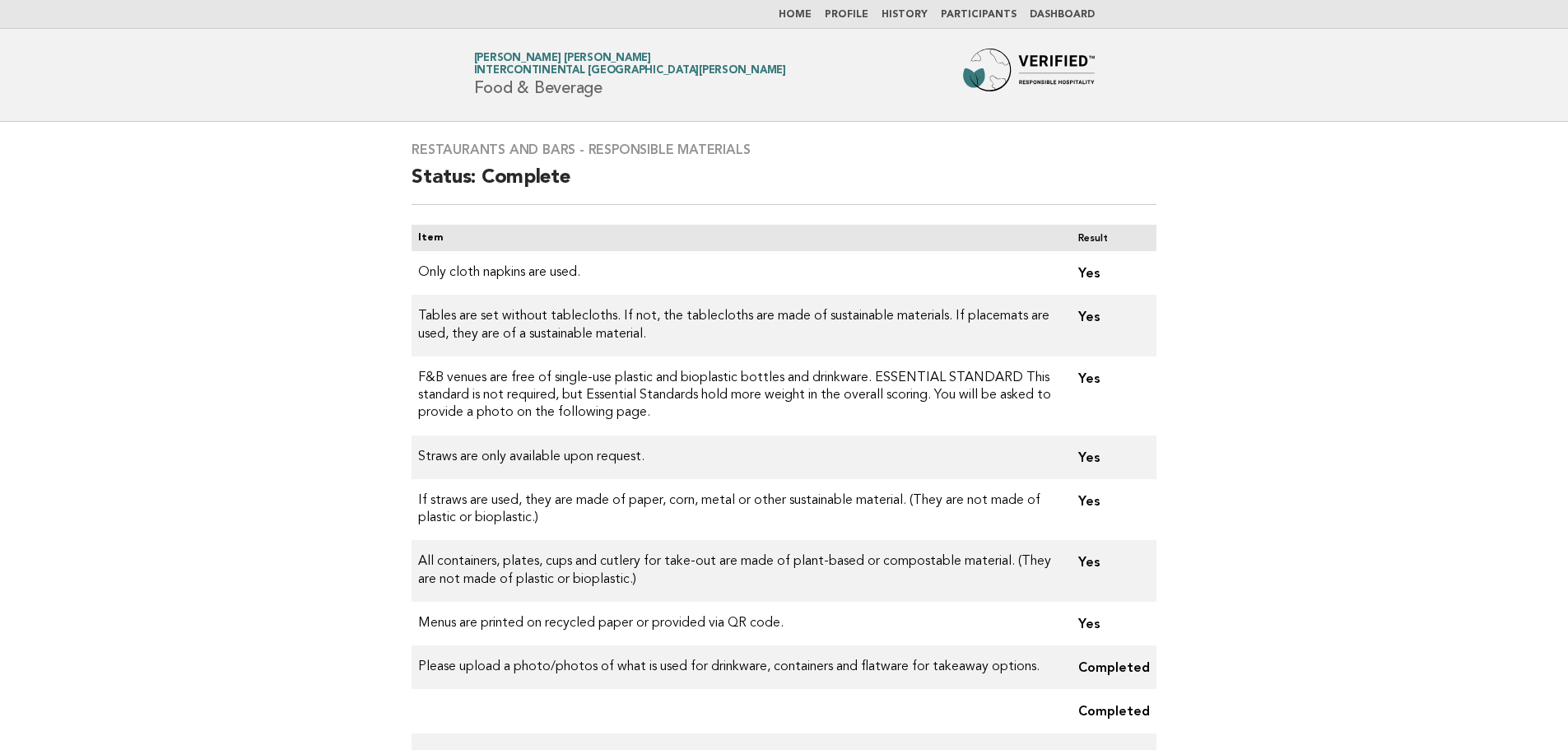
click at [811, 12] on link "Home" at bounding box center [795, 14] width 33 height 10
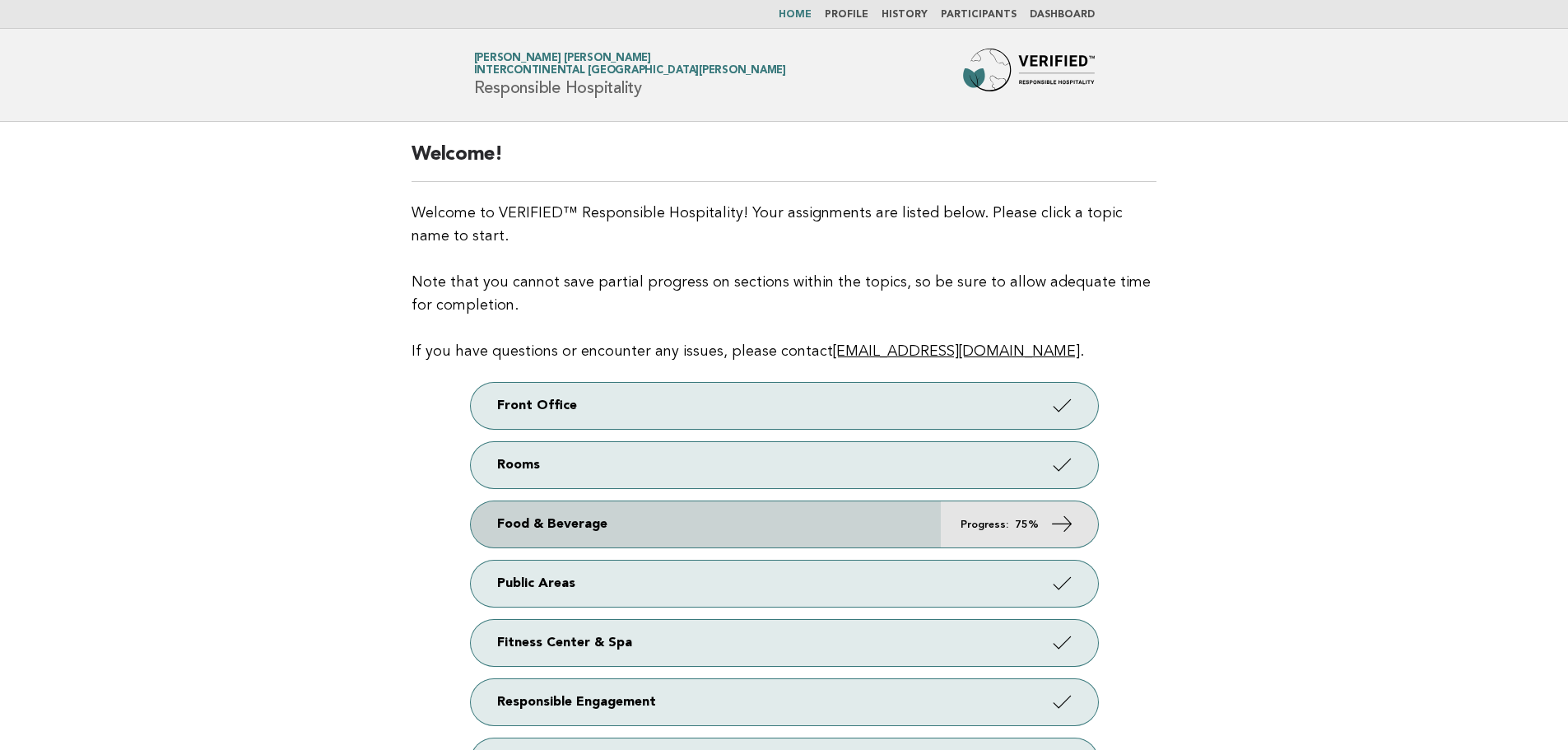
click at [1037, 519] on strong "75%" at bounding box center [1026, 524] width 24 height 10
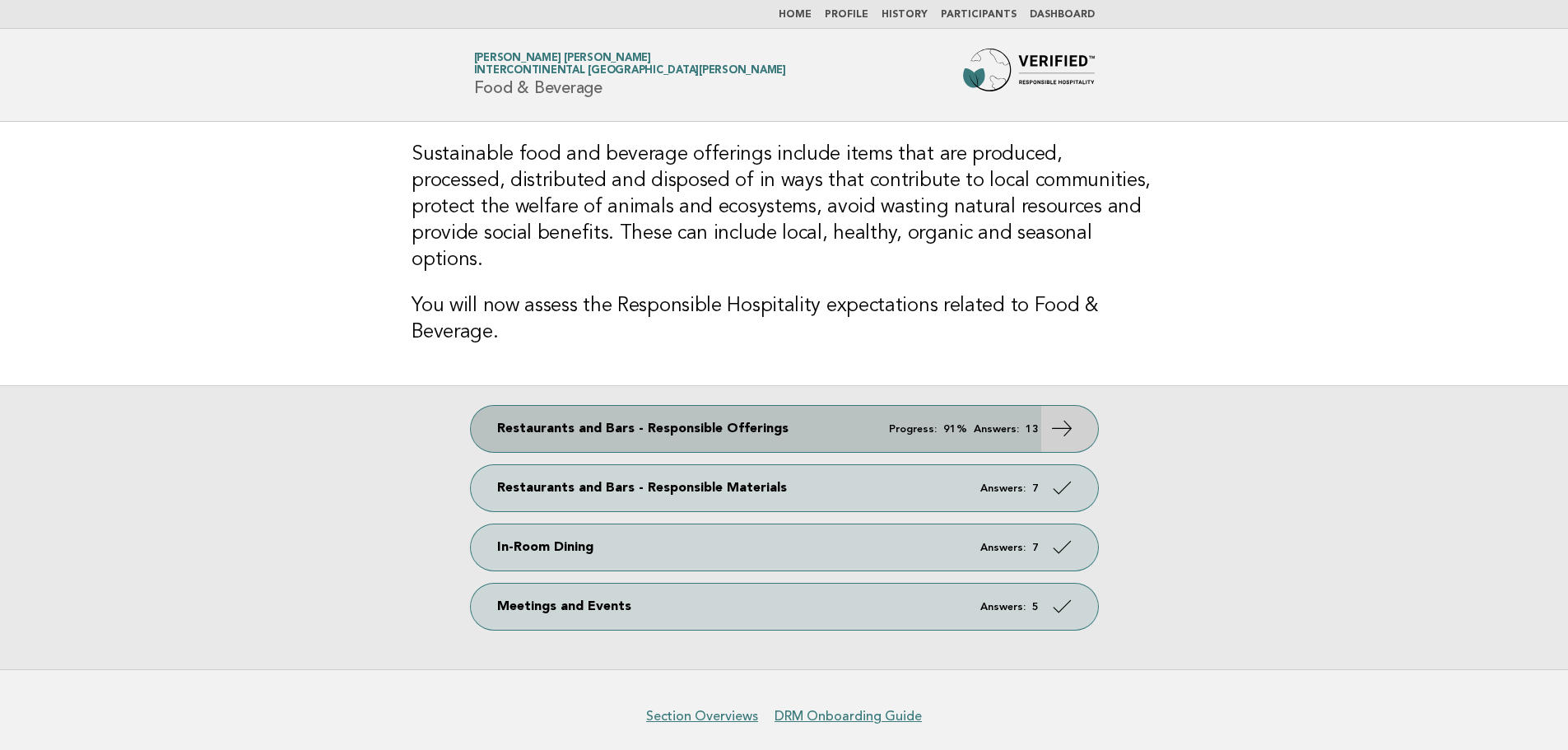
click at [879, 406] on link "Restaurants and Bars - Responsible Offerings Progress: 91% Answers: 13" at bounding box center [784, 429] width 627 height 46
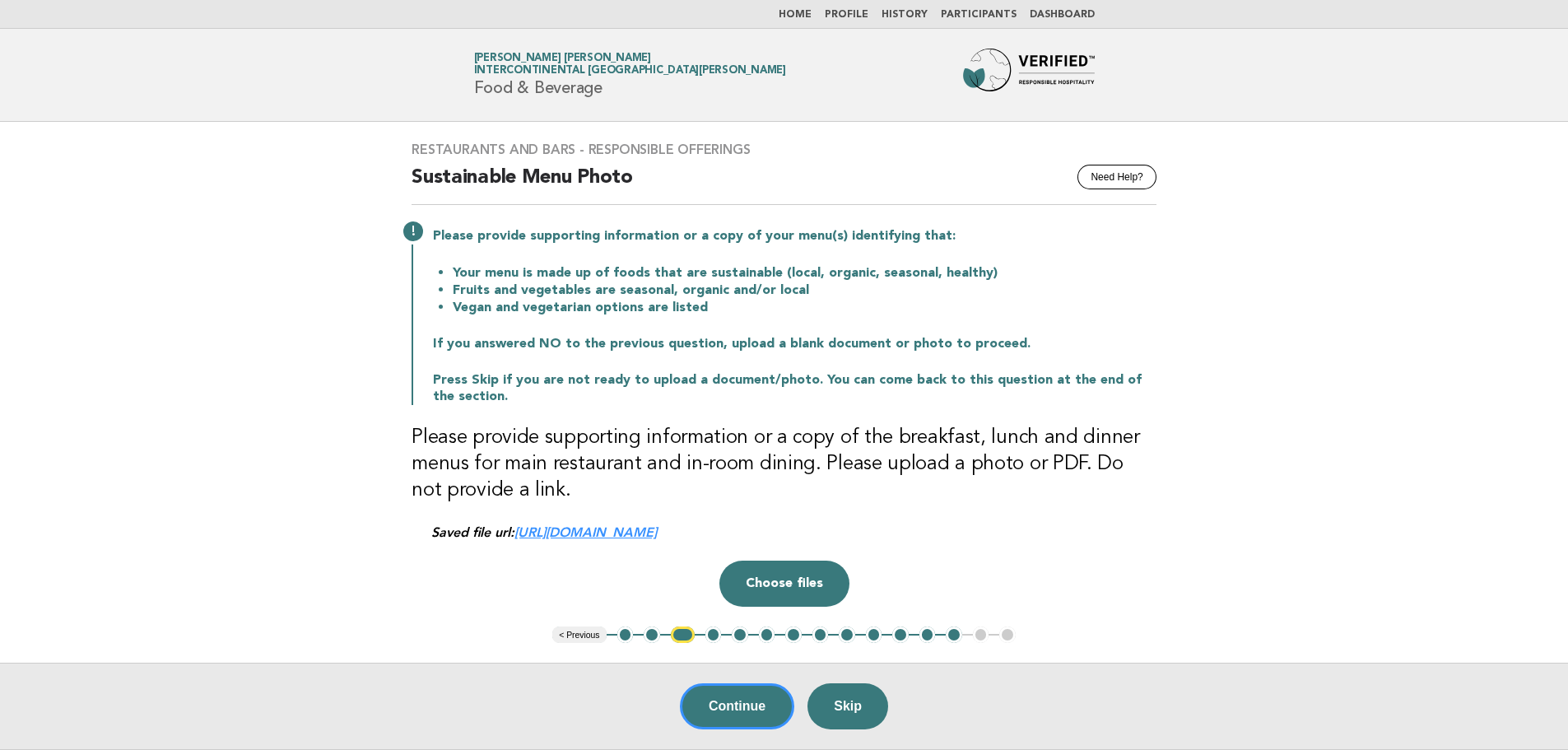
click at [624, 639] on button "1" at bounding box center [625, 634] width 17 height 17
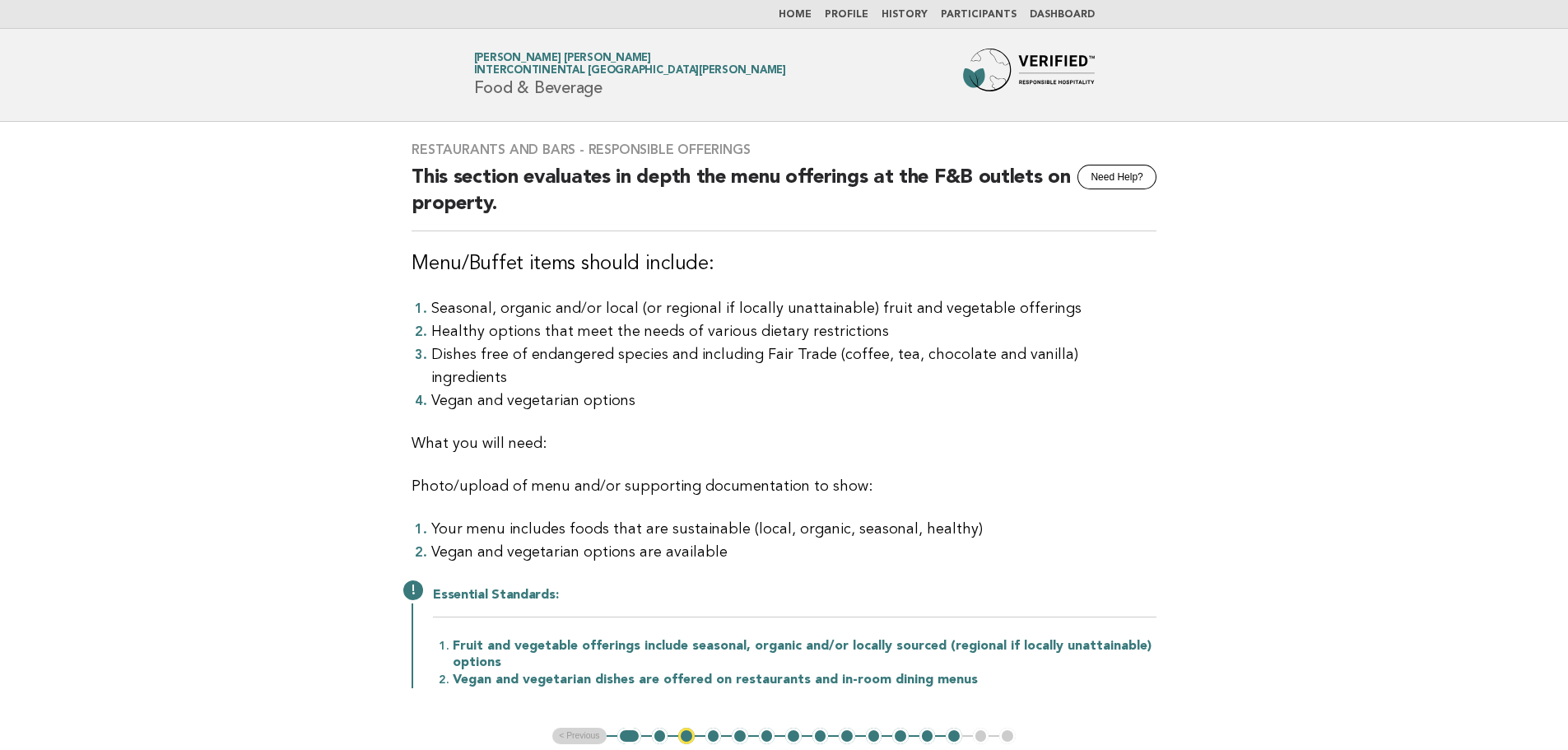
scroll to position [220, 0]
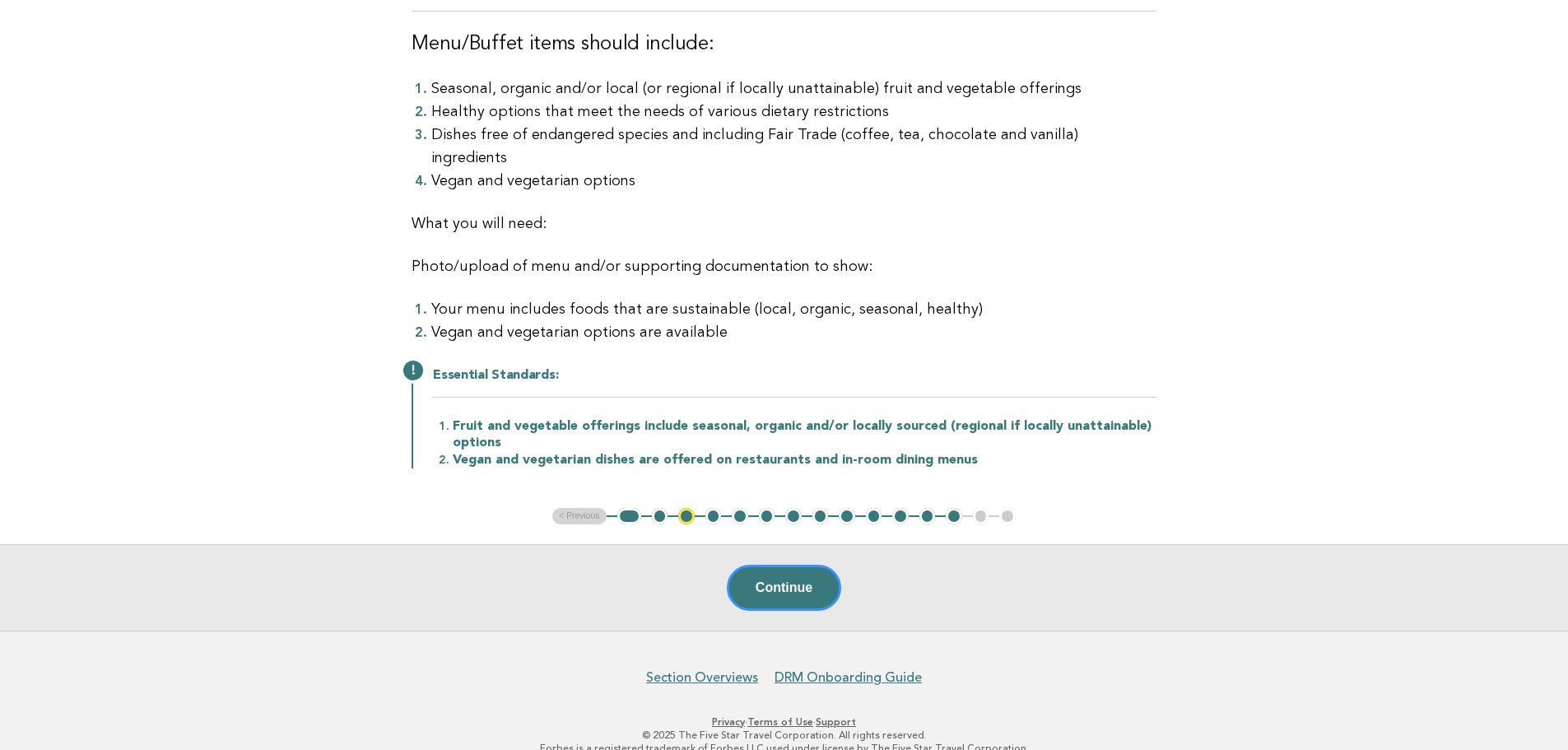
click at [658, 508] on button "2" at bounding box center [659, 516] width 17 height 17
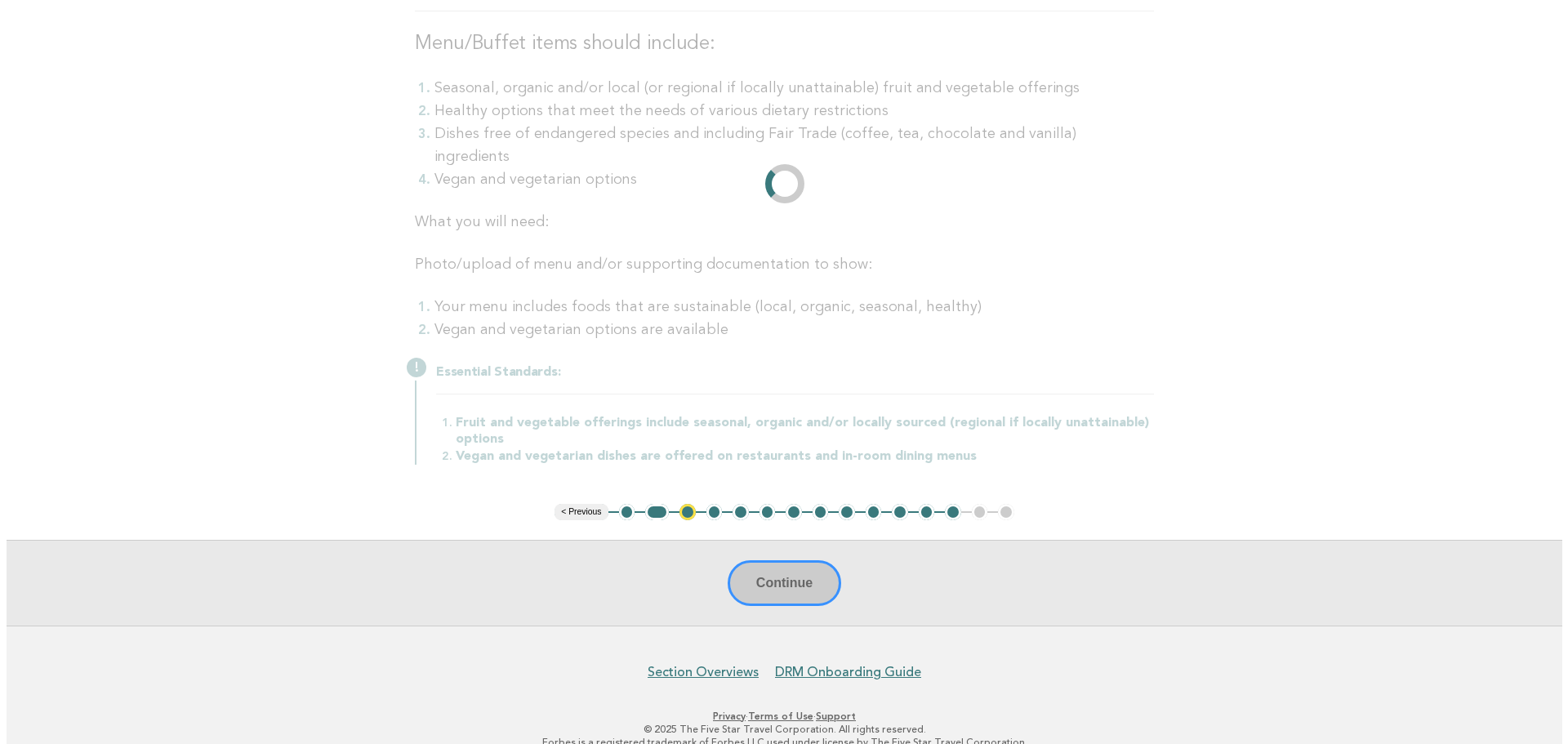
scroll to position [0, 0]
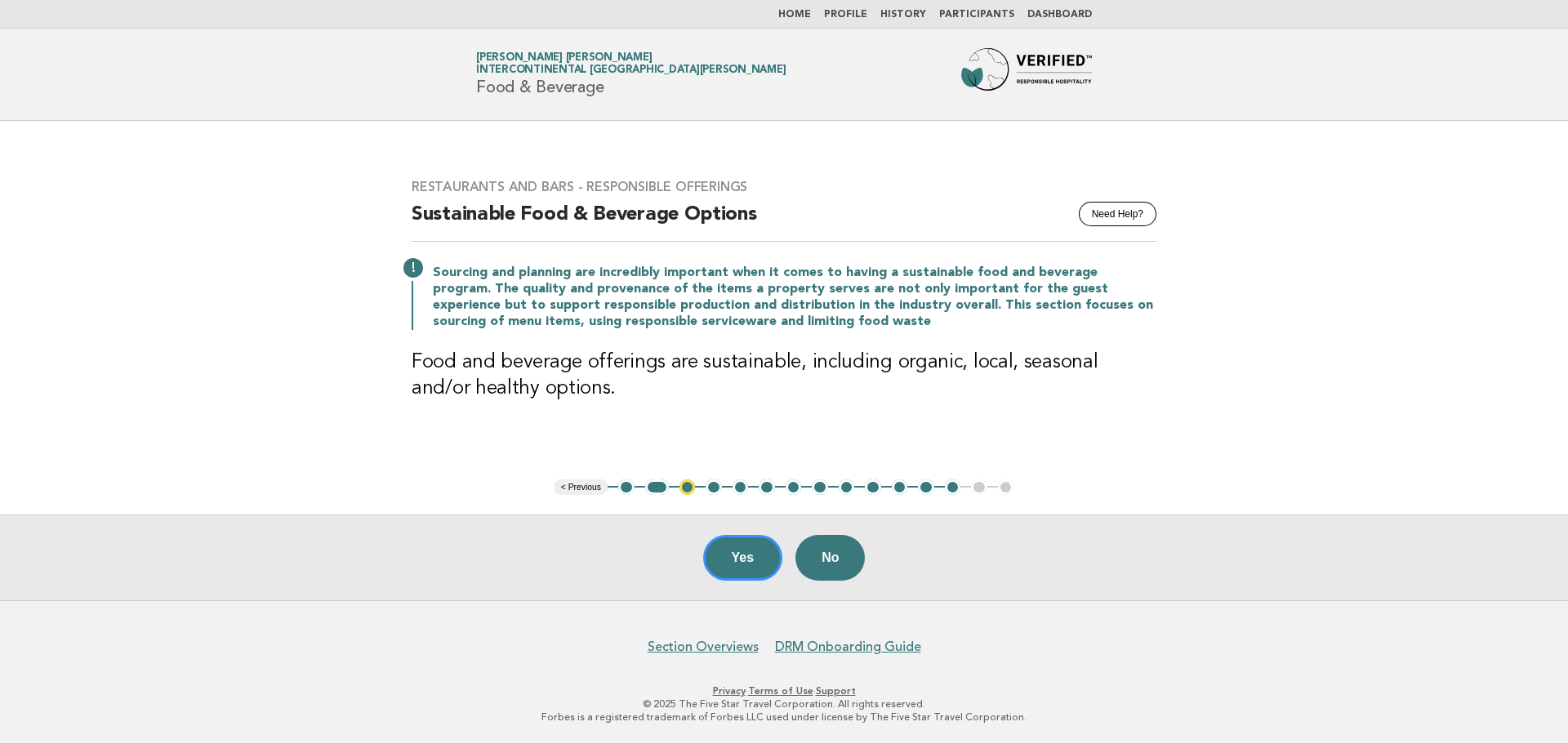
click at [691, 488] on button "3" at bounding box center [687, 487] width 16 height 16
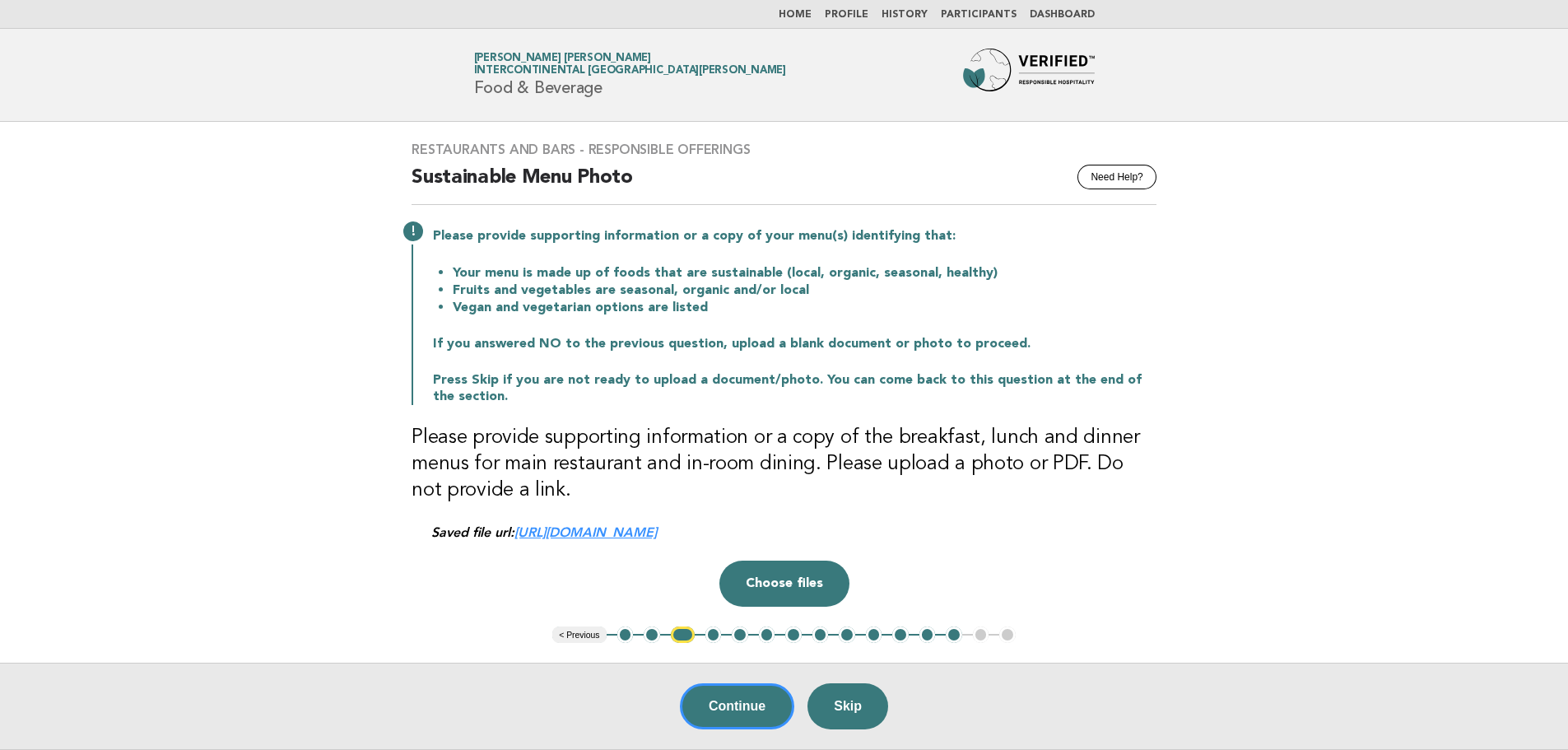
click at [657, 528] on link "[URL][DOMAIN_NAME]" at bounding box center [585, 532] width 142 height 16
click at [657, 533] on link "[URL][DOMAIN_NAME]" at bounding box center [585, 532] width 142 height 16
click at [593, 528] on link "[URL][DOMAIN_NAME]" at bounding box center [585, 532] width 142 height 16
click at [709, 632] on button "4" at bounding box center [713, 634] width 17 height 17
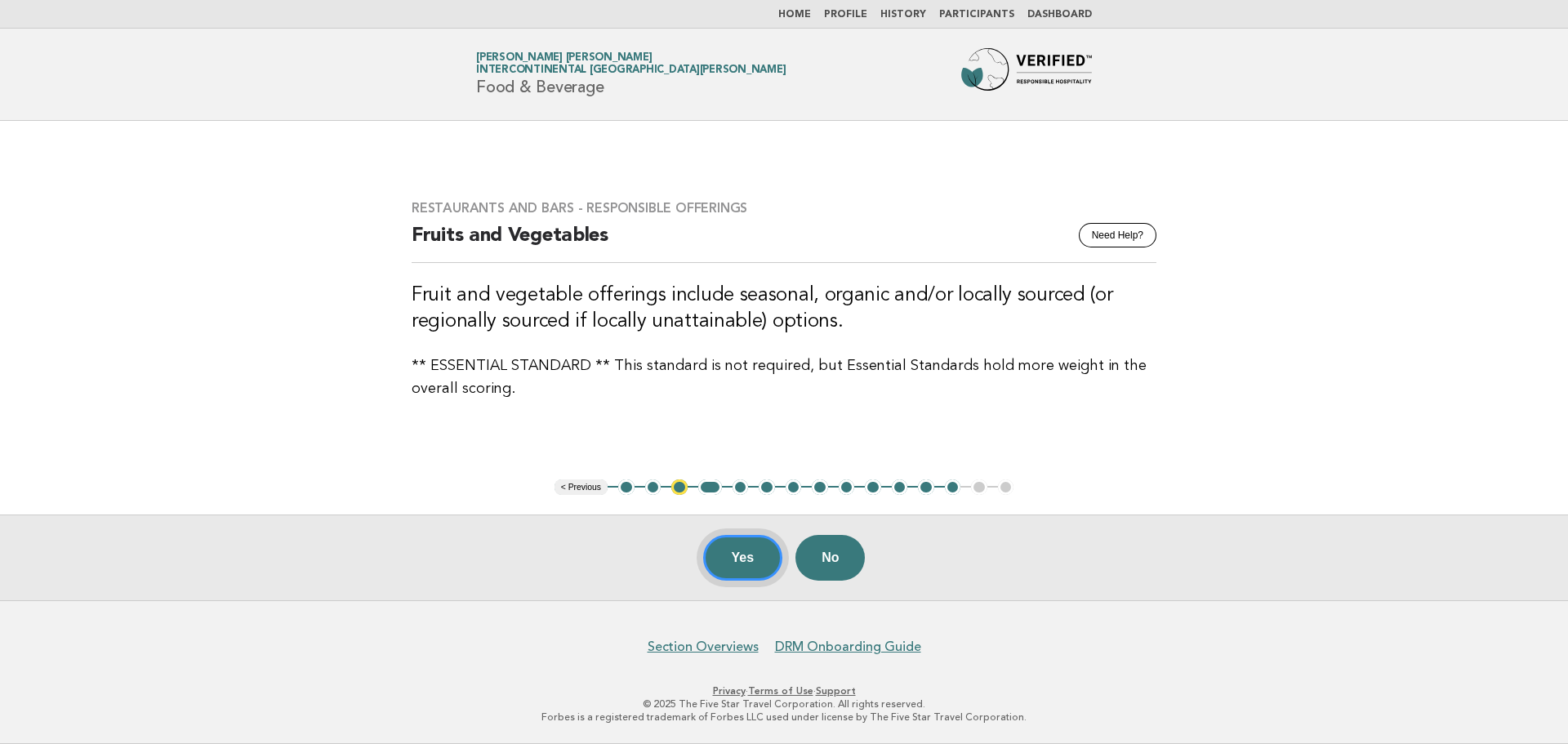
click at [747, 571] on button "Yes" at bounding box center [743, 557] width 80 height 46
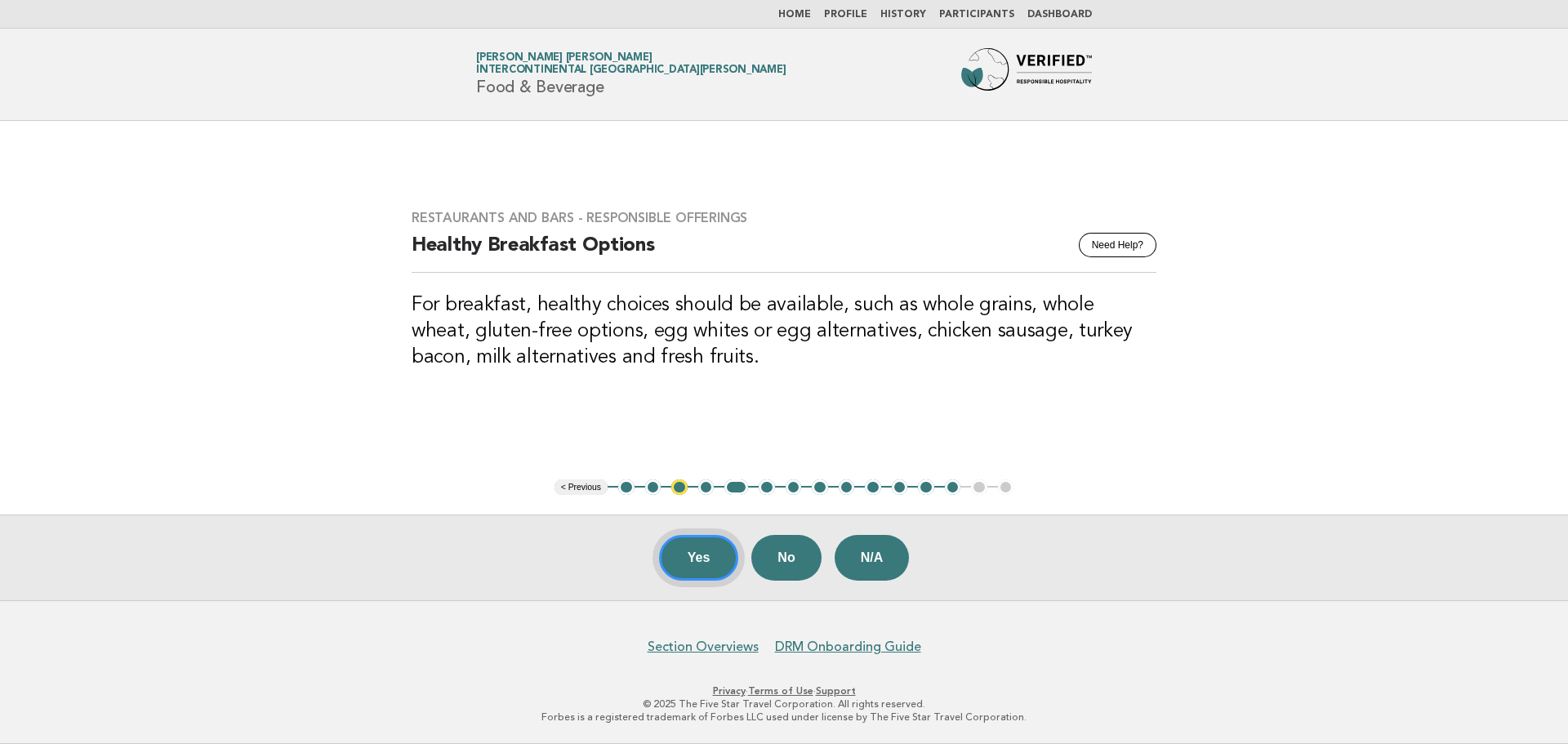
click at [723, 560] on button "Yes" at bounding box center [698, 557] width 80 height 46
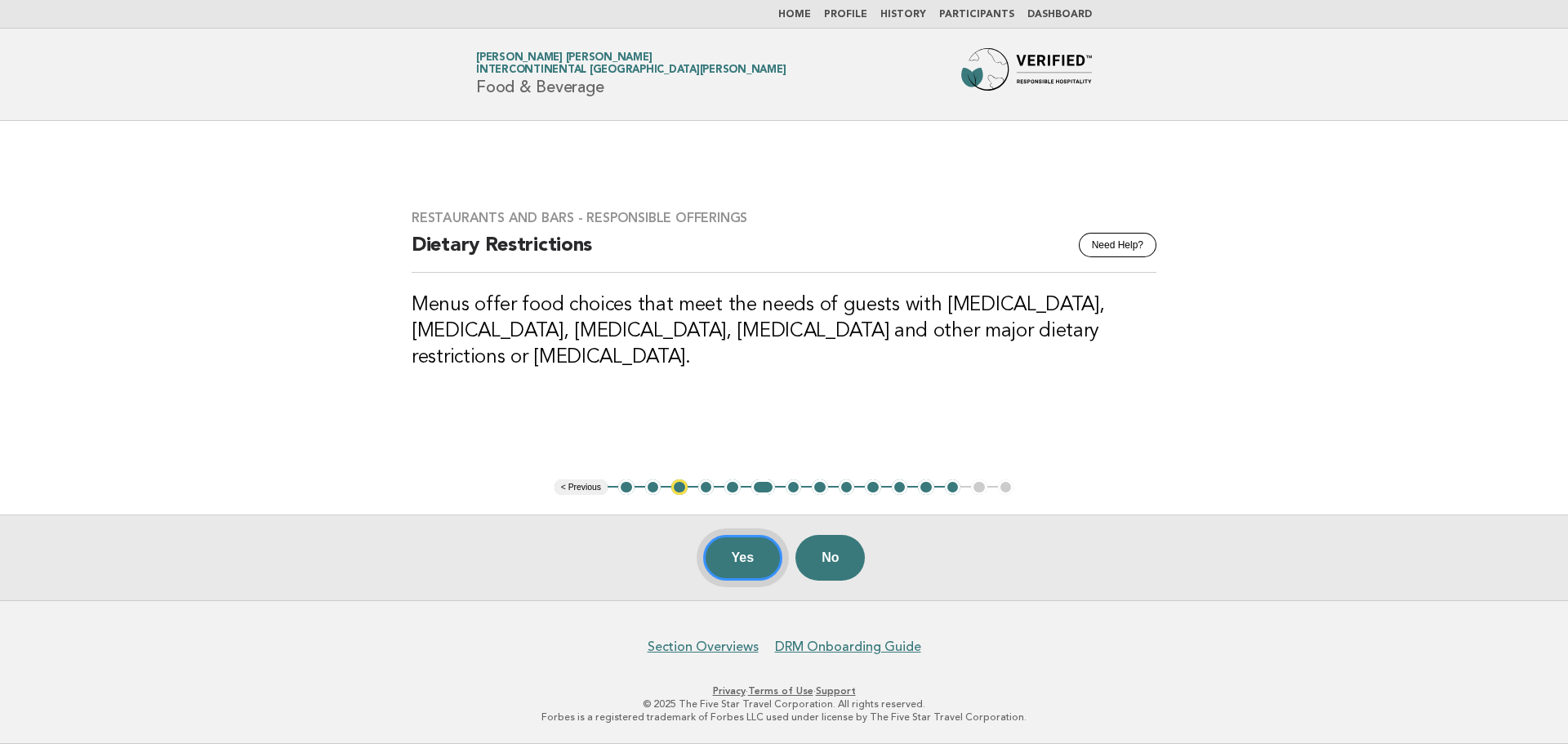
click at [723, 560] on button "Yes" at bounding box center [743, 557] width 80 height 46
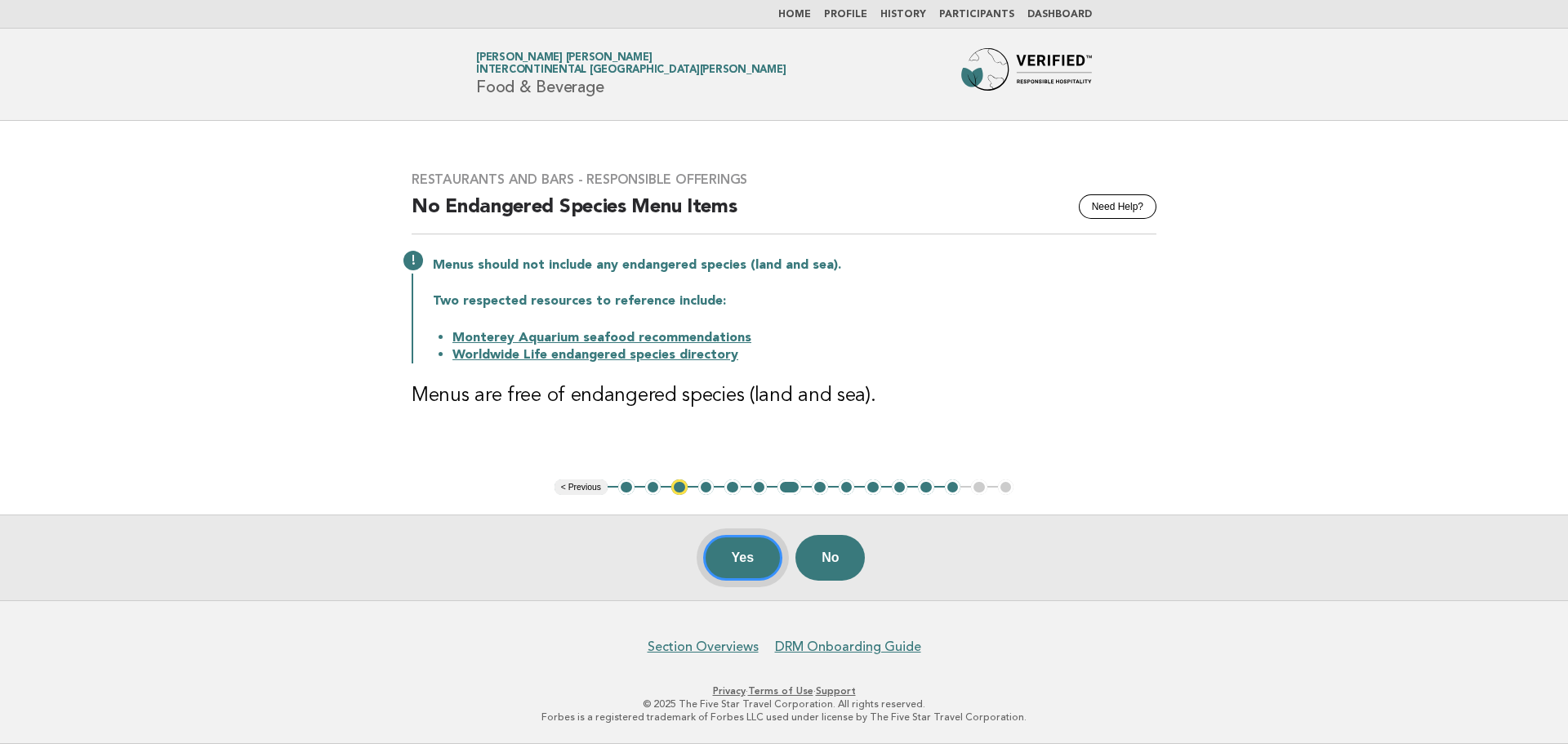
click at [762, 578] on button "Yes" at bounding box center [743, 557] width 80 height 46
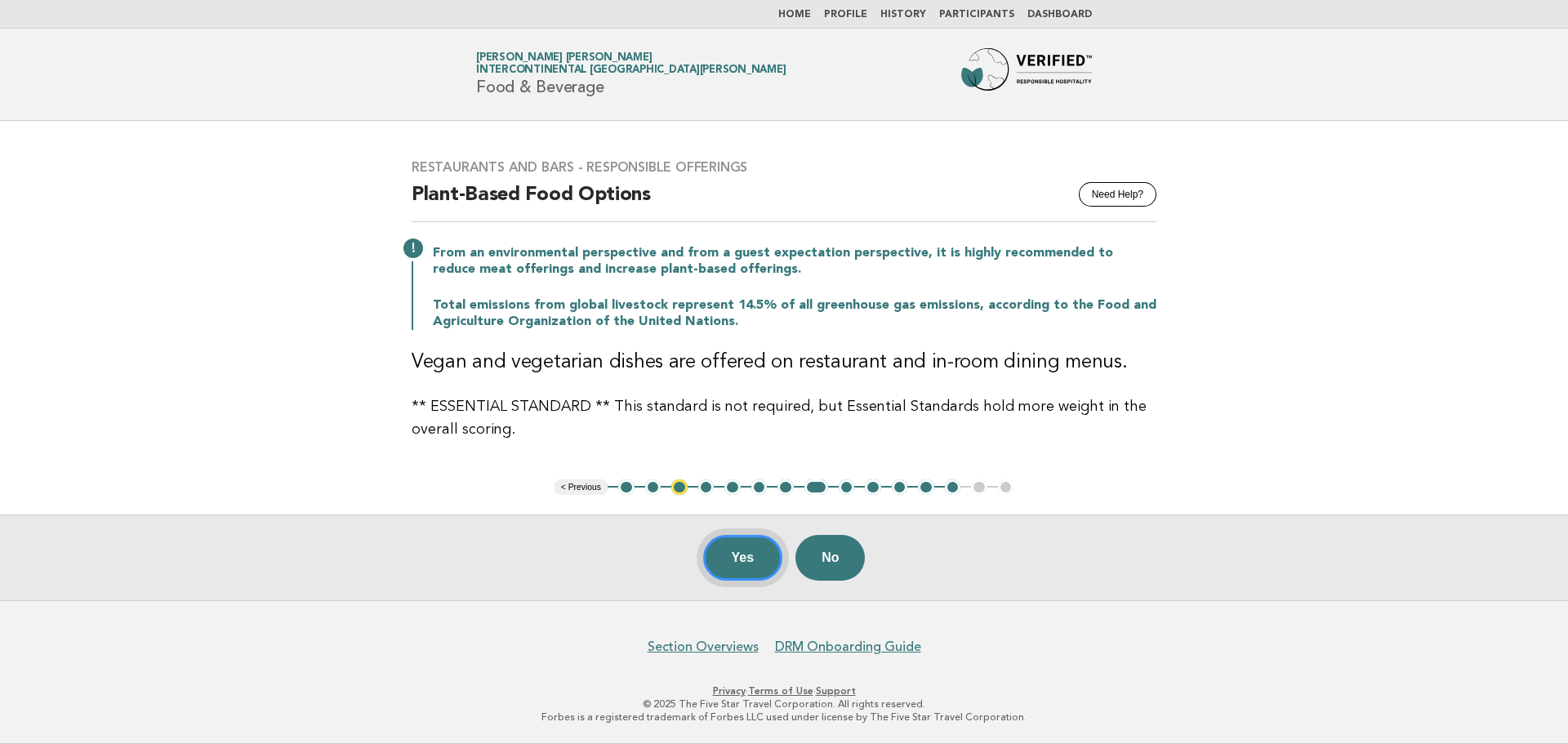
click at [730, 553] on button "Yes" at bounding box center [743, 557] width 80 height 46
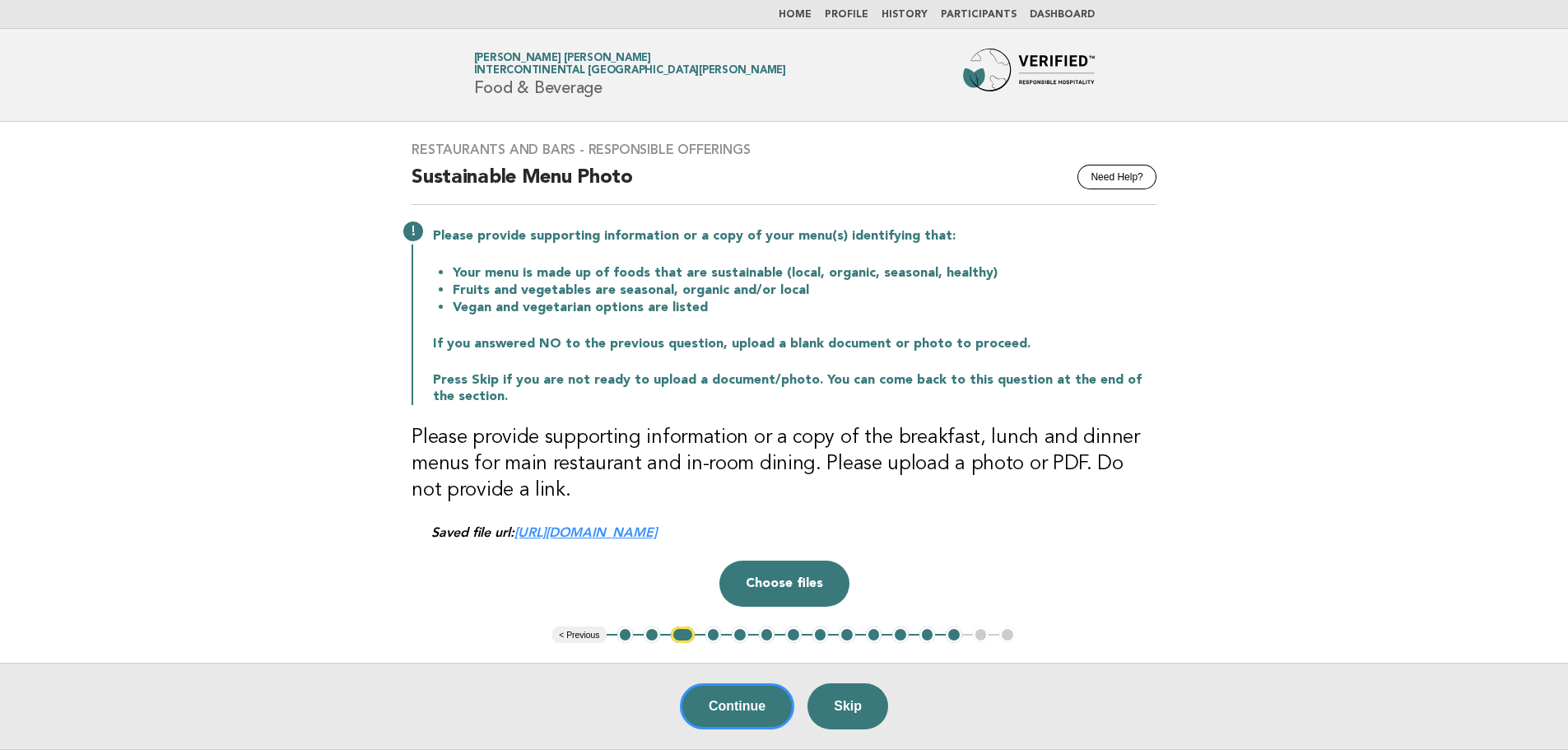
click at [715, 634] on button "4" at bounding box center [713, 634] width 17 height 17
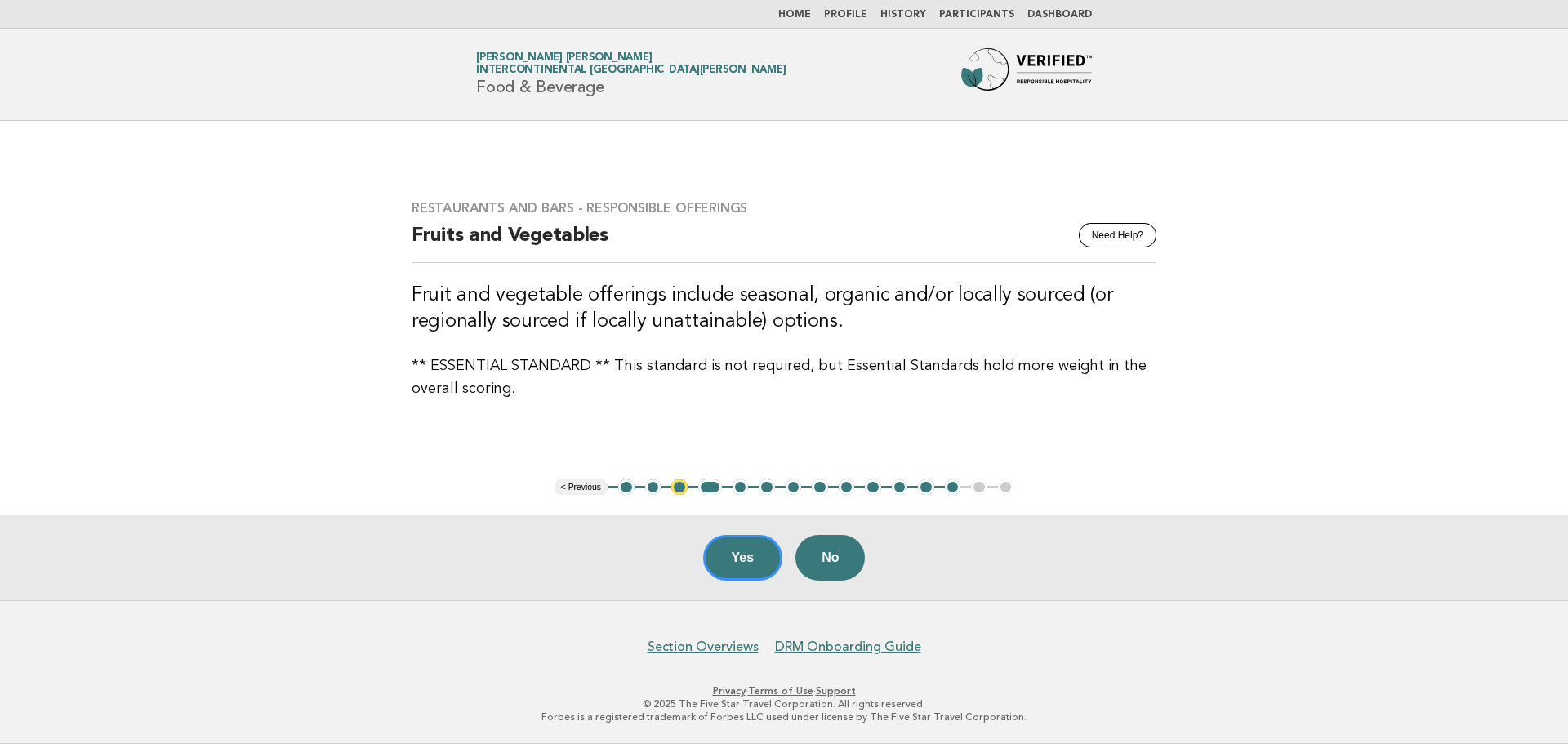
click at [743, 483] on button "5" at bounding box center [740, 487] width 16 height 16
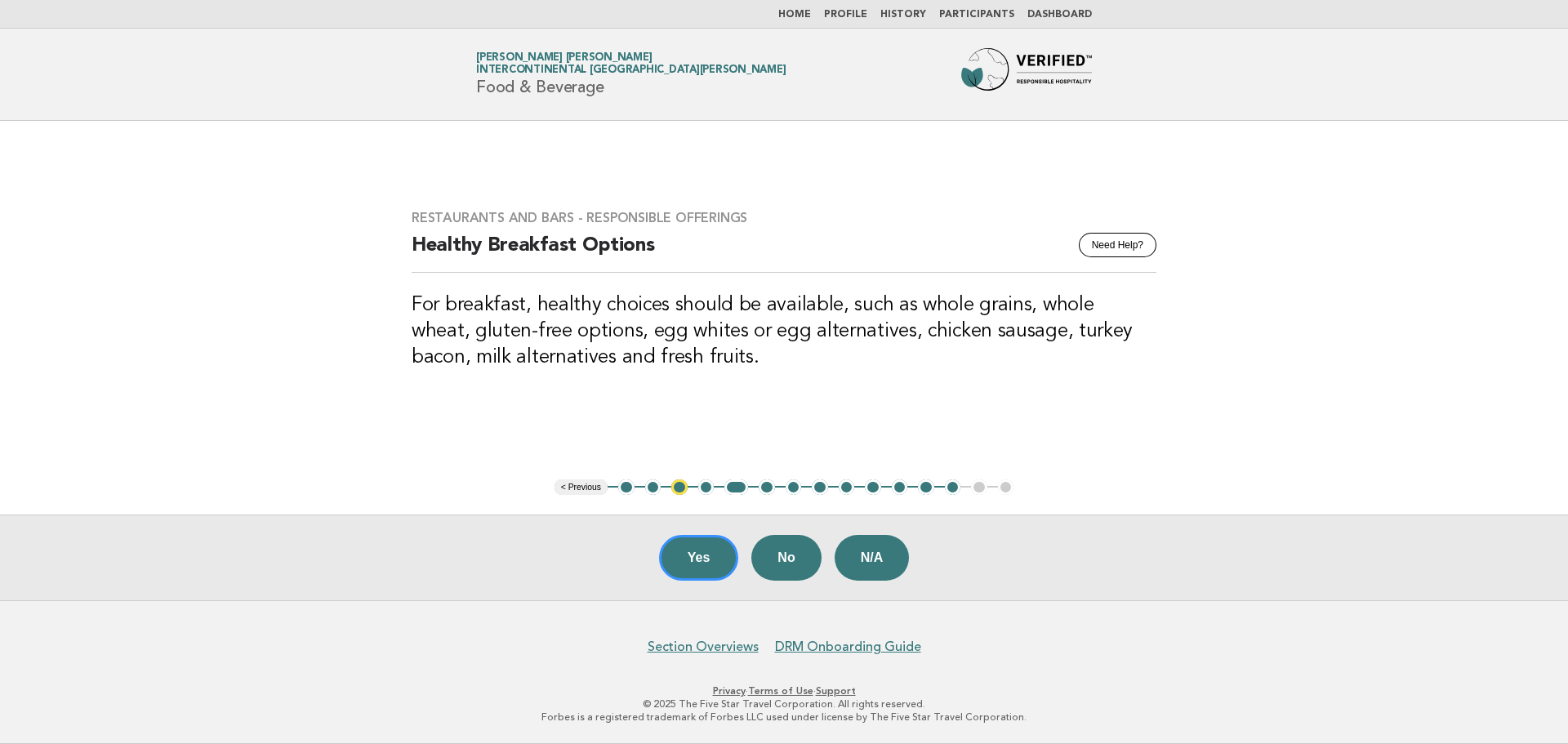
click at [763, 486] on button "6" at bounding box center [767, 487] width 16 height 16
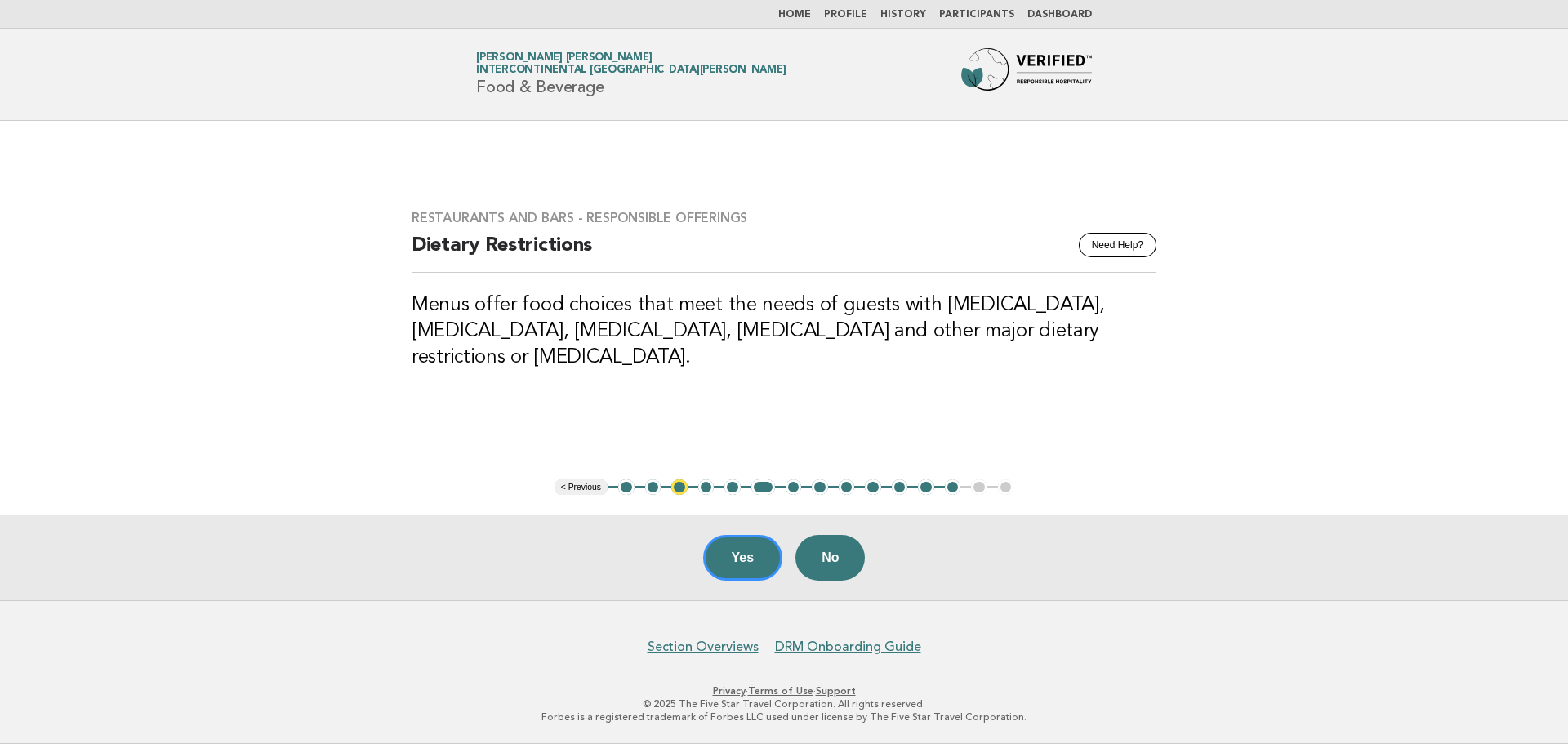
click at [790, 486] on button "7" at bounding box center [794, 487] width 16 height 16
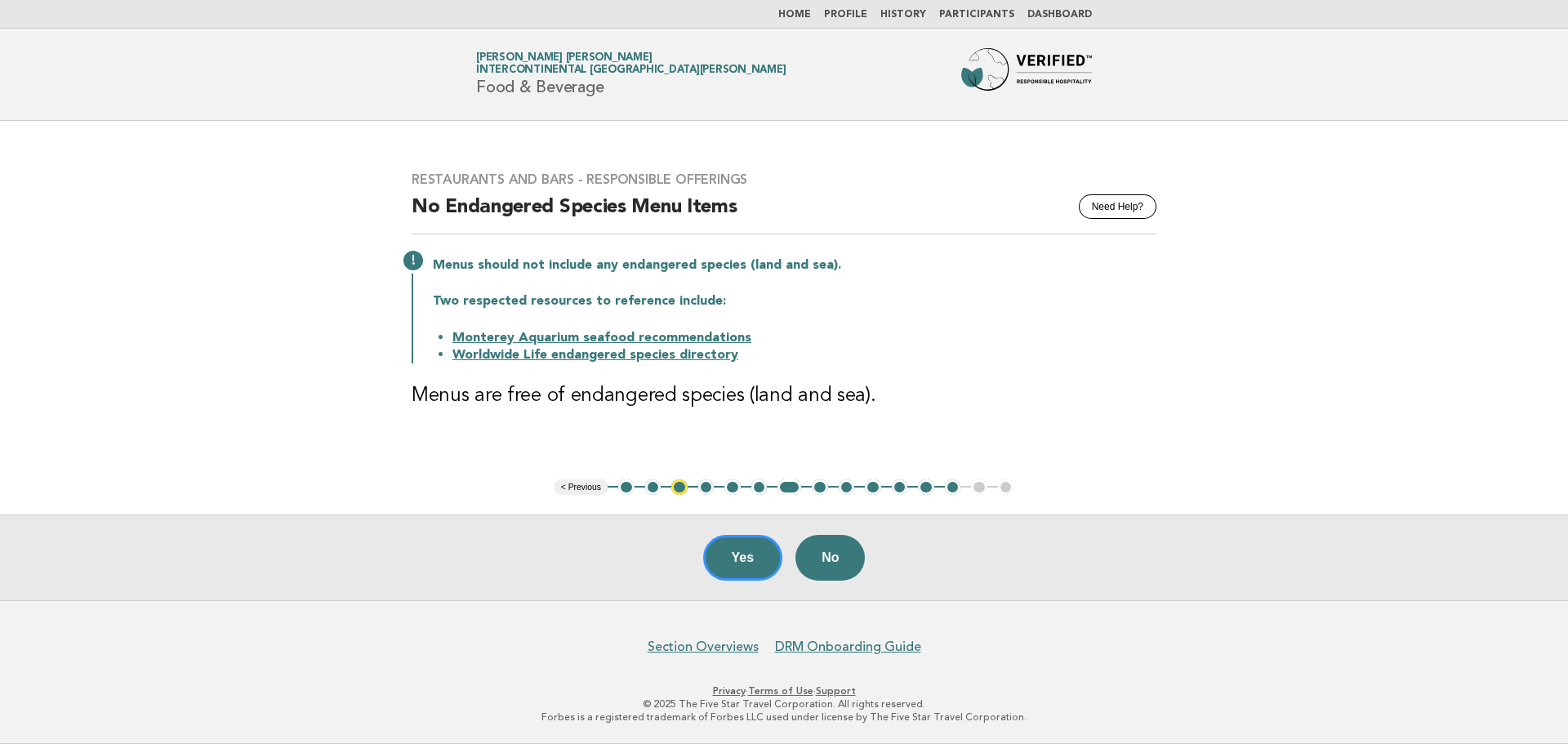
click at [819, 486] on button "8" at bounding box center [819, 487] width 16 height 16
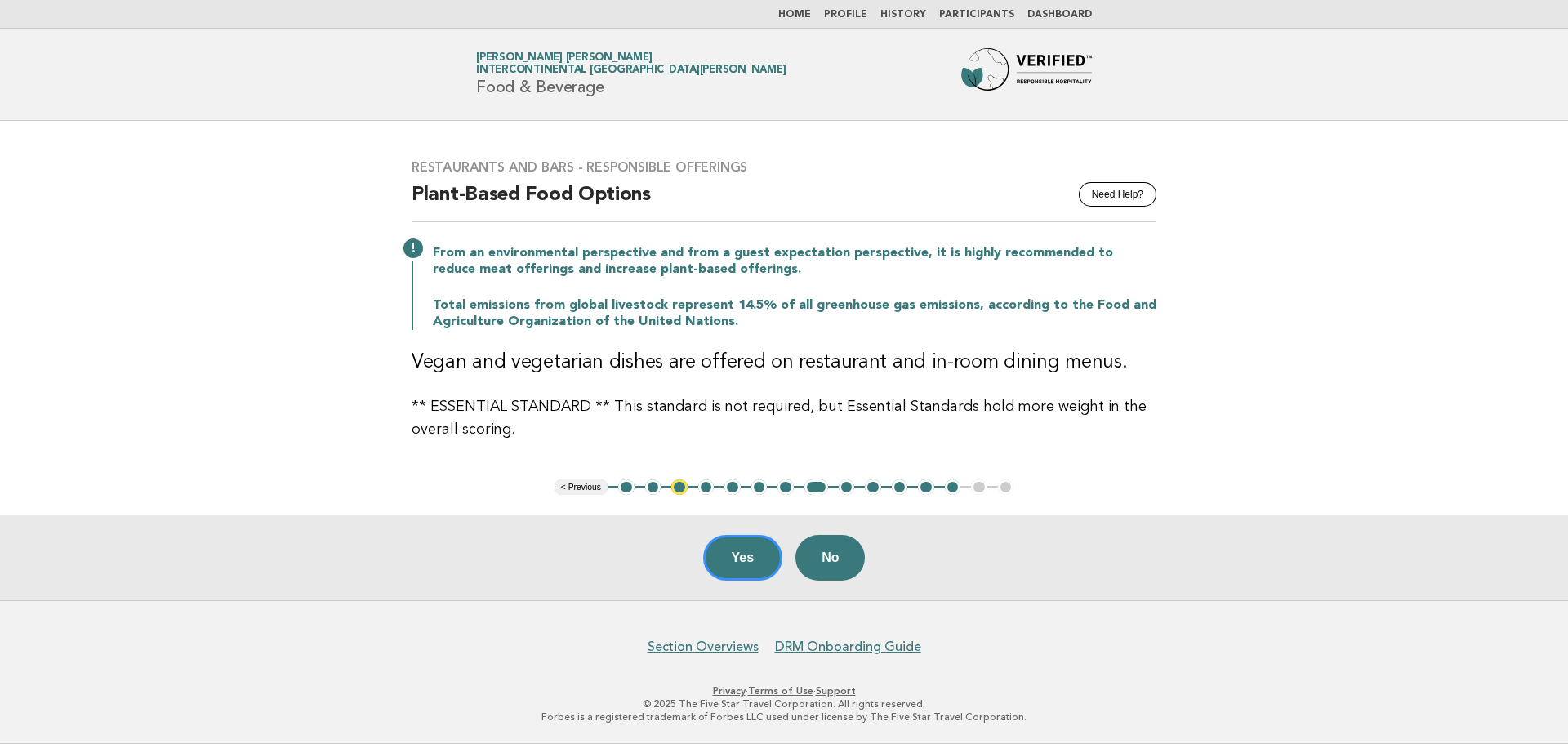
click at [849, 487] on button "9" at bounding box center [846, 487] width 16 height 16
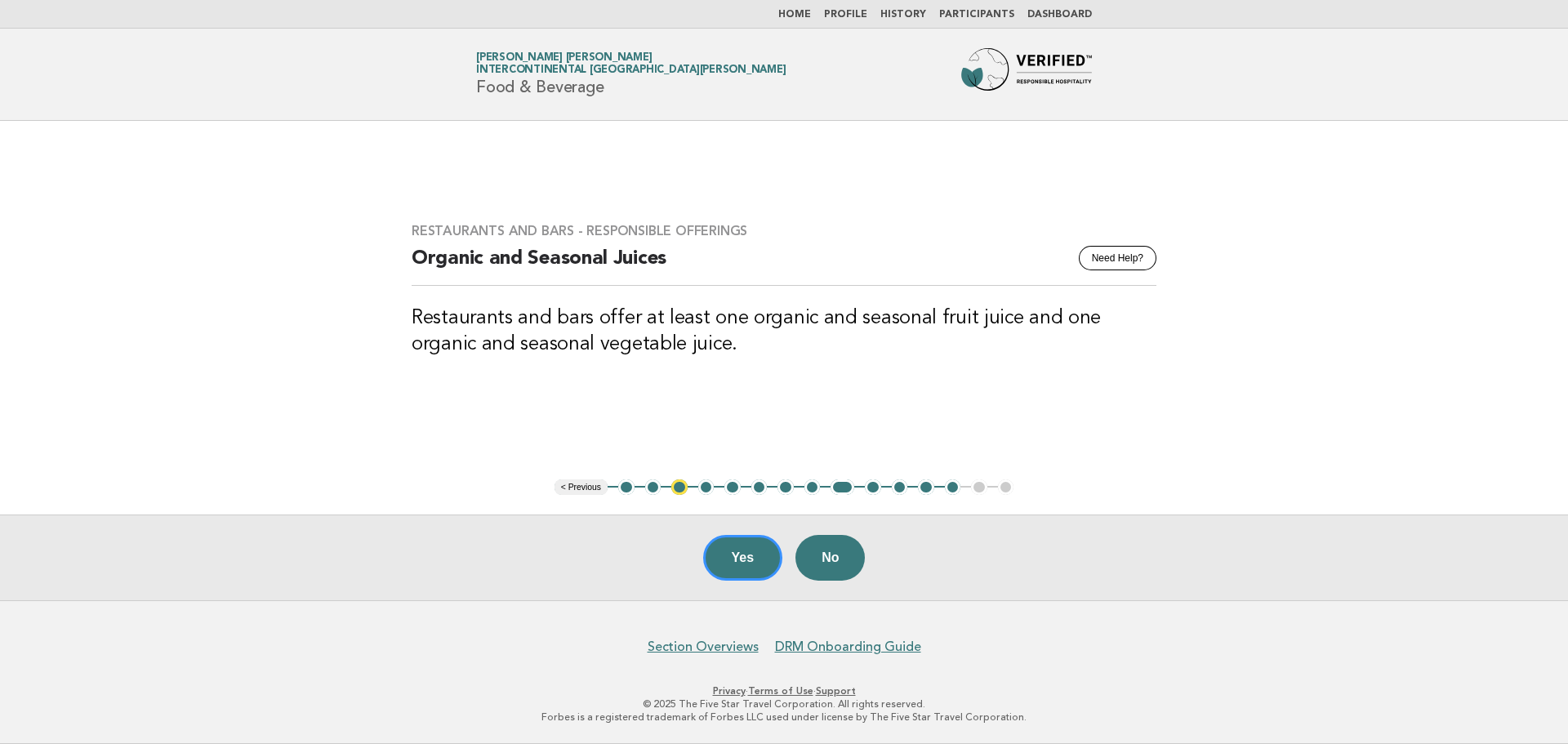
click at [870, 485] on button "10" at bounding box center [872, 487] width 16 height 16
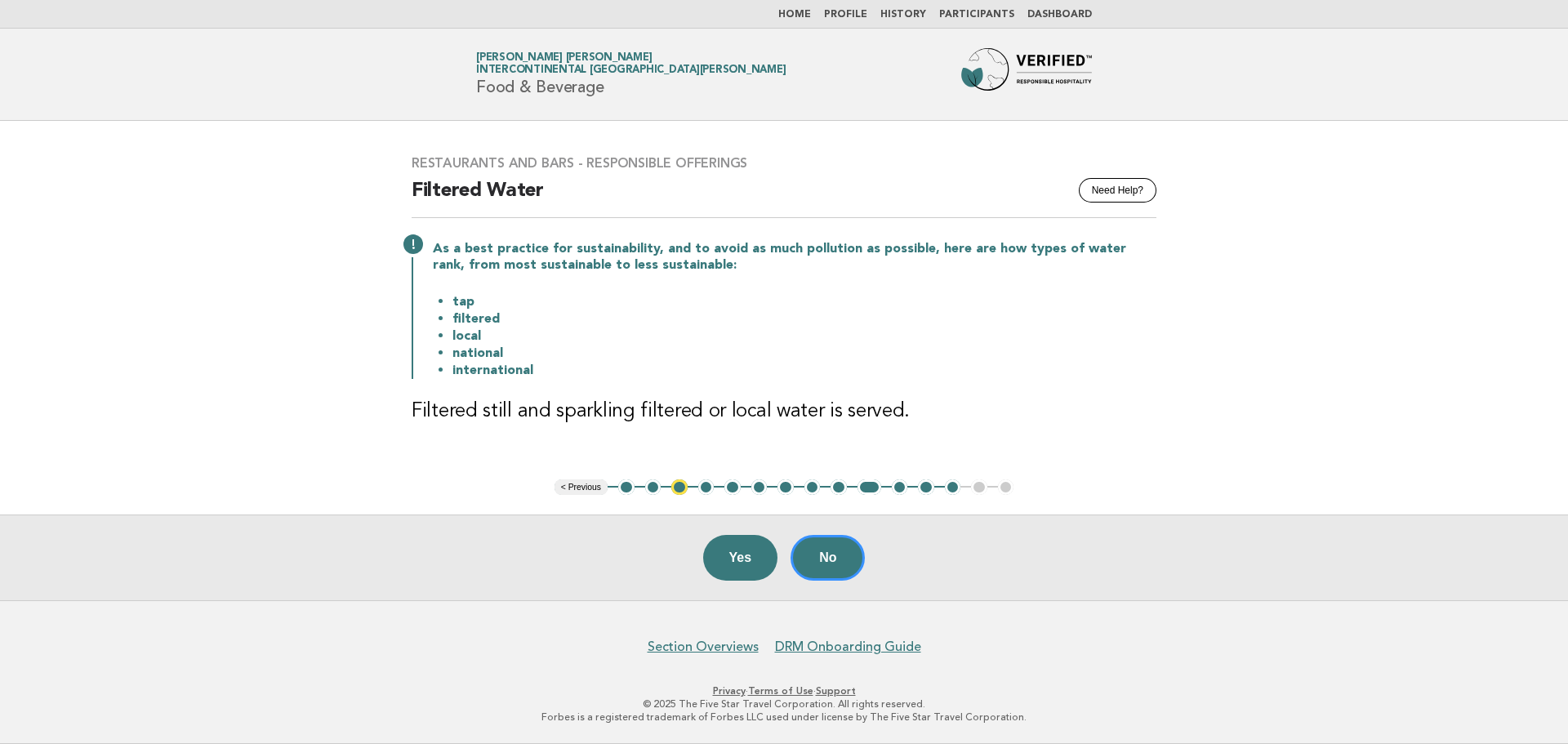
click at [840, 493] on button "9" at bounding box center [838, 487] width 16 height 16
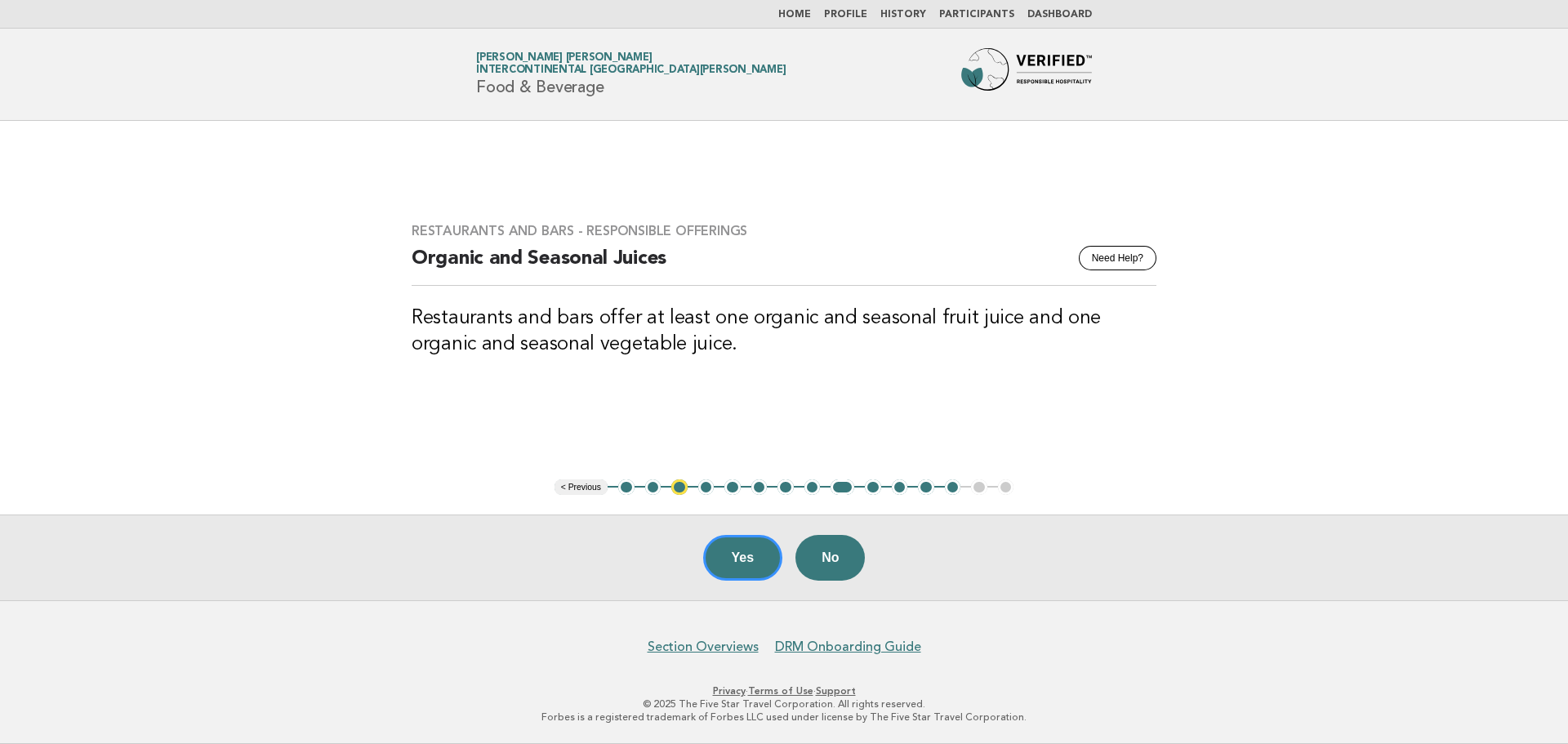
click at [876, 492] on button "10" at bounding box center [872, 487] width 16 height 16
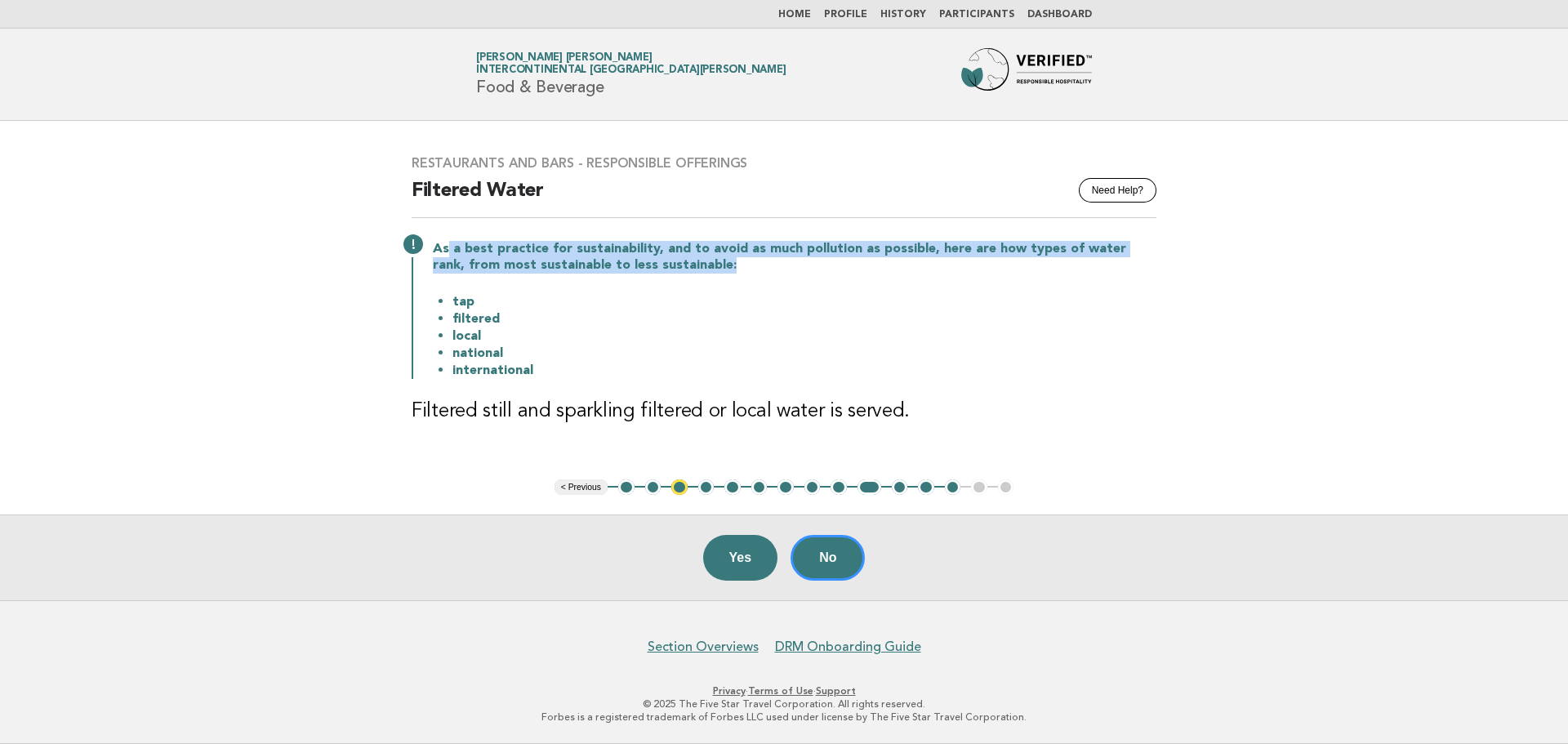
drag, startPoint x: 449, startPoint y: 252, endPoint x: 721, endPoint y: 258, distance: 272.1
click at [721, 258] on p "As a best practice for sustainability, and to avoid as much pollution as possib…" at bounding box center [794, 258] width 723 height 33
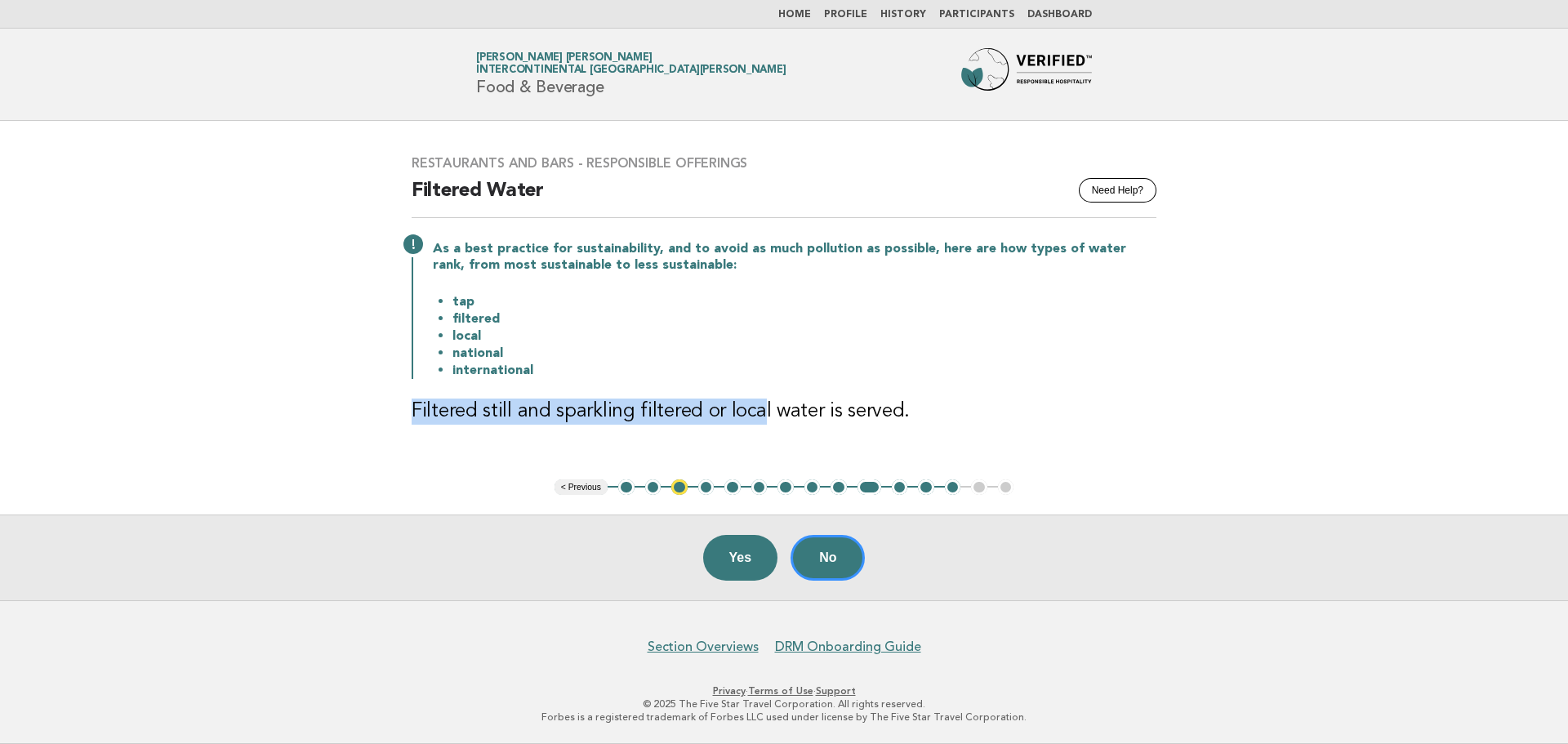
drag, startPoint x: 415, startPoint y: 399, endPoint x: 753, endPoint y: 408, distance: 338.1
click at [753, 408] on h3 "Filtered still and sparkling filtered or local water is served." at bounding box center [784, 411] width 745 height 26
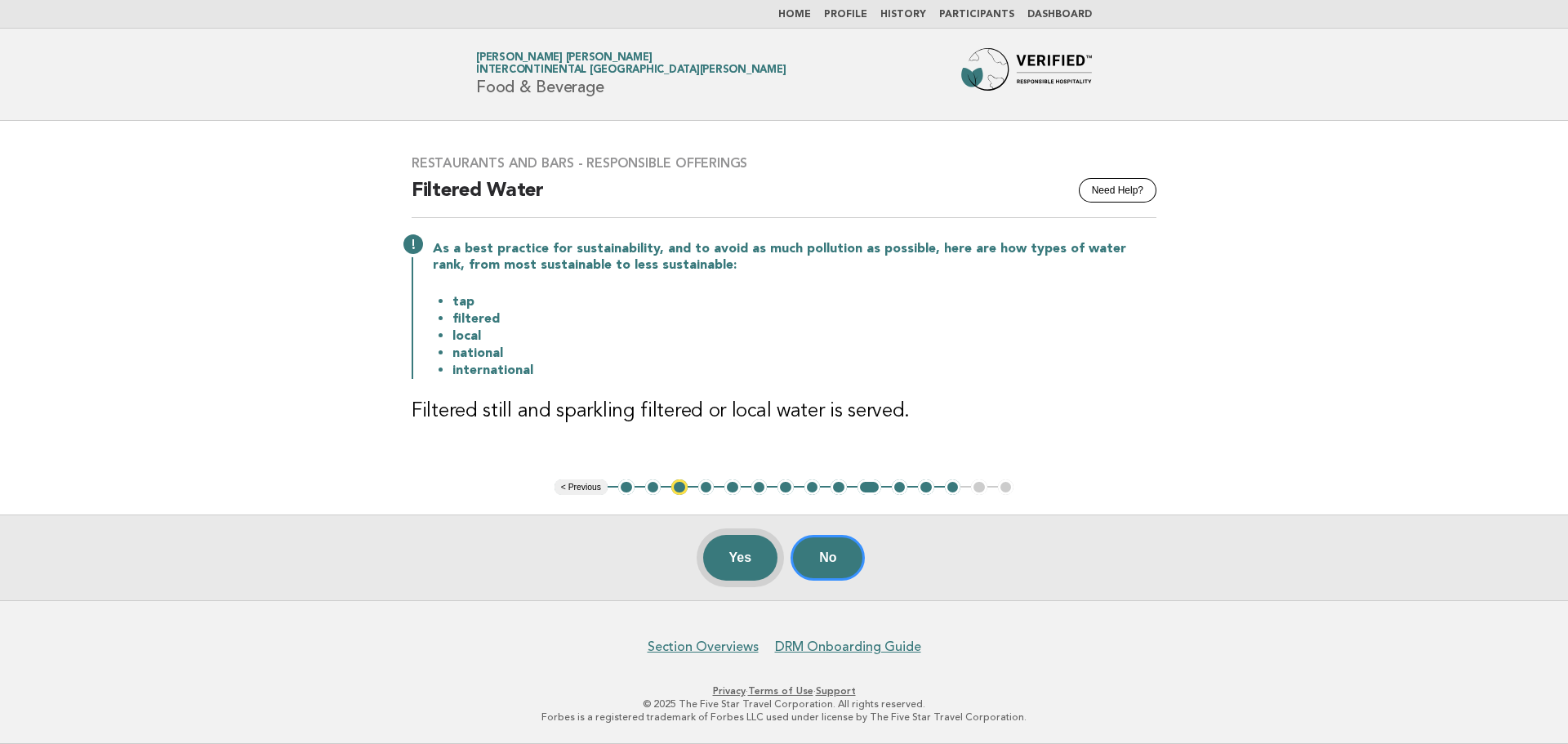
click at [728, 537] on button "Yes" at bounding box center [740, 557] width 75 height 46
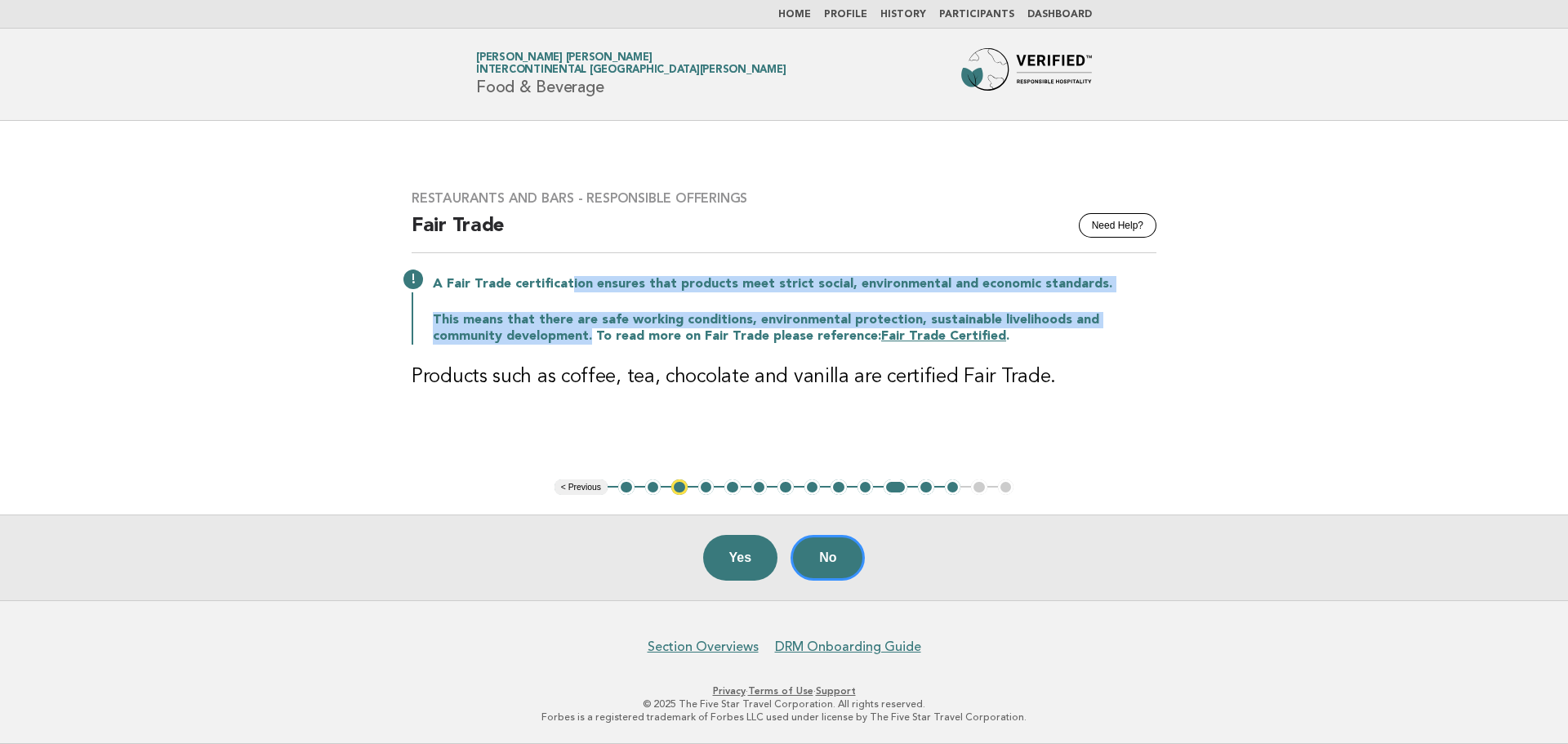
drag, startPoint x: 564, startPoint y: 285, endPoint x: 517, endPoint y: 331, distance: 65.8
click at [517, 331] on div "A Fair Trade certification ensures that products meet strict social, environmen…" at bounding box center [784, 308] width 745 height 72
click at [517, 331] on p "This means that there are safe working conditions, environmental protection, su…" at bounding box center [794, 328] width 723 height 33
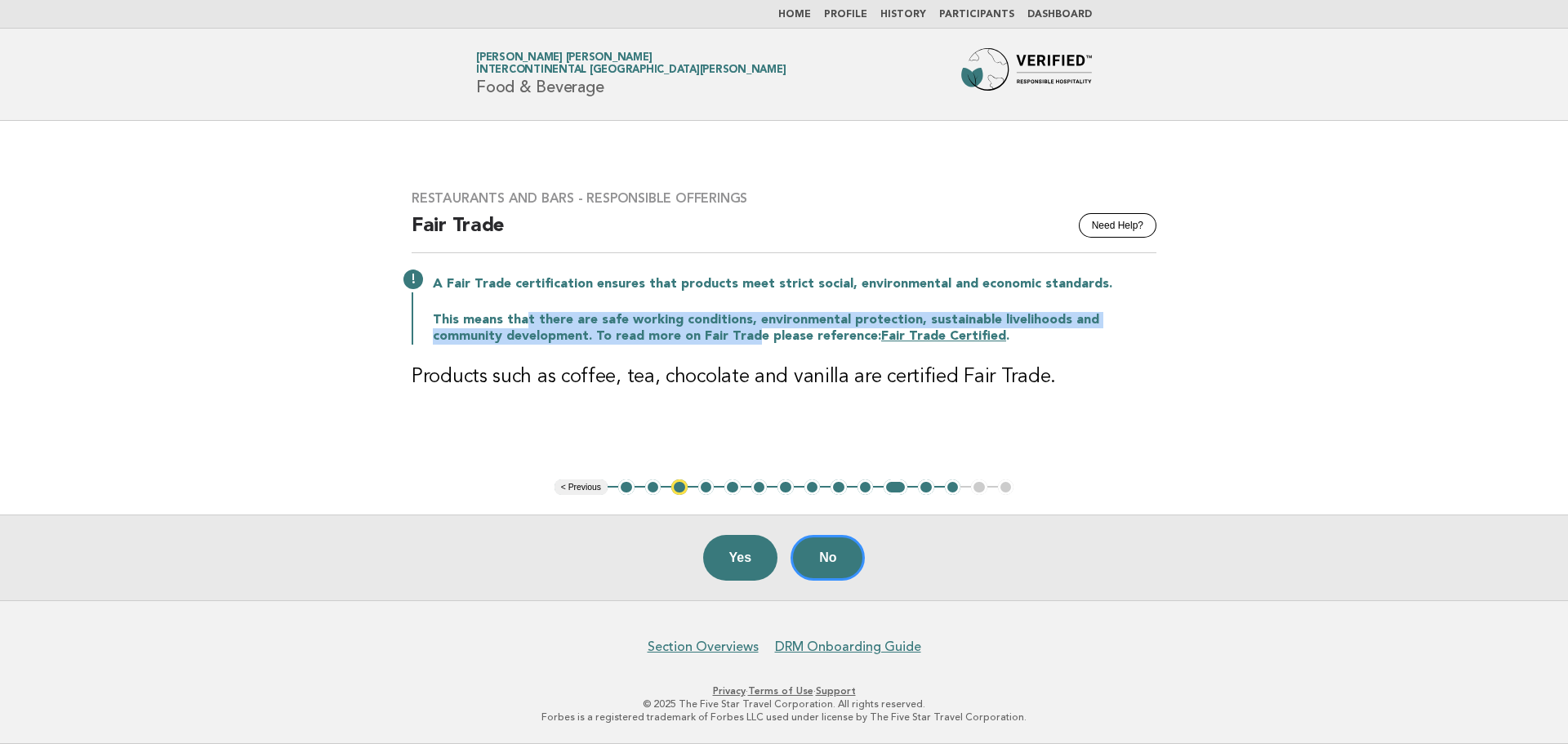
drag, startPoint x: 526, startPoint y: 317, endPoint x: 683, endPoint y: 331, distance: 157.6
click at [683, 331] on p "This means that there are safe working conditions, environmental protection, su…" at bounding box center [794, 328] width 723 height 33
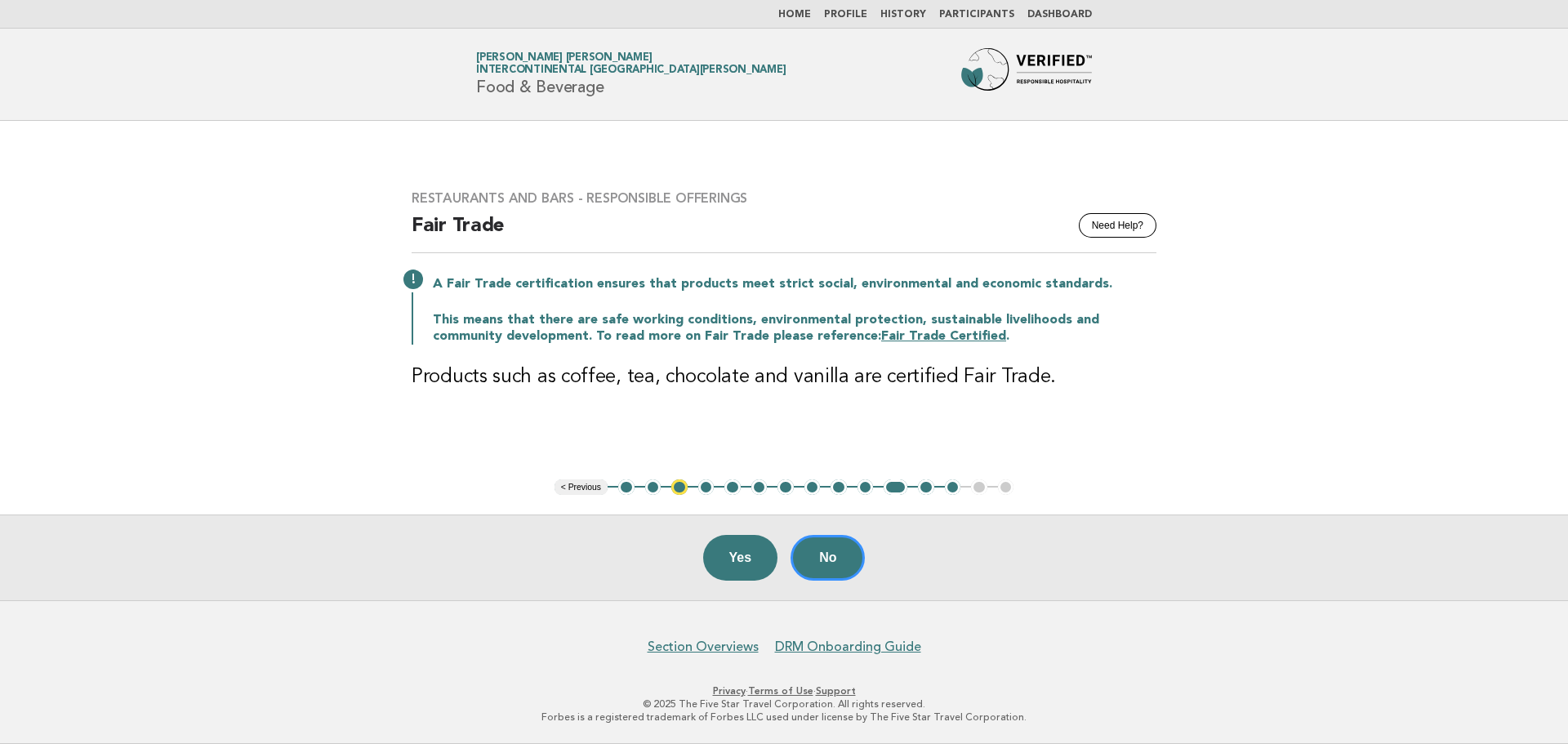
click at [881, 332] on link "Fair Trade Certified" at bounding box center [943, 336] width 125 height 13
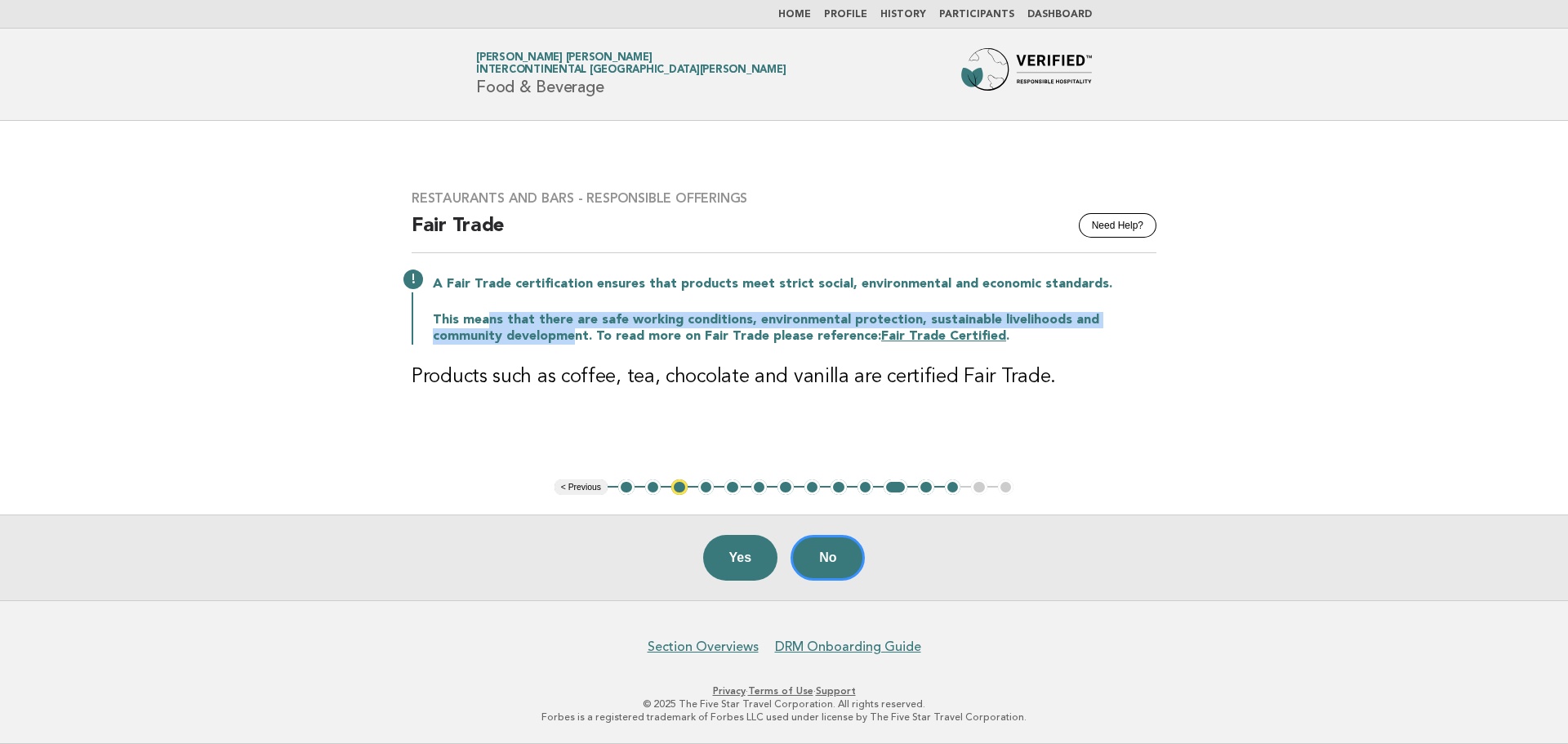
drag, startPoint x: 488, startPoint y: 312, endPoint x: 500, endPoint y: 339, distance: 29.5
click at [500, 339] on p "This means that there are safe working conditions, environmental protection, su…" at bounding box center [794, 328] width 723 height 33
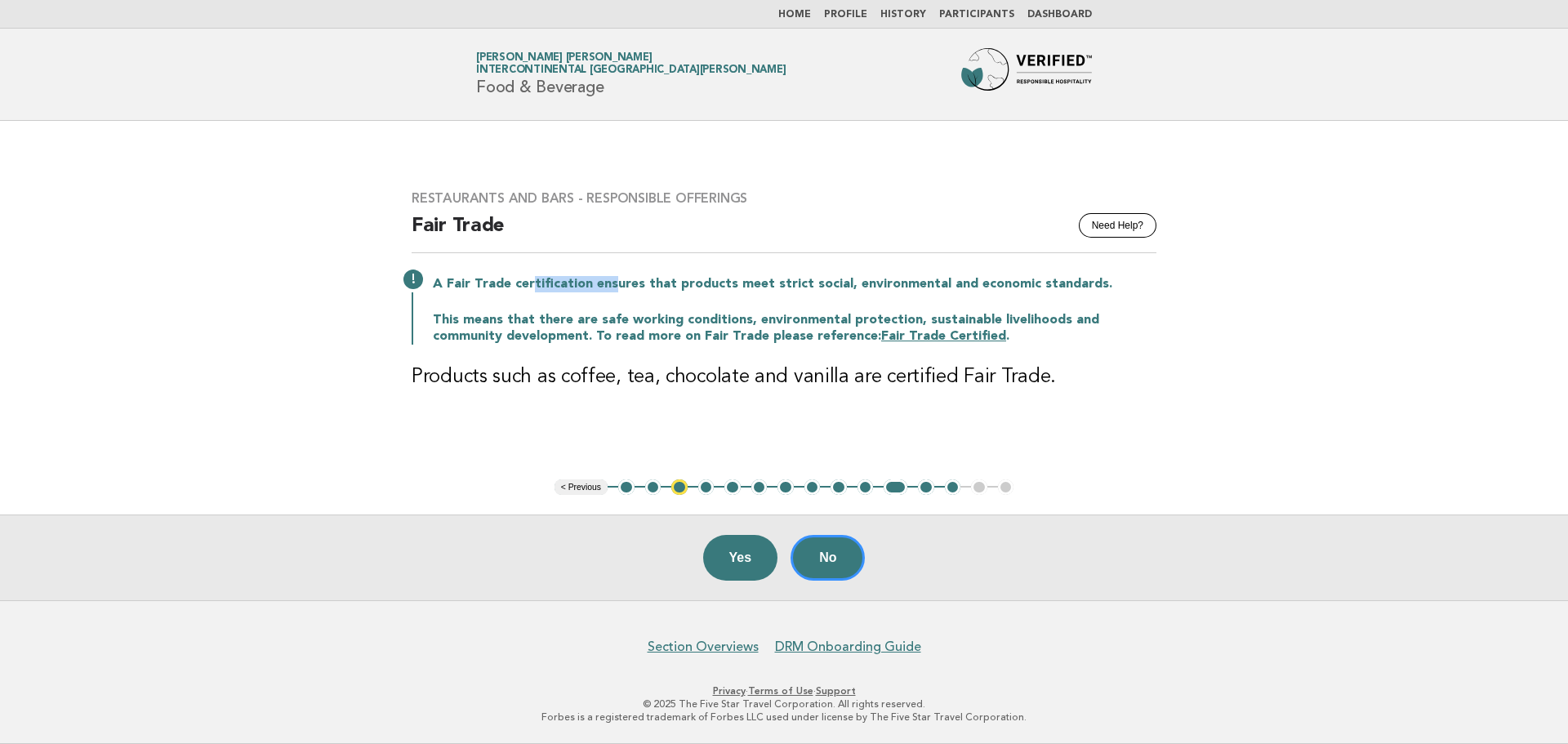
drag, startPoint x: 532, startPoint y: 286, endPoint x: 609, endPoint y: 288, distance: 77.0
click at [609, 288] on p "A Fair Trade certification ensures that products meet strict social, environmen…" at bounding box center [794, 283] width 723 height 16
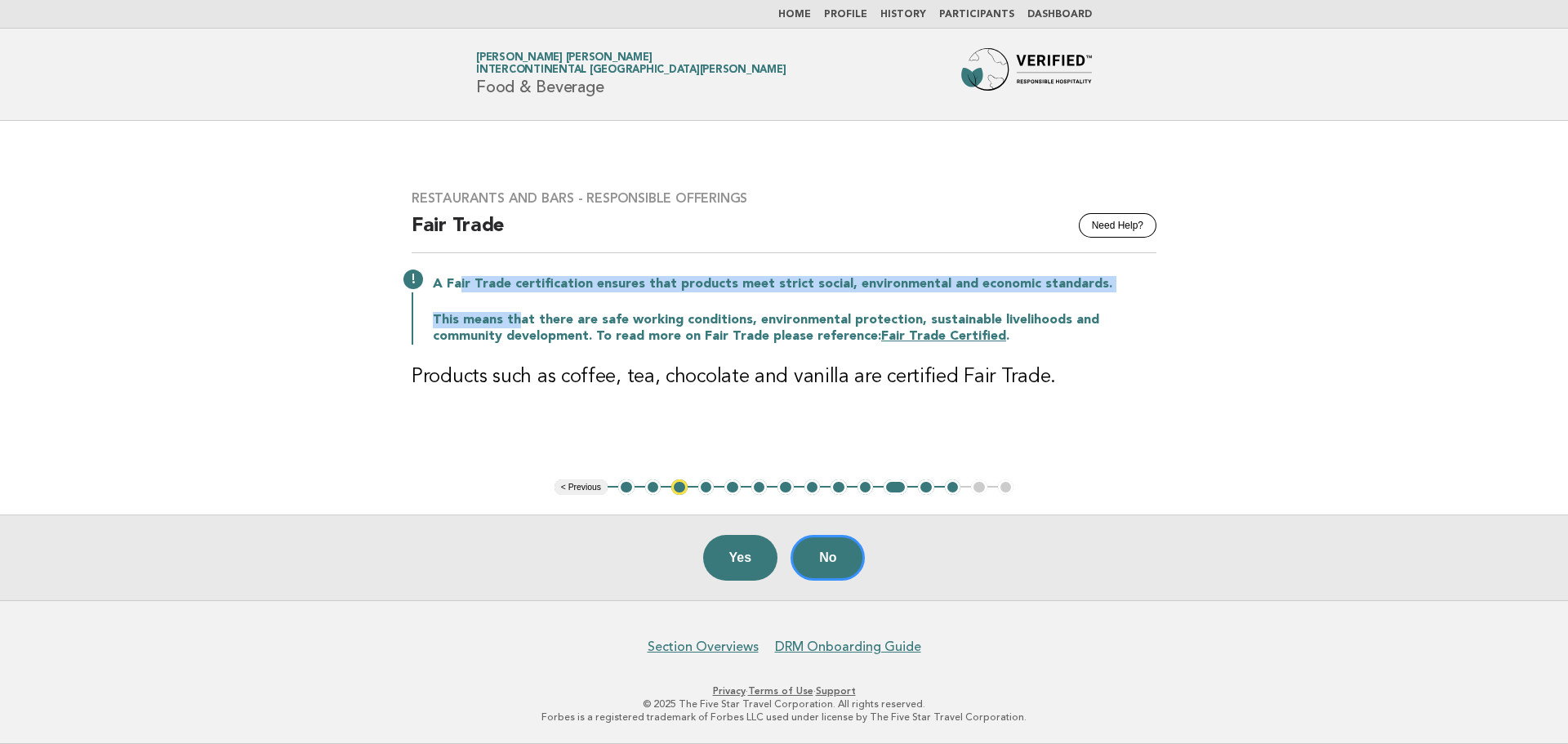
drag, startPoint x: 462, startPoint y: 285, endPoint x: 513, endPoint y: 308, distance: 55.9
click at [513, 308] on div "A Fair Trade certification ensures that products meet strict social, environmen…" at bounding box center [784, 308] width 745 height 72
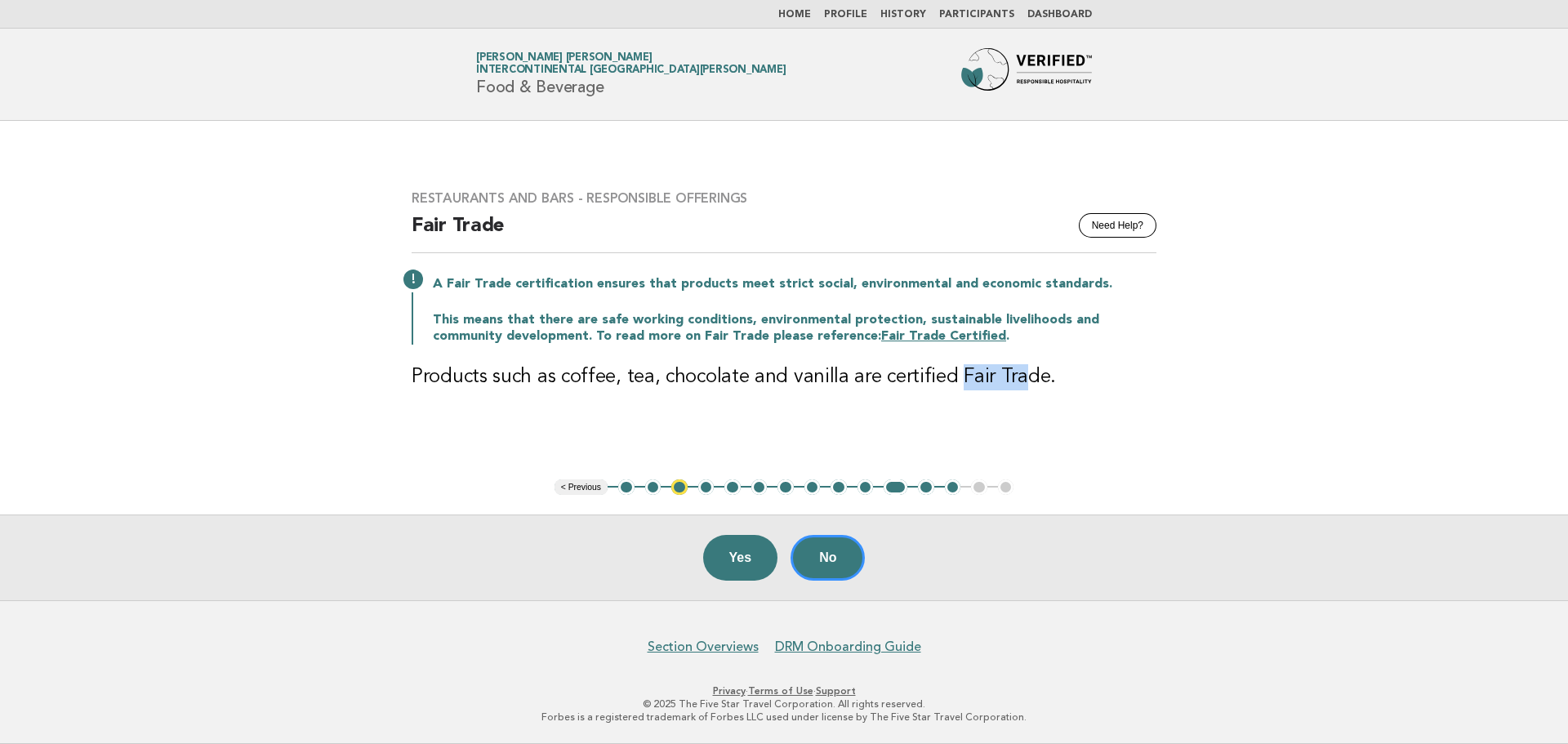
drag, startPoint x: 947, startPoint y: 371, endPoint x: 1012, endPoint y: 371, distance: 65.0
click at [1012, 371] on h3 "Products such as coffee, tea, chocolate and vanilla are certified Fair Trade." at bounding box center [784, 377] width 745 height 26
click at [952, 362] on div "Restaurants and Bars - Responsible Offerings Need Help? Fair Trade A Fair Trade…" at bounding box center [783, 299] width 784 height 258
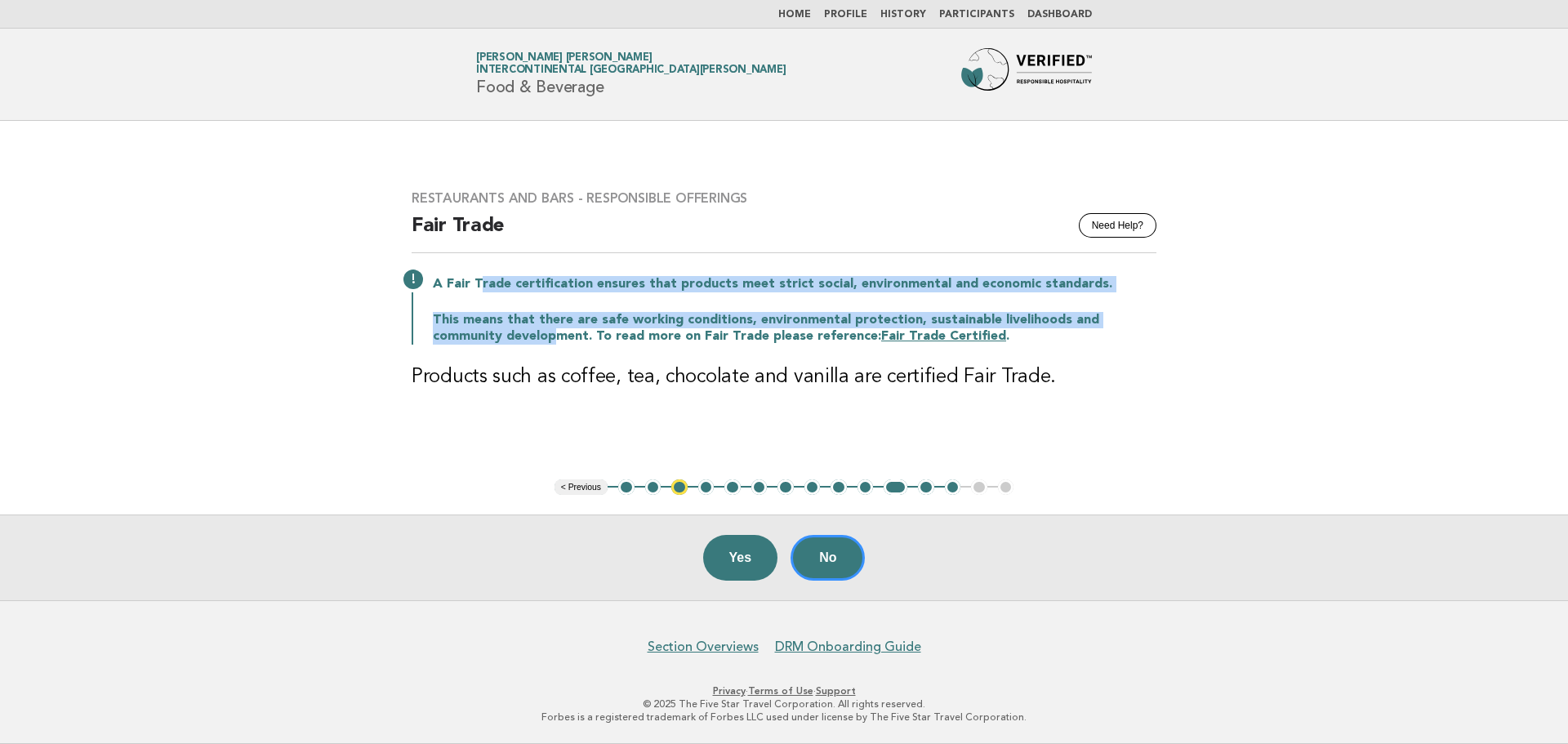
drag, startPoint x: 481, startPoint y: 282, endPoint x: 488, endPoint y: 336, distance: 54.5
click at [488, 336] on div "A Fair Trade certification ensures that products meet strict social, environmen…" at bounding box center [784, 308] width 745 height 72
click at [488, 336] on p "This means that there are safe working conditions, environmental protection, su…" at bounding box center [794, 328] width 723 height 33
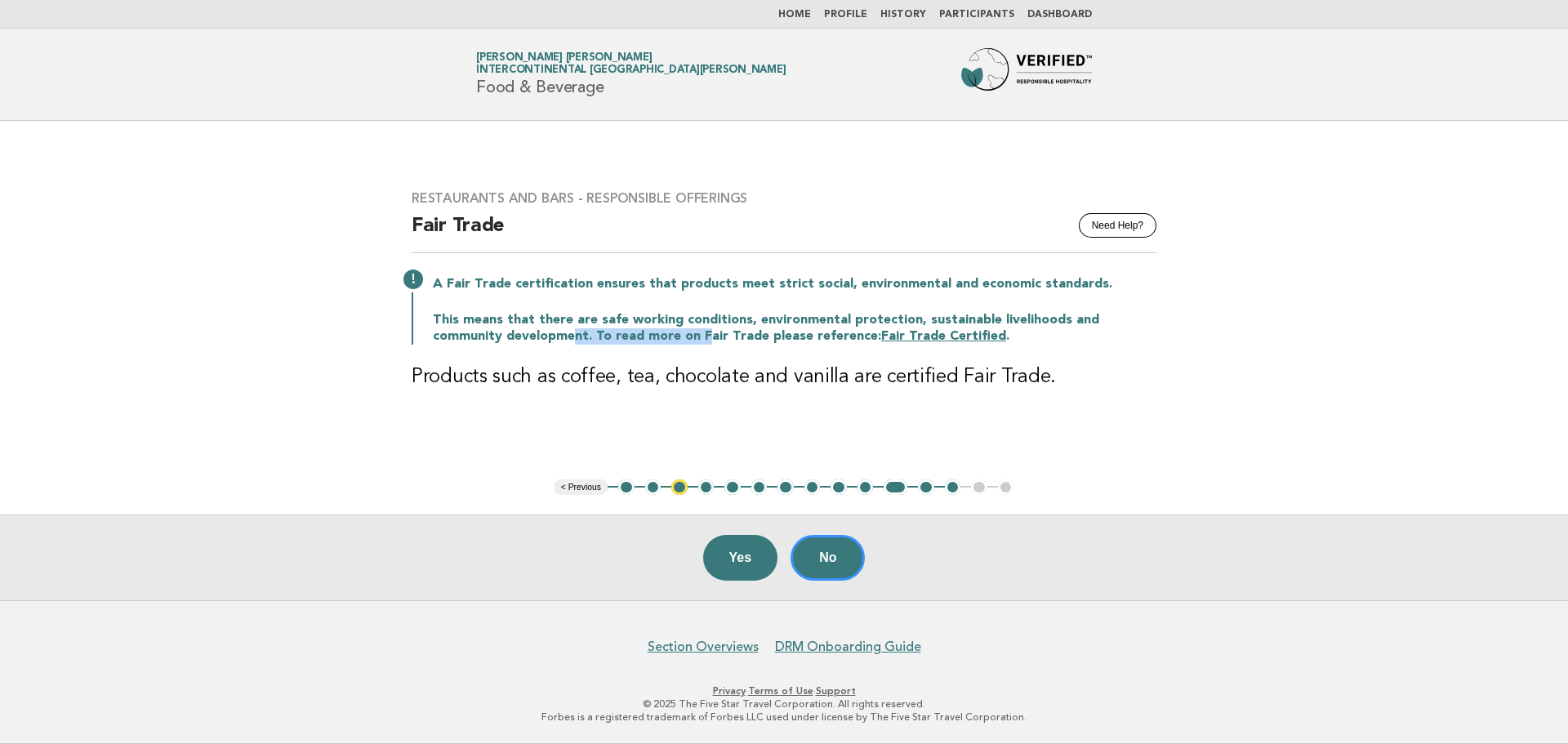
drag, startPoint x: 500, startPoint y: 334, endPoint x: 631, endPoint y: 344, distance: 131.4
click at [631, 344] on p "This means that there are safe working conditions, environmental protection, su…" at bounding box center [794, 328] width 723 height 33
click at [805, 356] on div "Restaurants and Bars - Responsible Offerings Need Help? Fair Trade A Fair Trade…" at bounding box center [783, 299] width 784 height 258
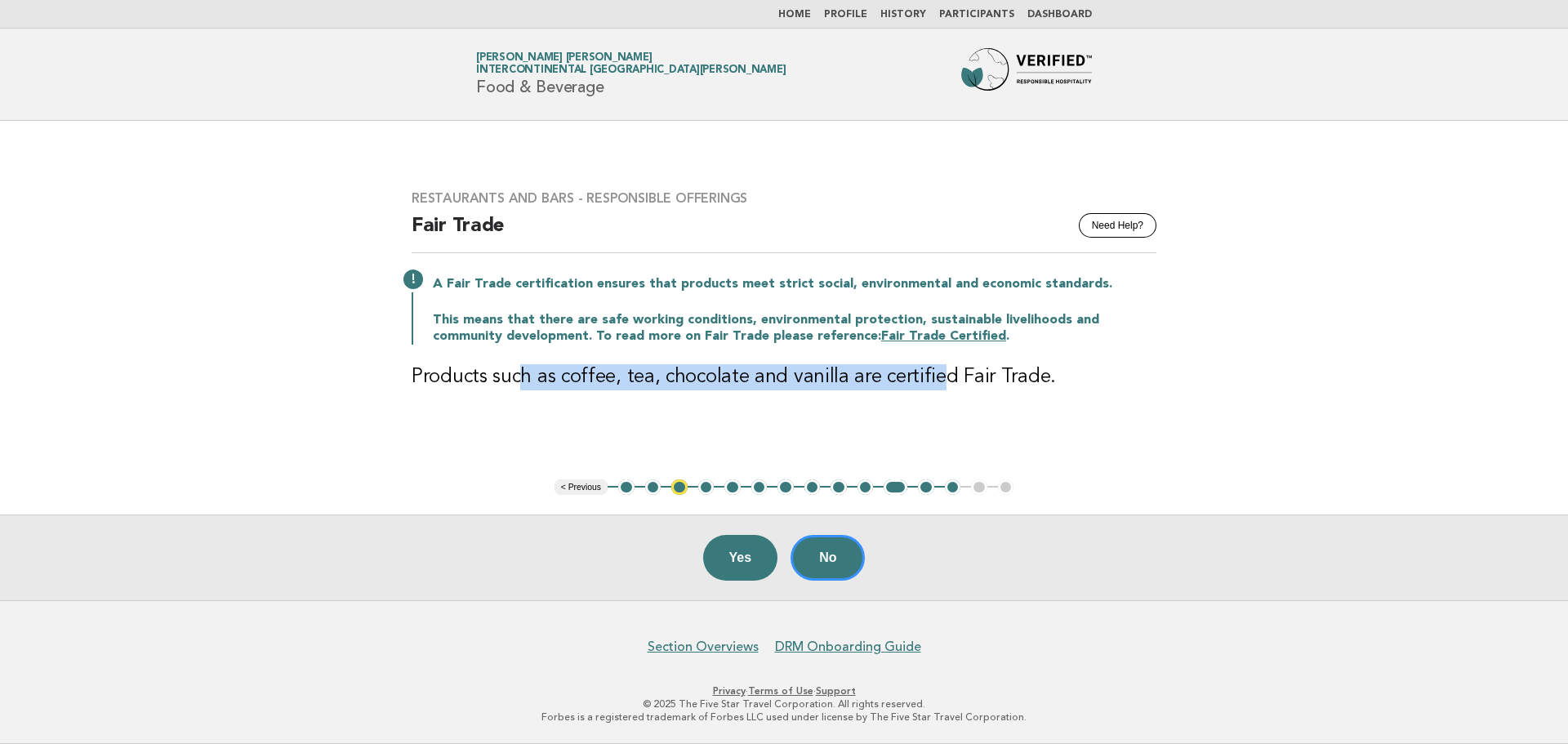
drag, startPoint x: 521, startPoint y: 382, endPoint x: 937, endPoint y: 394, distance: 416.2
click at [937, 394] on div "Restaurants and Bars - Responsible Offerings Need Help? Fair Trade A Fair Trade…" at bounding box center [783, 299] width 784 height 258
drag, startPoint x: 509, startPoint y: 376, endPoint x: 865, endPoint y: 378, distance: 356.0
click at [865, 378] on h3 "Products such as coffee, tea, chocolate and vanilla are certified Fair Trade." at bounding box center [784, 377] width 745 height 26
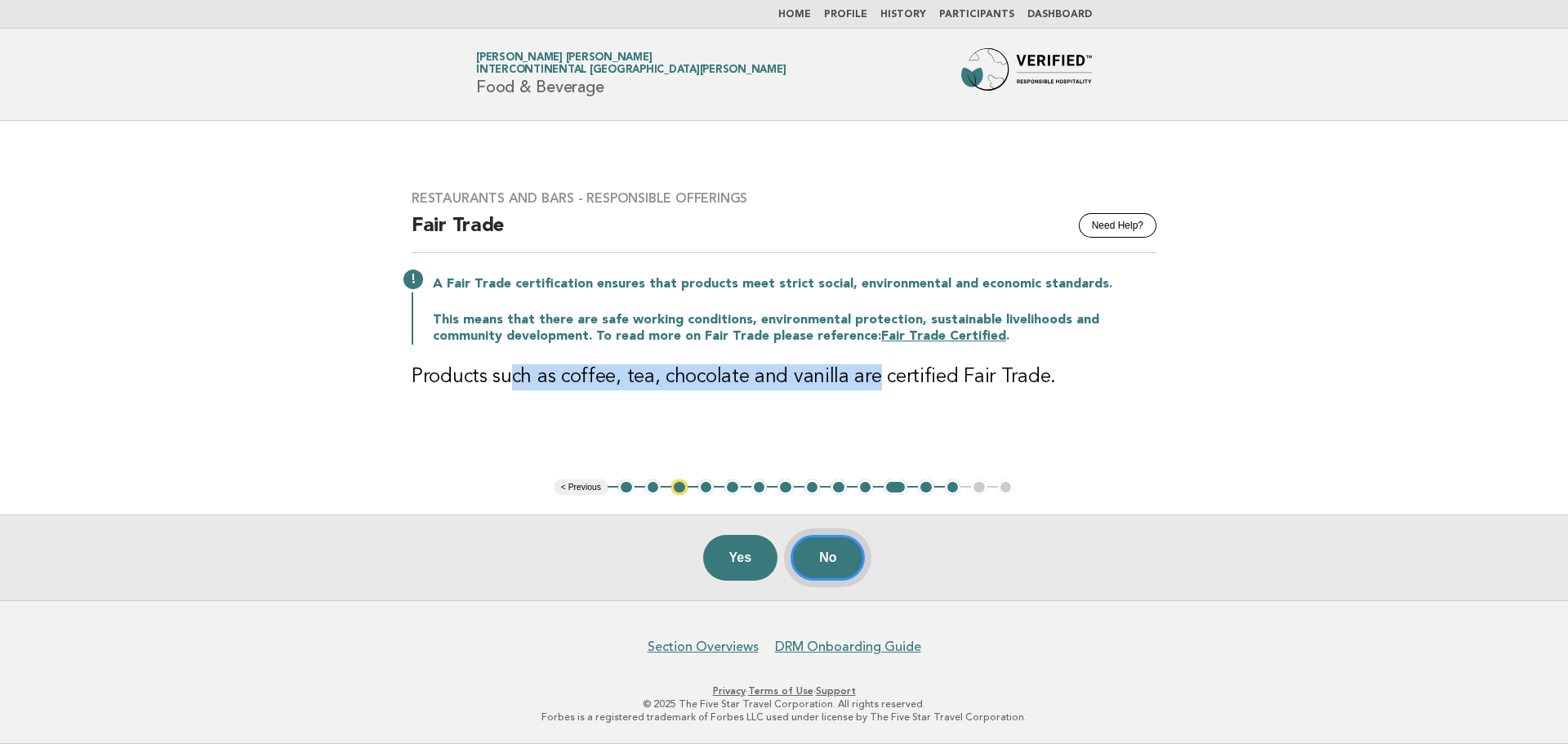
click at [851, 556] on button "No" at bounding box center [827, 557] width 74 height 46
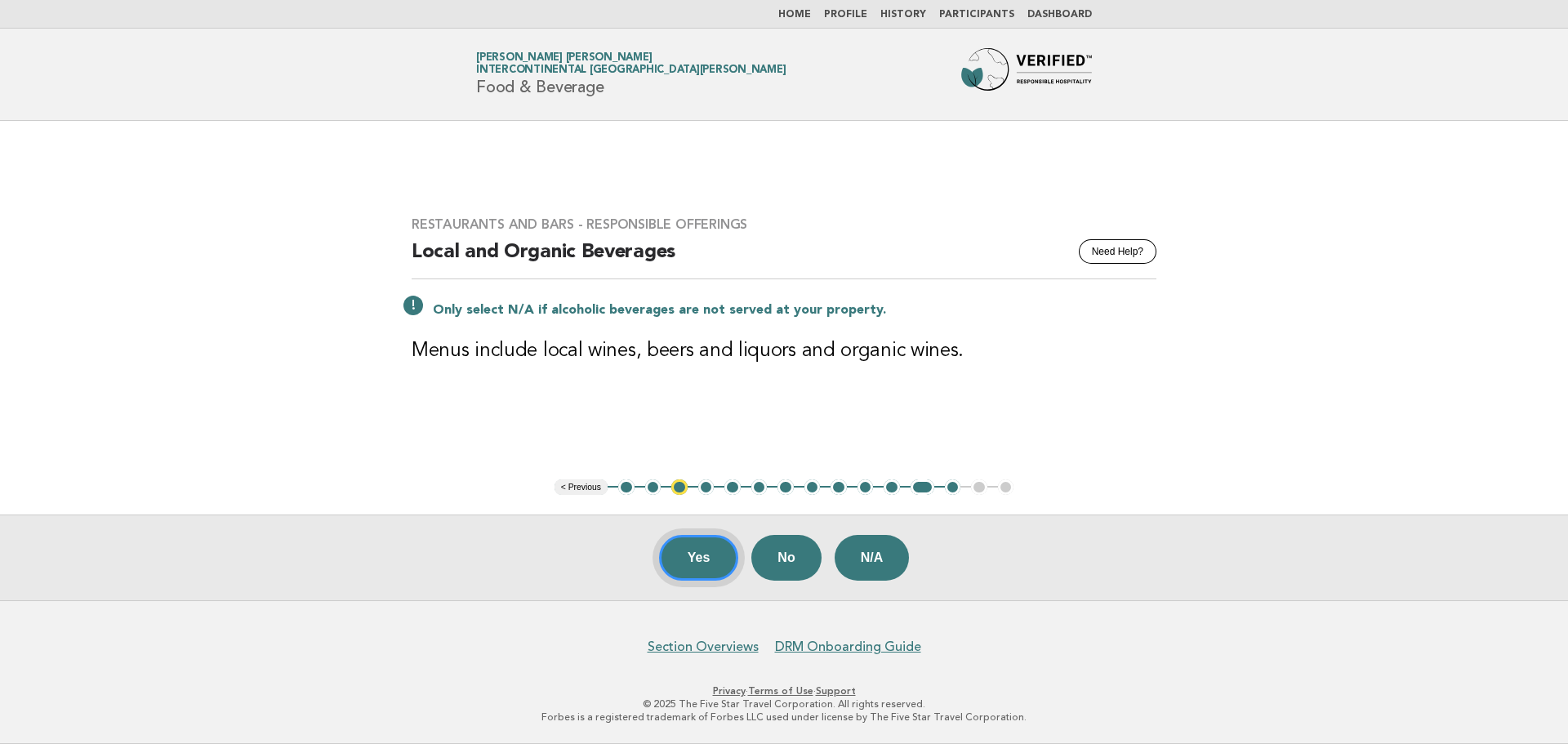
click at [680, 556] on button "Yes" at bounding box center [698, 557] width 80 height 46
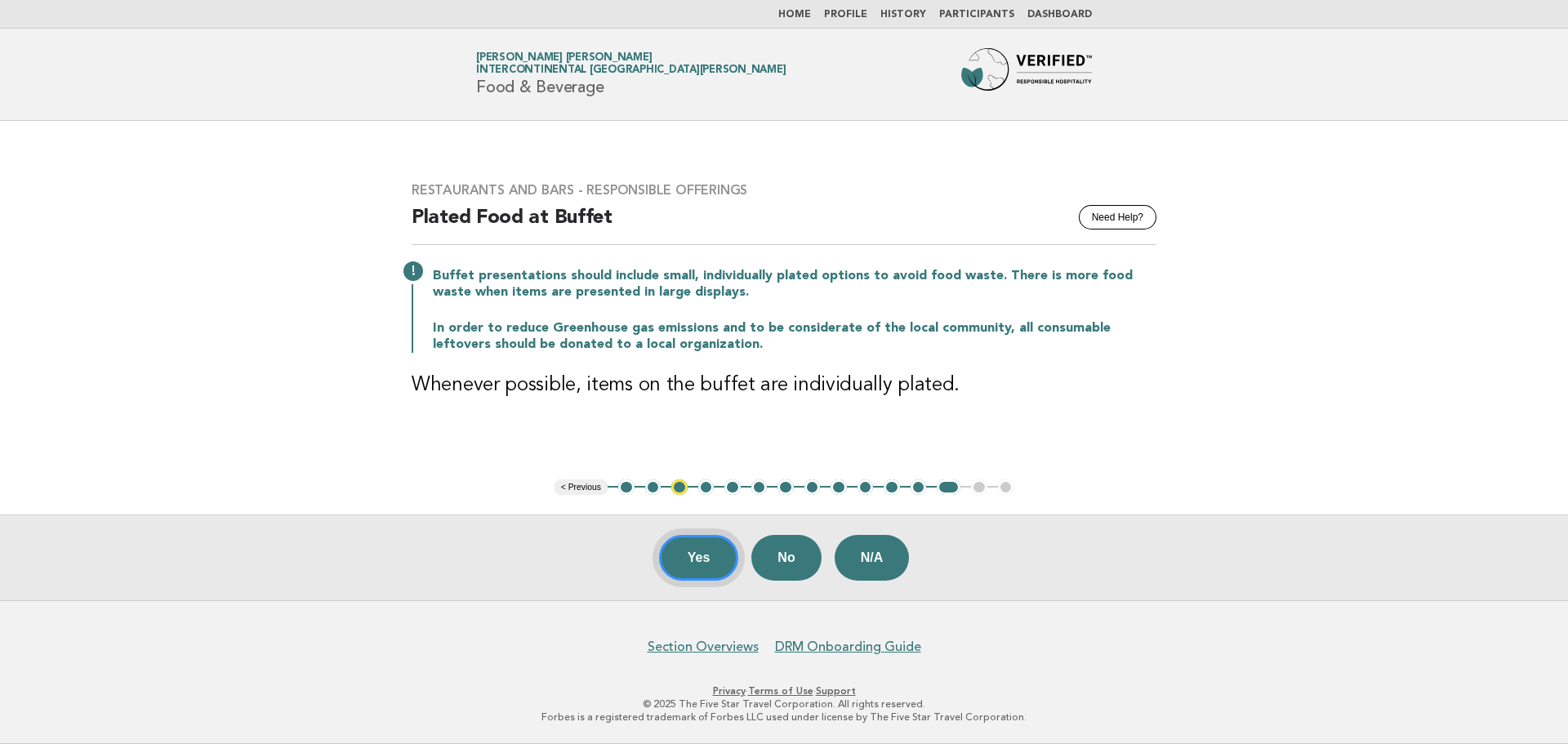
click at [707, 563] on button "Yes" at bounding box center [698, 557] width 80 height 46
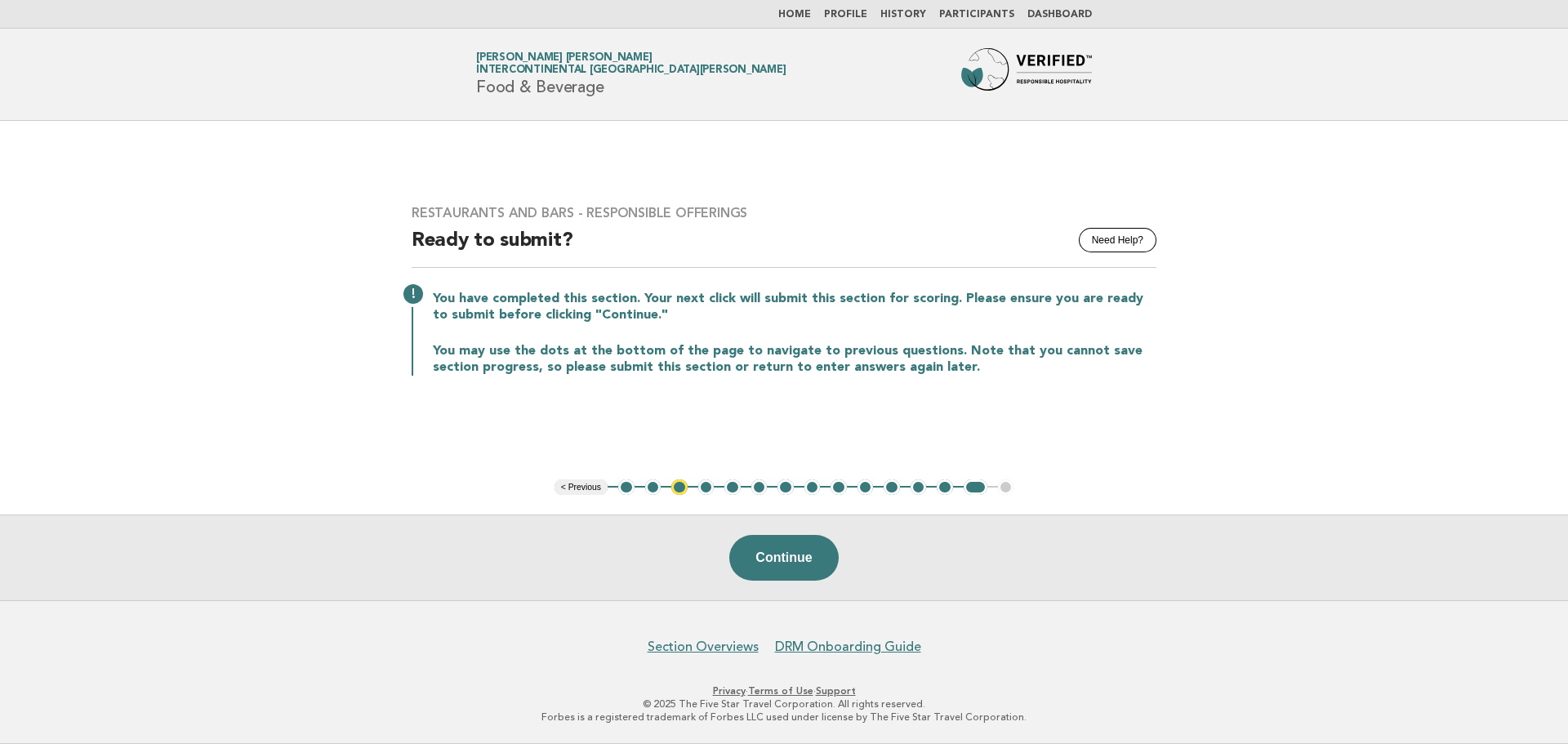
click at [618, 488] on li "1" at bounding box center [626, 487] width 16 height 16
click at [626, 484] on button "1" at bounding box center [626, 487] width 16 height 16
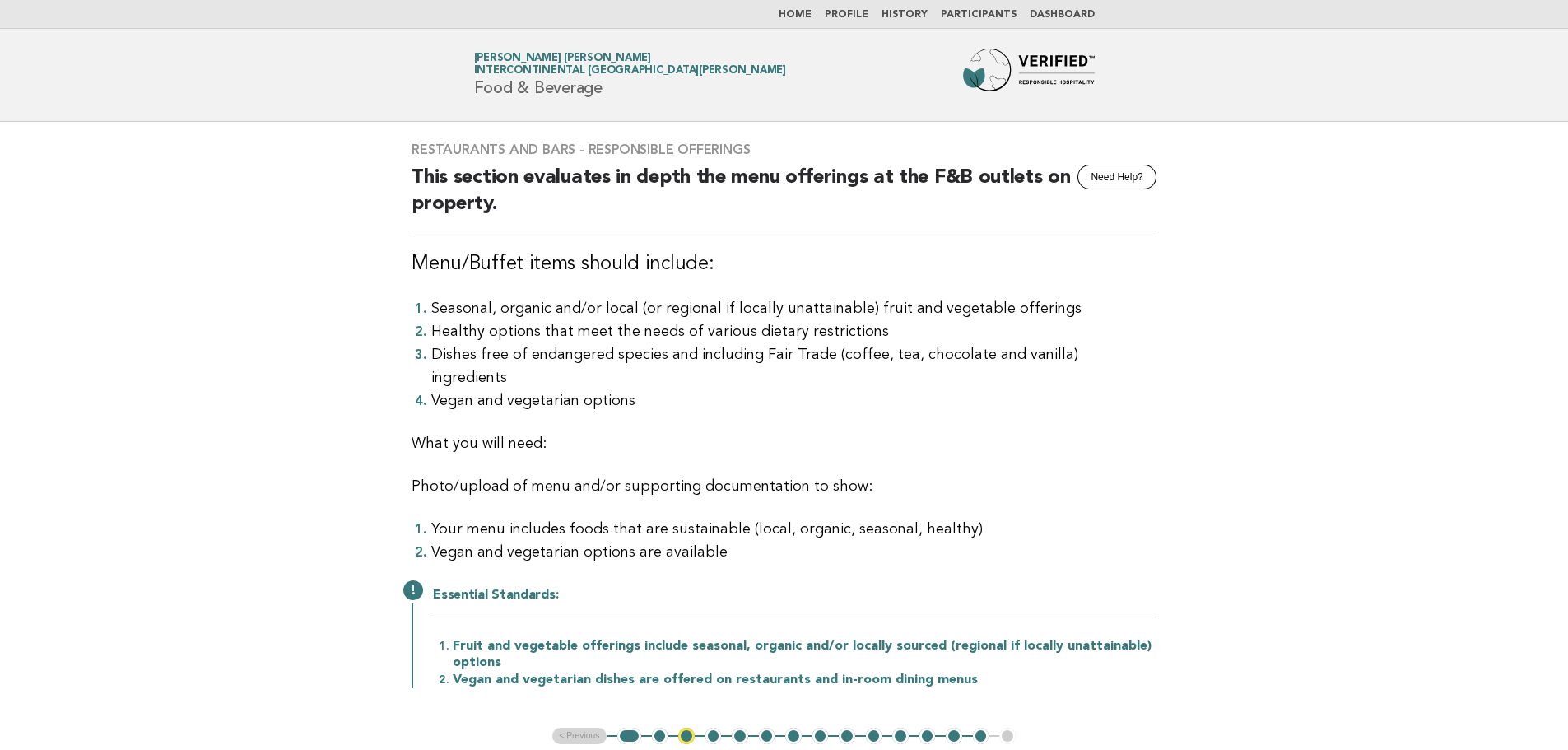
click at [656, 727] on button "2" at bounding box center [659, 735] width 17 height 17
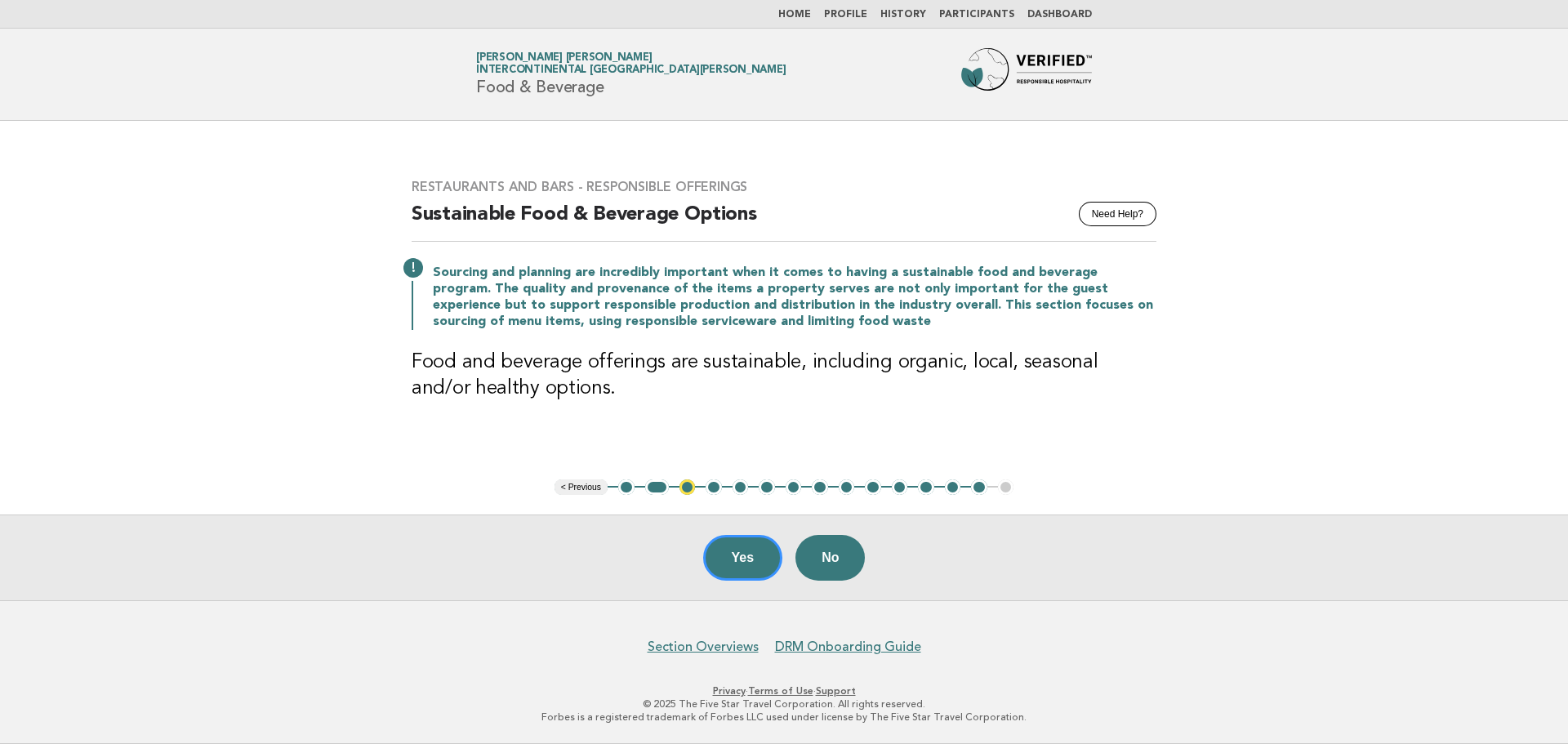
click at [689, 492] on button "3" at bounding box center [687, 487] width 16 height 16
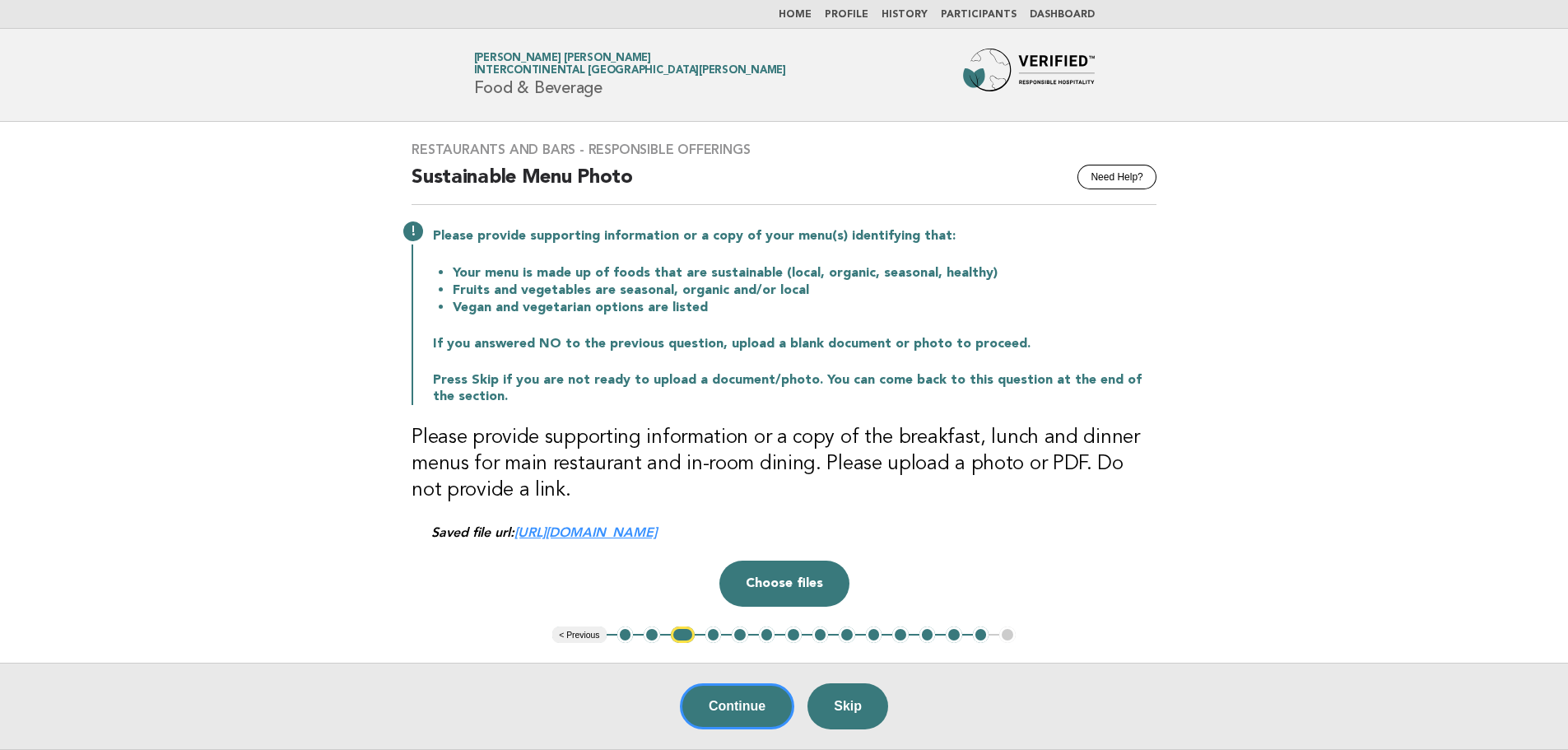
click at [713, 639] on button "4" at bounding box center [713, 634] width 17 height 17
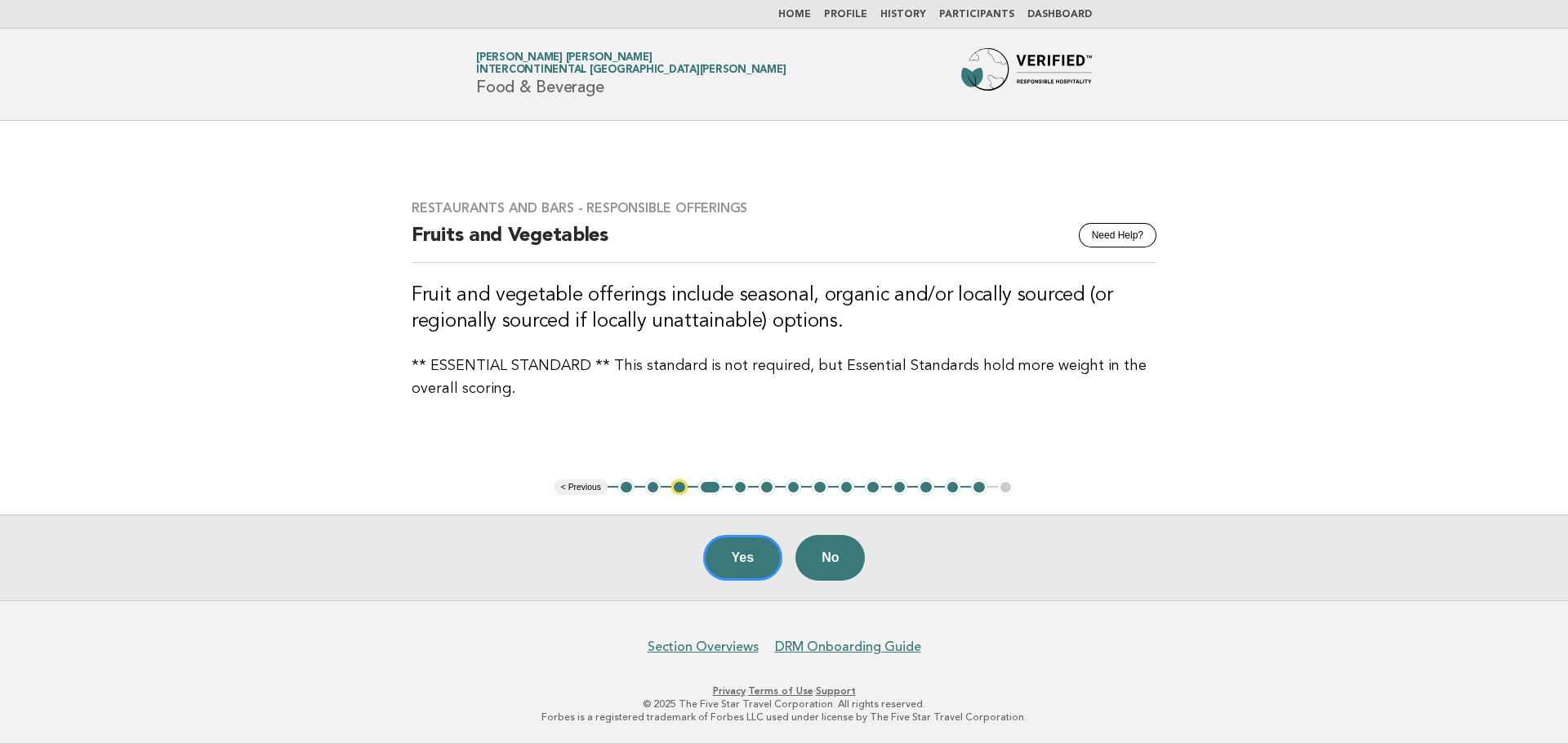
click at [738, 486] on button "5" at bounding box center [740, 487] width 16 height 16
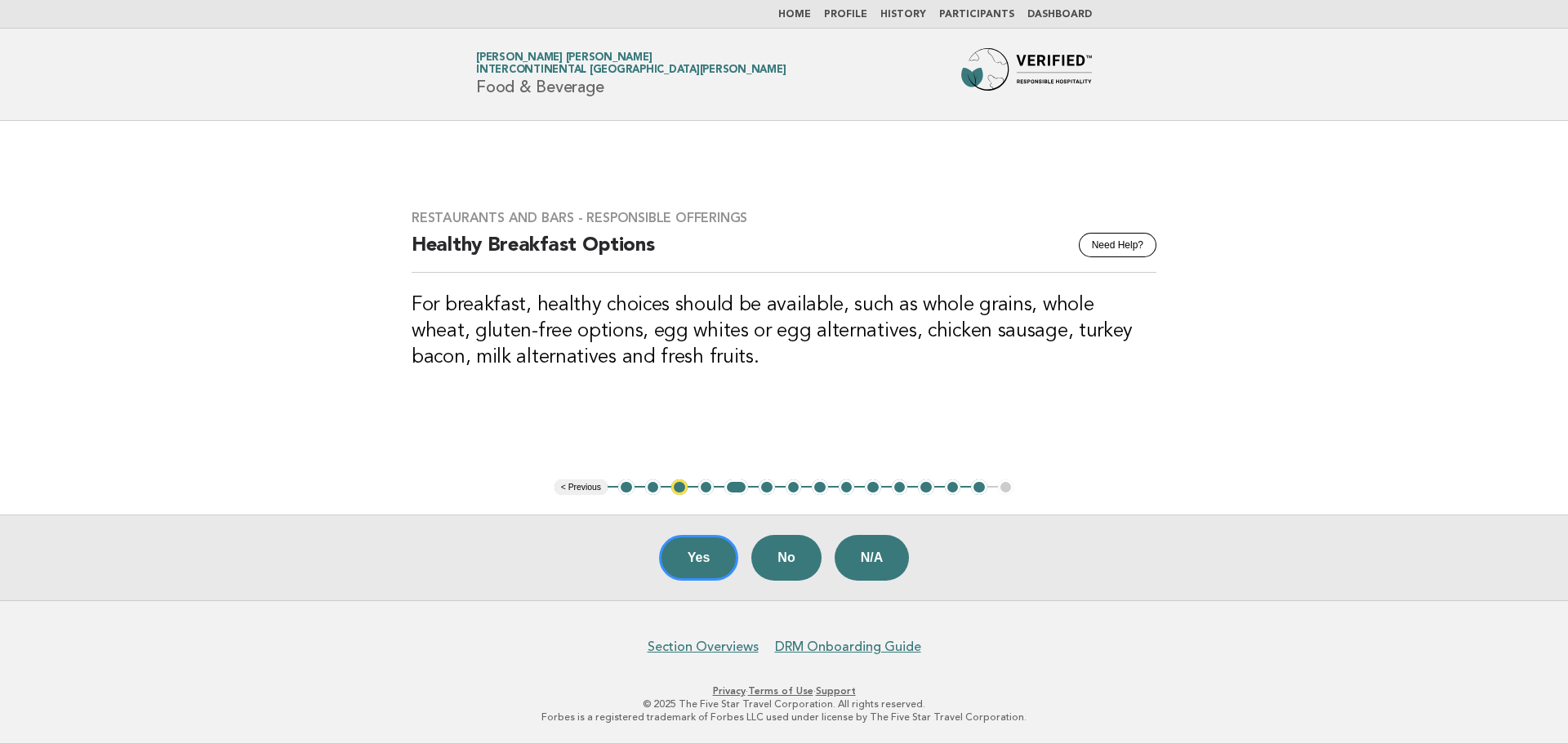
click at [763, 490] on button "6" at bounding box center [767, 487] width 16 height 16
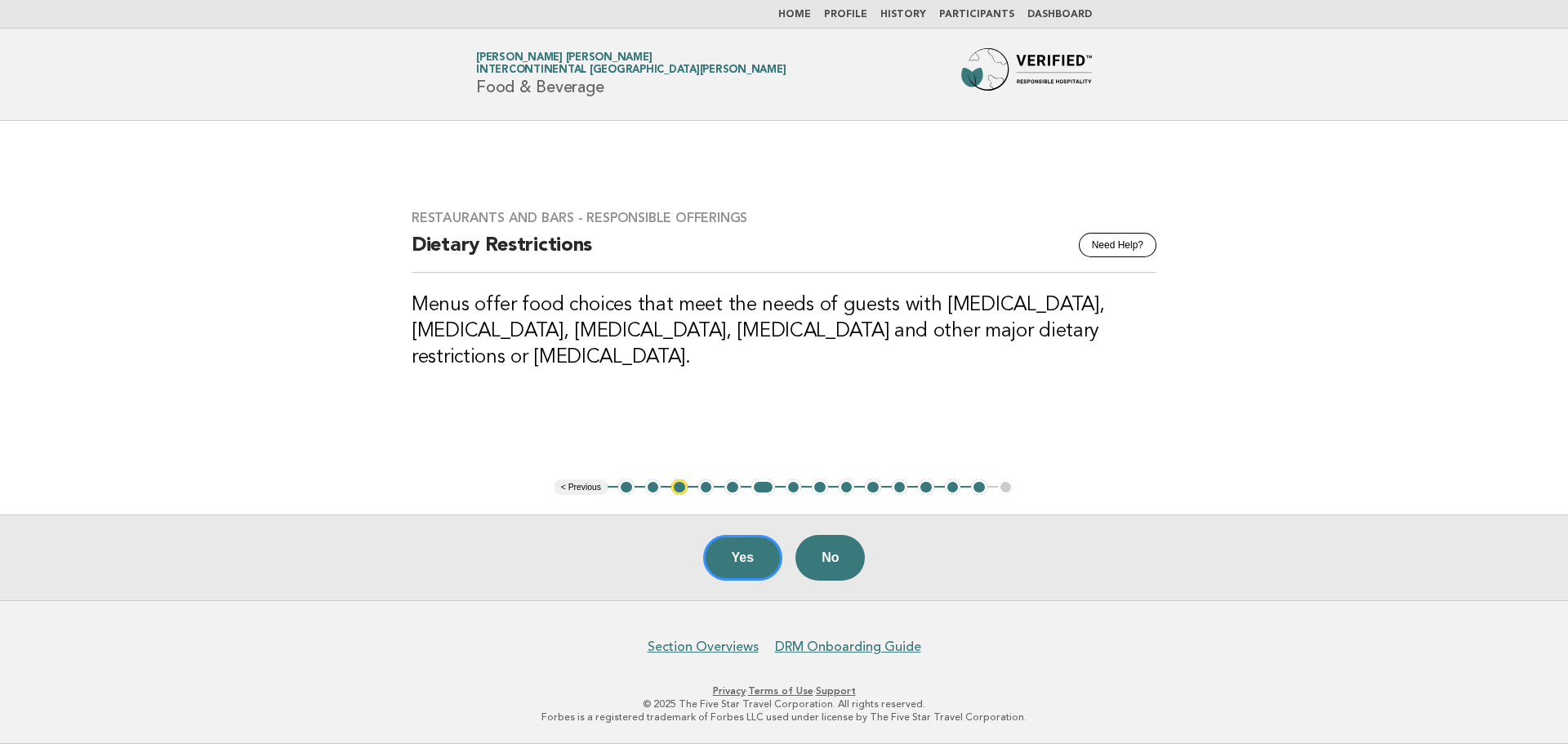
click at [790, 490] on button "7" at bounding box center [794, 487] width 16 height 16
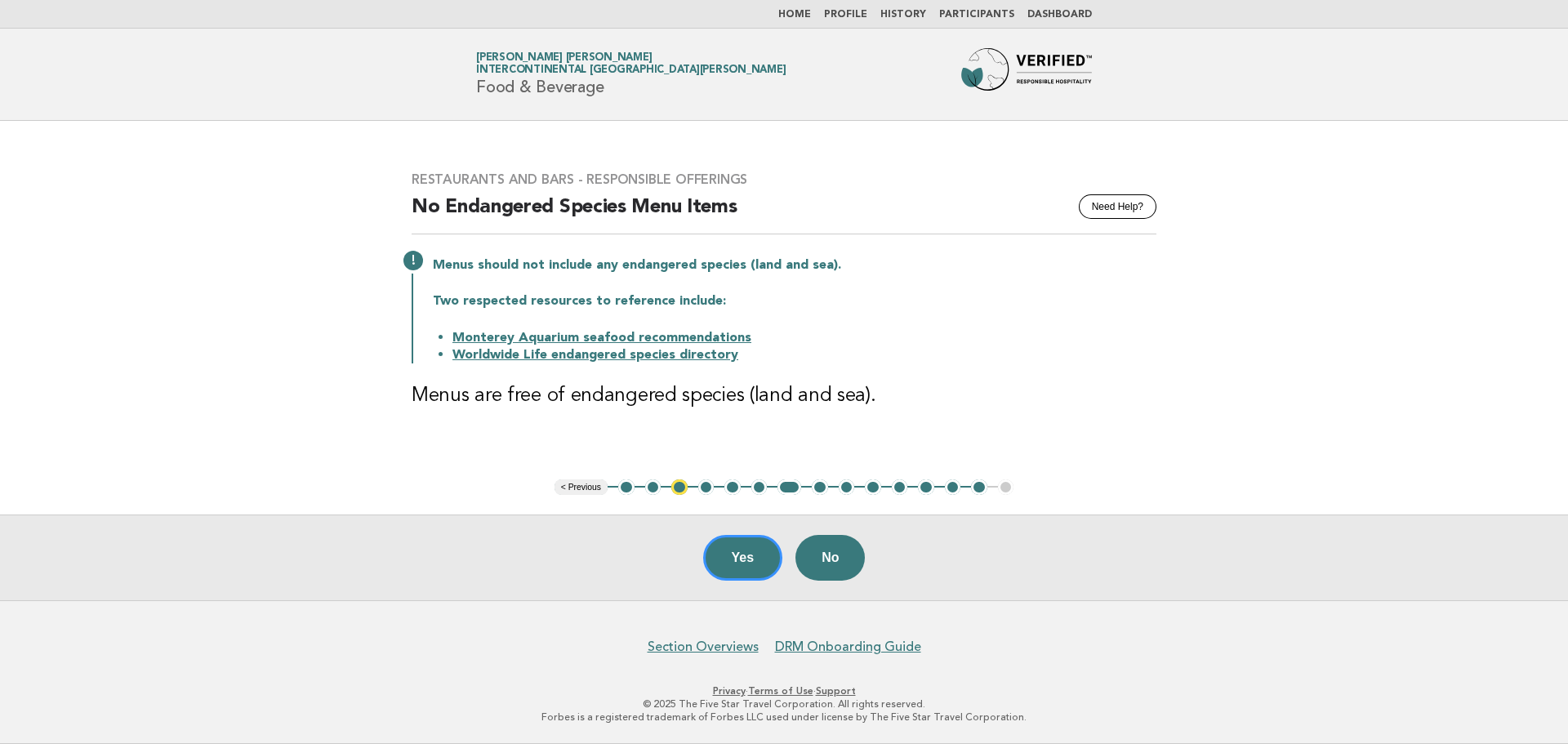
click at [819, 487] on button "8" at bounding box center [819, 487] width 16 height 16
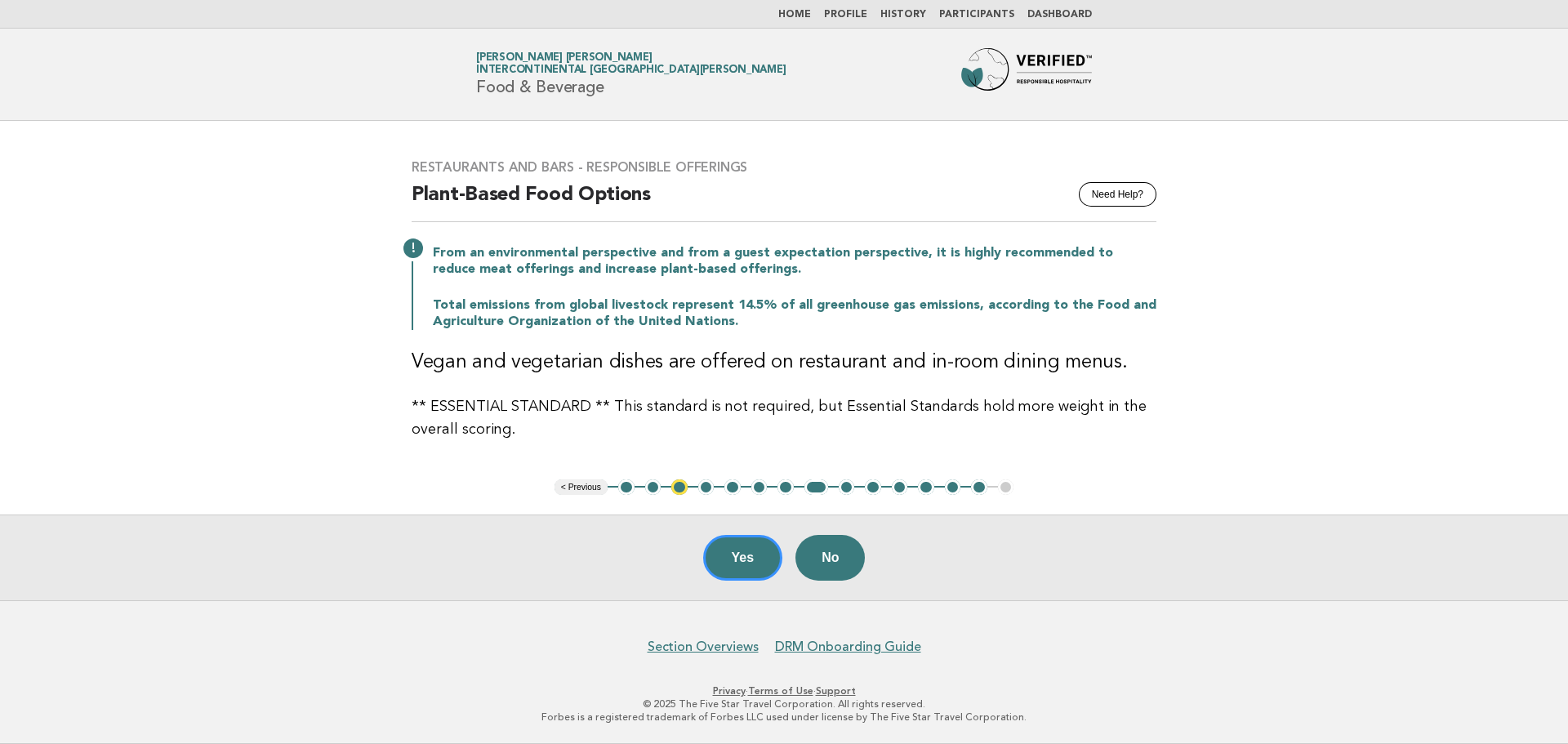
click at [843, 489] on button "9" at bounding box center [846, 487] width 16 height 16
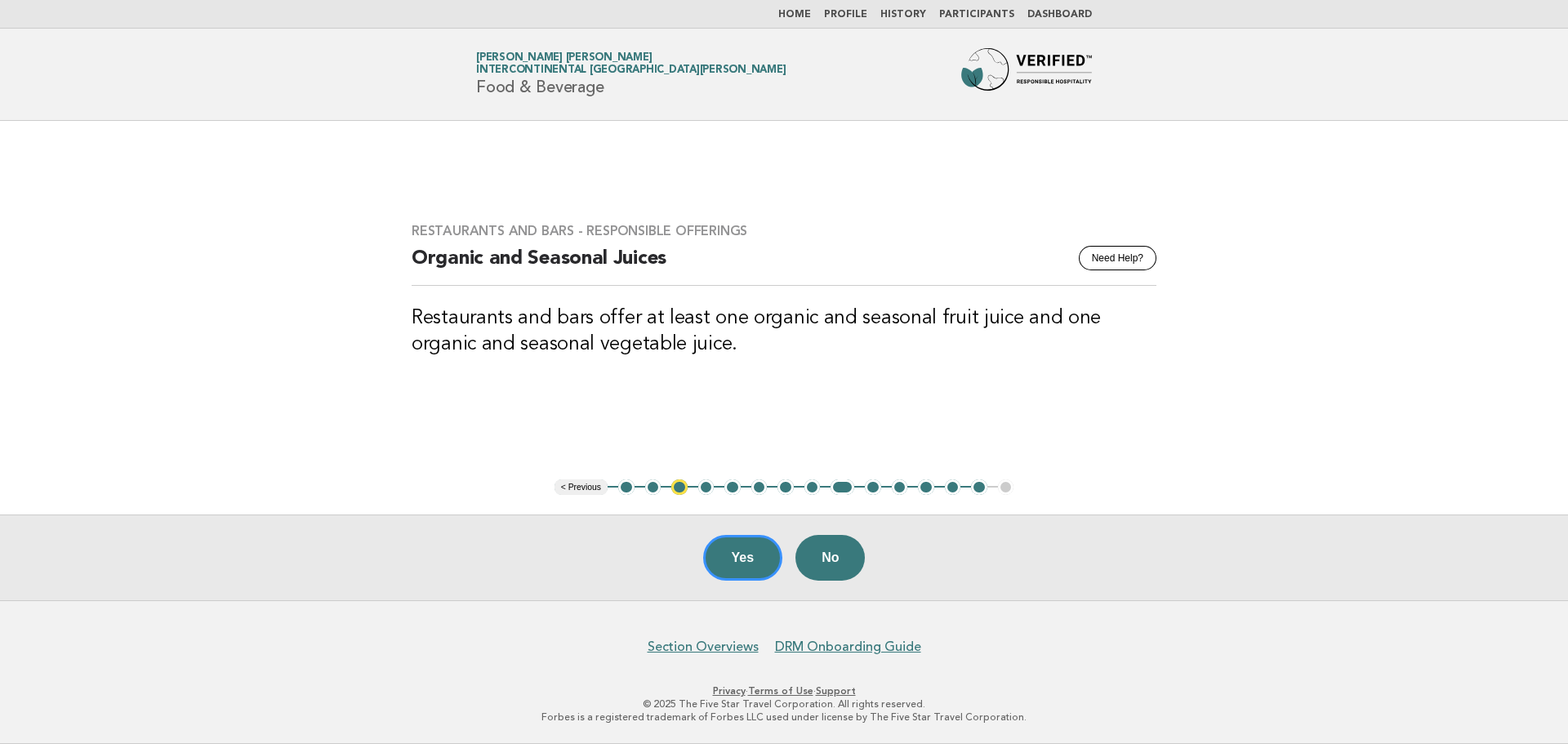
click at [877, 490] on button "10" at bounding box center [872, 487] width 16 height 16
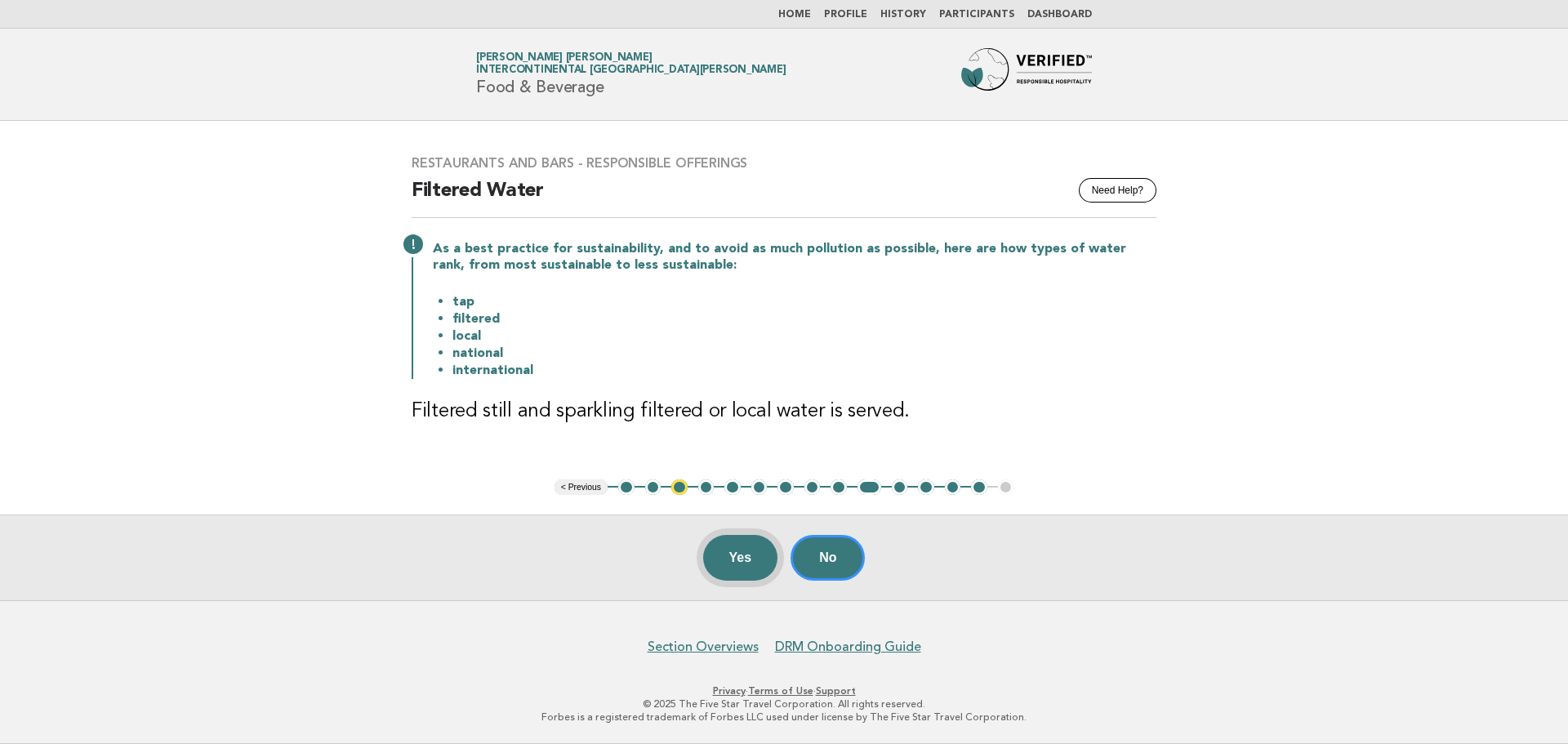
click at [745, 562] on button "Yes" at bounding box center [740, 557] width 75 height 46
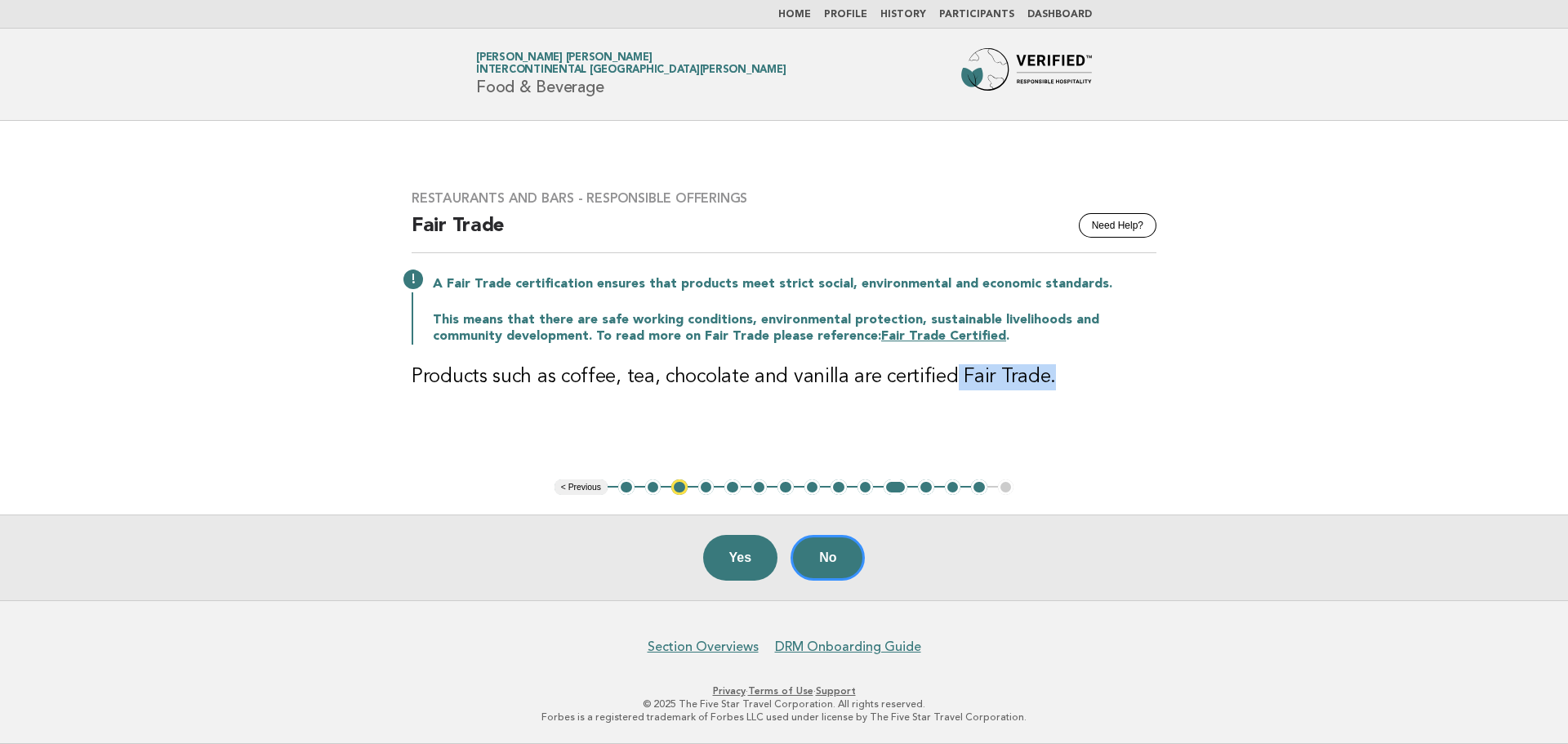
drag, startPoint x: 1055, startPoint y: 373, endPoint x: 943, endPoint y: 376, distance: 112.0
click at [943, 376] on h3 "Products such as coffee, tea, chocolate and vanilla are certified Fair Trade." at bounding box center [784, 377] width 745 height 26
click at [818, 544] on button "No" at bounding box center [827, 557] width 74 height 46
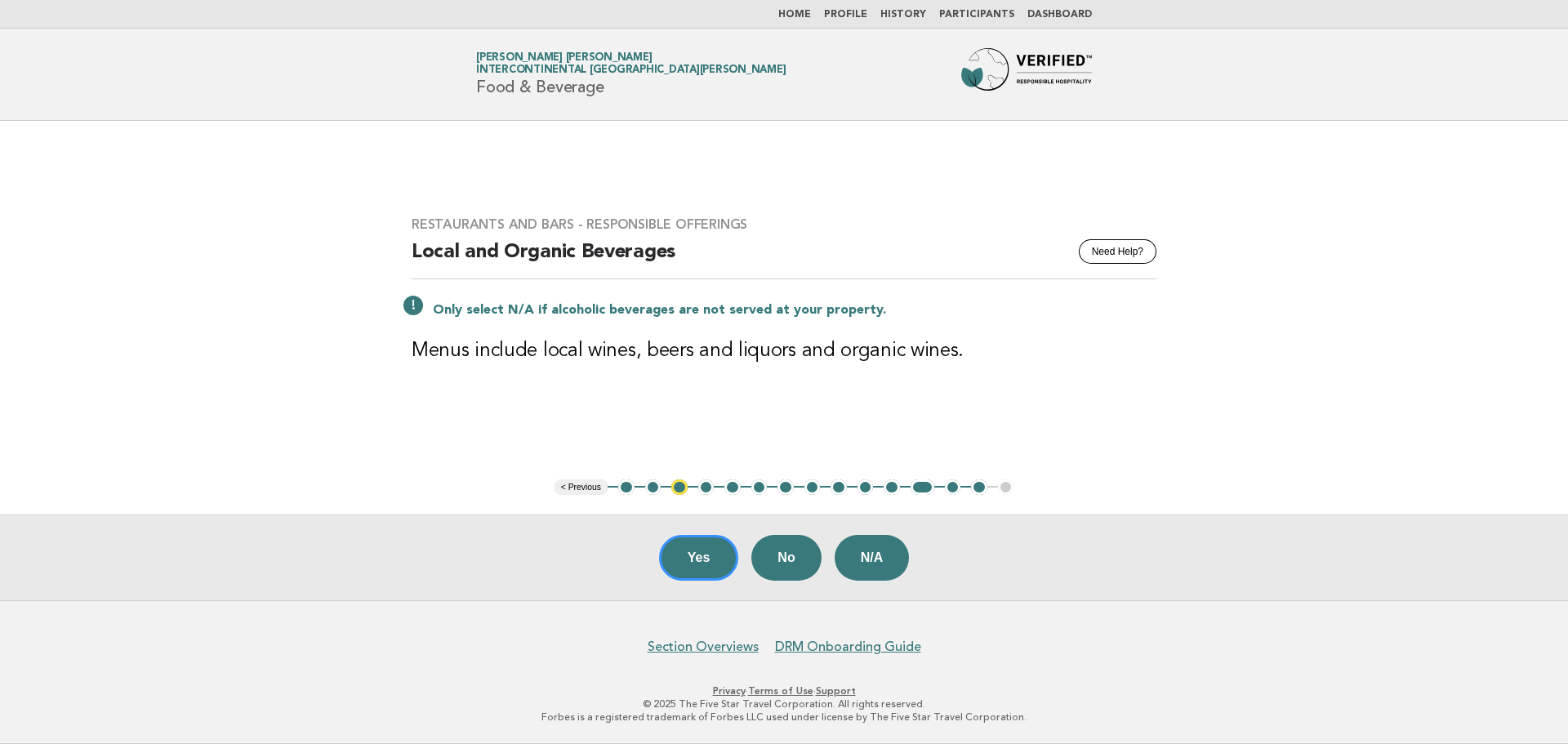
click at [868, 490] on button "10" at bounding box center [865, 487] width 16 height 16
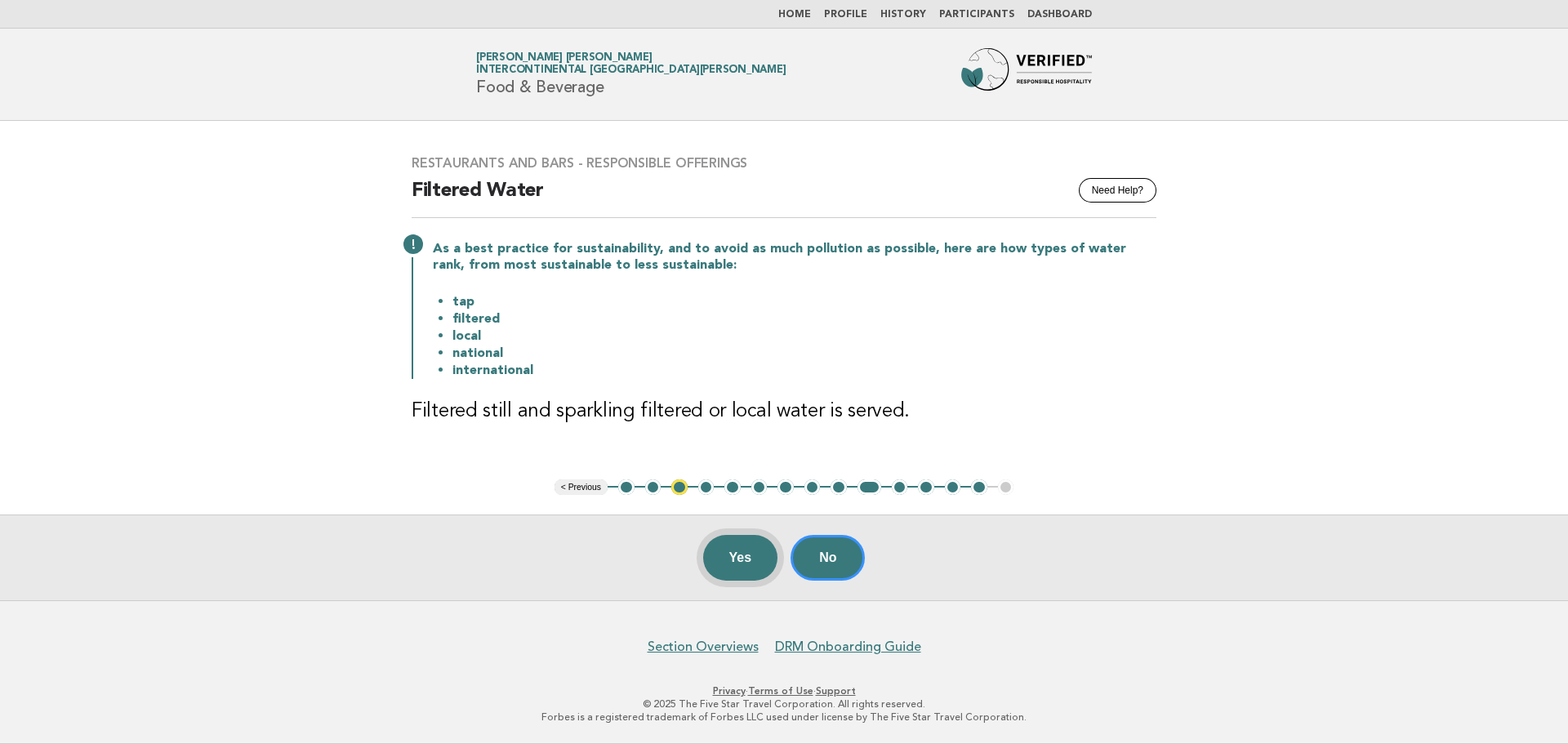
click at [770, 552] on button "Yes" at bounding box center [740, 557] width 75 height 46
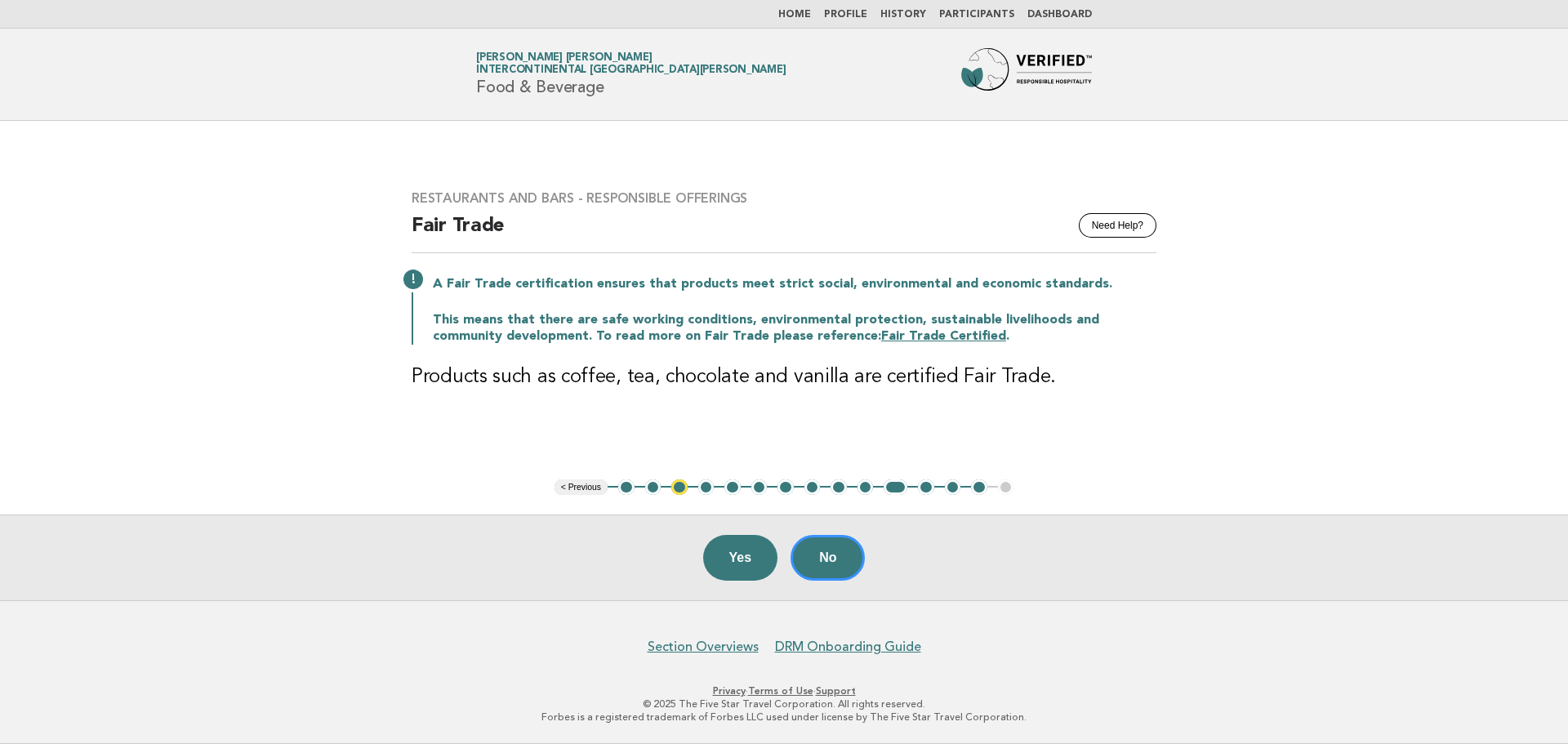
click at [977, 490] on button "14" at bounding box center [978, 487] width 16 height 16
click at [955, 486] on button "13" at bounding box center [953, 487] width 16 height 16
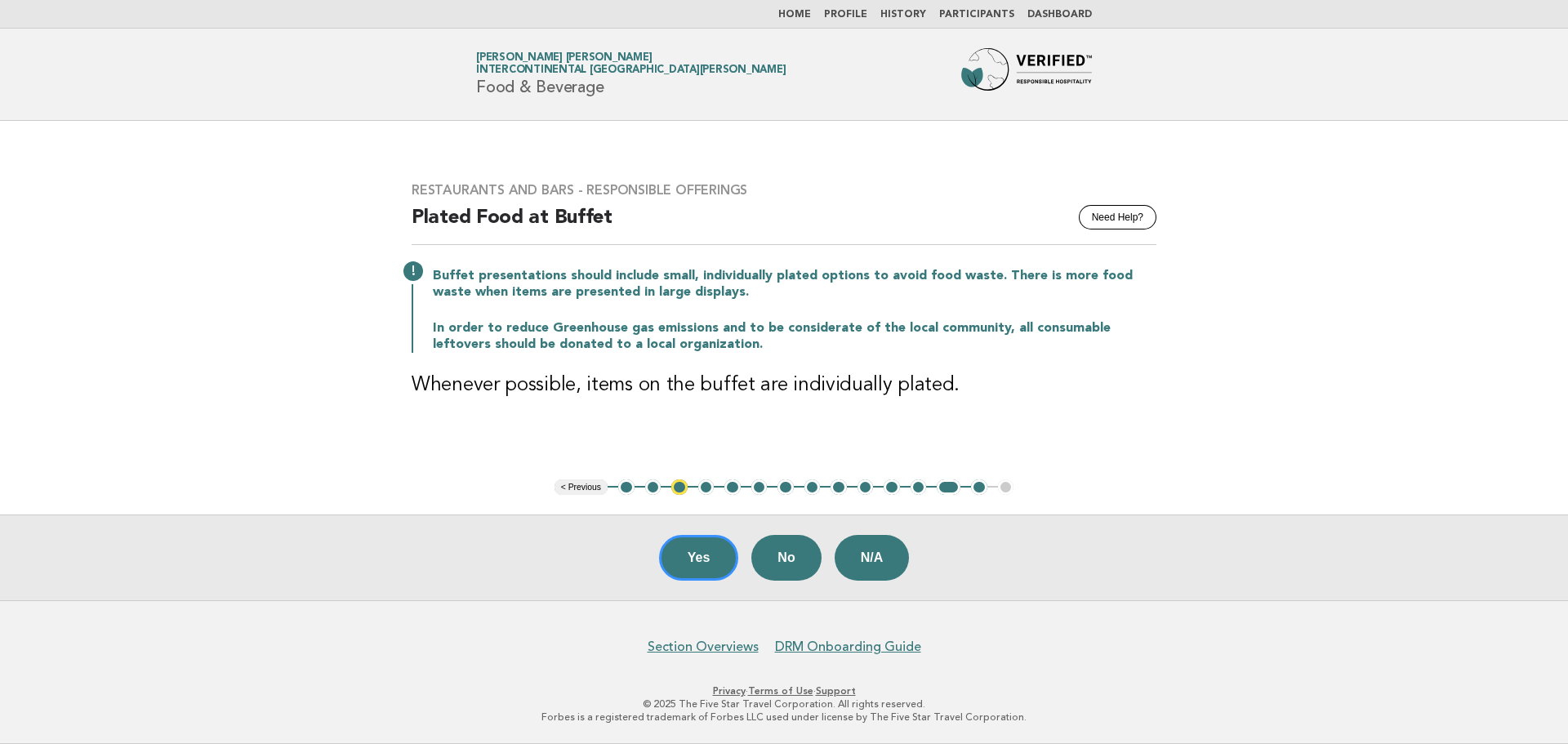
click at [862, 489] on button "10" at bounding box center [865, 487] width 16 height 16
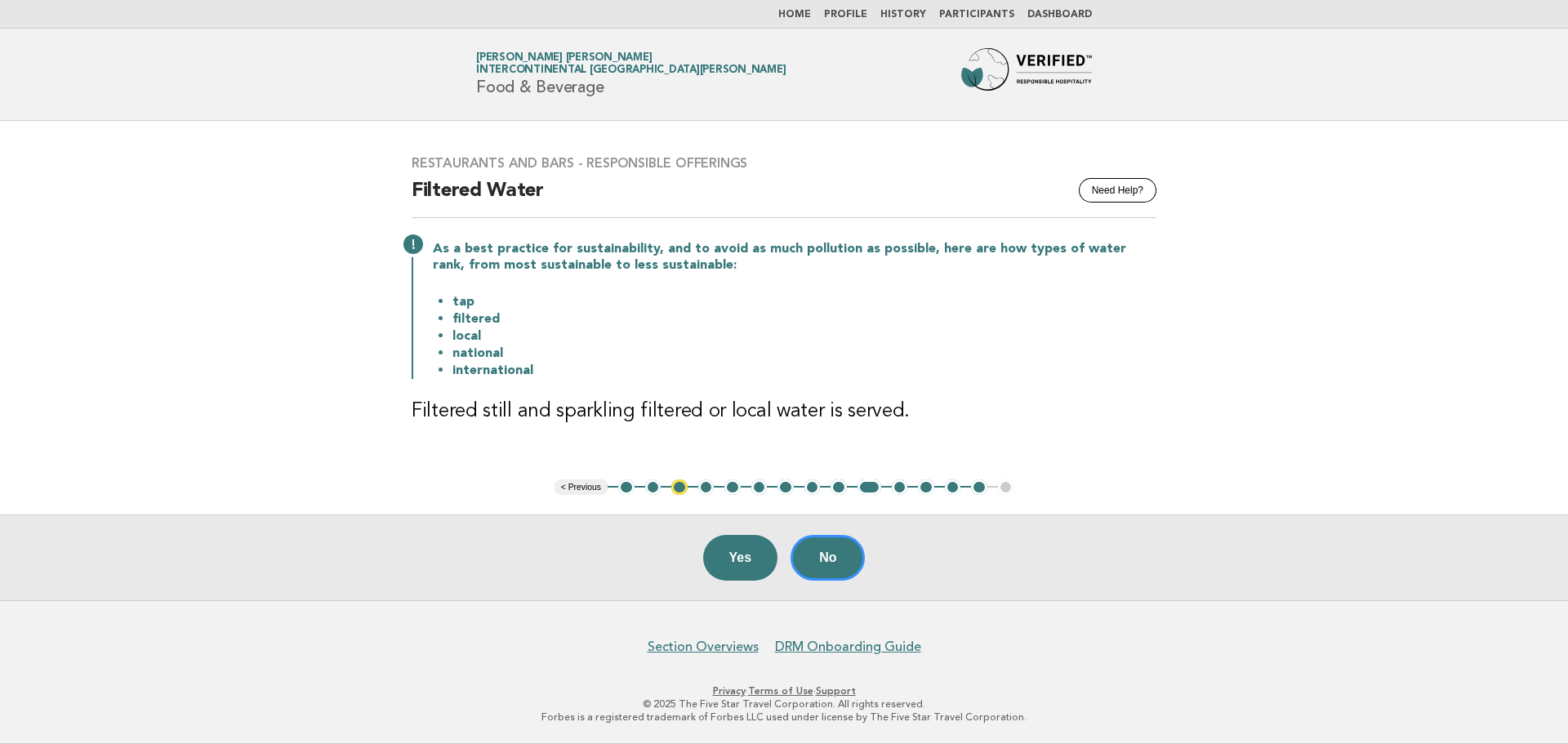
click at [803, 16] on link "Home" at bounding box center [794, 14] width 33 height 10
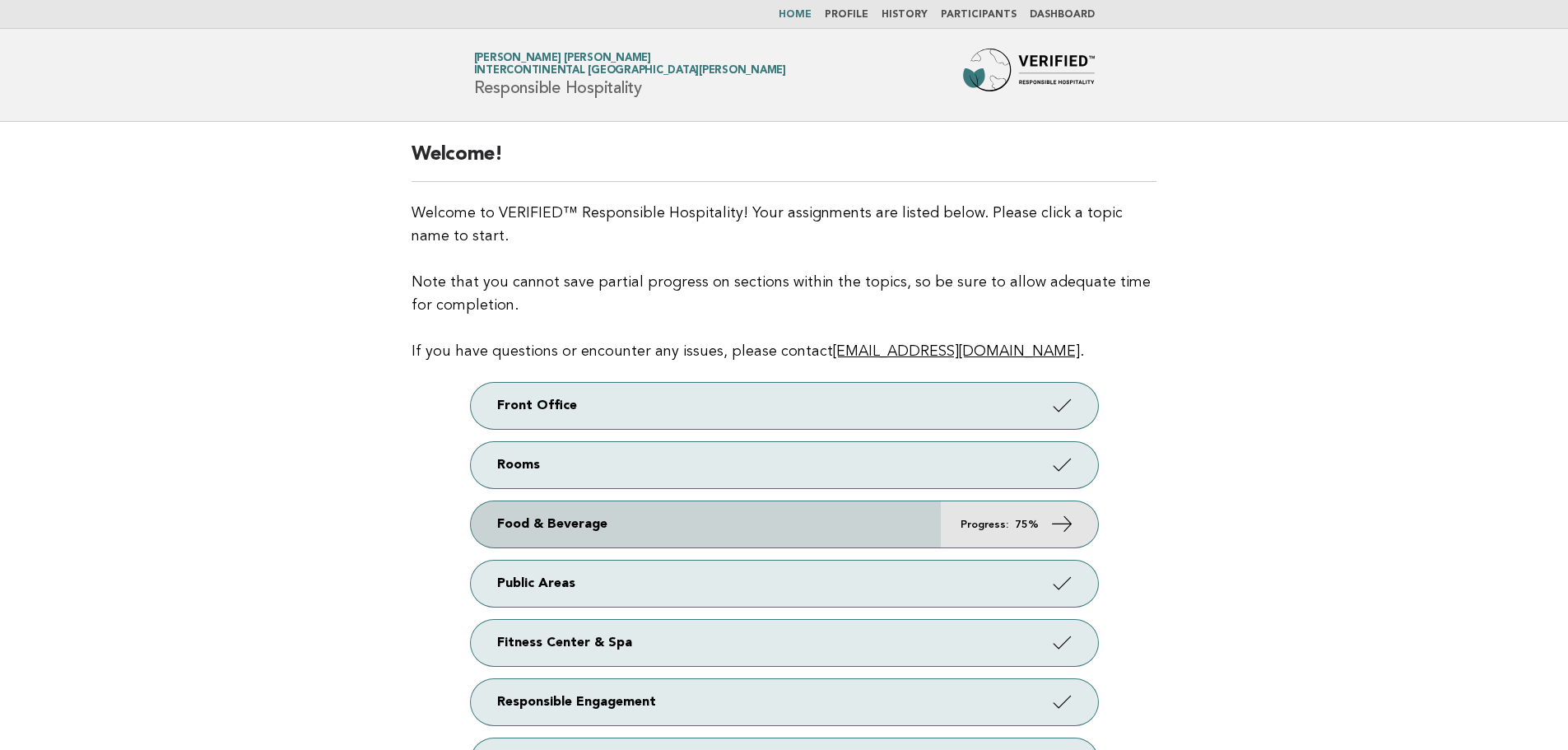
click at [943, 525] on link "Food & Beverage Progress: 75%" at bounding box center [784, 524] width 627 height 46
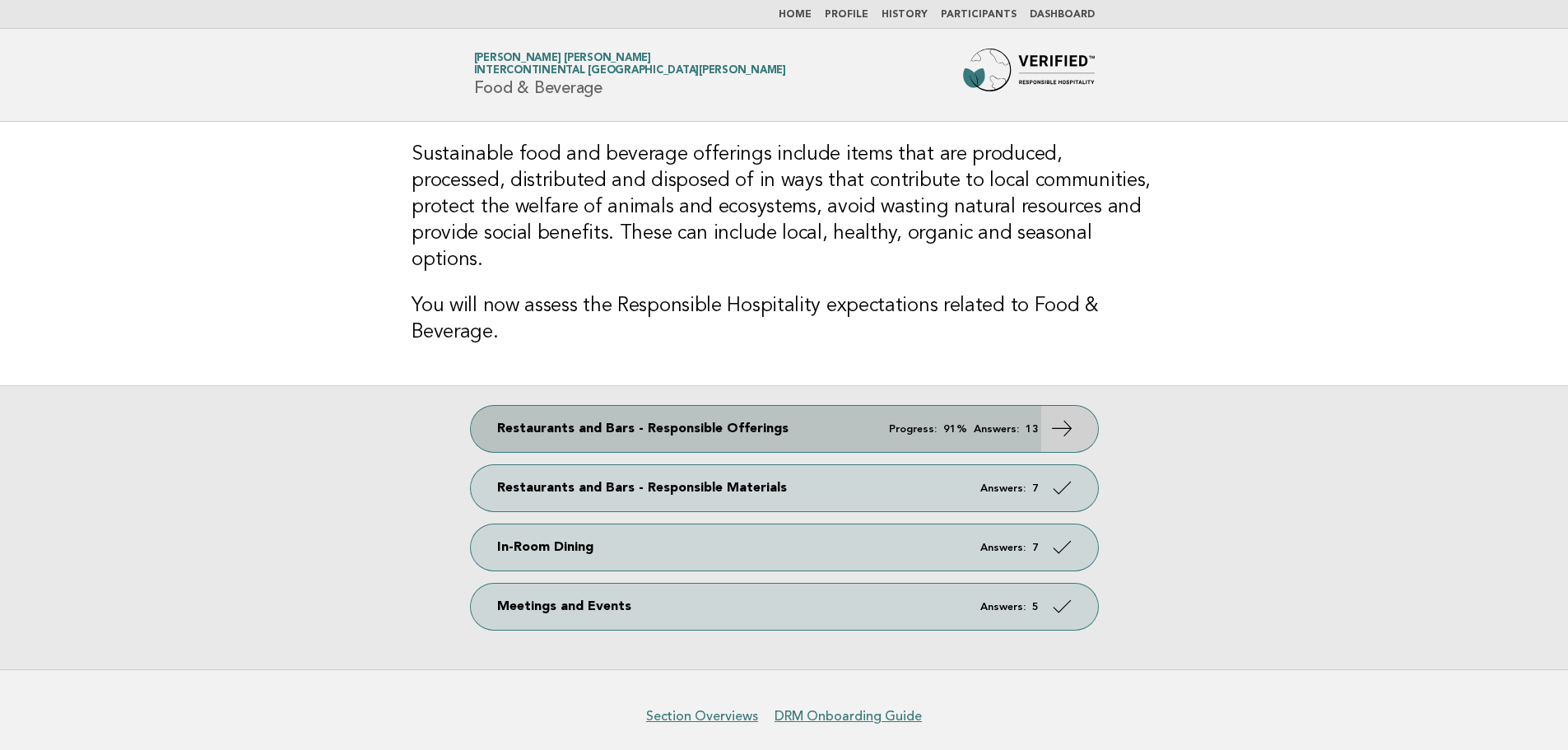
click at [920, 406] on link "Restaurants and Bars - Responsible Offerings Progress: 91% Answers: 13" at bounding box center [784, 429] width 627 height 46
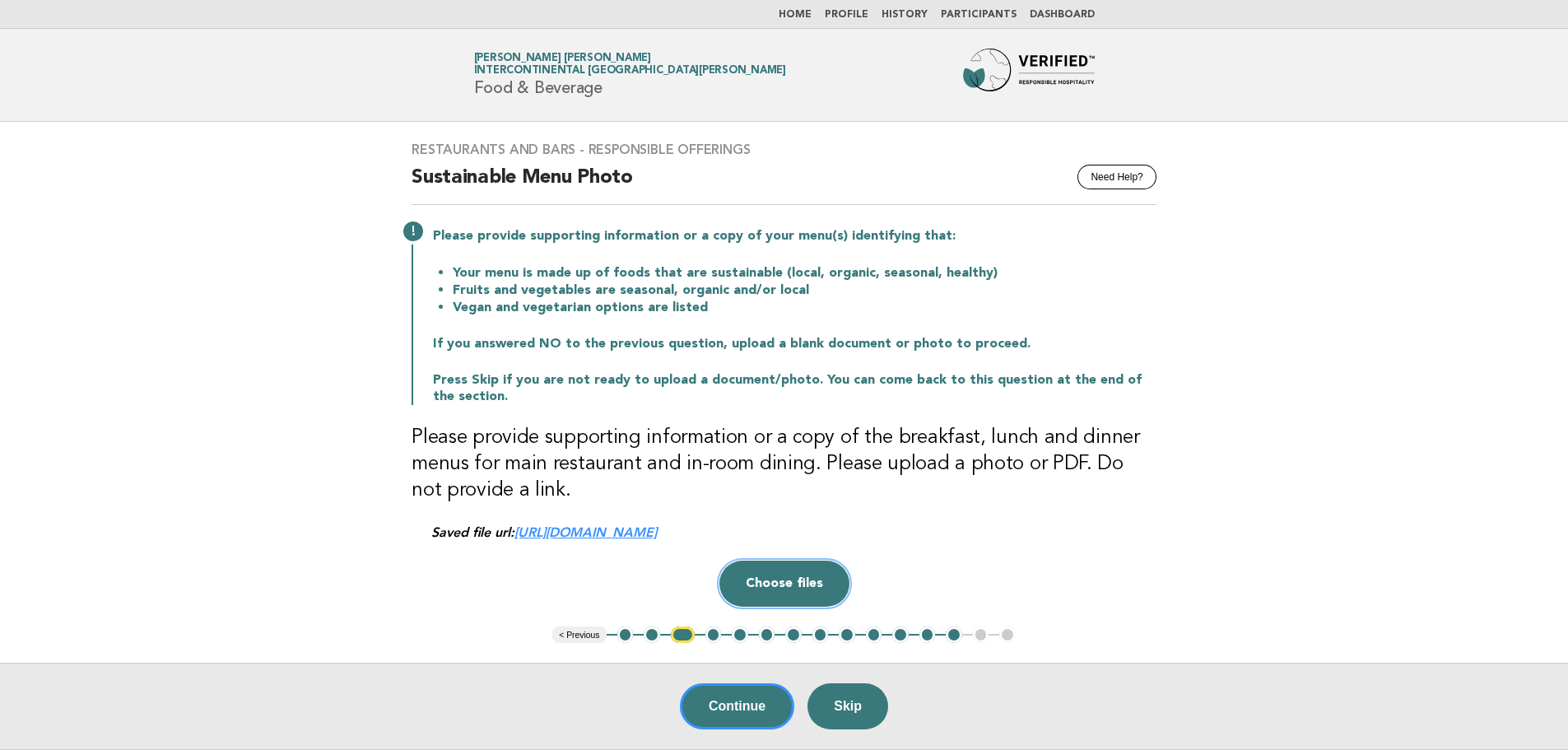
click at [791, 583] on button "Choose files" at bounding box center [784, 583] width 130 height 46
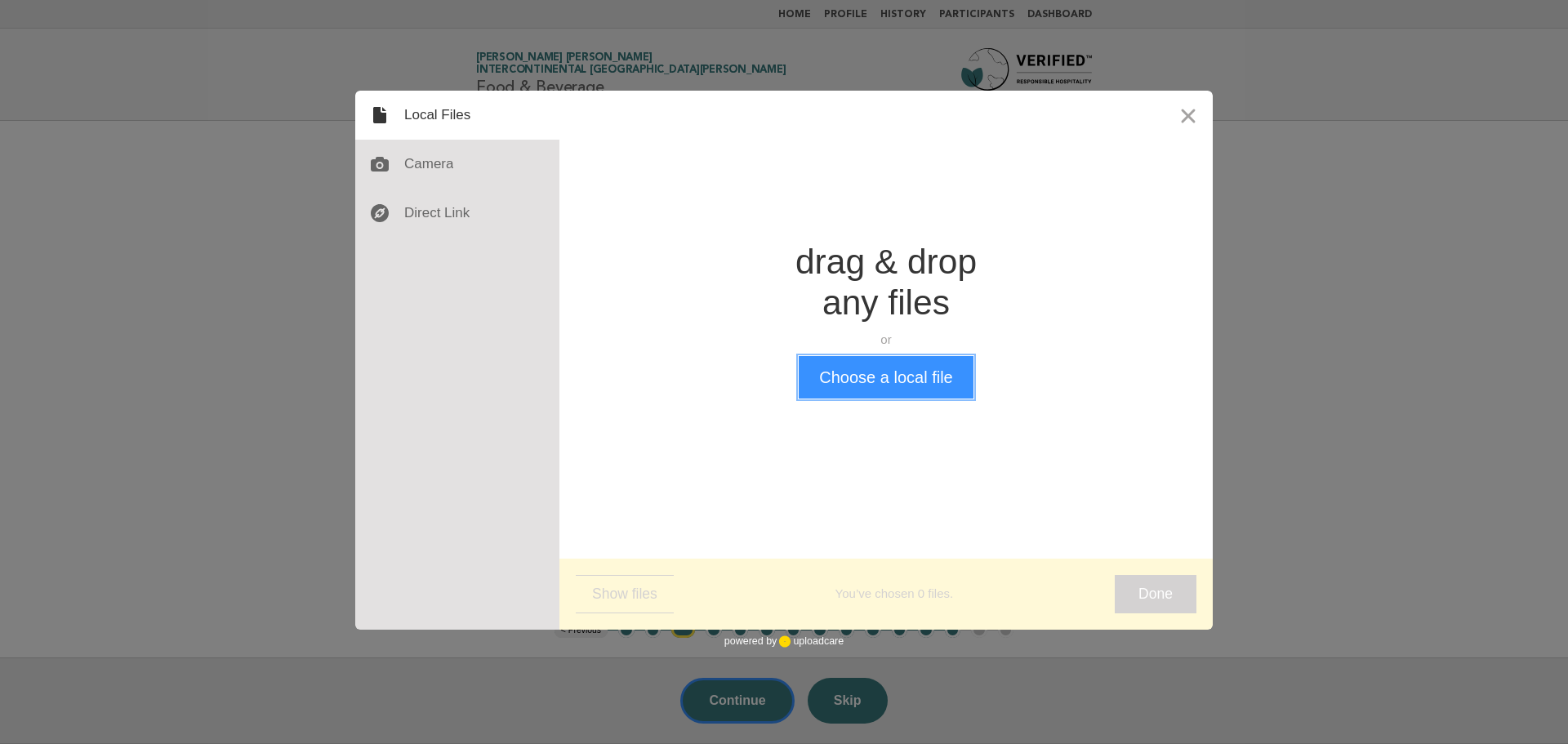
click at [898, 376] on button "Choose a local file" at bounding box center [885, 377] width 174 height 42
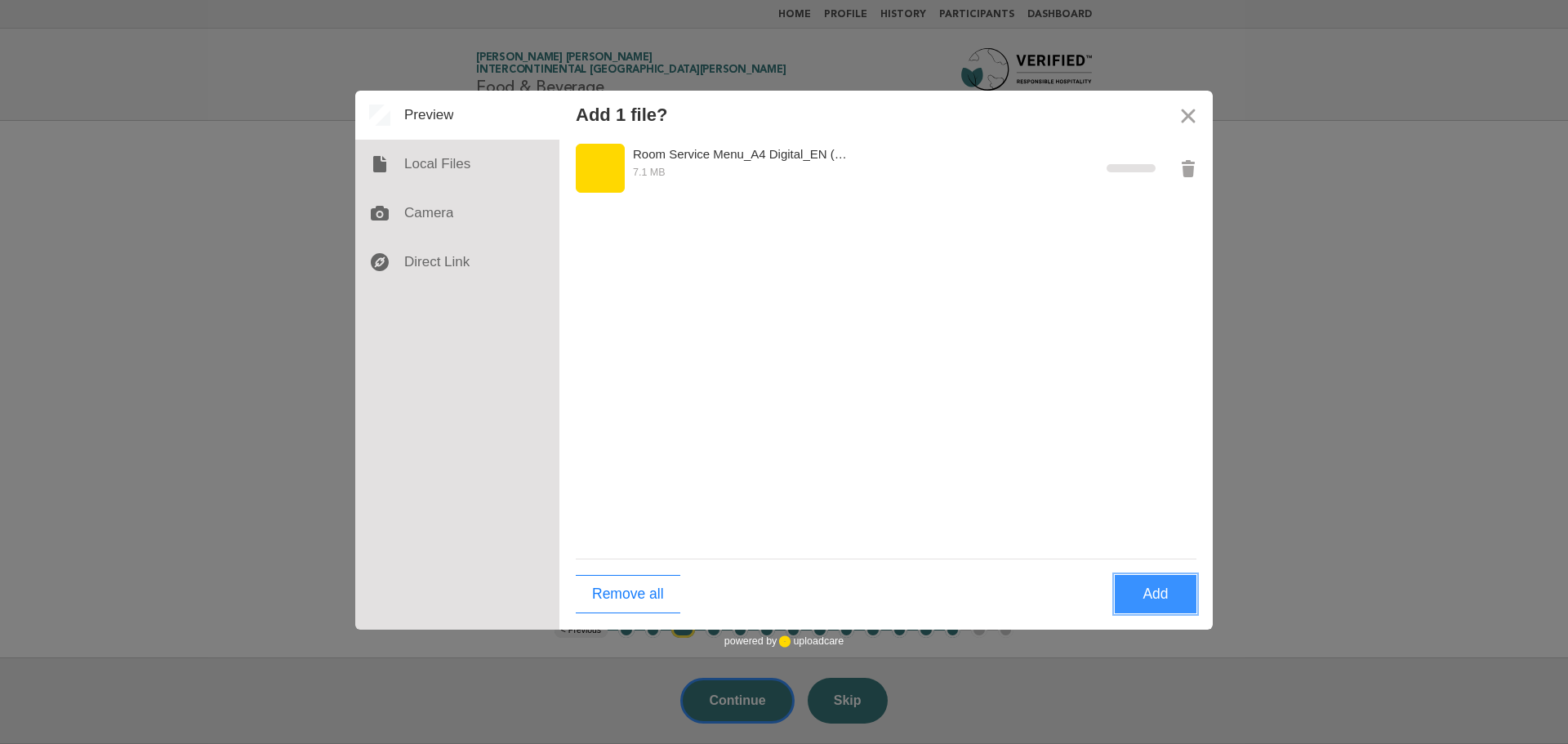
click at [1153, 584] on button "Add" at bounding box center [1155, 594] width 81 height 38
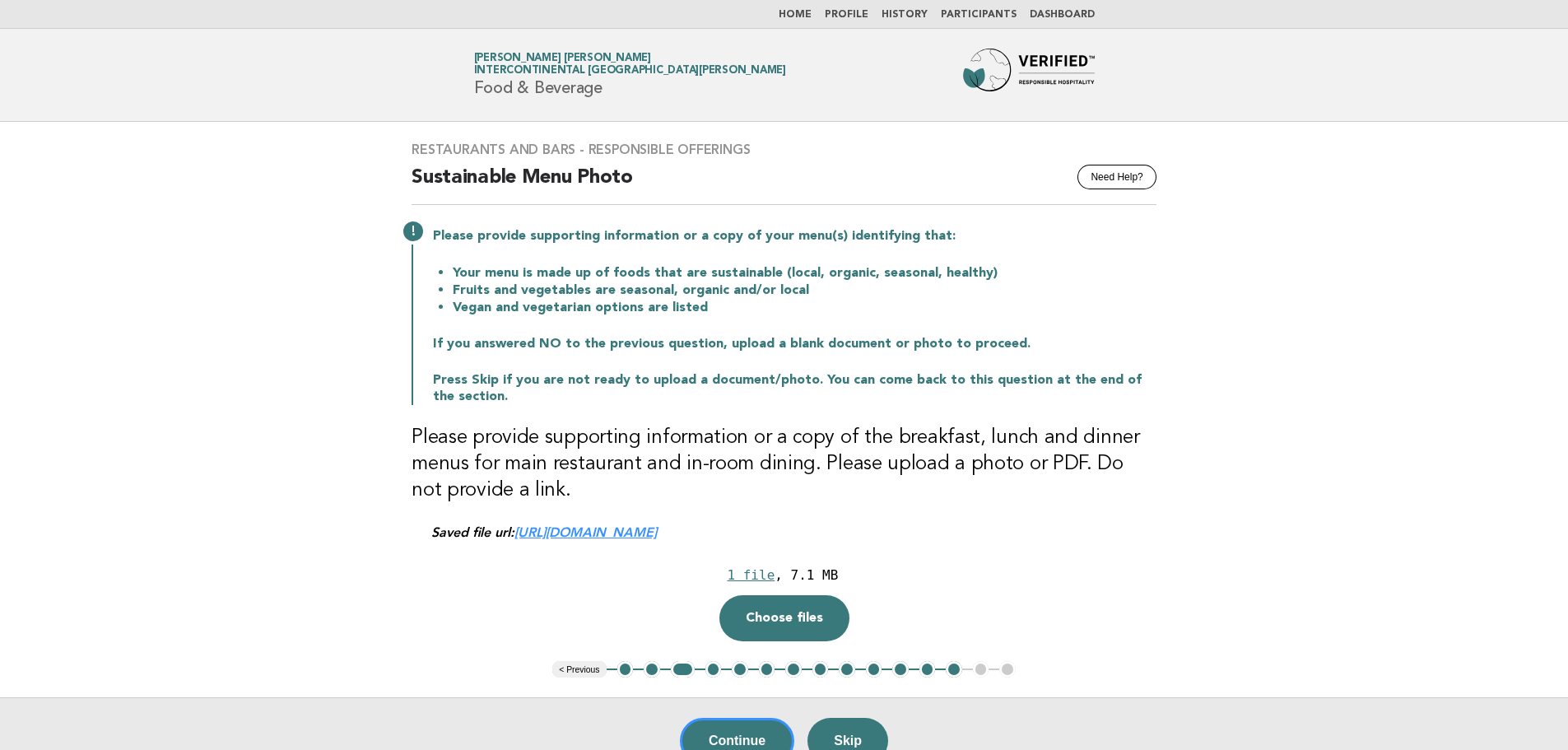
click at [898, 673] on button "11" at bounding box center [900, 669] width 17 height 17
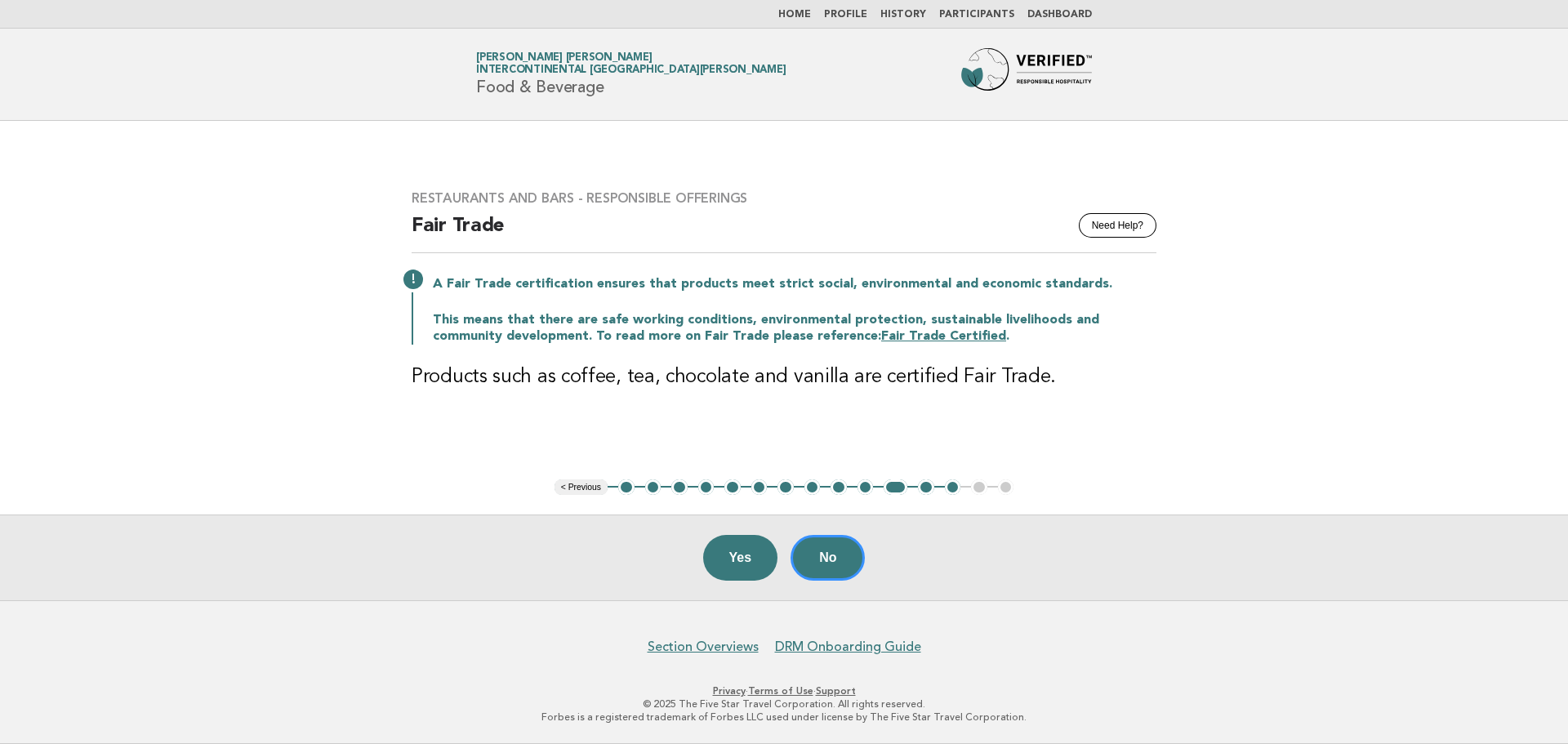
click at [864, 492] on button "10" at bounding box center [865, 487] width 16 height 16
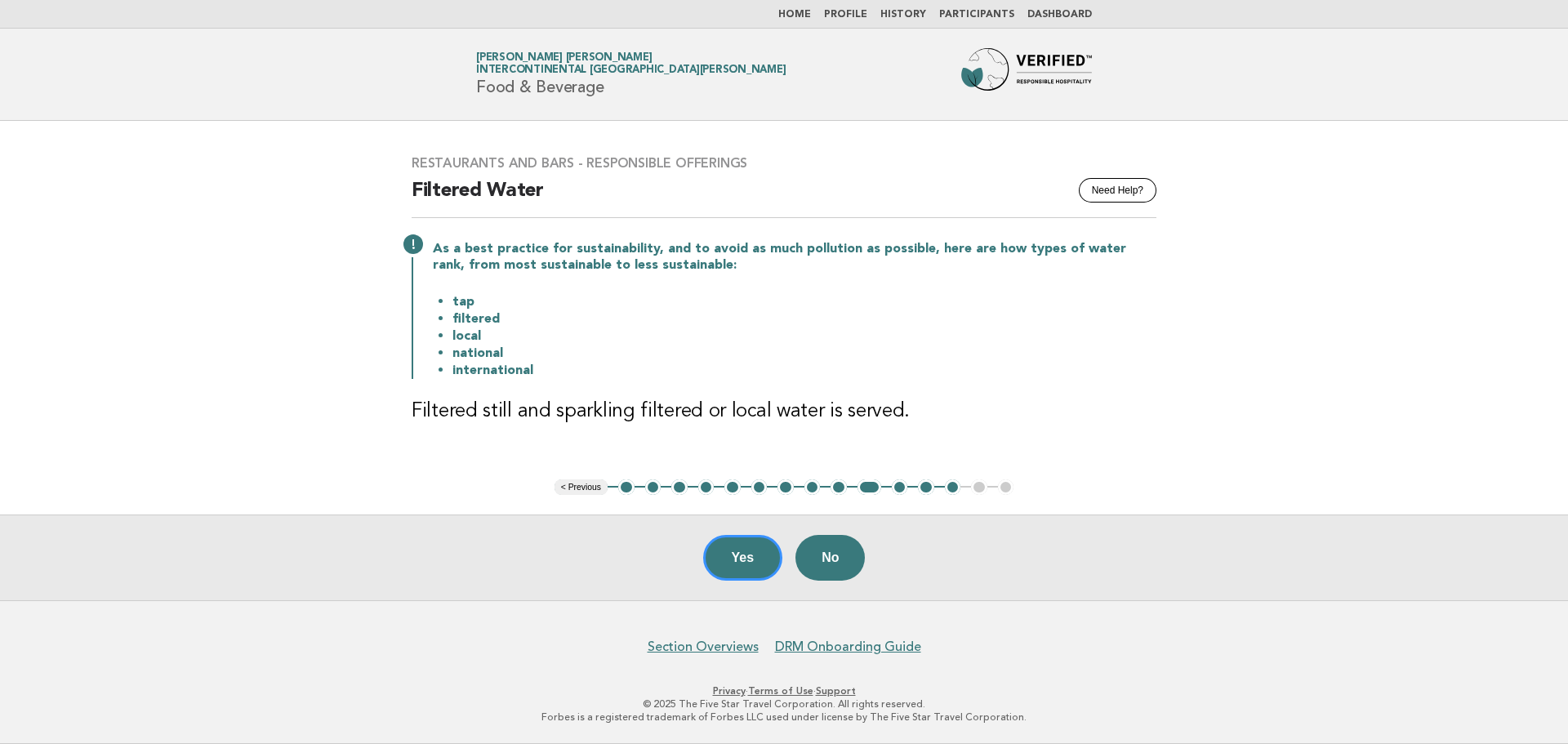
click at [808, 13] on link "Home" at bounding box center [794, 14] width 33 height 10
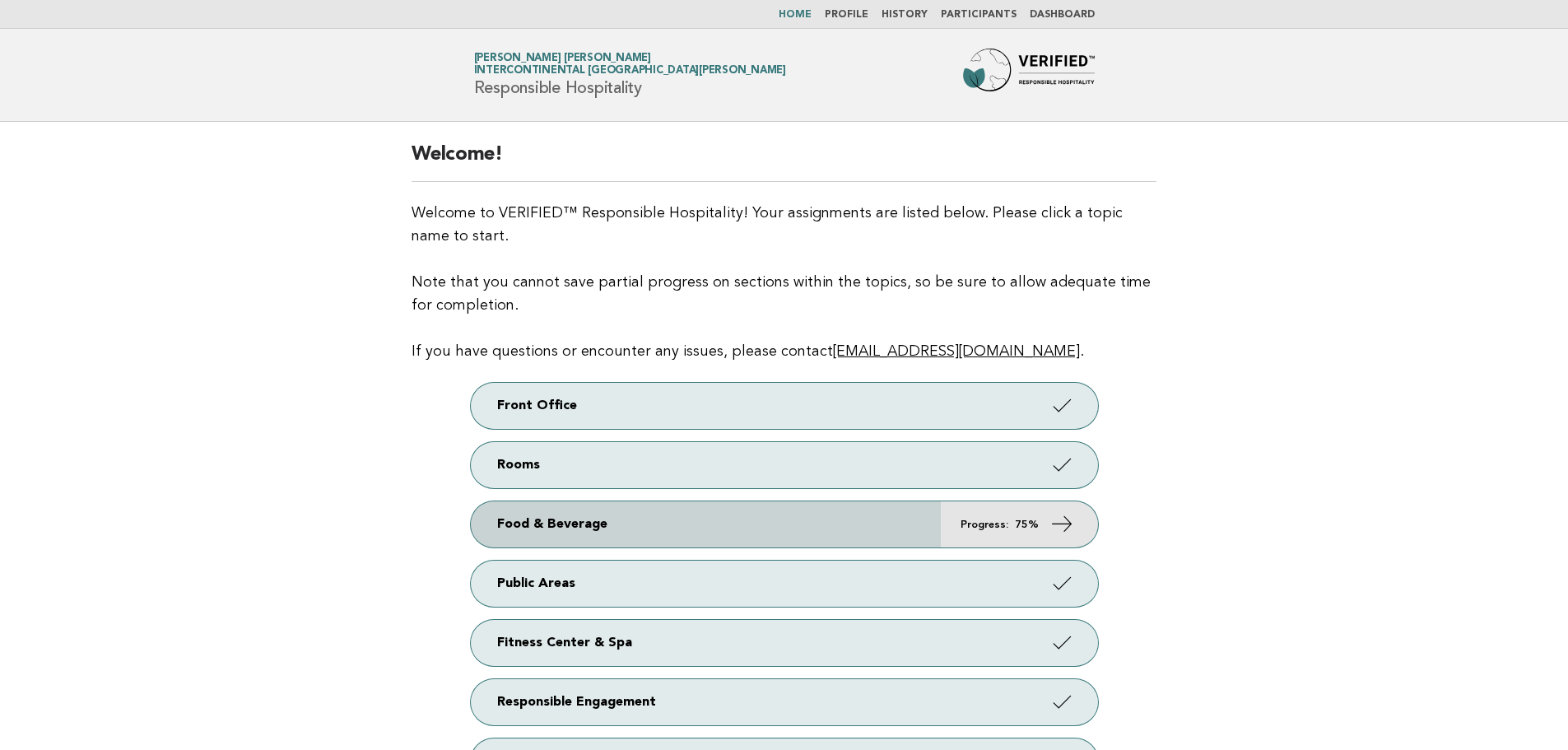
click at [980, 522] on em "Progress:" at bounding box center [983, 524] width 48 height 10
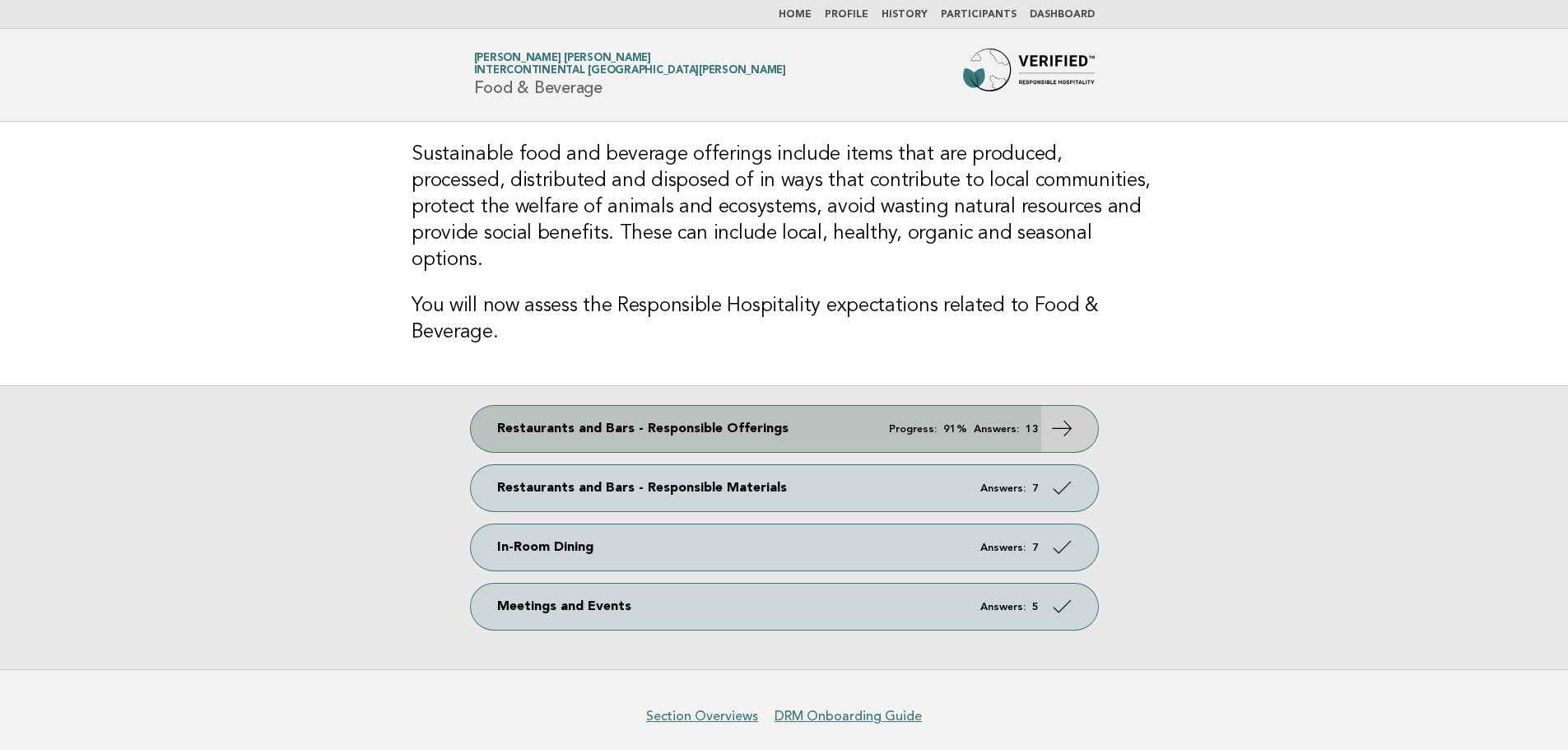
click at [1017, 417] on link "Restaurants and Bars - Responsible Offerings Progress: 91% Answers: 13" at bounding box center [784, 429] width 627 height 46
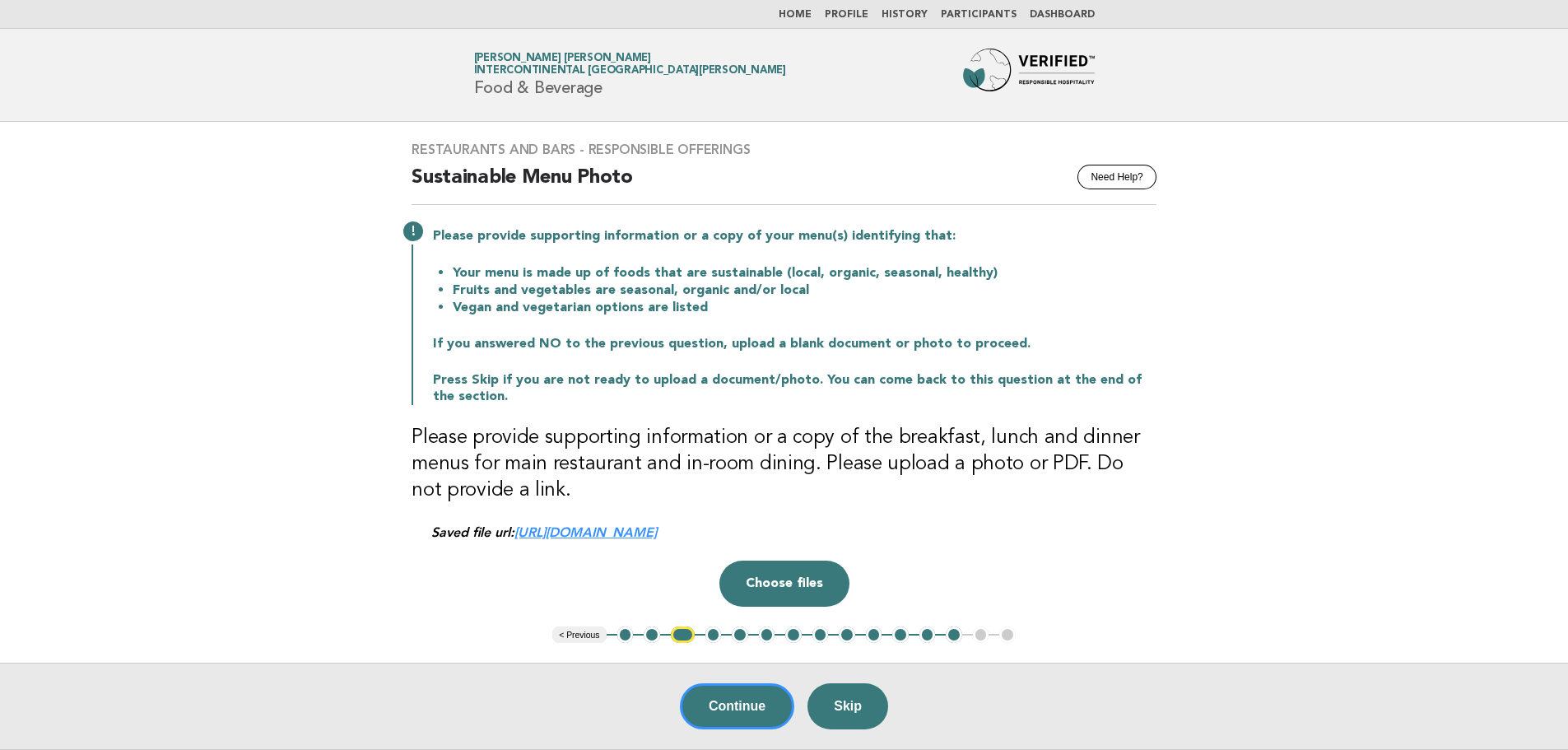
click at [618, 632] on button "1" at bounding box center [625, 634] width 17 height 17
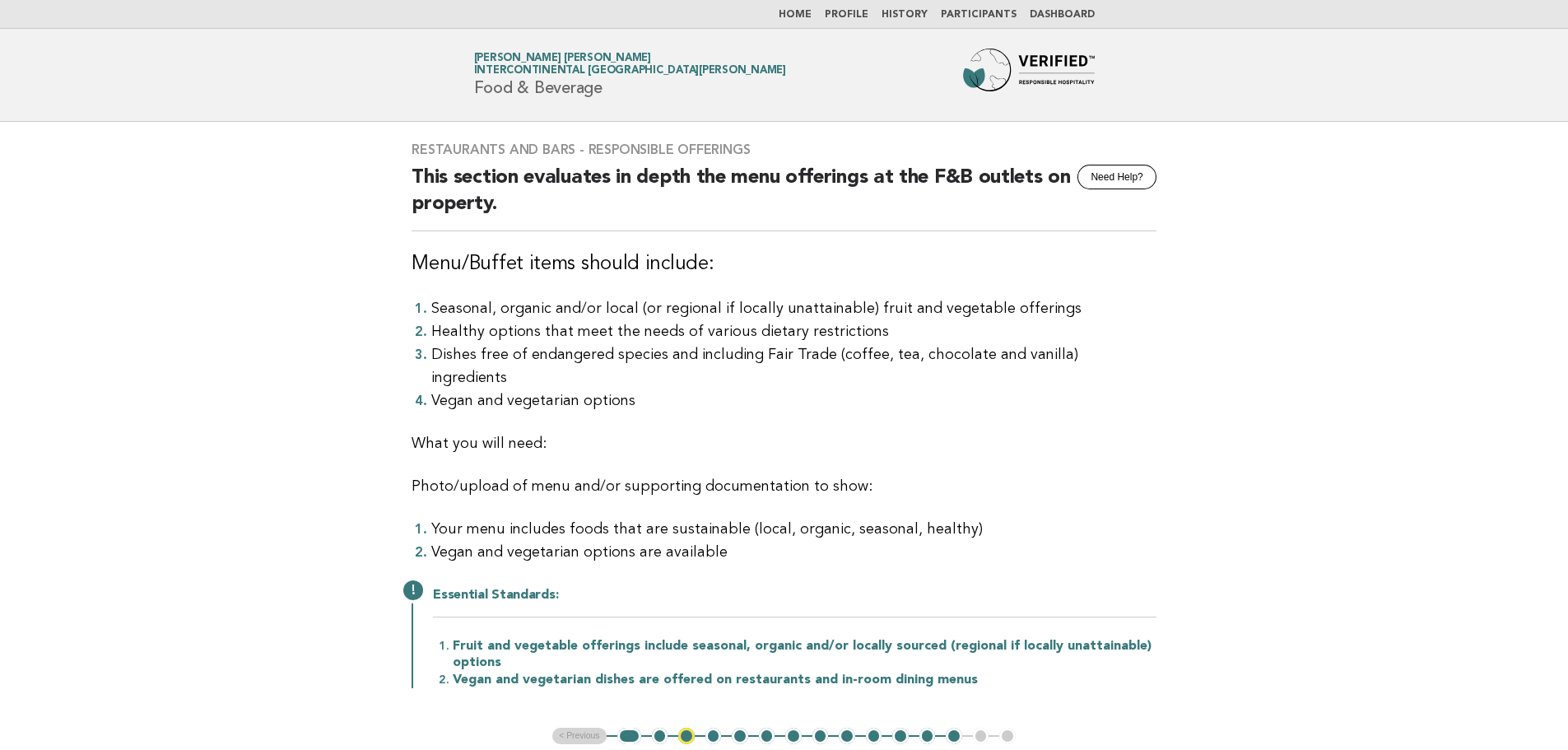
click at [655, 727] on ul "< Previous 1 2 3 4 5 6 7 8 9 10 11 12 13 14 15" at bounding box center [784, 735] width 463 height 17
click at [655, 727] on button "2" at bounding box center [659, 735] width 17 height 17
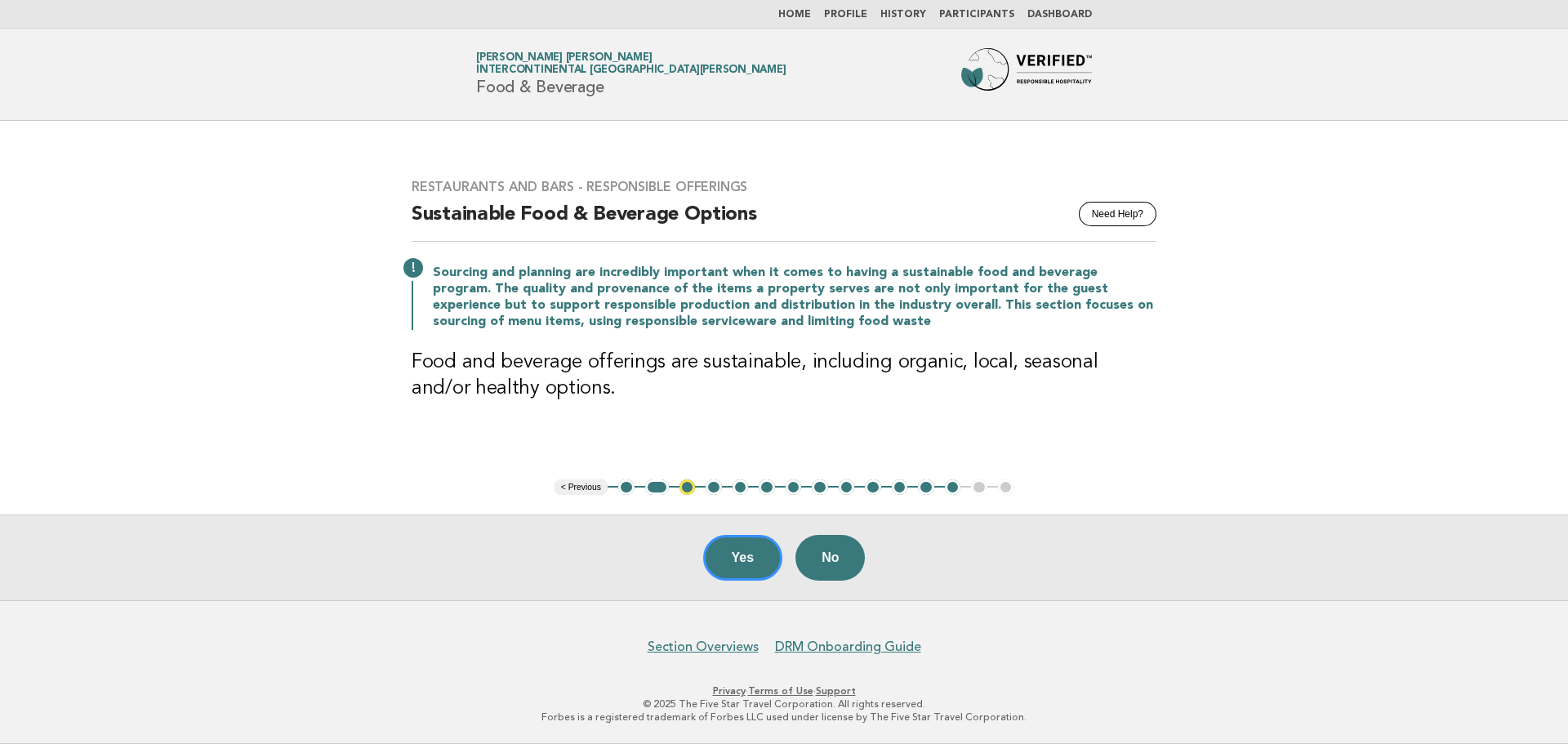
click at [693, 490] on button "3" at bounding box center [687, 487] width 16 height 16
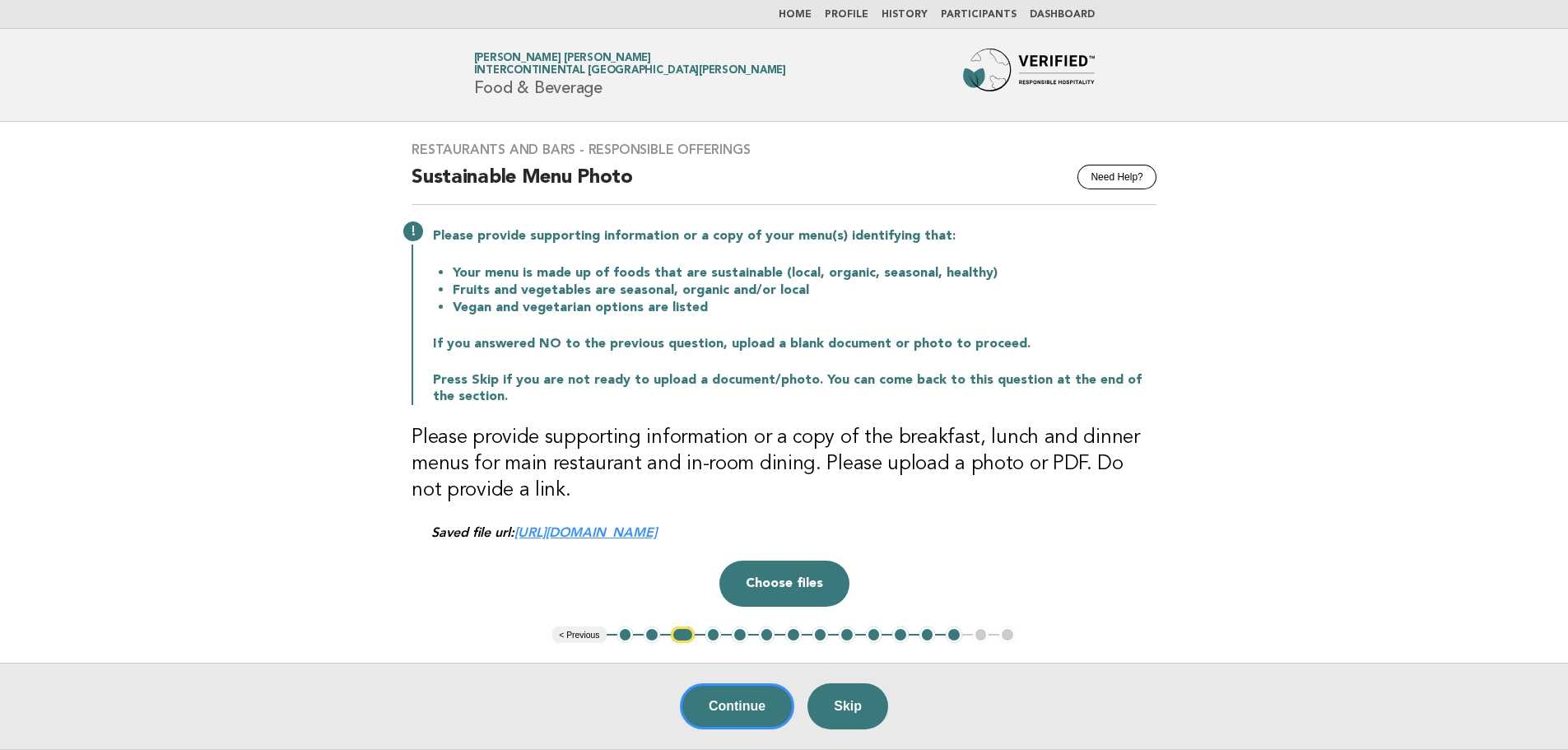
click at [657, 529] on link "https://be0idi9hwh.ucarecd.net/c6b83545-9840-41fe-9b18-451e9d6c5f62~3/" at bounding box center [585, 532] width 142 height 16
click at [797, 578] on button "Choose files" at bounding box center [784, 583] width 130 height 46
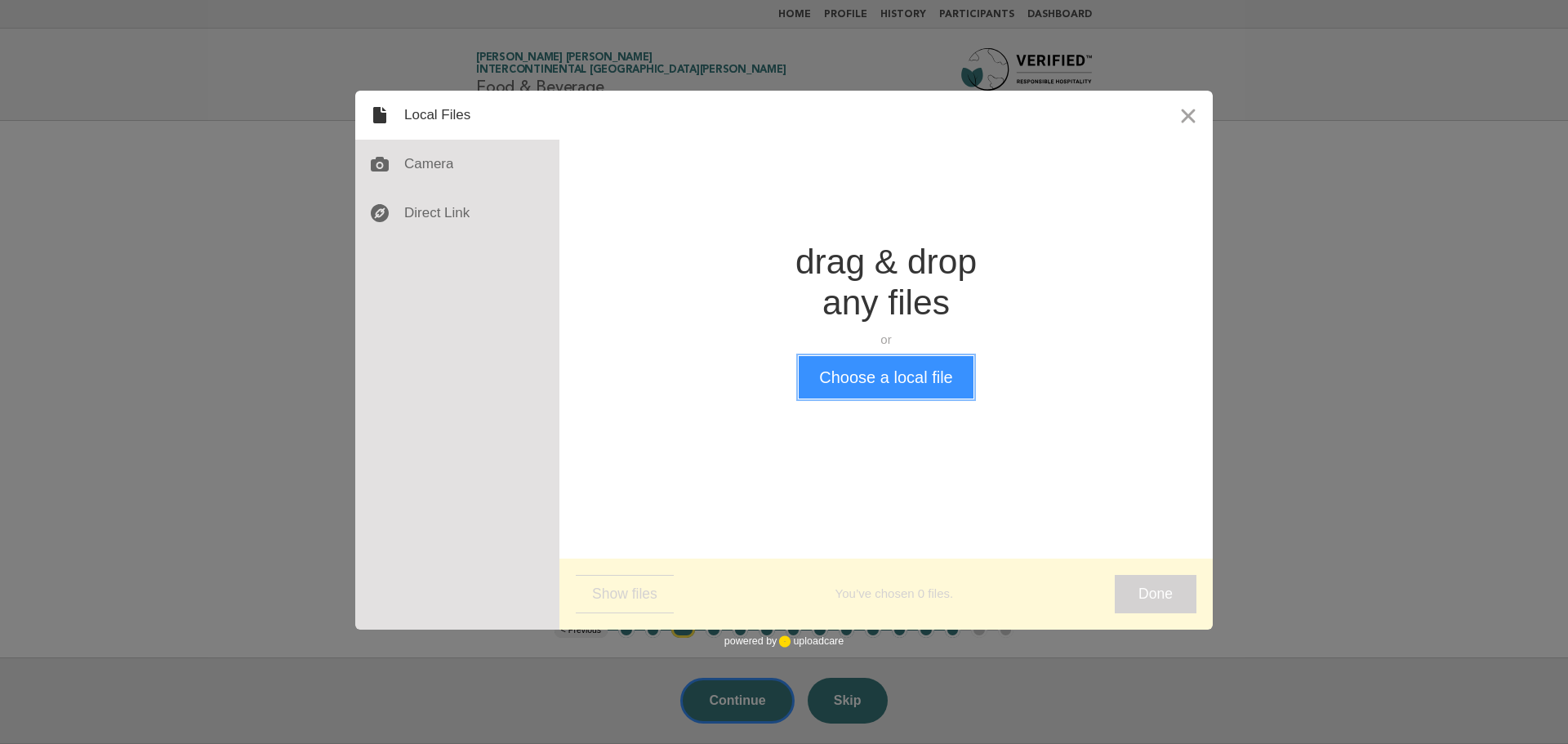
click at [892, 378] on button "Choose a local file" at bounding box center [885, 377] width 174 height 42
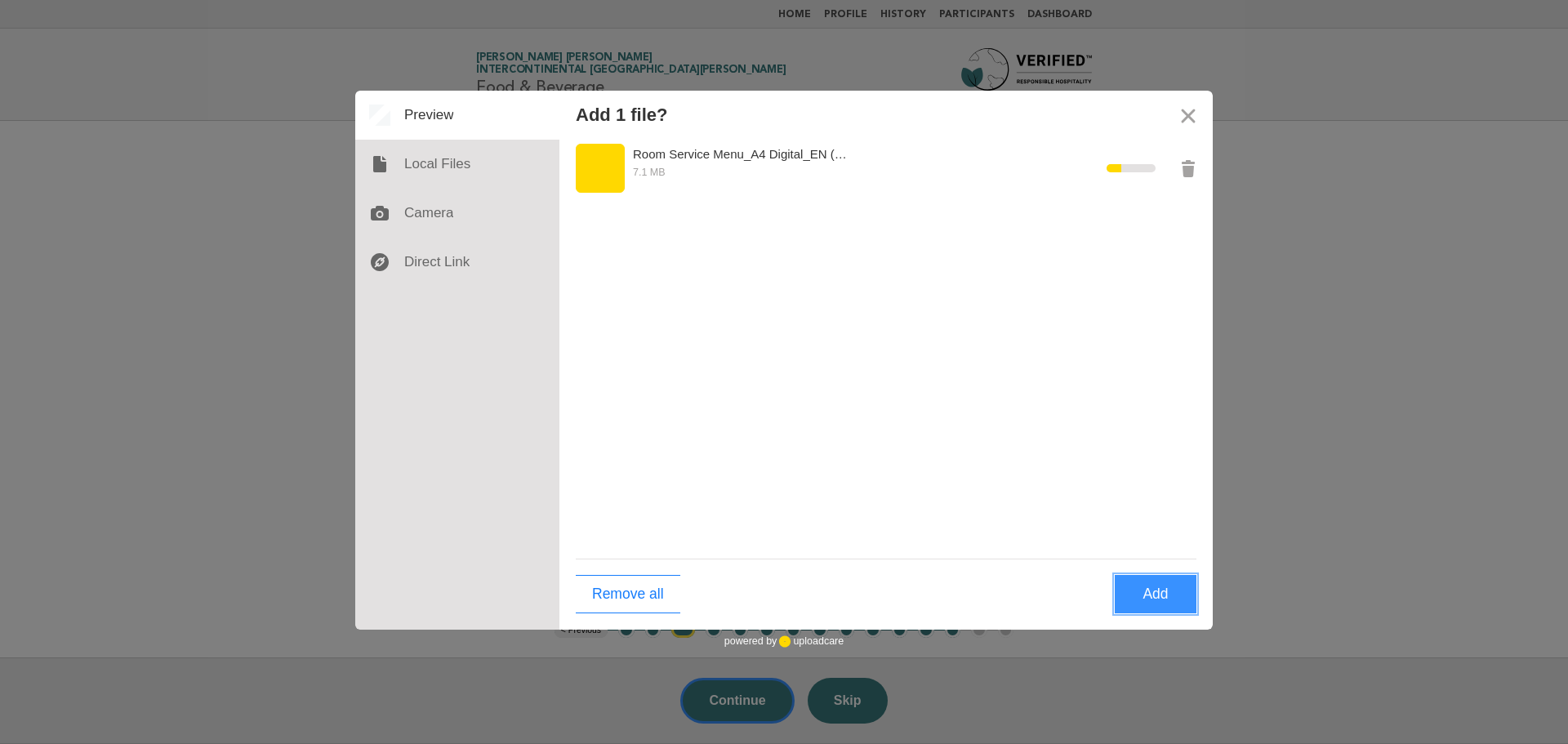
click at [1158, 590] on button "Add" at bounding box center [1155, 594] width 81 height 38
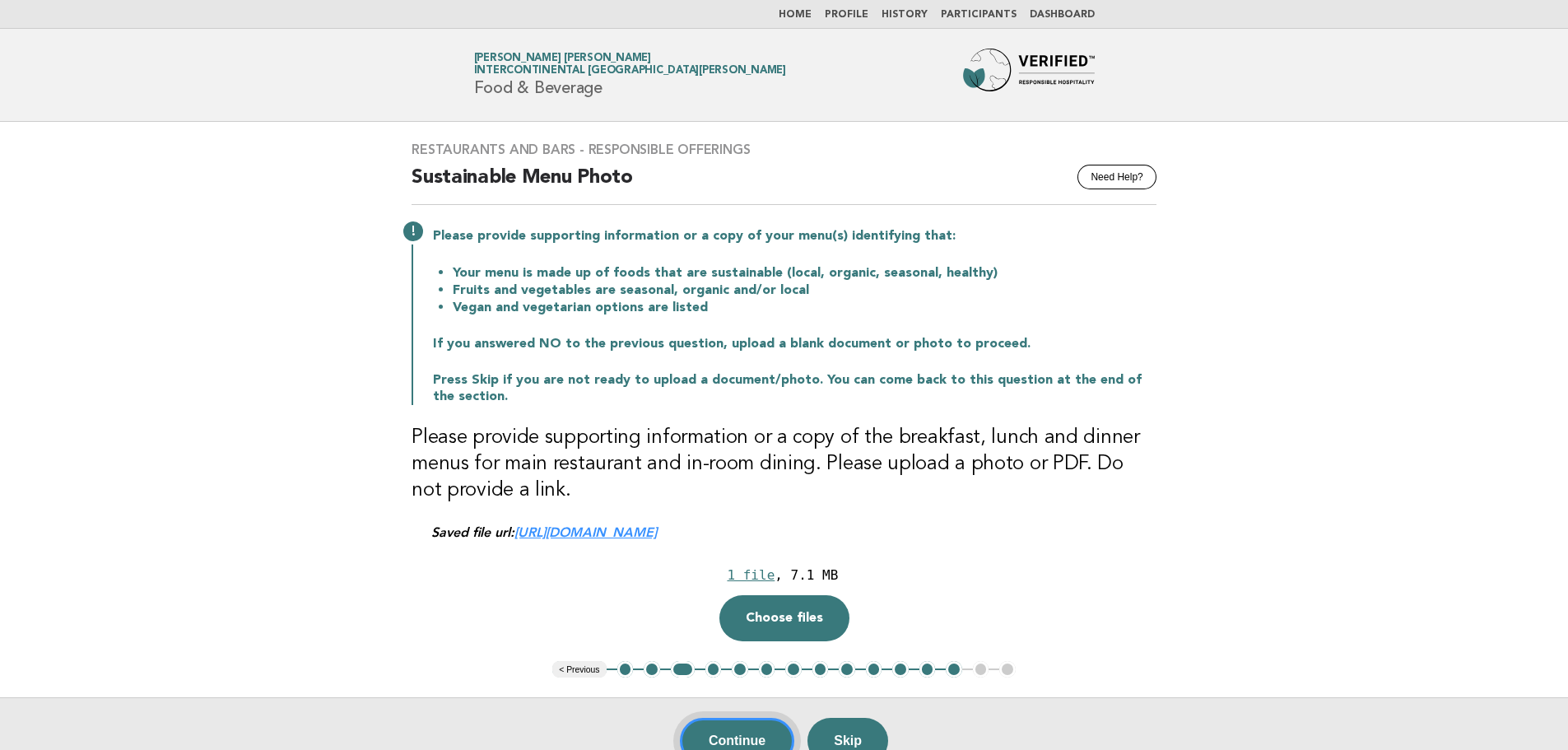
click at [733, 723] on button "Continue" at bounding box center [736, 740] width 114 height 46
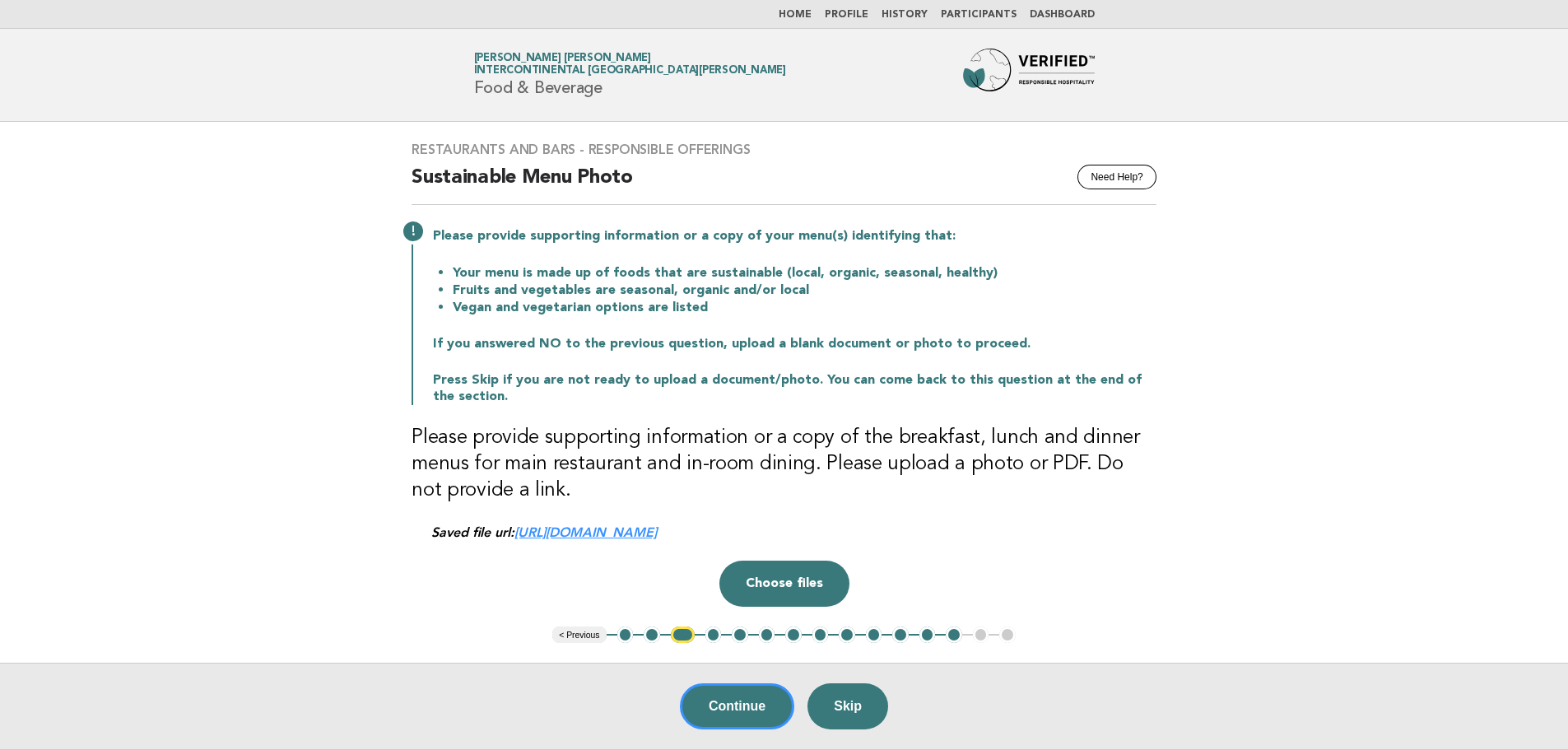
click at [657, 528] on link "[URL][DOMAIN_NAME]" at bounding box center [585, 532] width 142 height 16
click at [810, 8] on li "Home" at bounding box center [795, 14] width 33 height 13
click at [810, 15] on link "Home" at bounding box center [795, 14] width 33 height 10
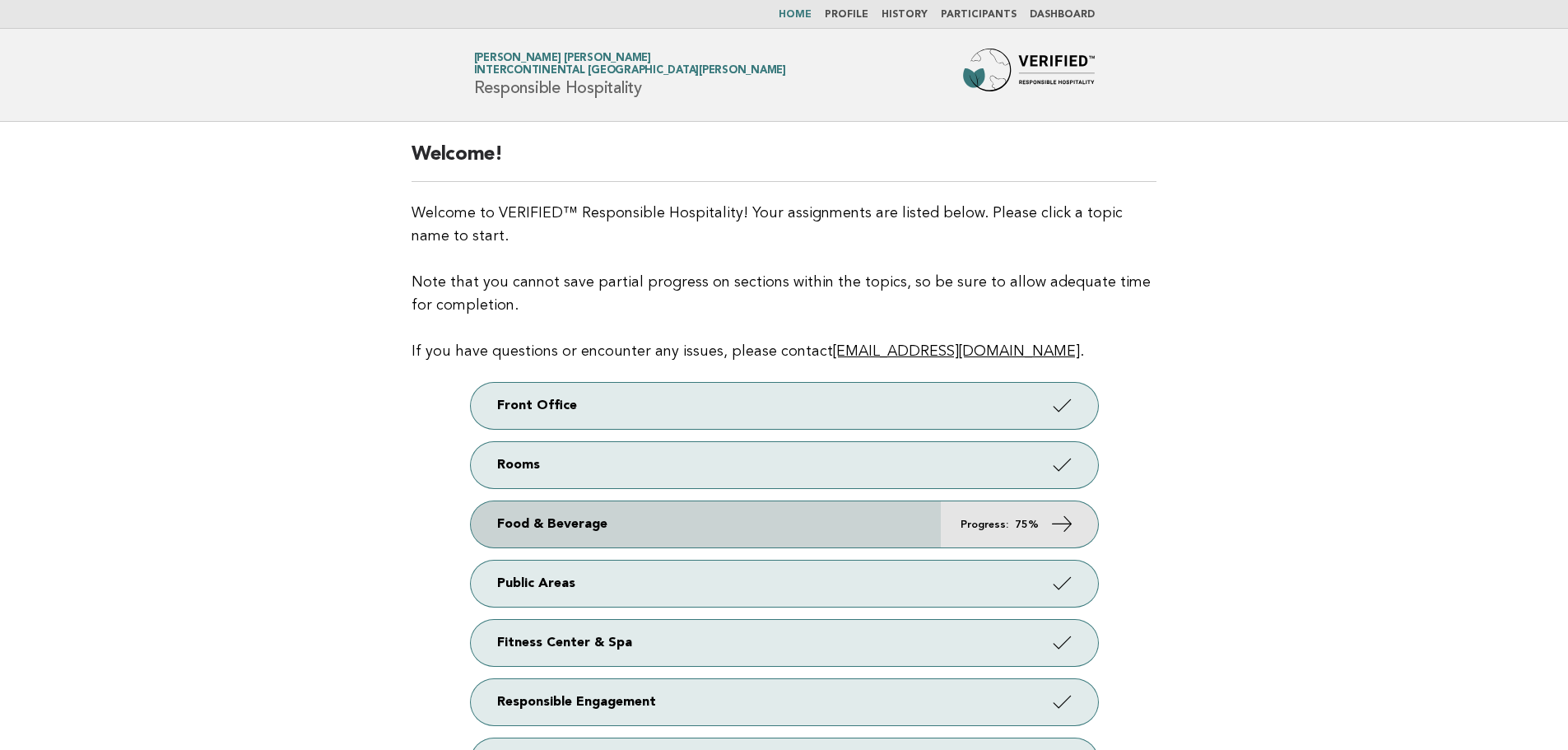
click at [987, 528] on em "Progress:" at bounding box center [983, 524] width 48 height 10
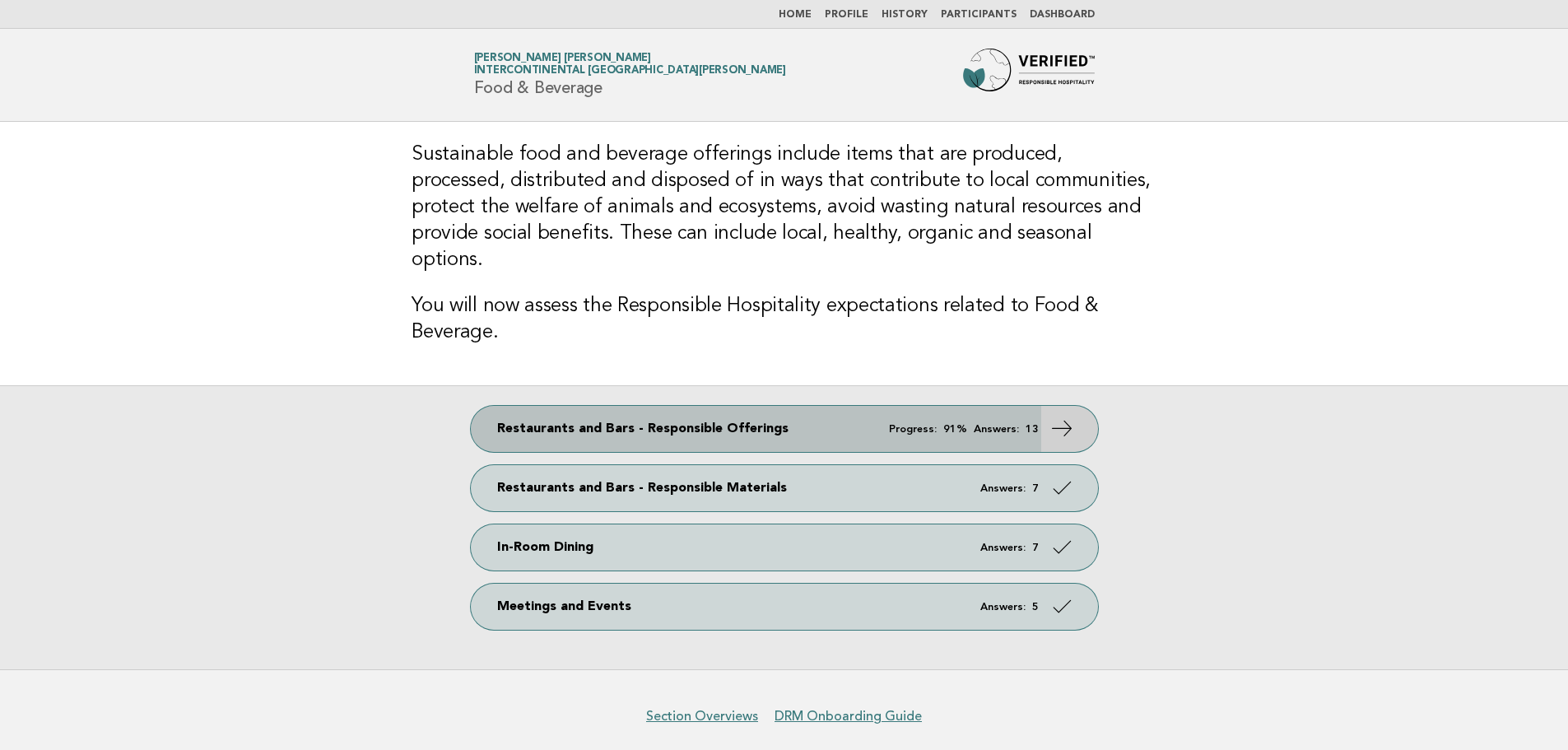
click at [1065, 416] on icon at bounding box center [1060, 428] width 24 height 24
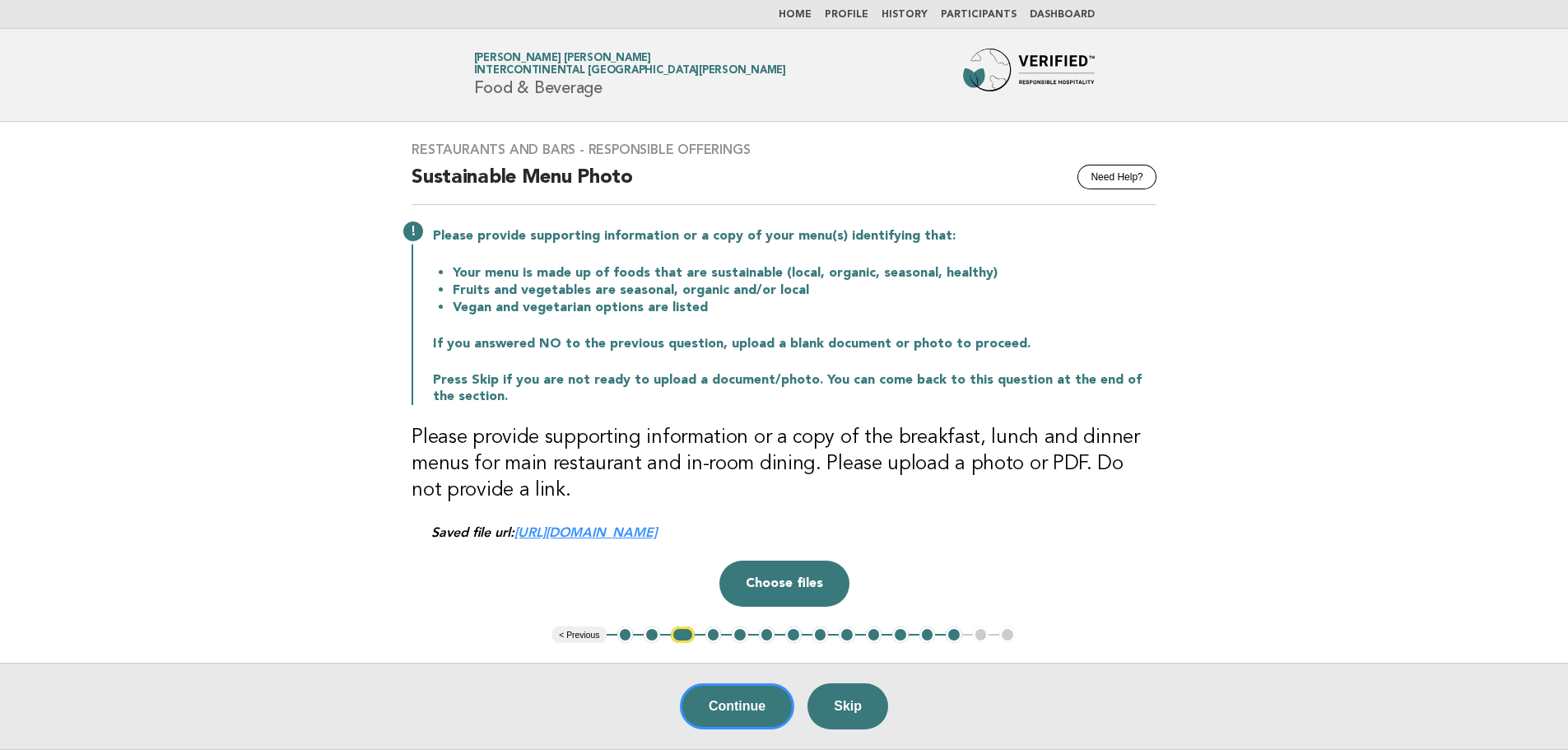
click at [657, 538] on link "https://be0idi9hwh.ucarecd.net/92d459af-7ad4-4705-99b5-dab9ba0f2239~1/" at bounding box center [585, 532] width 142 height 16
click at [657, 539] on link "https://be0idi9hwh.ucarecd.net/92d459af-7ad4-4705-99b5-dab9ba0f2239~1/" at bounding box center [585, 532] width 142 height 16
click at [801, 584] on button "Choose files" at bounding box center [784, 583] width 130 height 46
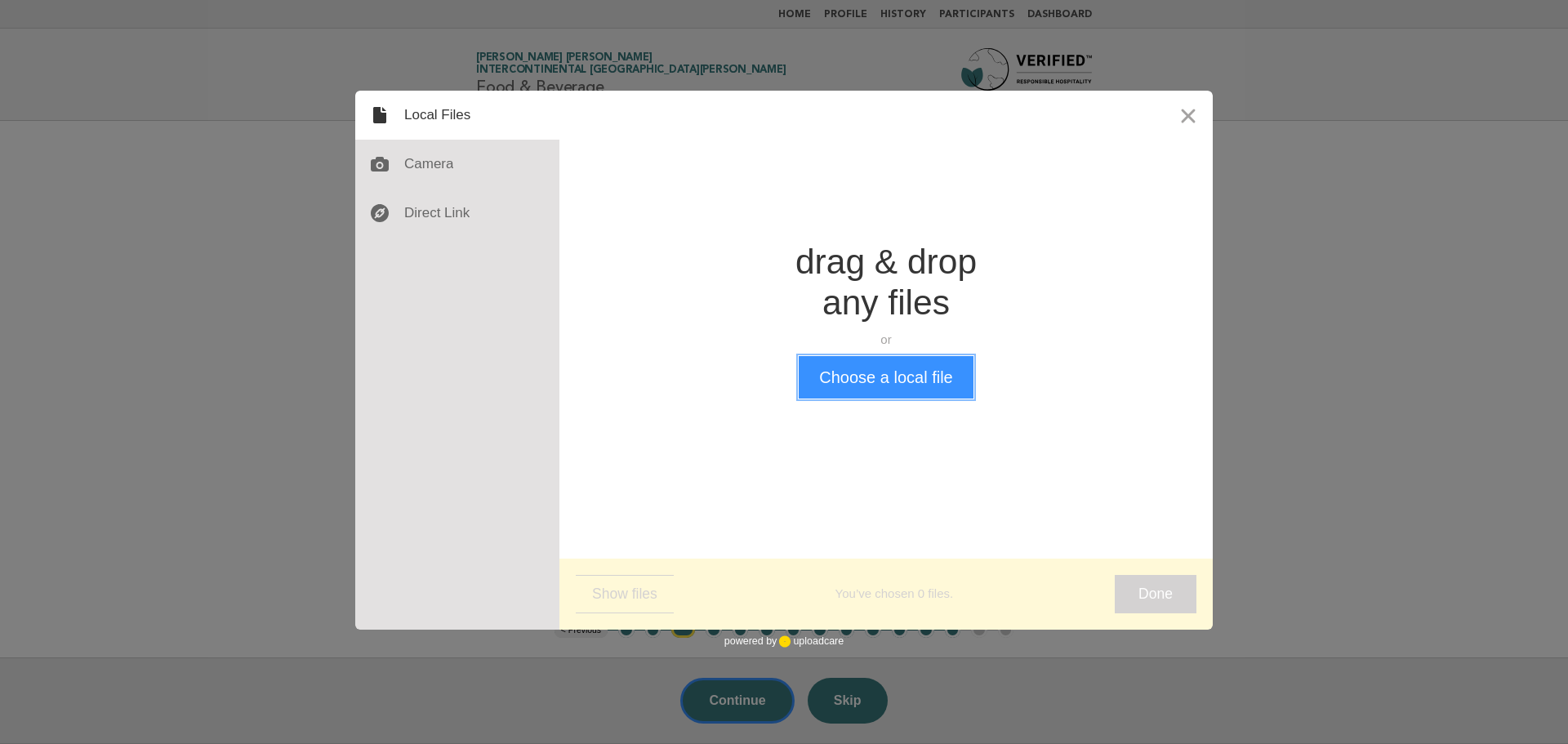
click at [872, 371] on button "Choose a local file" at bounding box center [885, 377] width 174 height 42
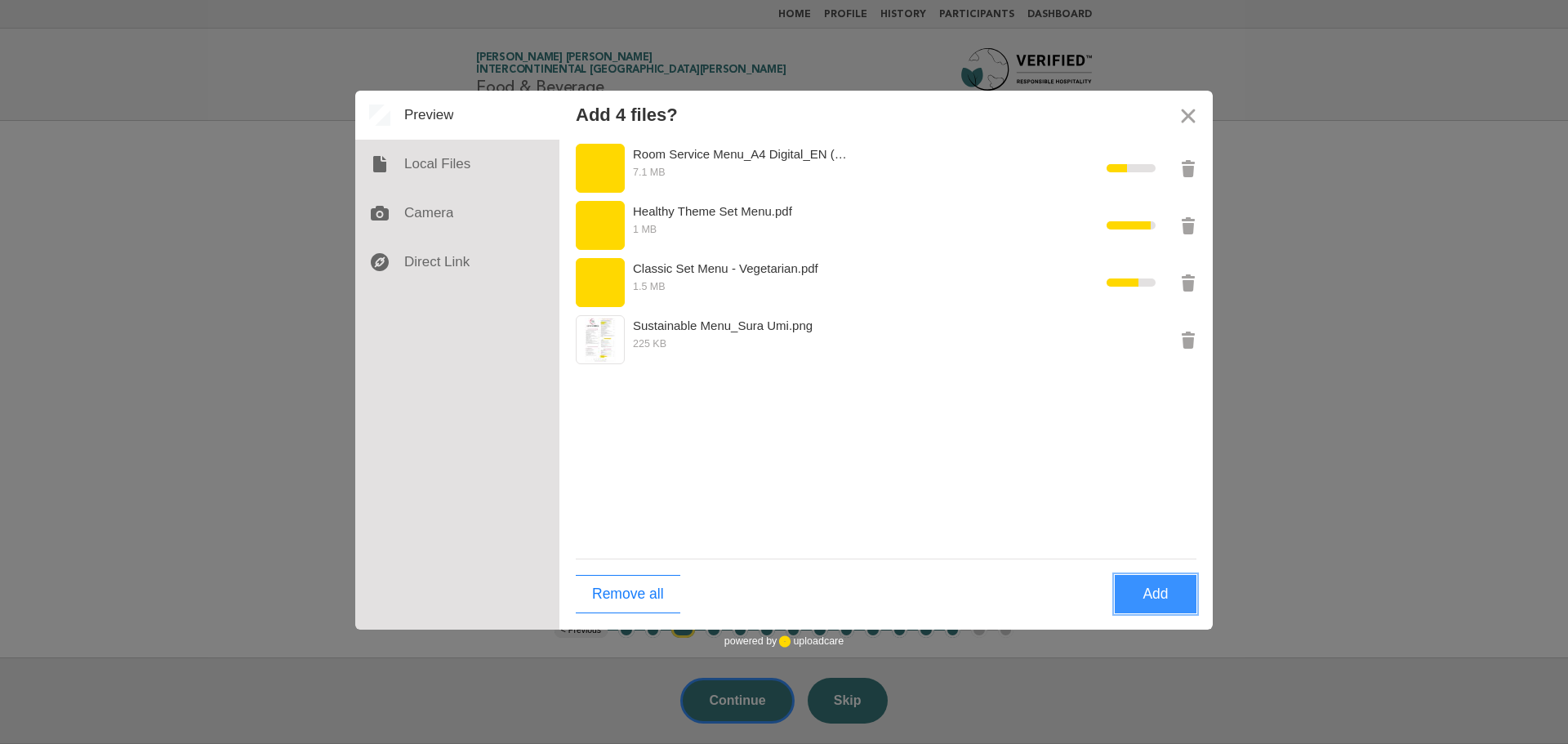
click at [1153, 592] on button "Add" at bounding box center [1155, 594] width 81 height 38
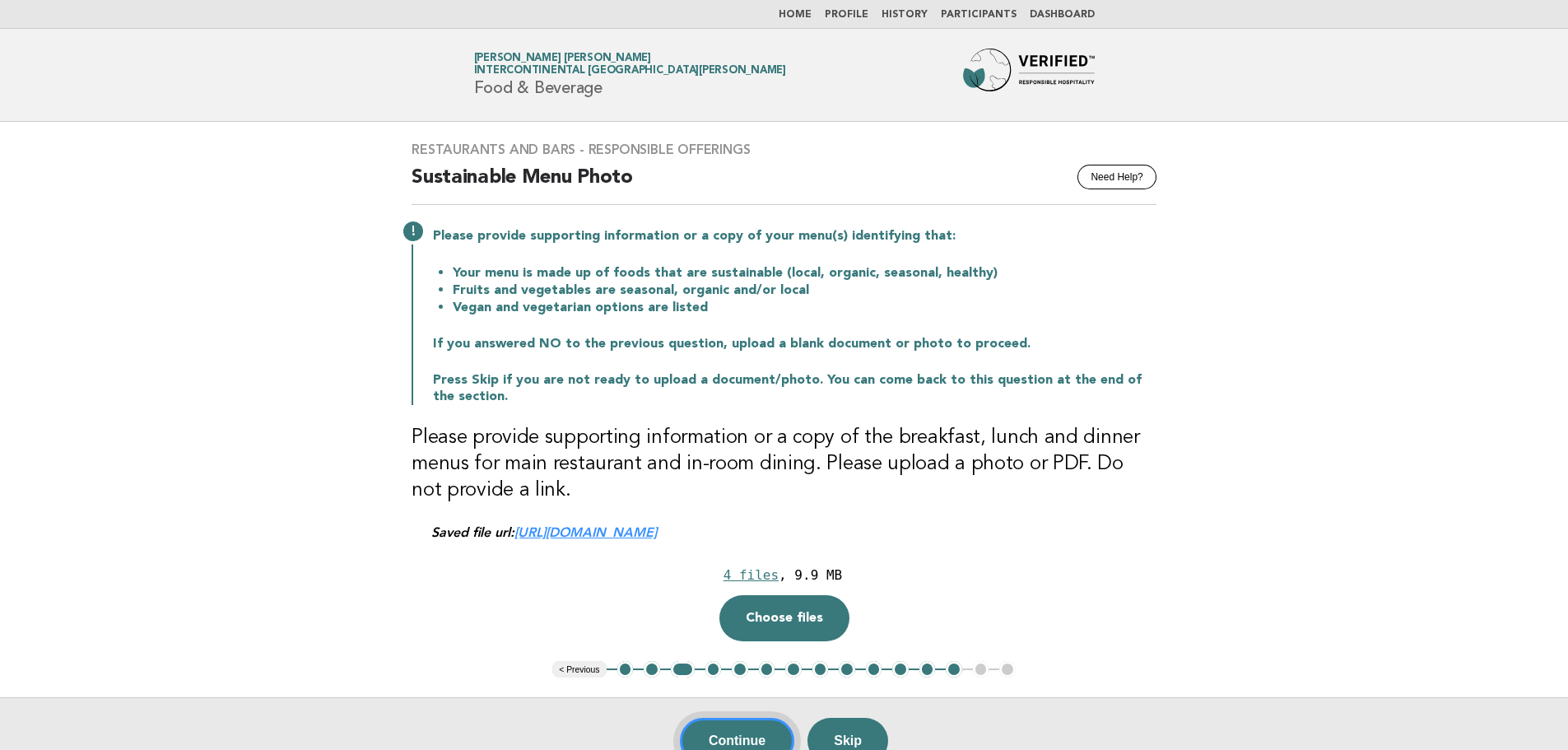
click at [733, 728] on button "Continue" at bounding box center [736, 740] width 114 height 46
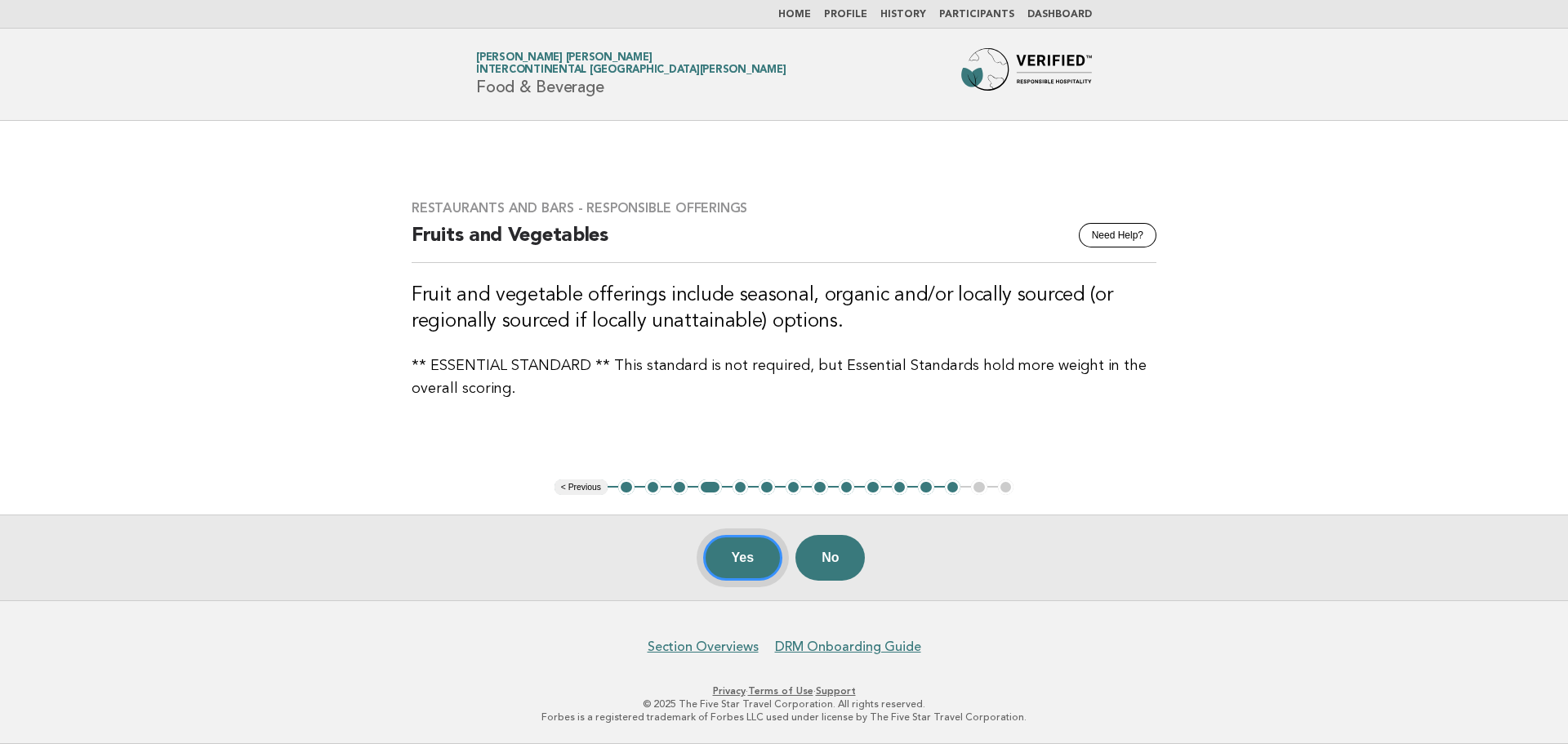
click at [735, 565] on button "Yes" at bounding box center [743, 557] width 80 height 46
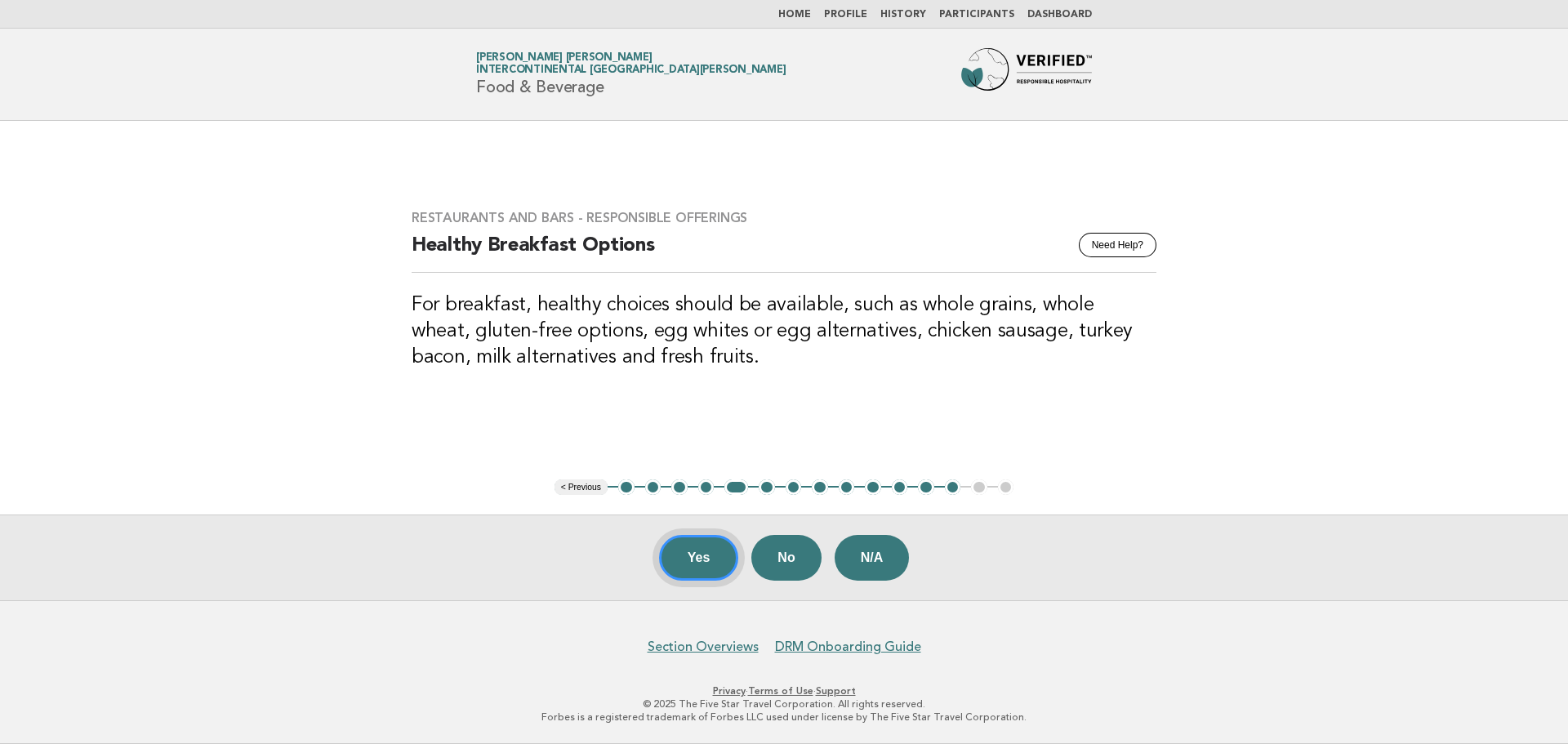
click at [735, 565] on button "Yes" at bounding box center [698, 557] width 80 height 46
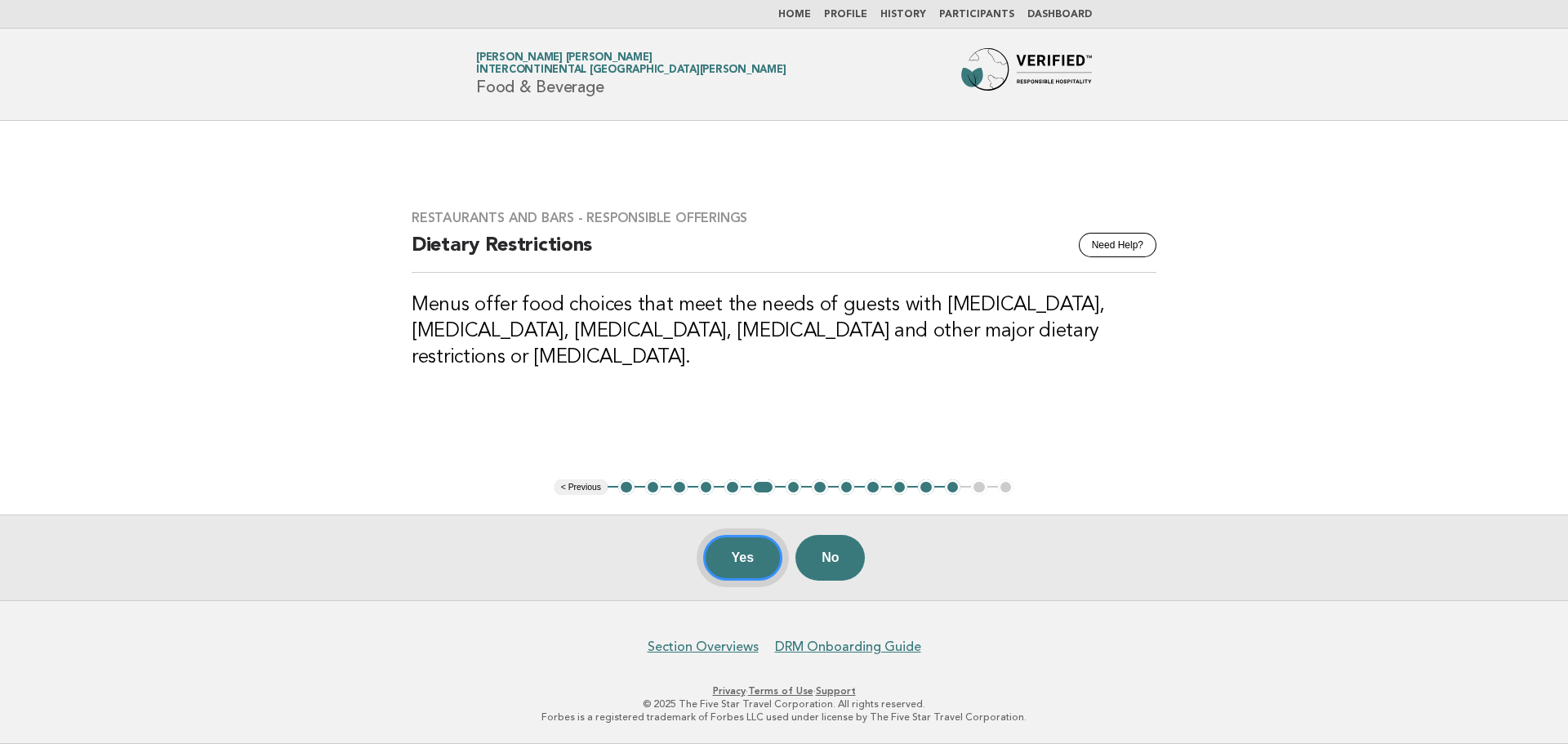
click at [735, 565] on button "Yes" at bounding box center [743, 557] width 80 height 46
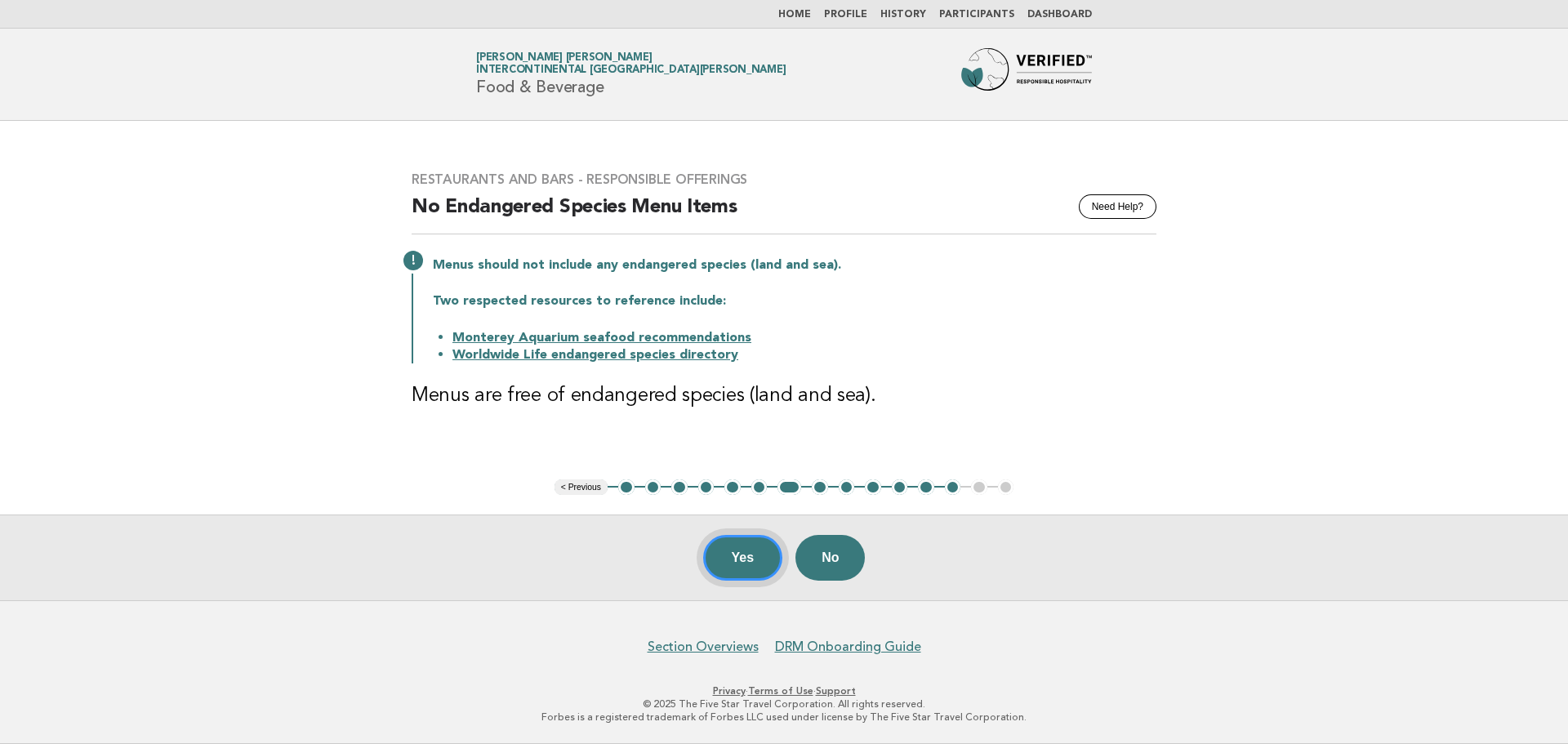
click at [735, 565] on button "Yes" at bounding box center [743, 557] width 80 height 46
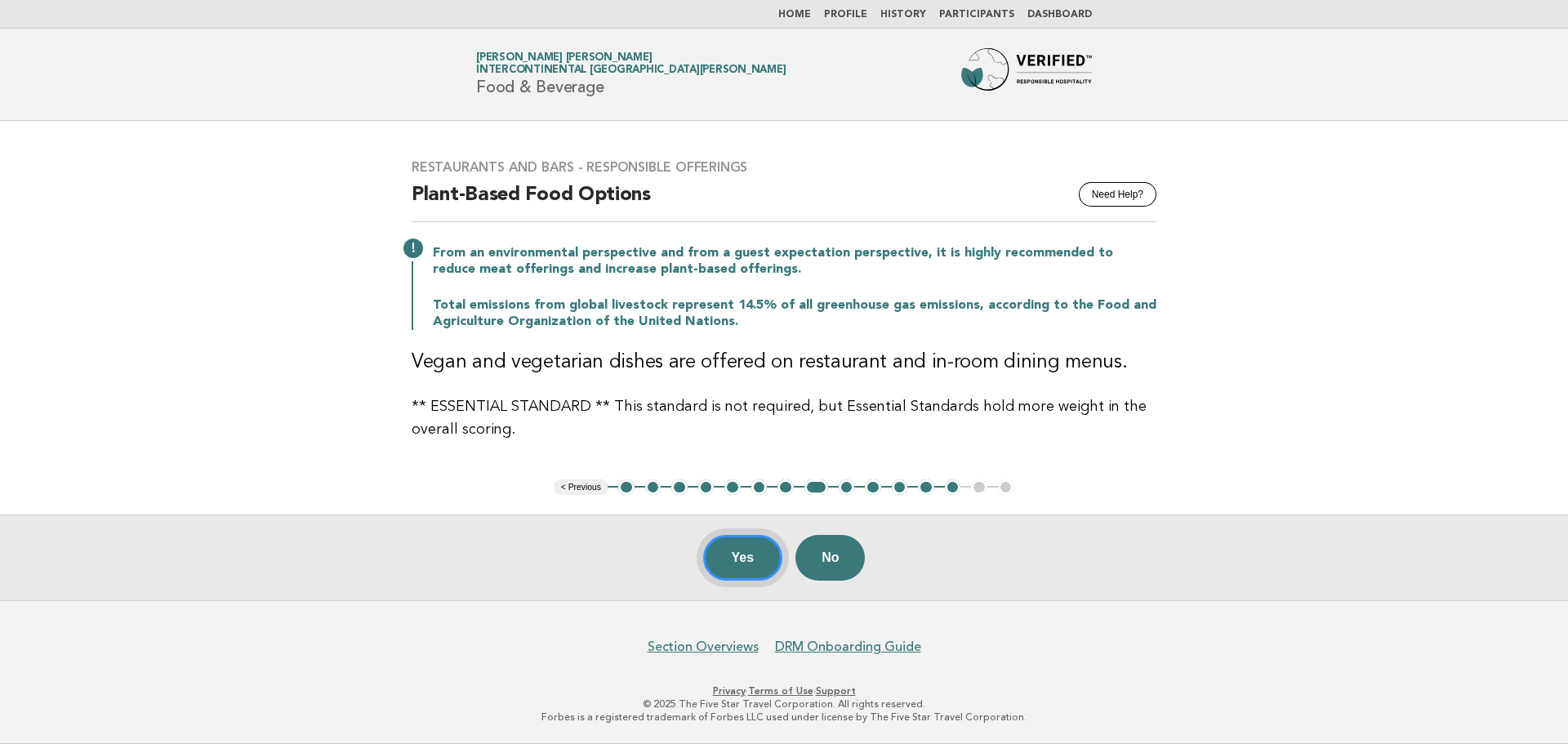
click at [735, 565] on button "Yes" at bounding box center [743, 557] width 80 height 46
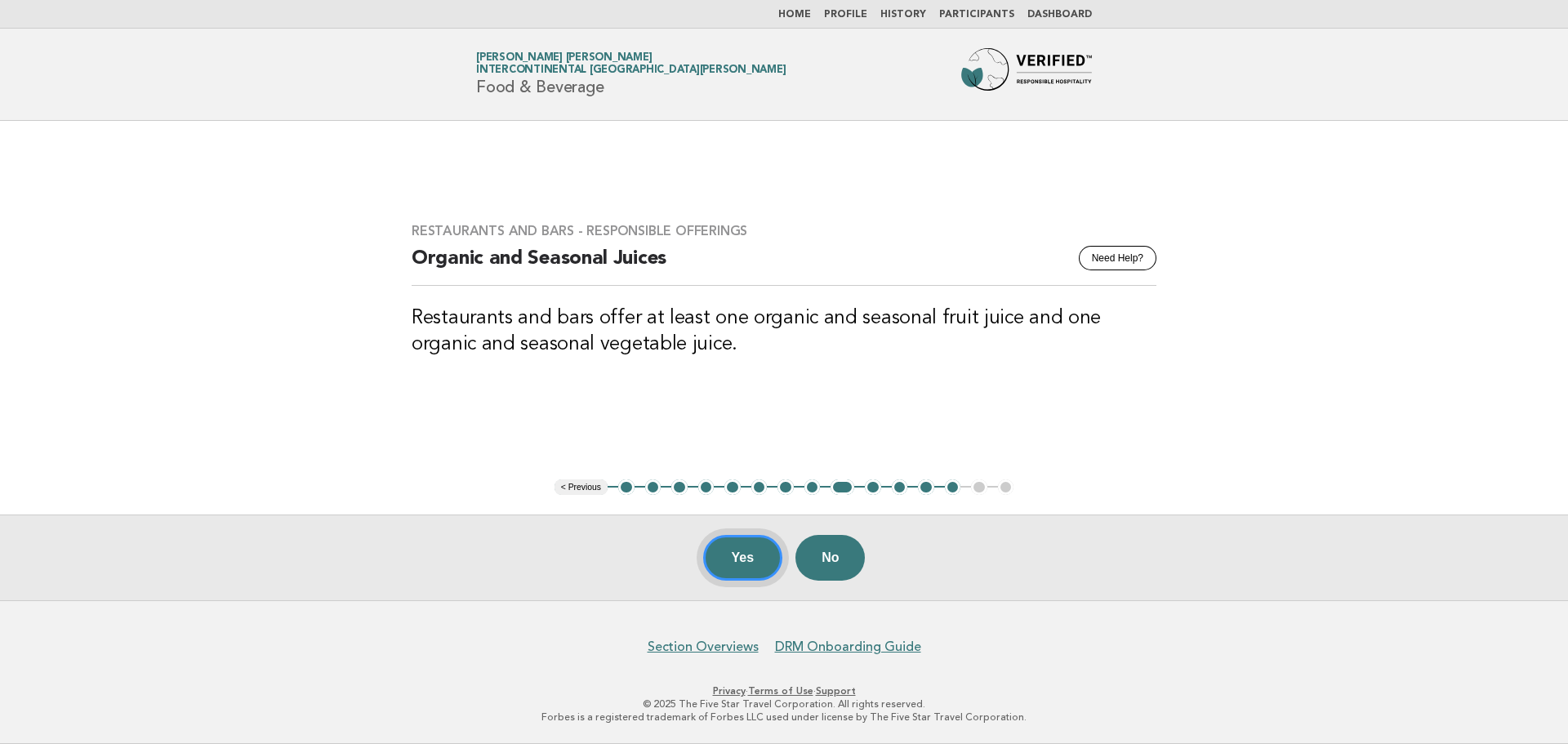
click at [735, 565] on button "Yes" at bounding box center [743, 557] width 80 height 46
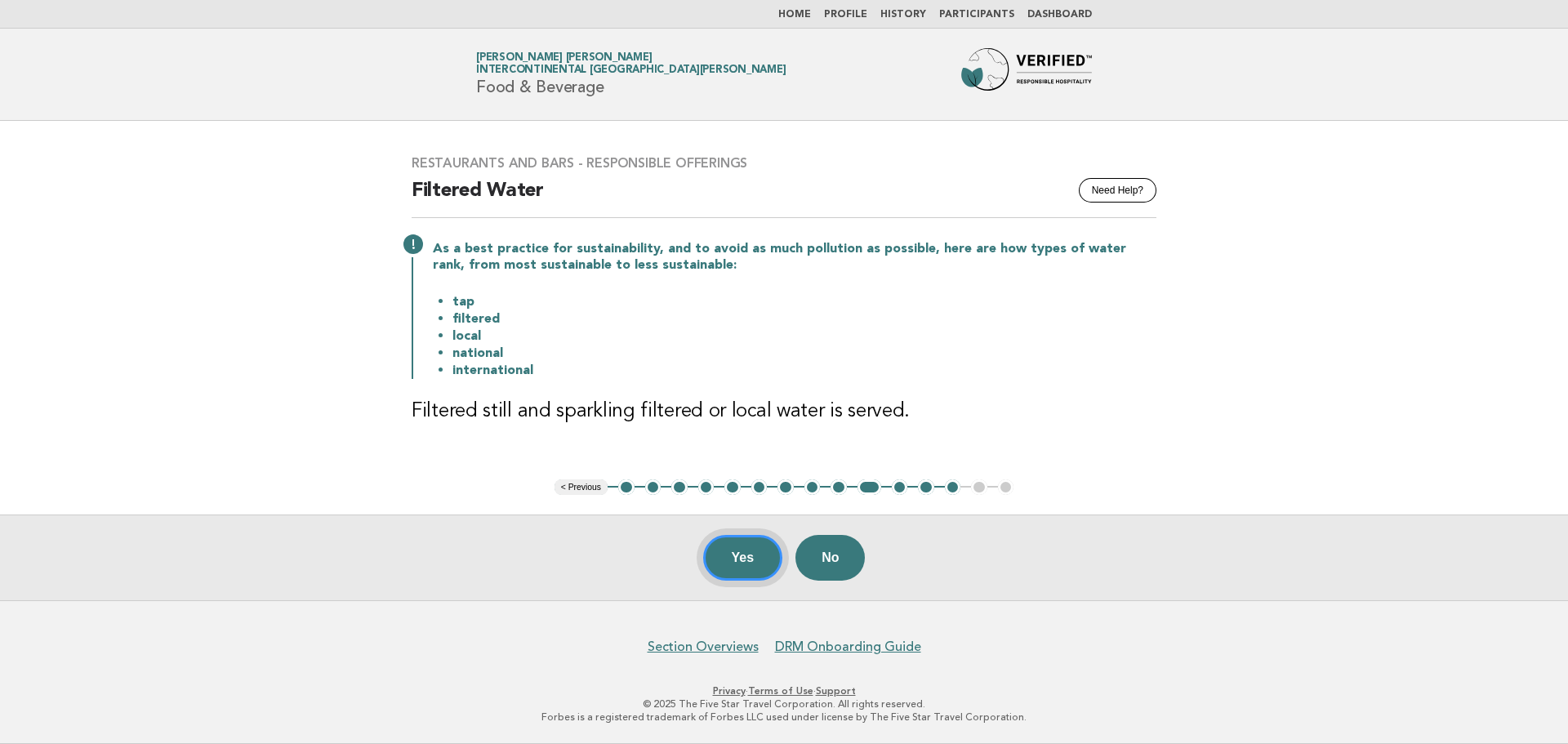
click at [735, 565] on button "Yes" at bounding box center [743, 557] width 80 height 46
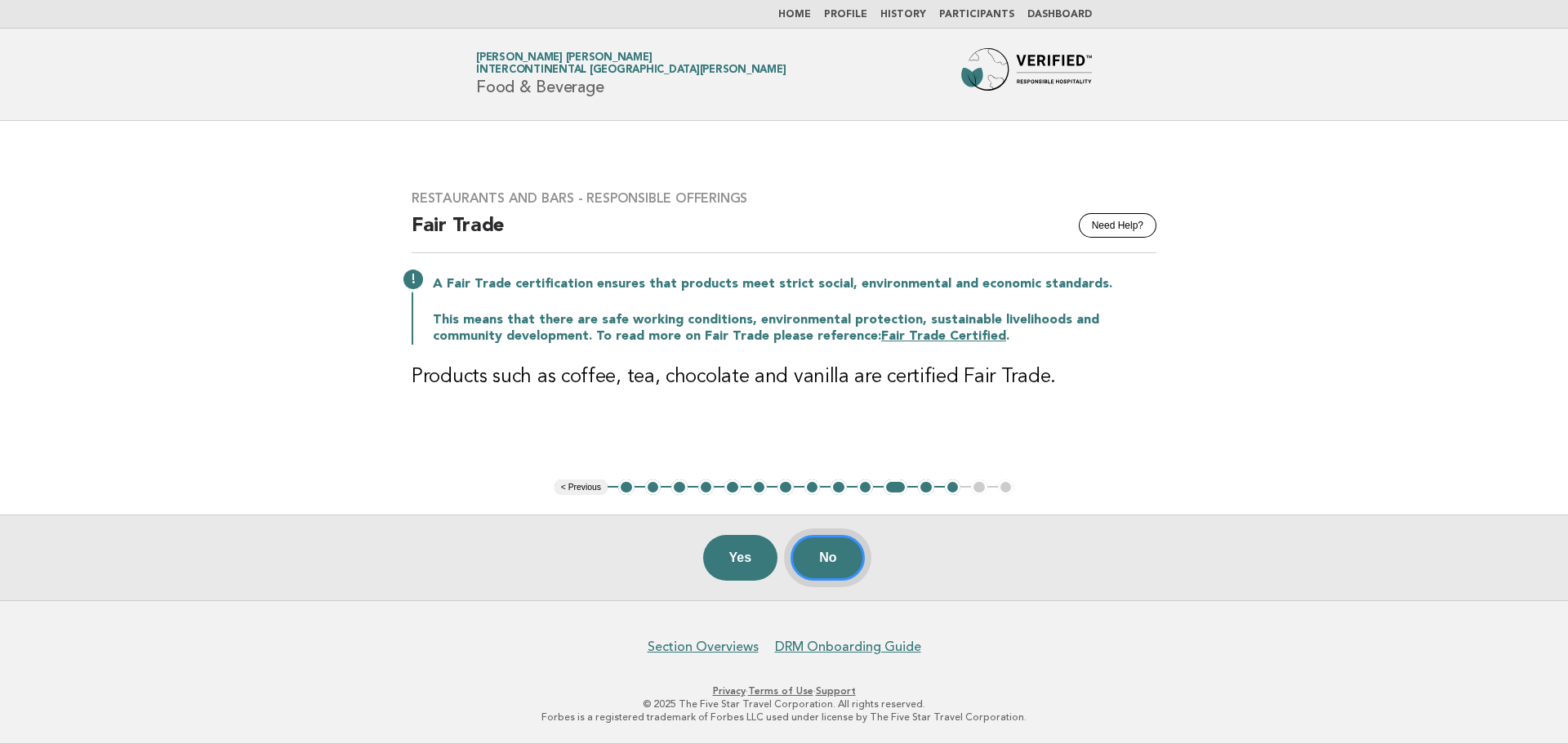
click at [828, 564] on button "No" at bounding box center [827, 557] width 74 height 46
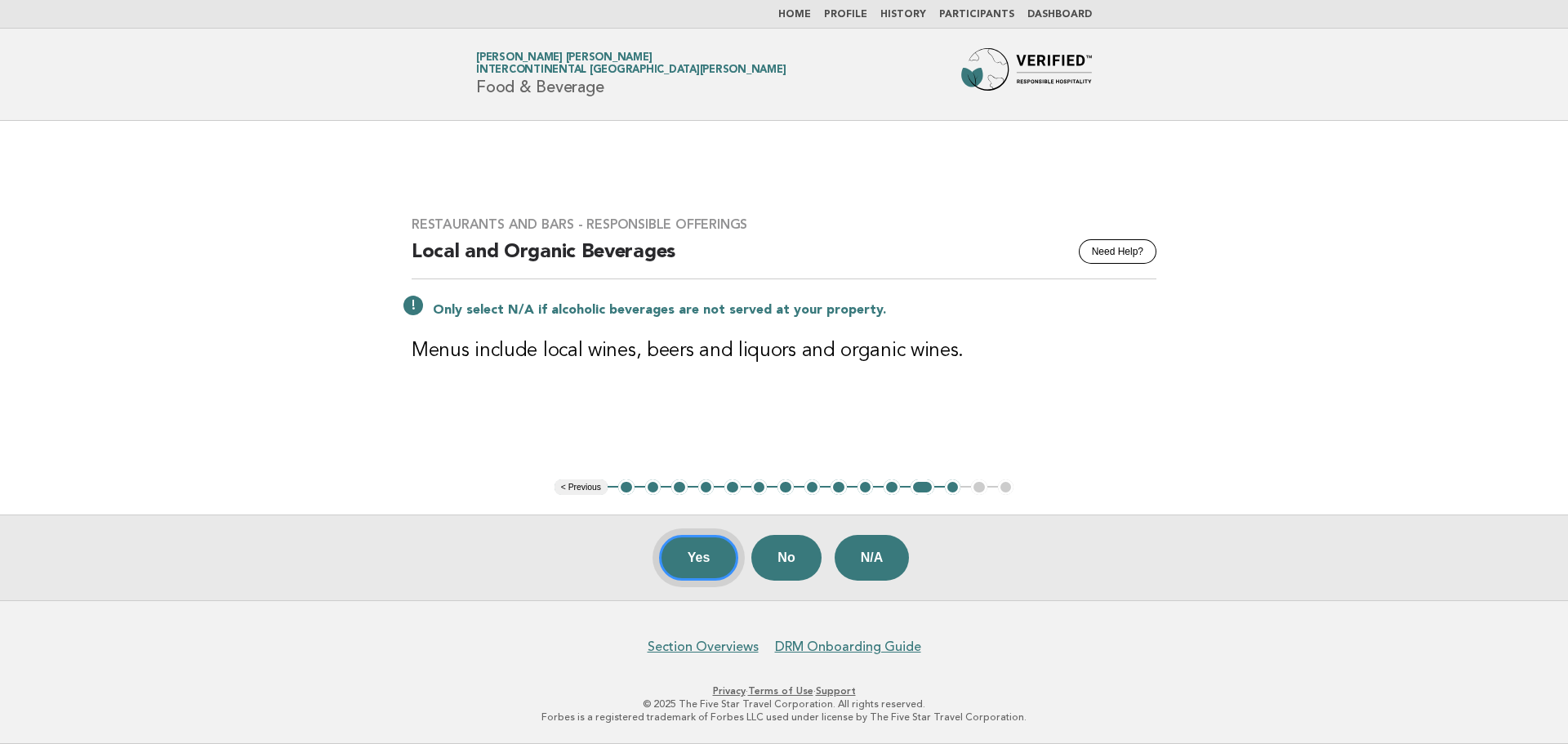
click at [696, 552] on button "Yes" at bounding box center [698, 557] width 80 height 46
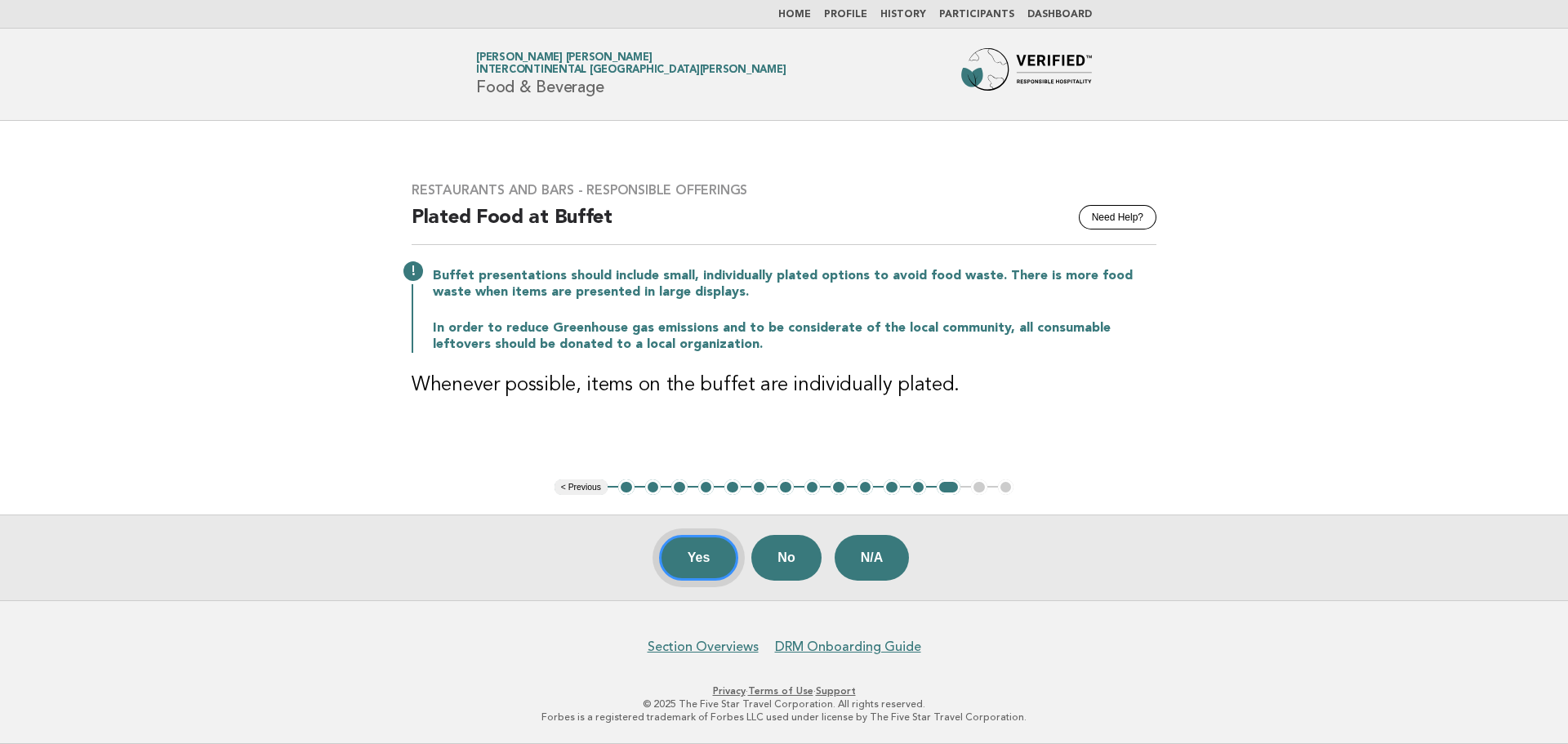
click at [735, 563] on button "Yes" at bounding box center [698, 557] width 80 height 46
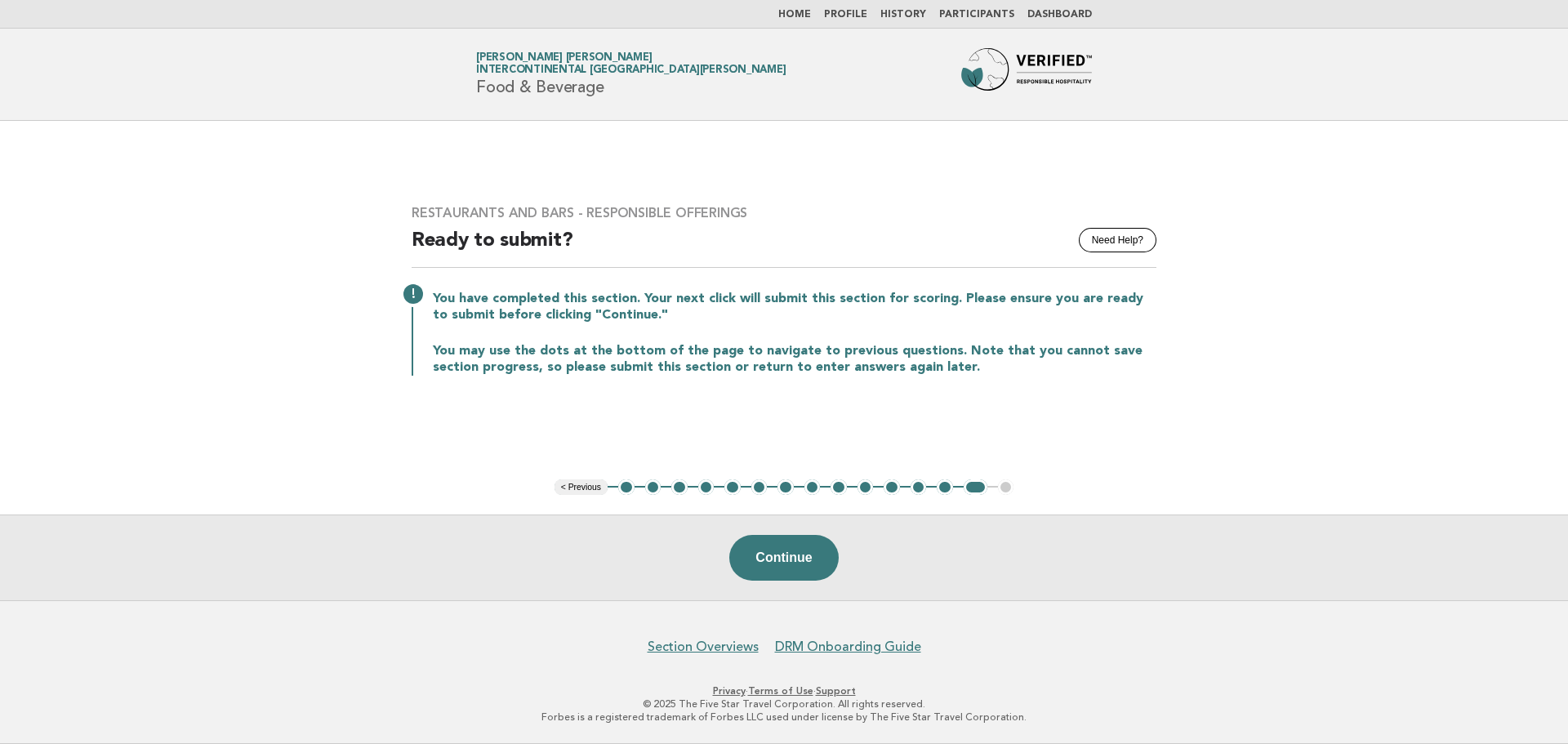
click at [735, 563] on button "Continue" at bounding box center [784, 557] width 109 height 46
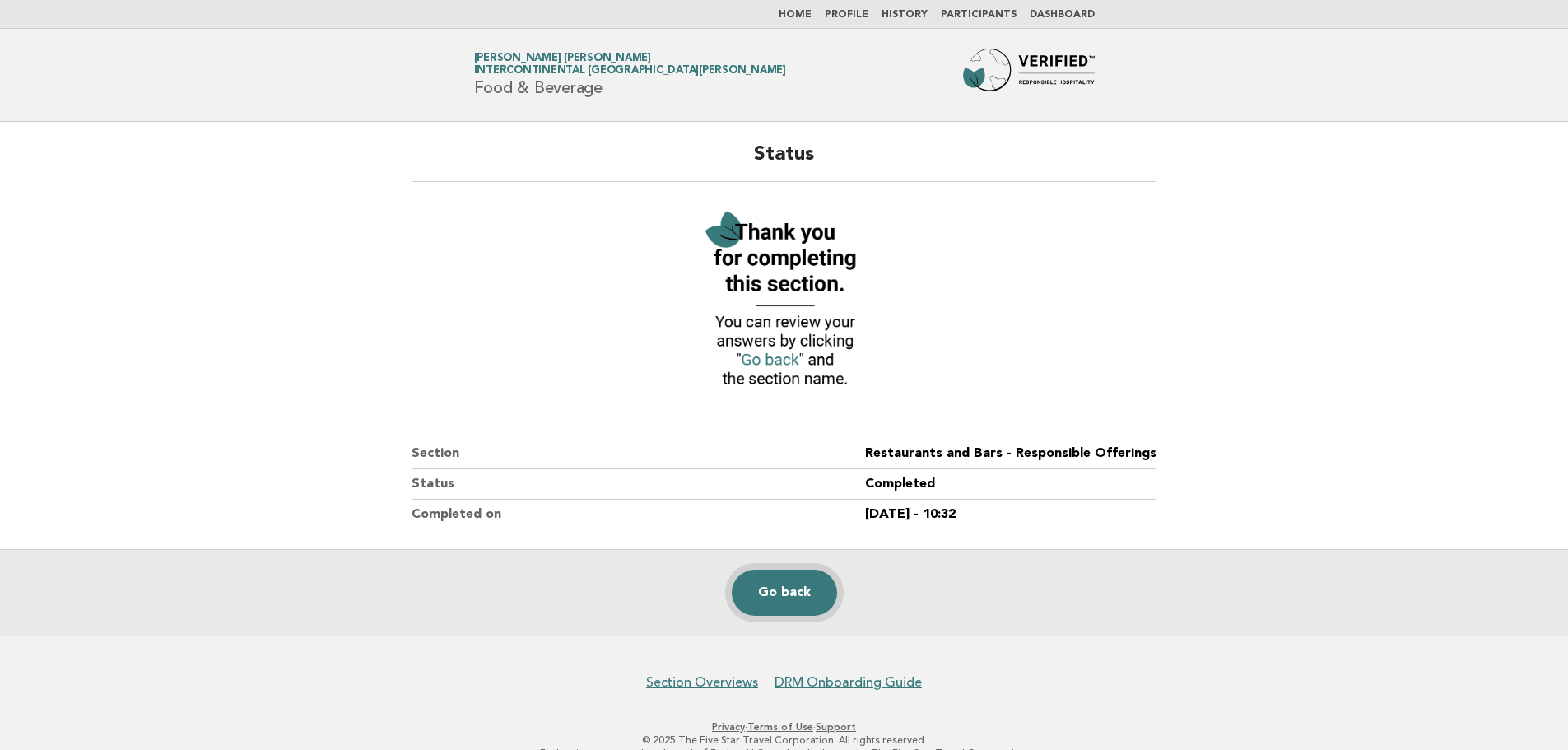
click at [766, 603] on link "Go back" at bounding box center [784, 592] width 105 height 46
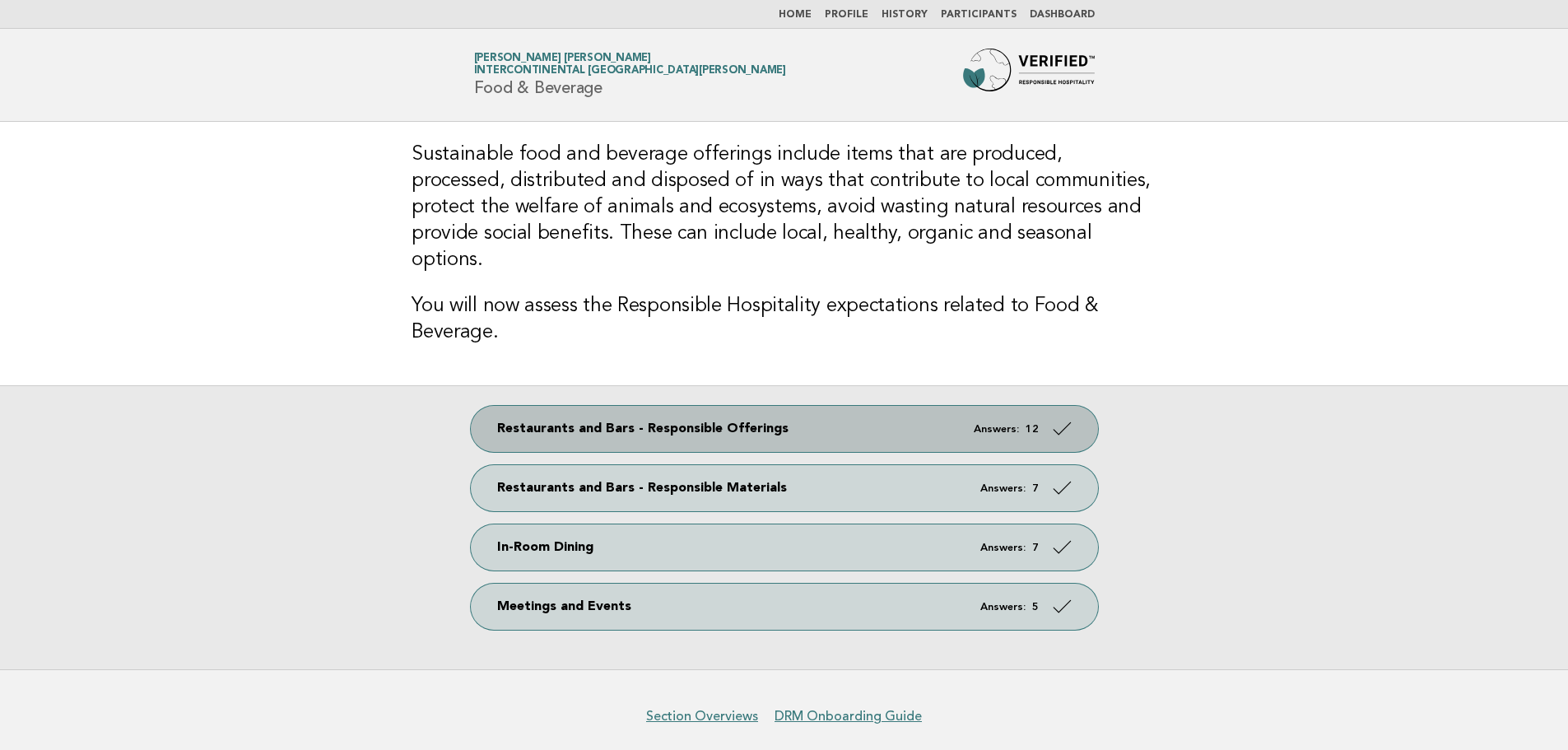
click at [860, 406] on link "Restaurants and Bars - Responsible Offerings Answers: 12" at bounding box center [784, 429] width 627 height 46
click at [1052, 416] on icon at bounding box center [1060, 428] width 24 height 24
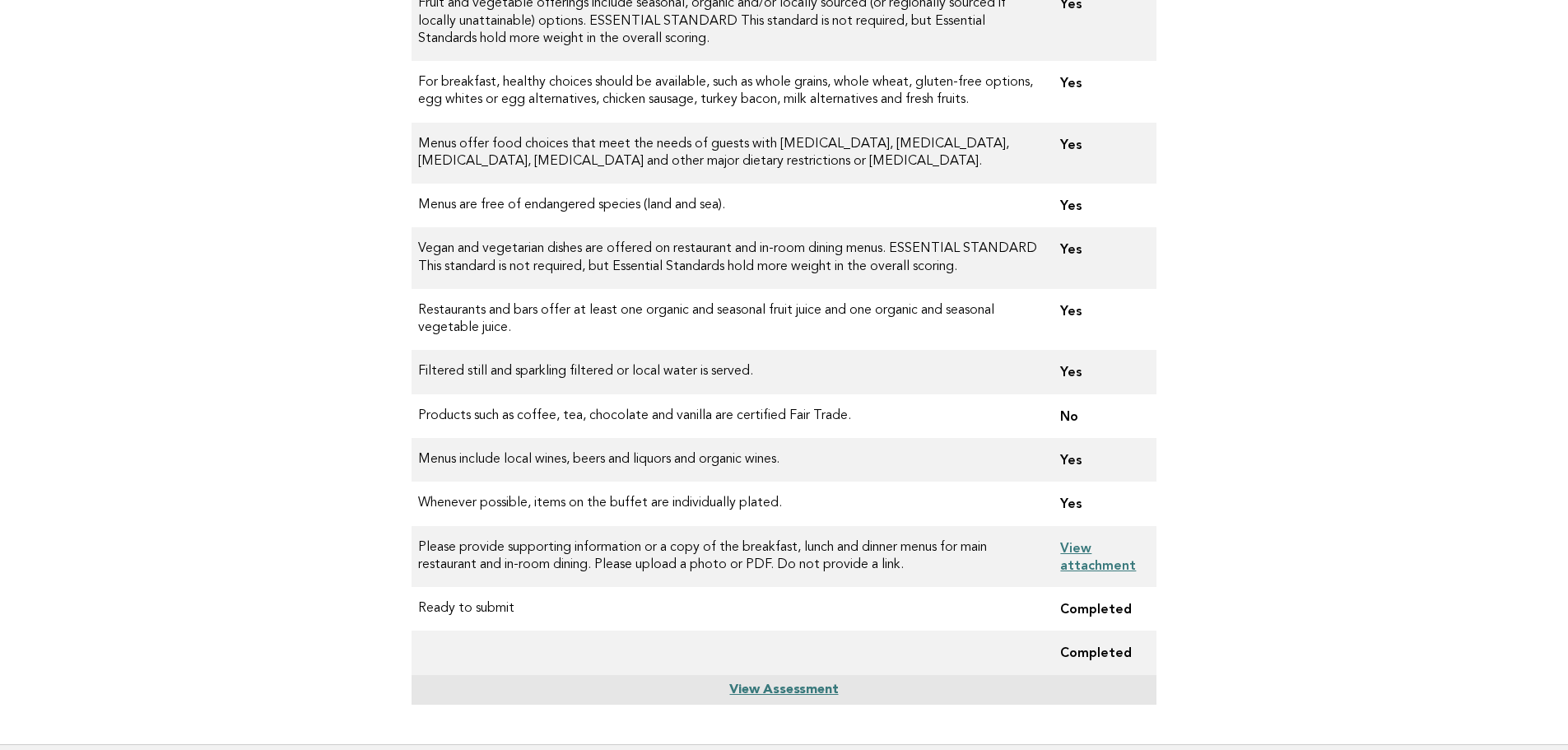
scroll to position [329, 0]
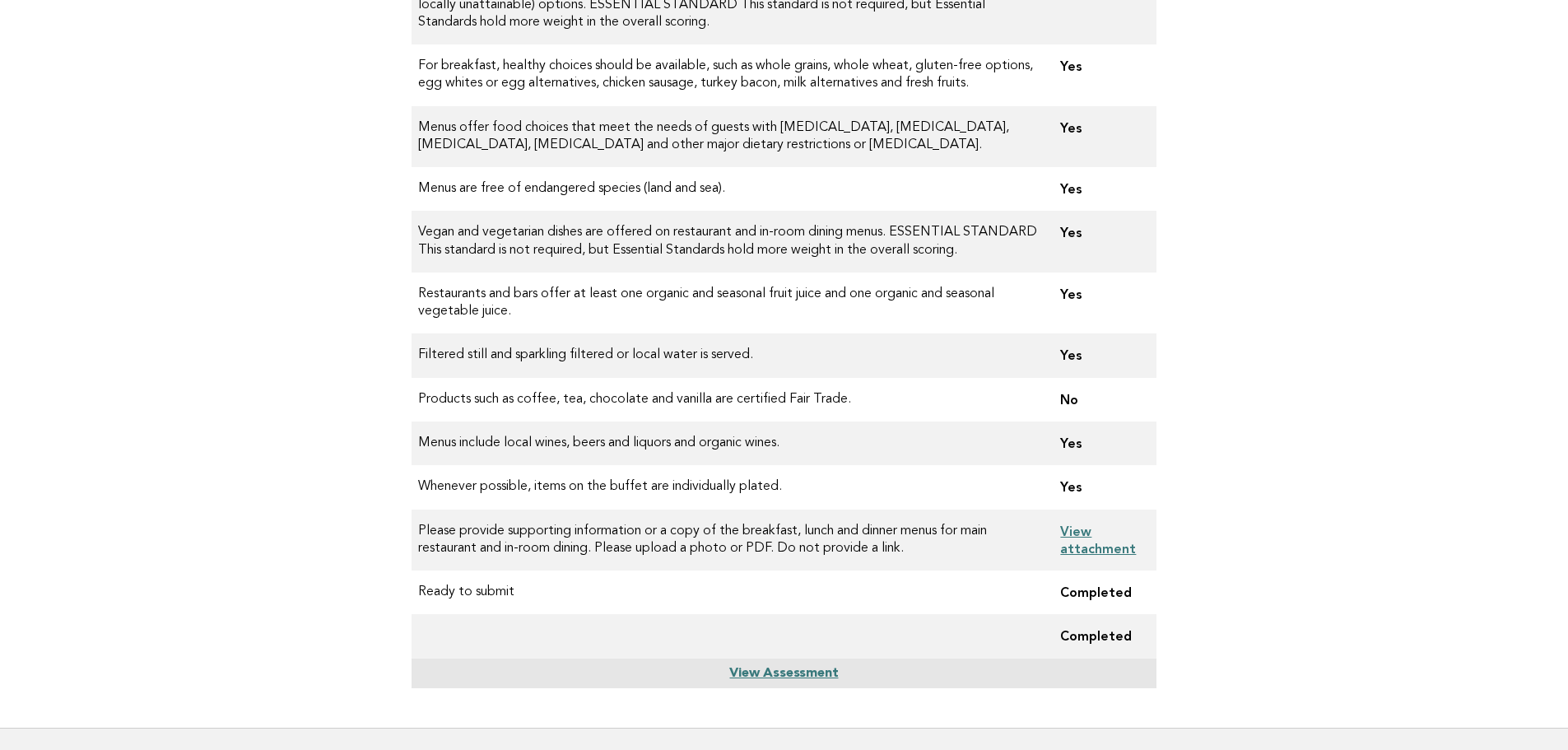
click at [1071, 522] on td "View attachment" at bounding box center [1101, 540] width 109 height 62
click at [1073, 535] on link "View attachment" at bounding box center [1098, 540] width 76 height 33
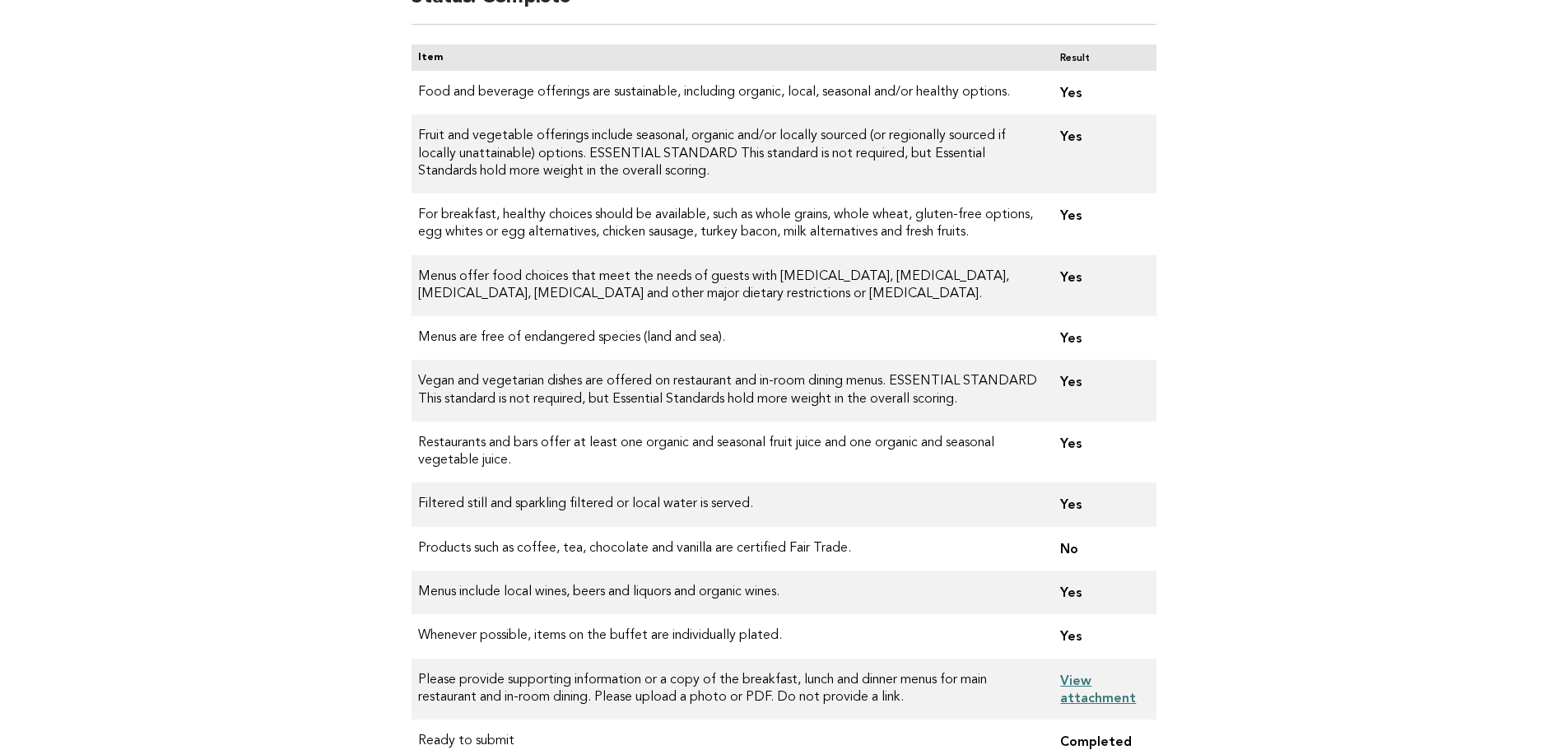
scroll to position [0, 0]
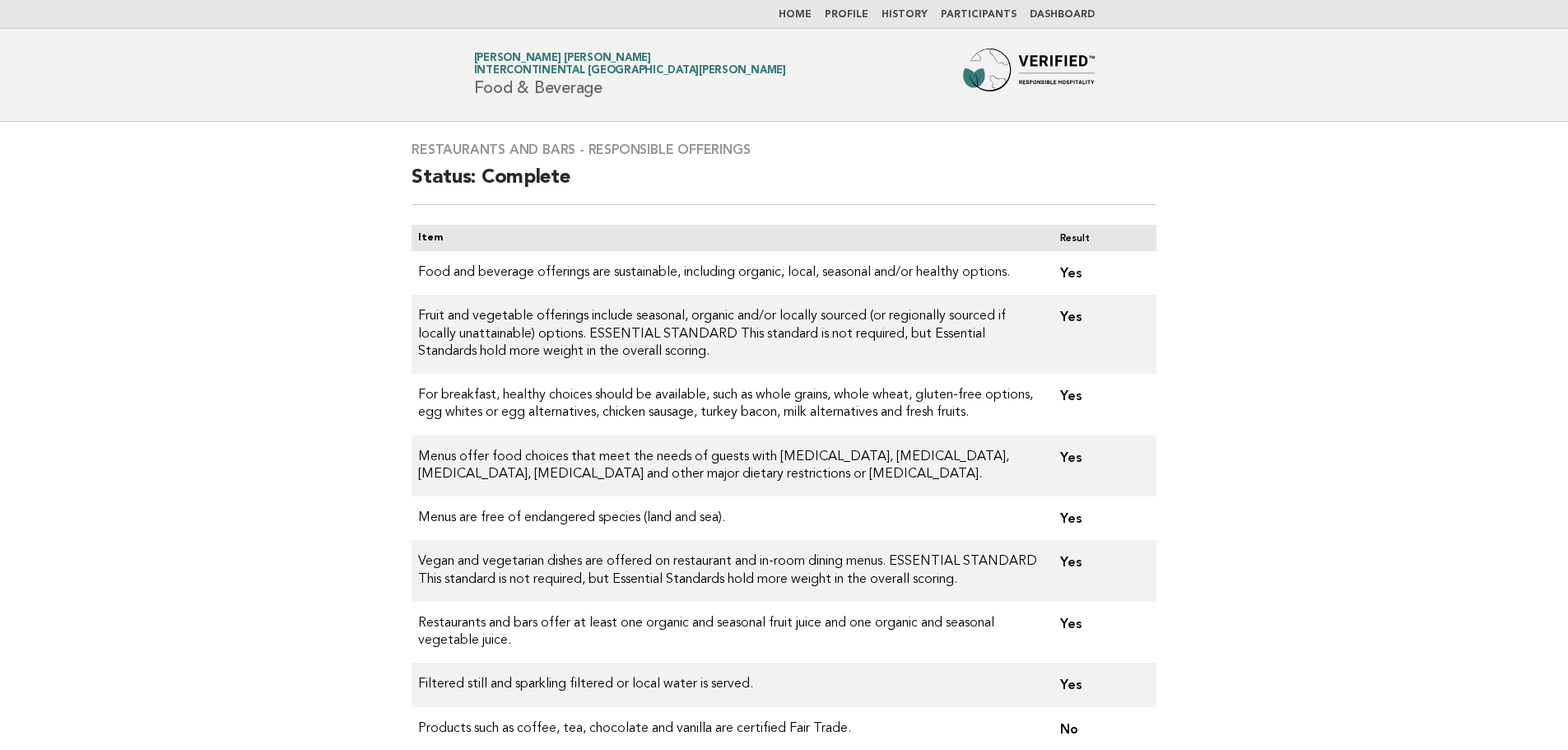
click at [804, 10] on link "Home" at bounding box center [795, 14] width 33 height 10
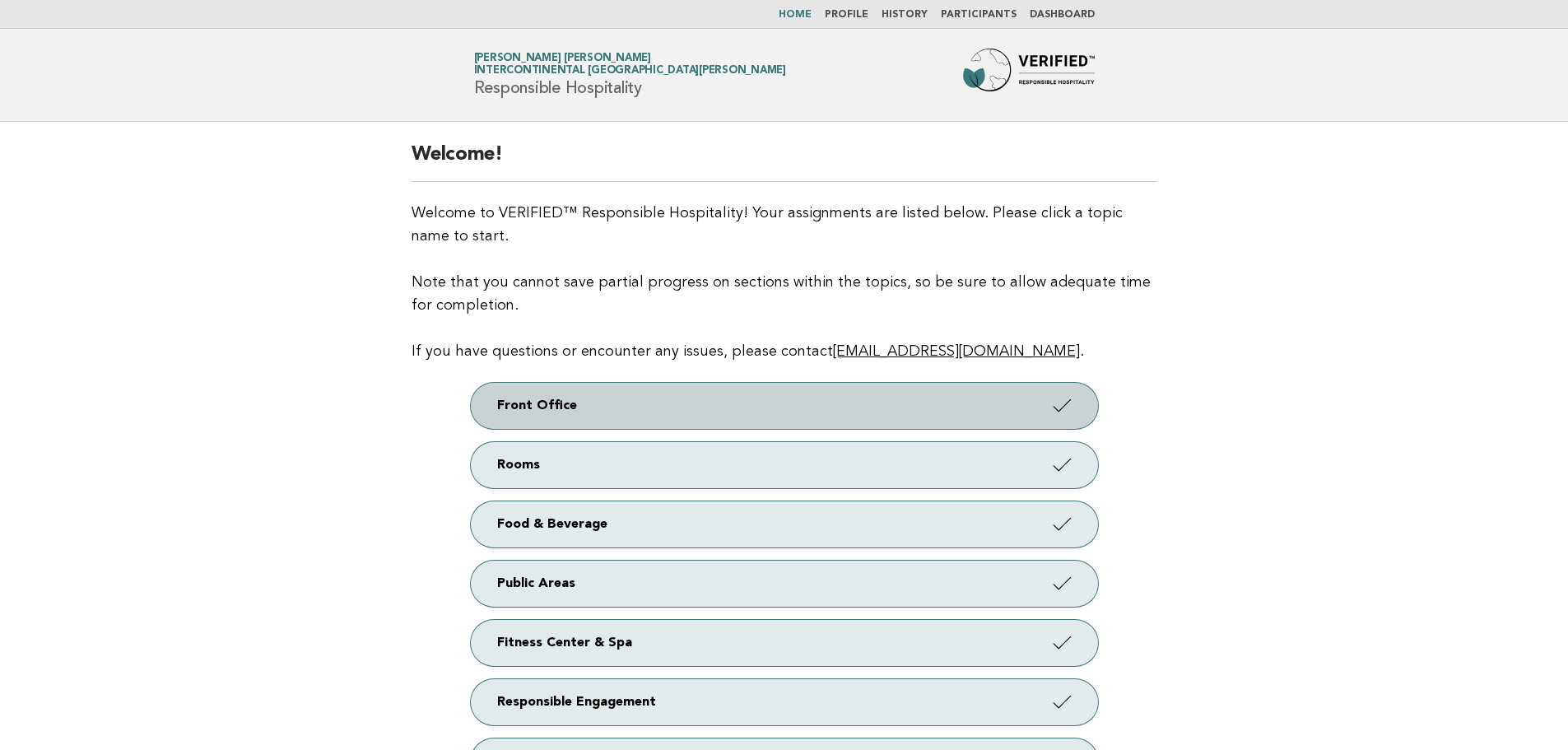
scroll to position [238, 0]
